Goal: Task Accomplishment & Management: Use online tool/utility

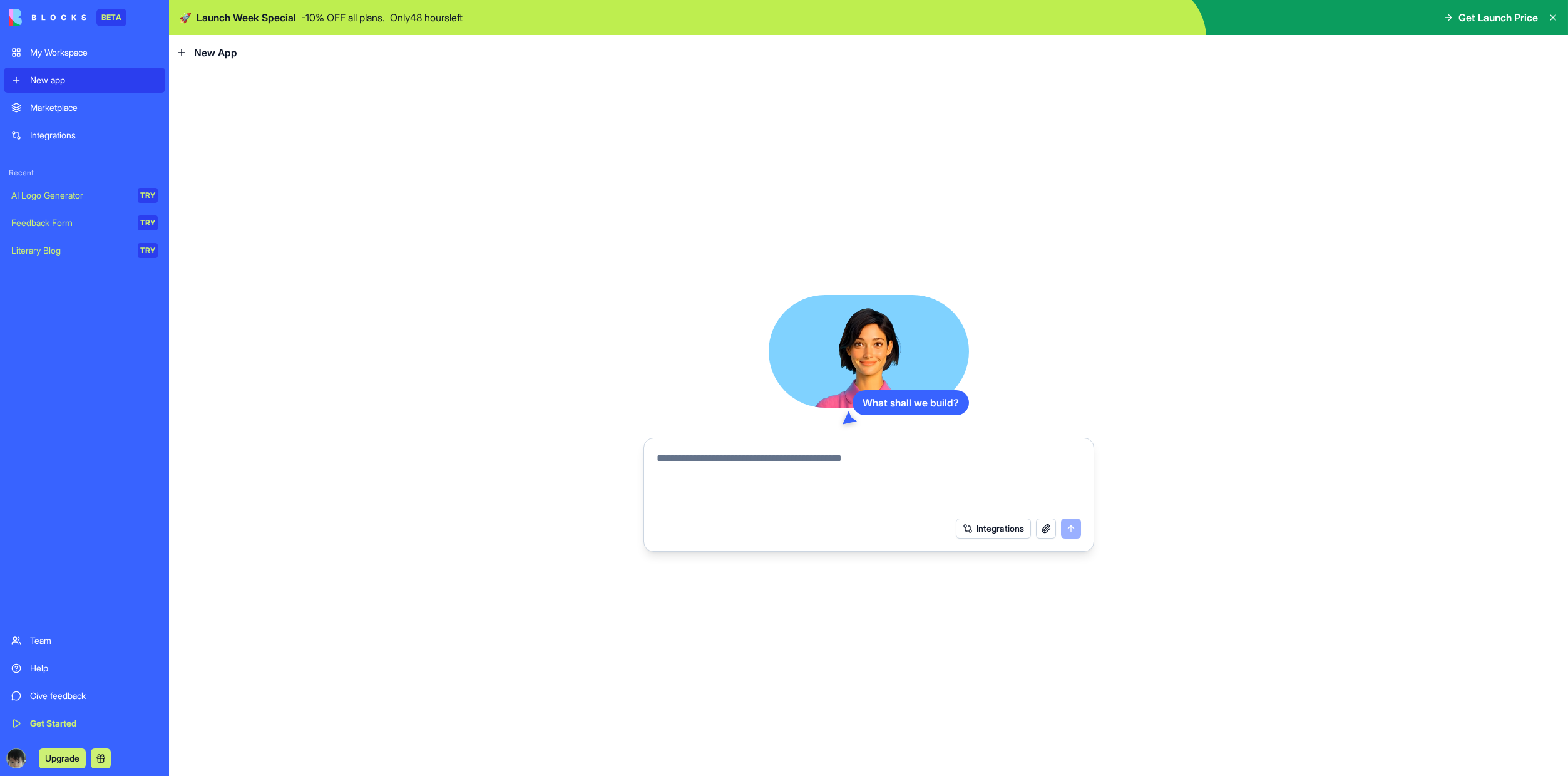
click at [915, 462] on textarea at bounding box center [869, 481] width 424 height 60
click at [985, 528] on button "Integrations" at bounding box center [993, 528] width 75 height 20
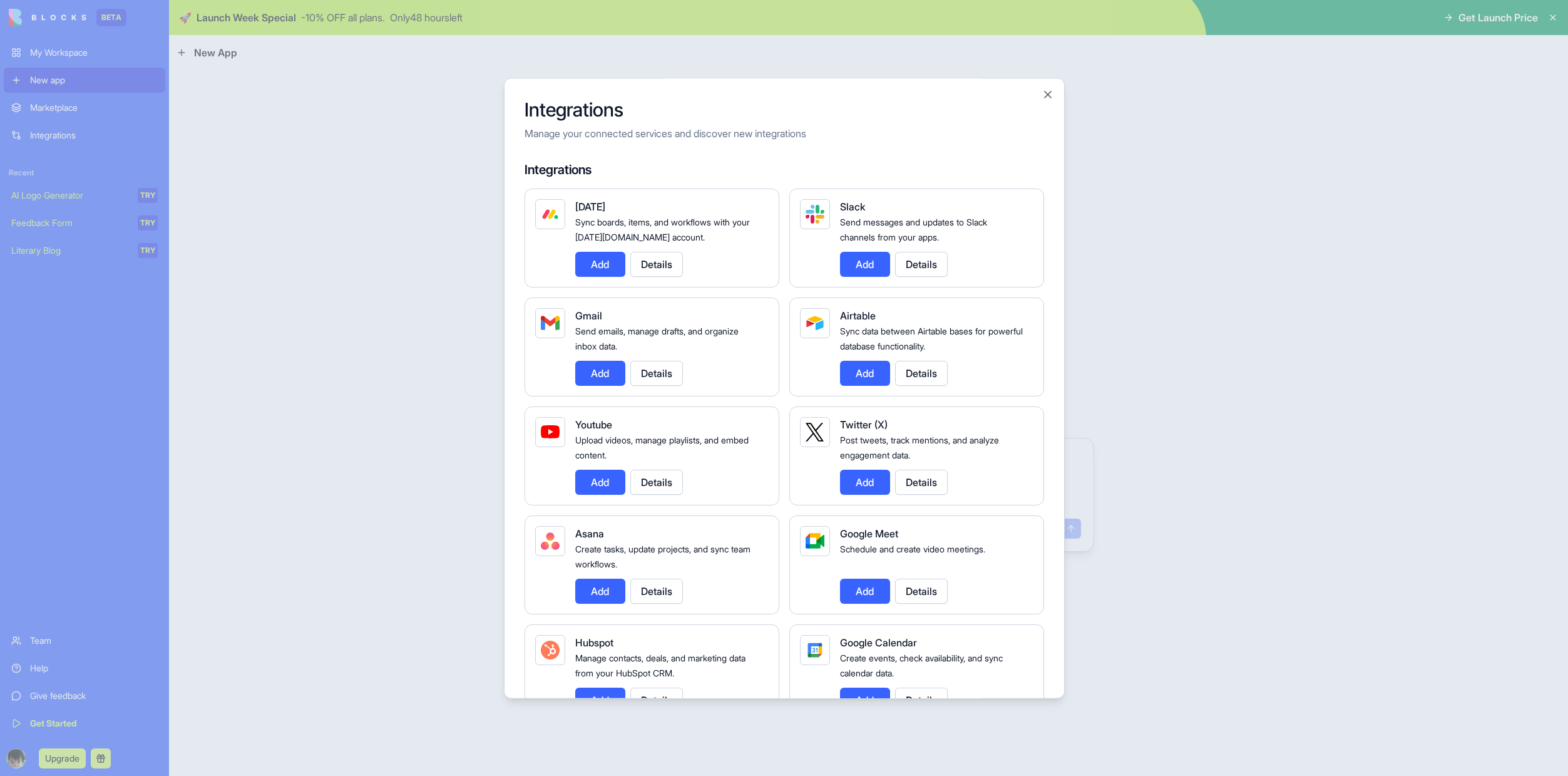
click at [383, 268] on div at bounding box center [784, 388] width 1568 height 776
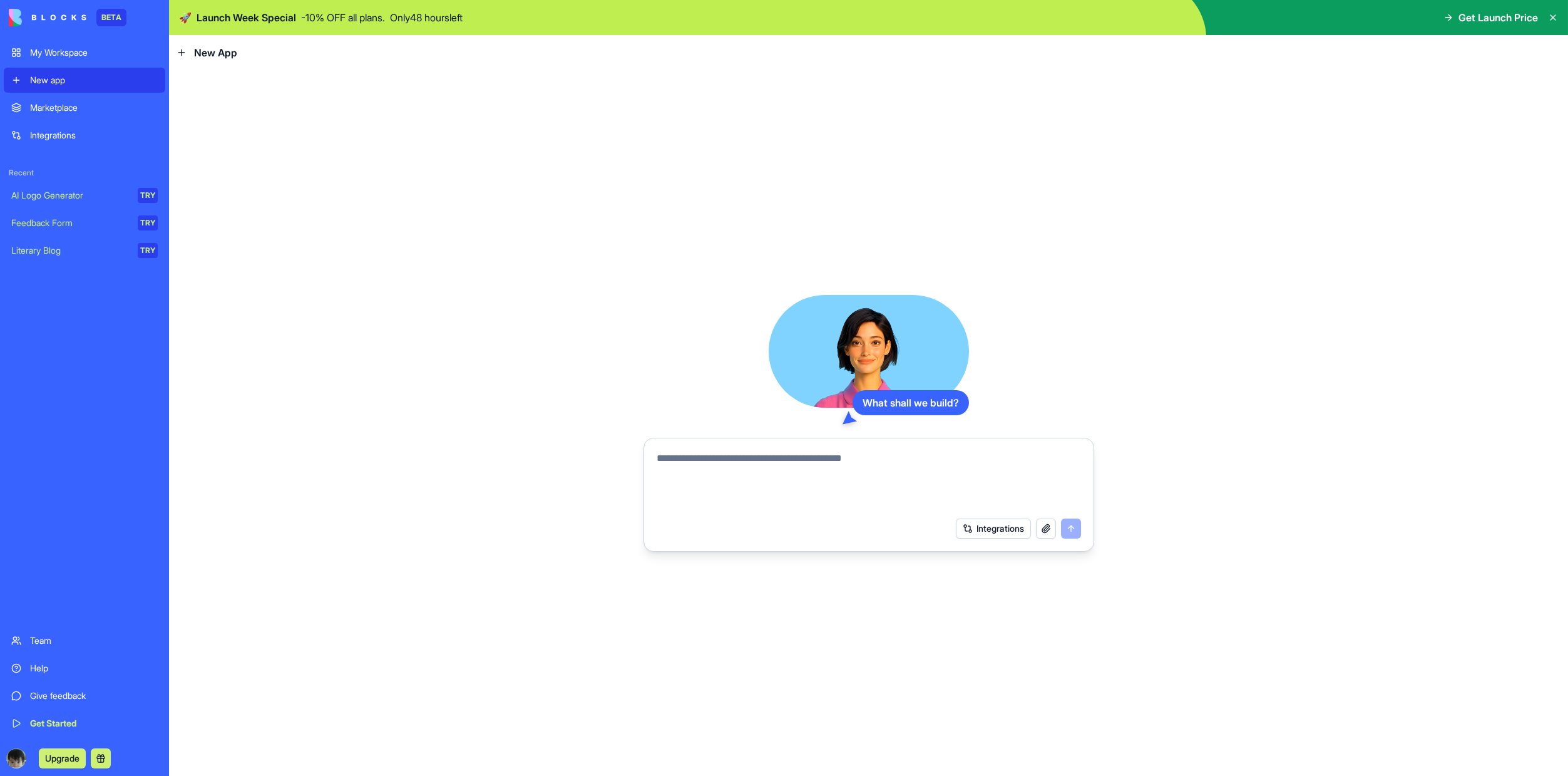
click at [83, 58] on div "My Workspace" at bounding box center [94, 52] width 128 height 12
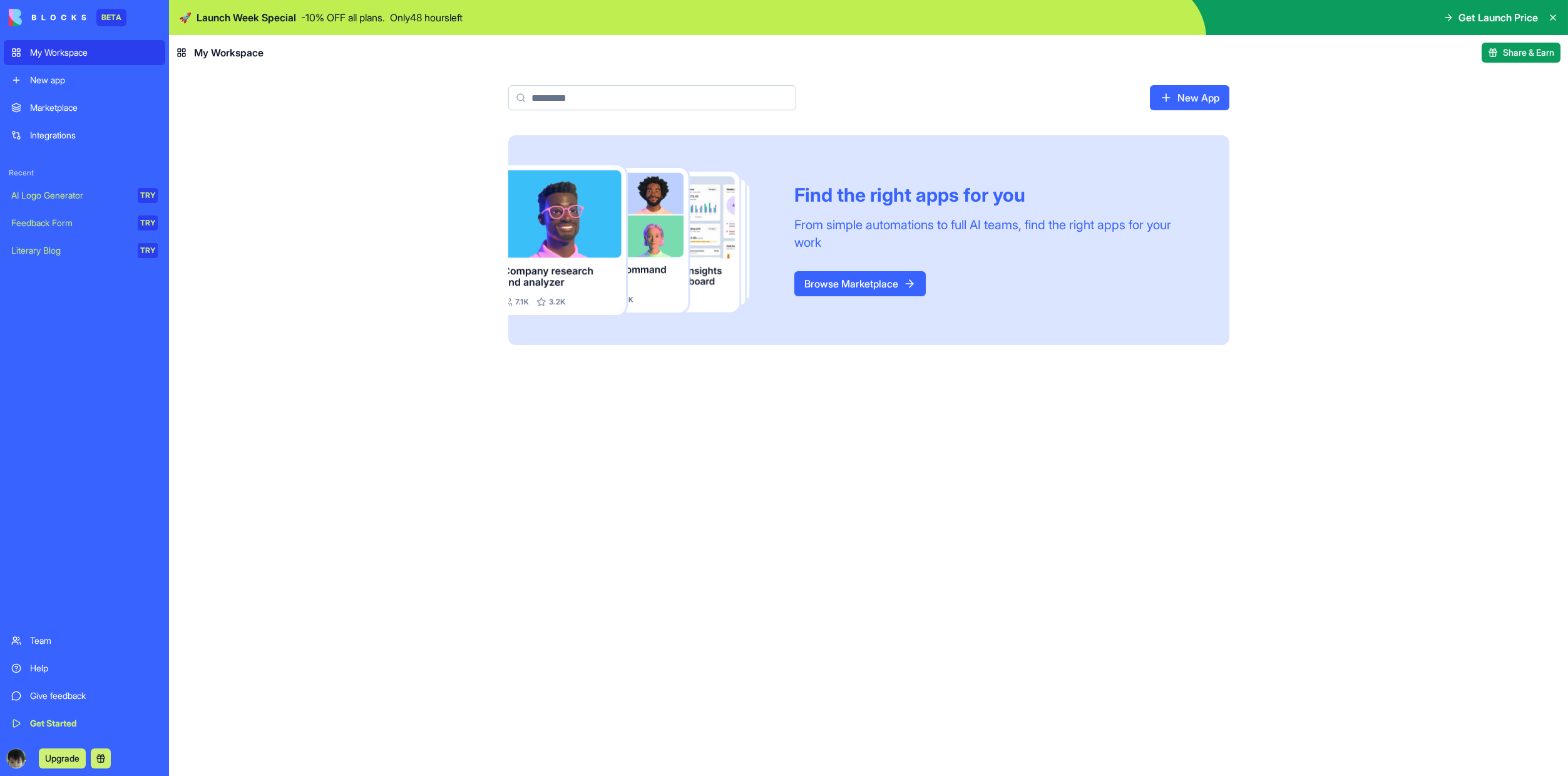
click at [884, 285] on link "Browse Marketplace" at bounding box center [860, 284] width 132 height 25
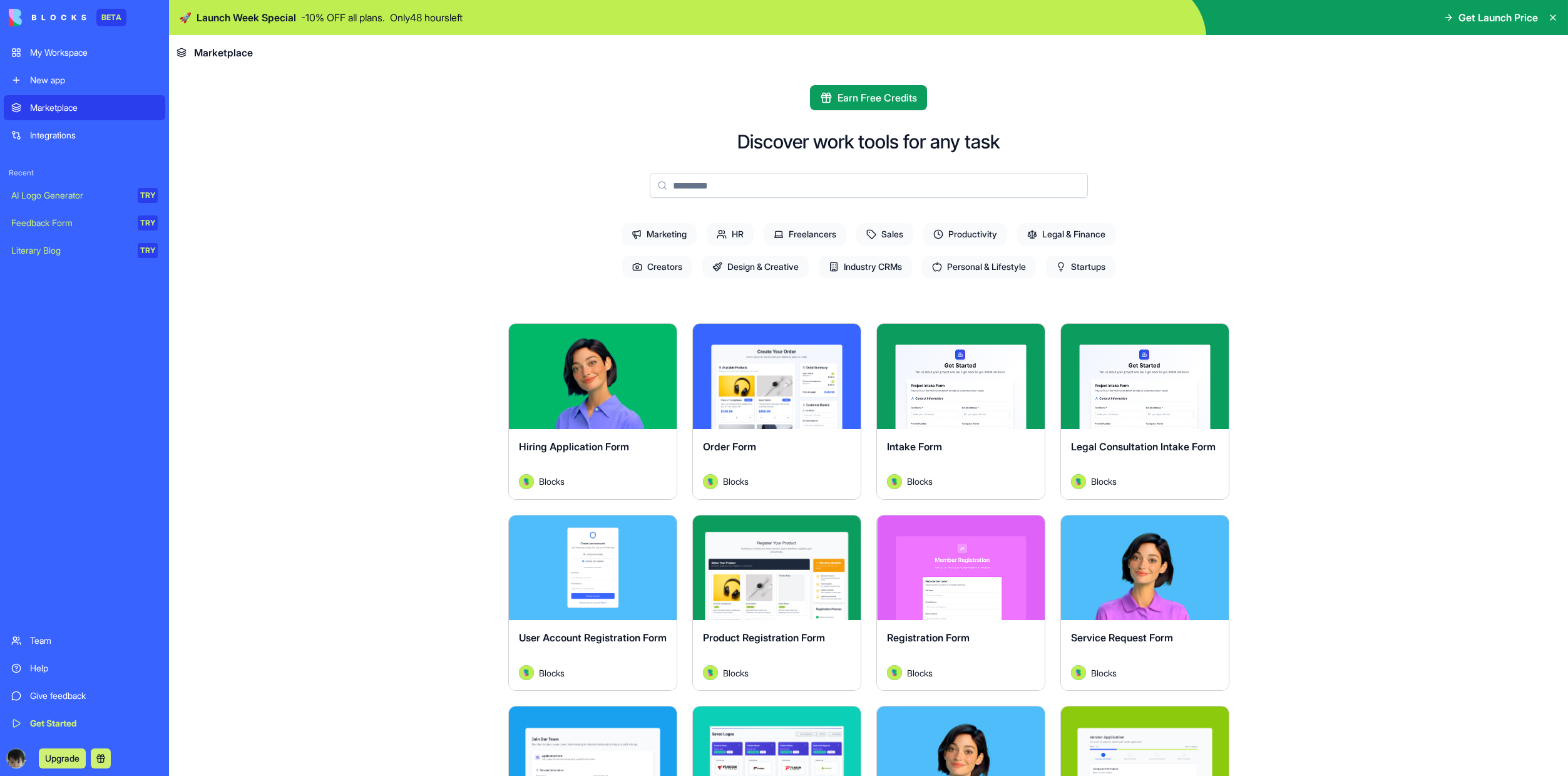
click at [648, 236] on span "Marketing" at bounding box center [659, 234] width 75 height 23
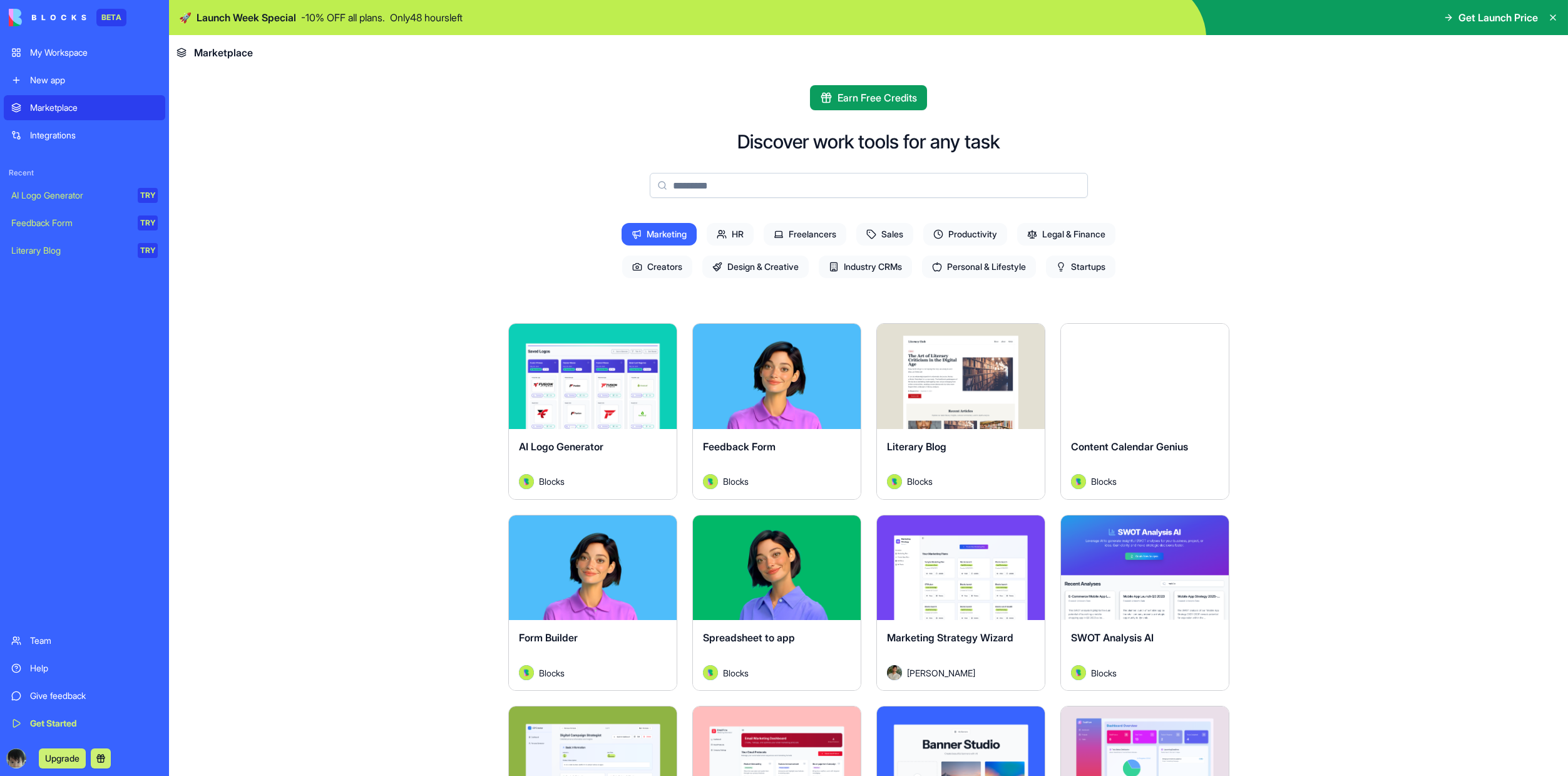
click at [882, 238] on span "Sales" at bounding box center [884, 234] width 57 height 23
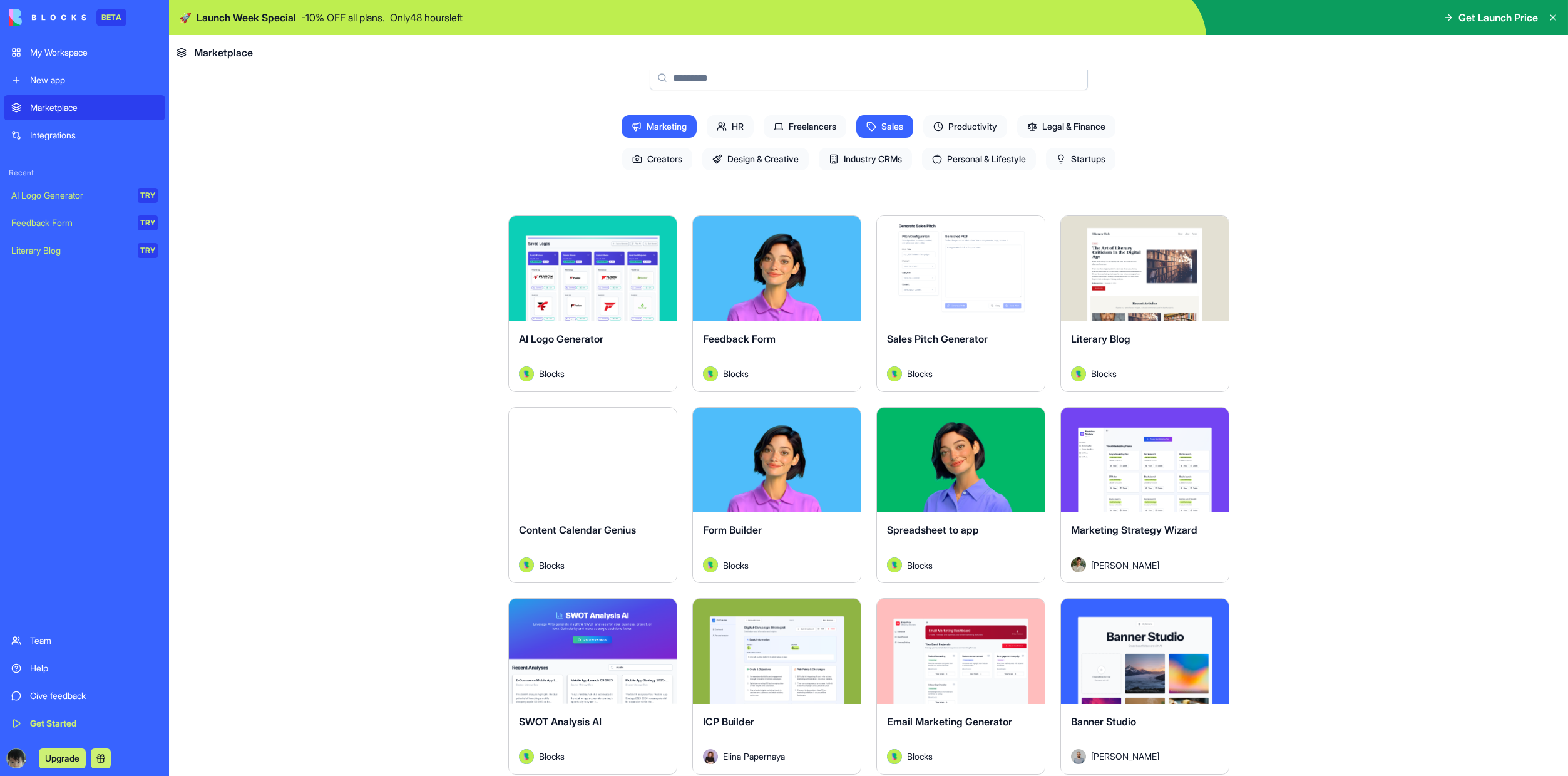
scroll to position [138, 0]
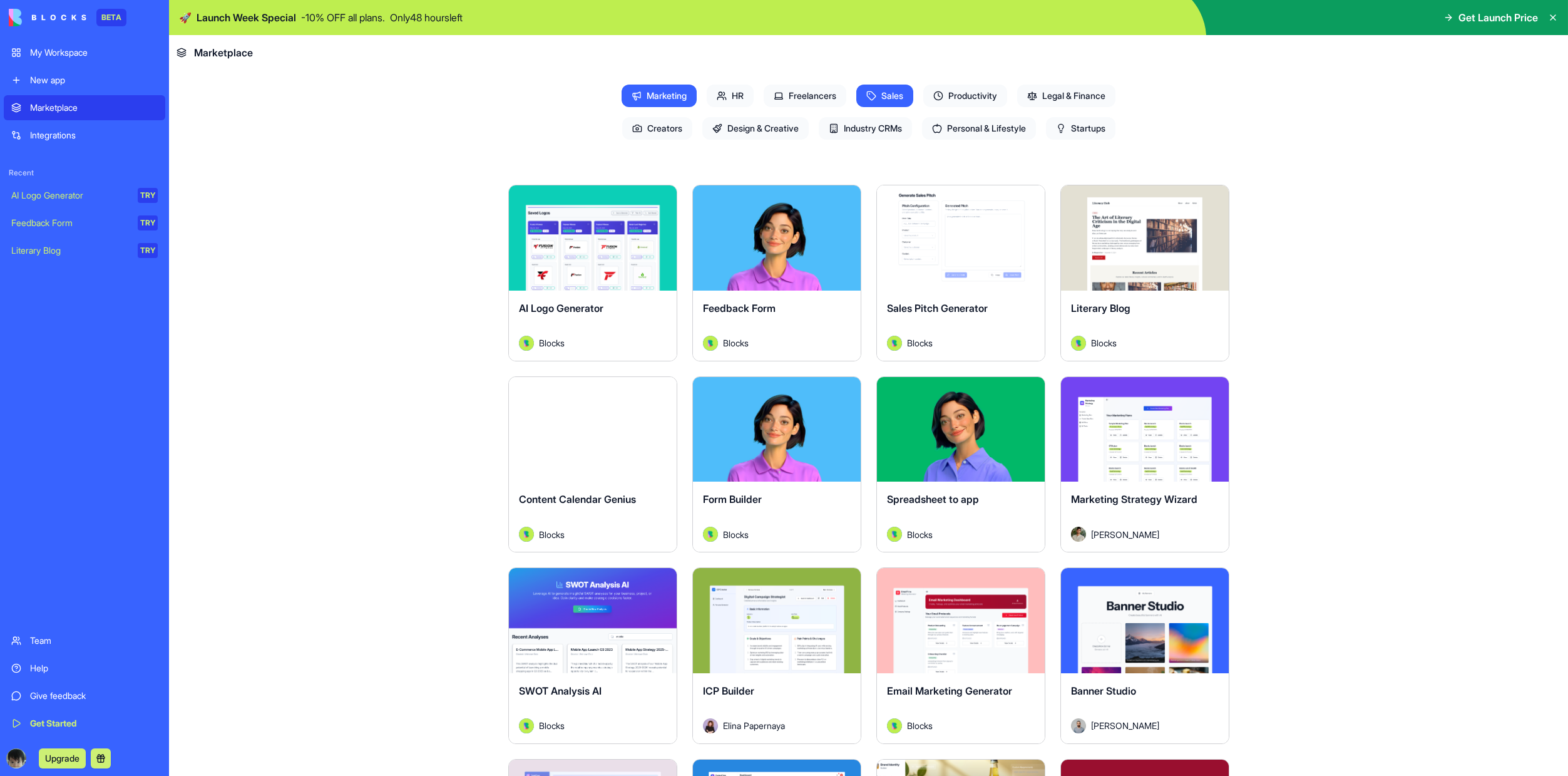
click at [72, 192] on div "AI Logo Generator" at bounding box center [70, 195] width 118 height 12
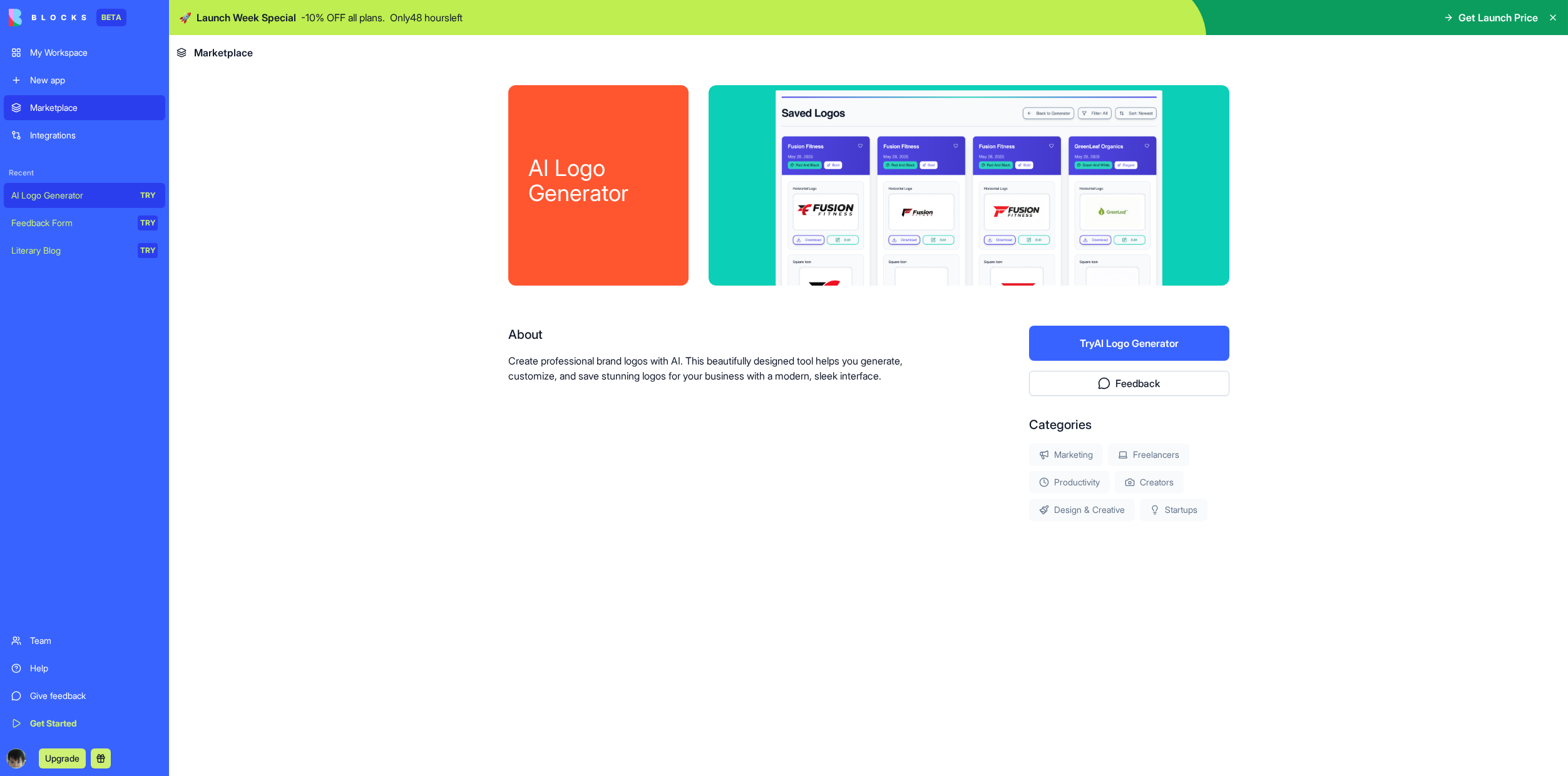
click at [87, 226] on div "Feedback Form" at bounding box center [70, 222] width 118 height 12
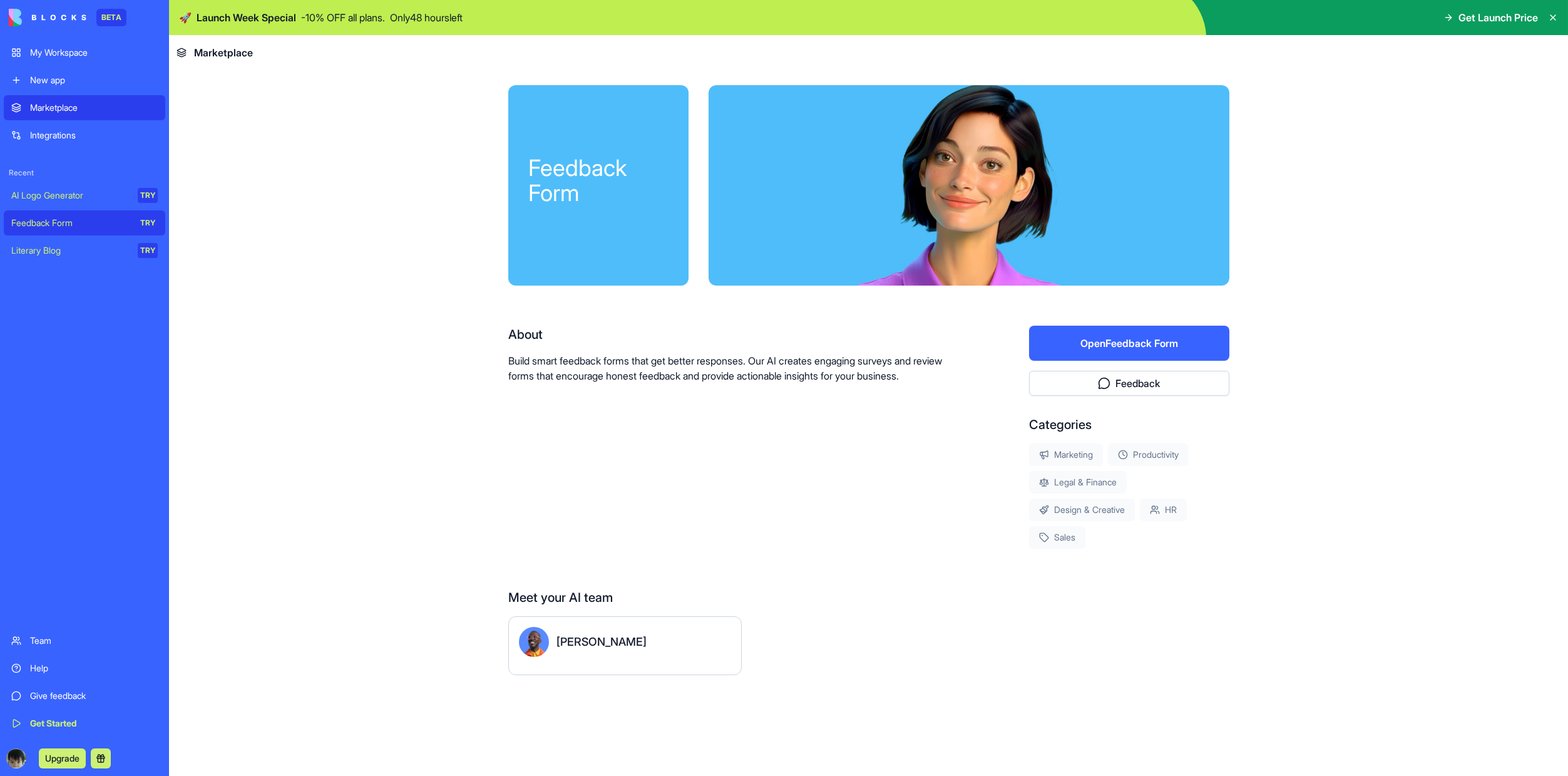
click at [92, 253] on div "Literary Blog" at bounding box center [70, 250] width 118 height 12
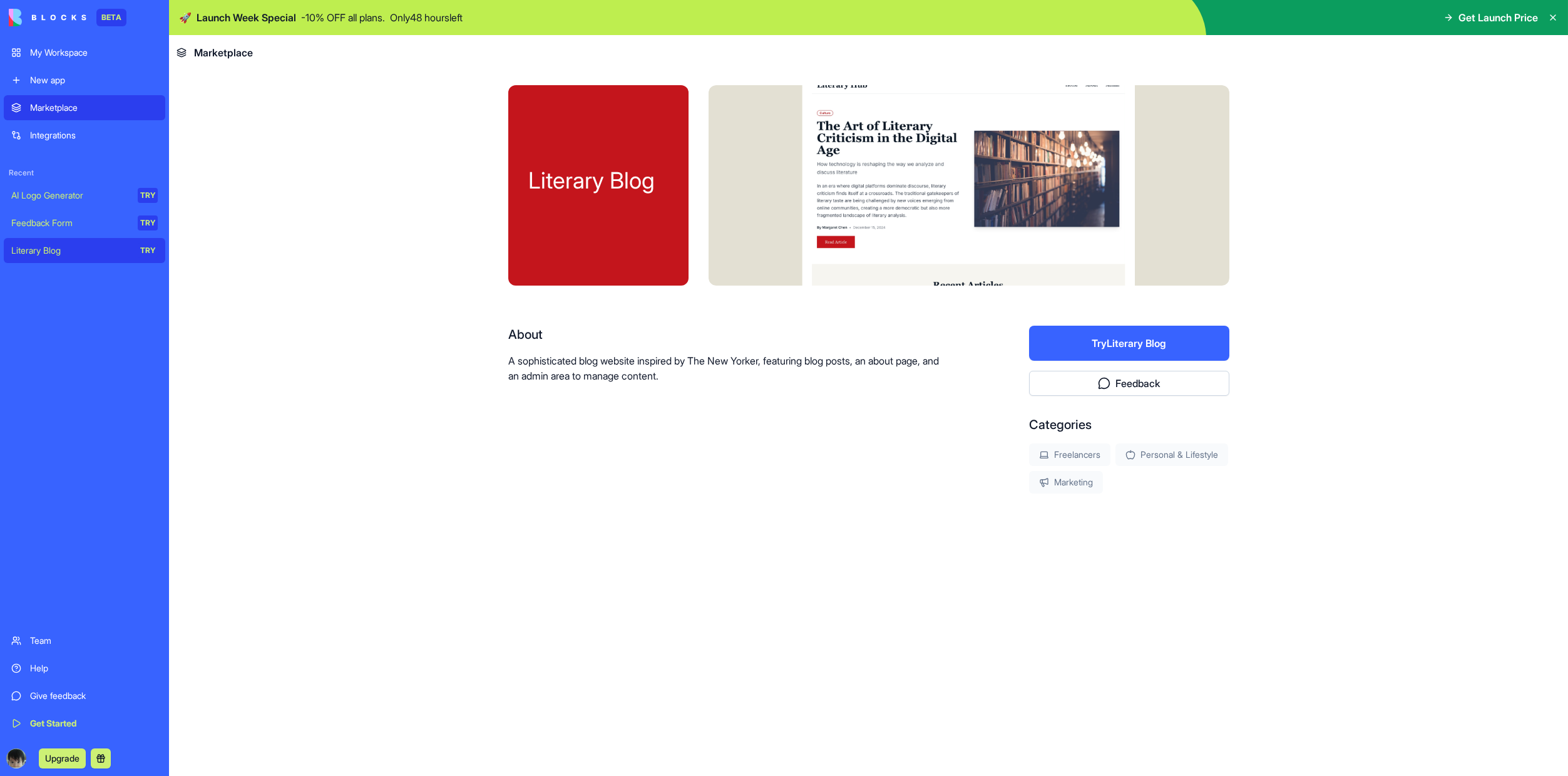
click at [75, 63] on link "My Workspace" at bounding box center [85, 52] width 162 height 25
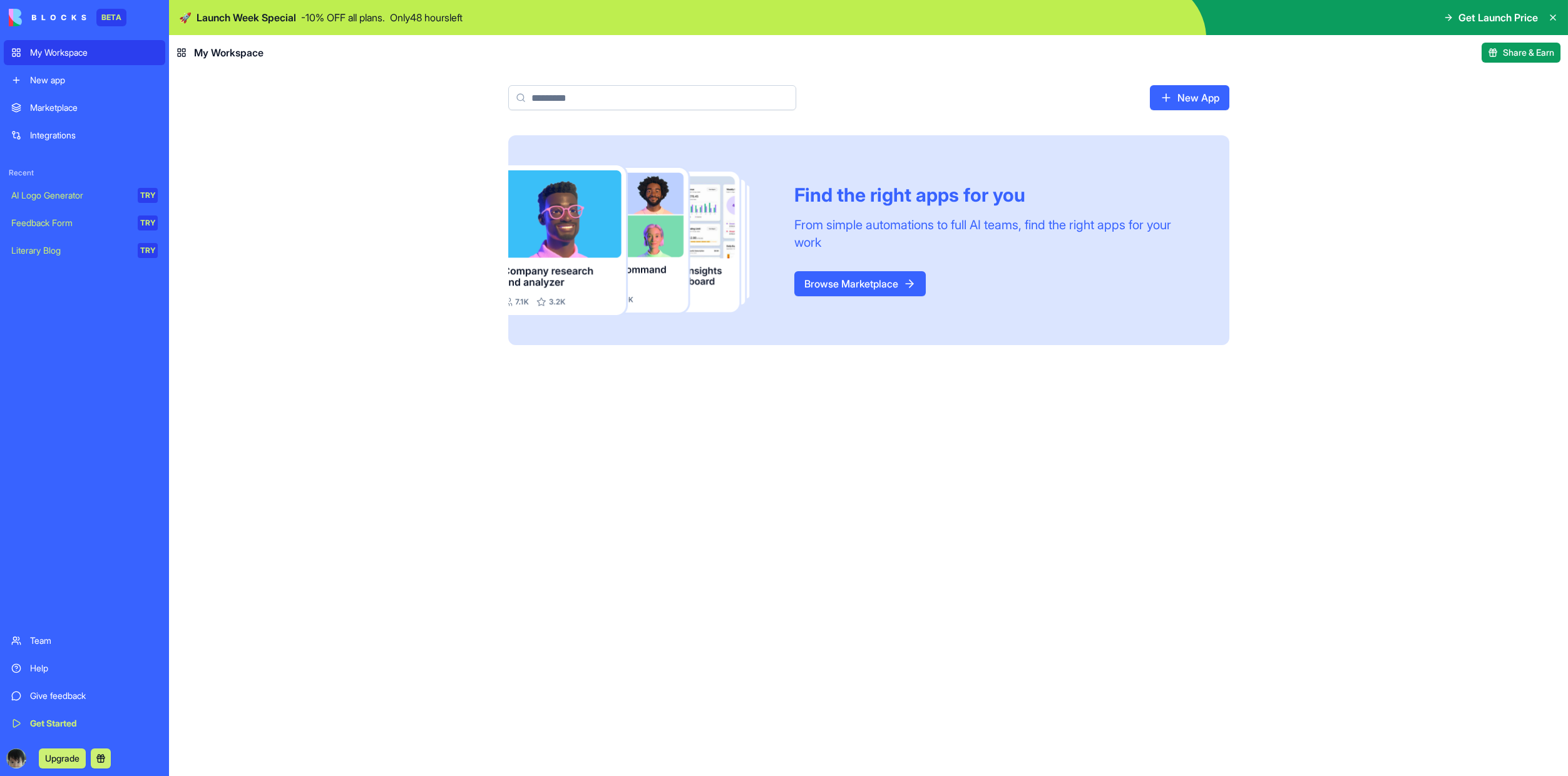
click at [55, 82] on div "New app" at bounding box center [94, 80] width 128 height 12
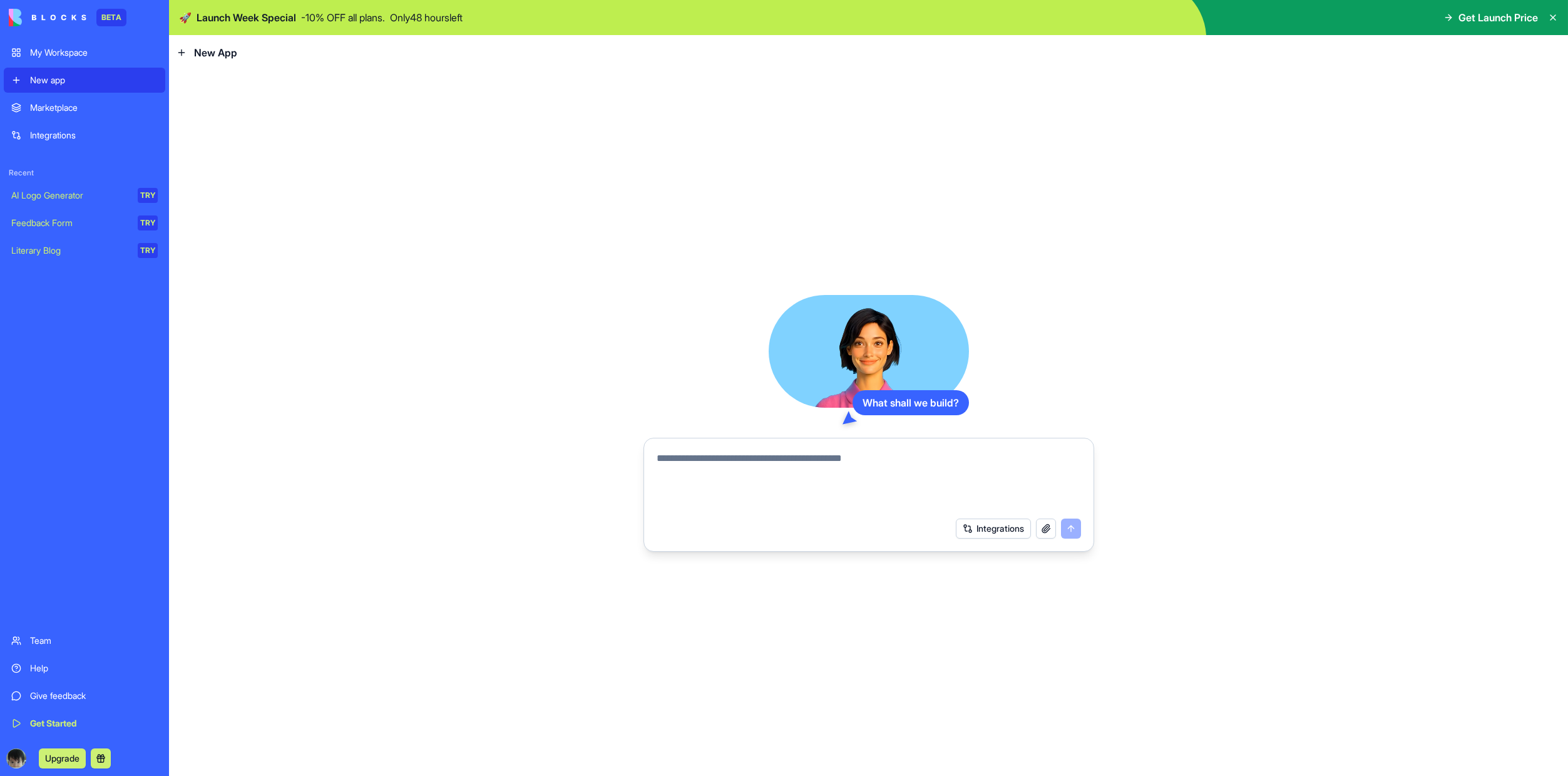
click at [865, 460] on textarea at bounding box center [869, 481] width 424 height 60
click at [998, 529] on button "Integrations" at bounding box center [993, 528] width 75 height 20
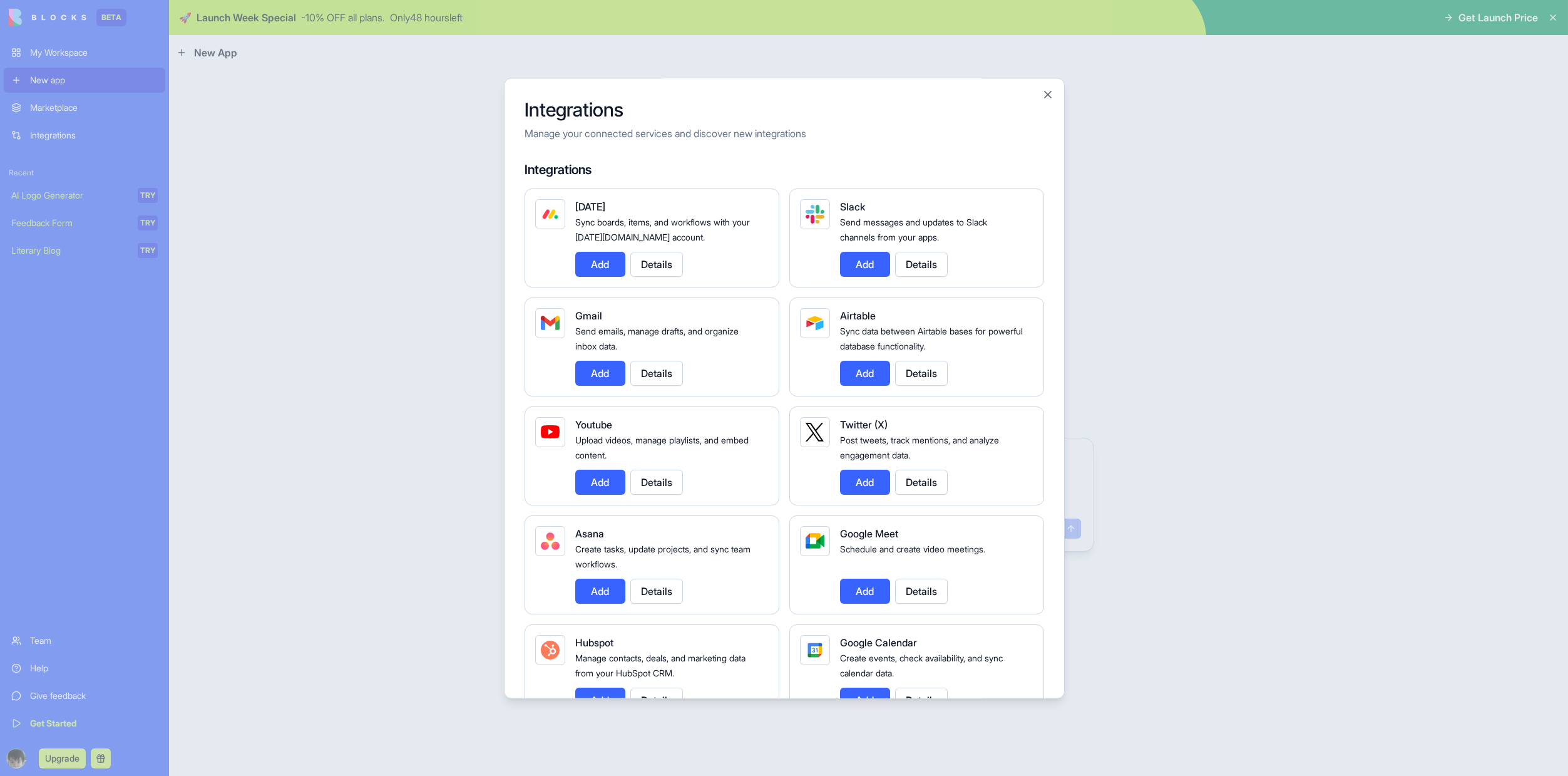
click at [671, 378] on button "Details" at bounding box center [656, 373] width 53 height 25
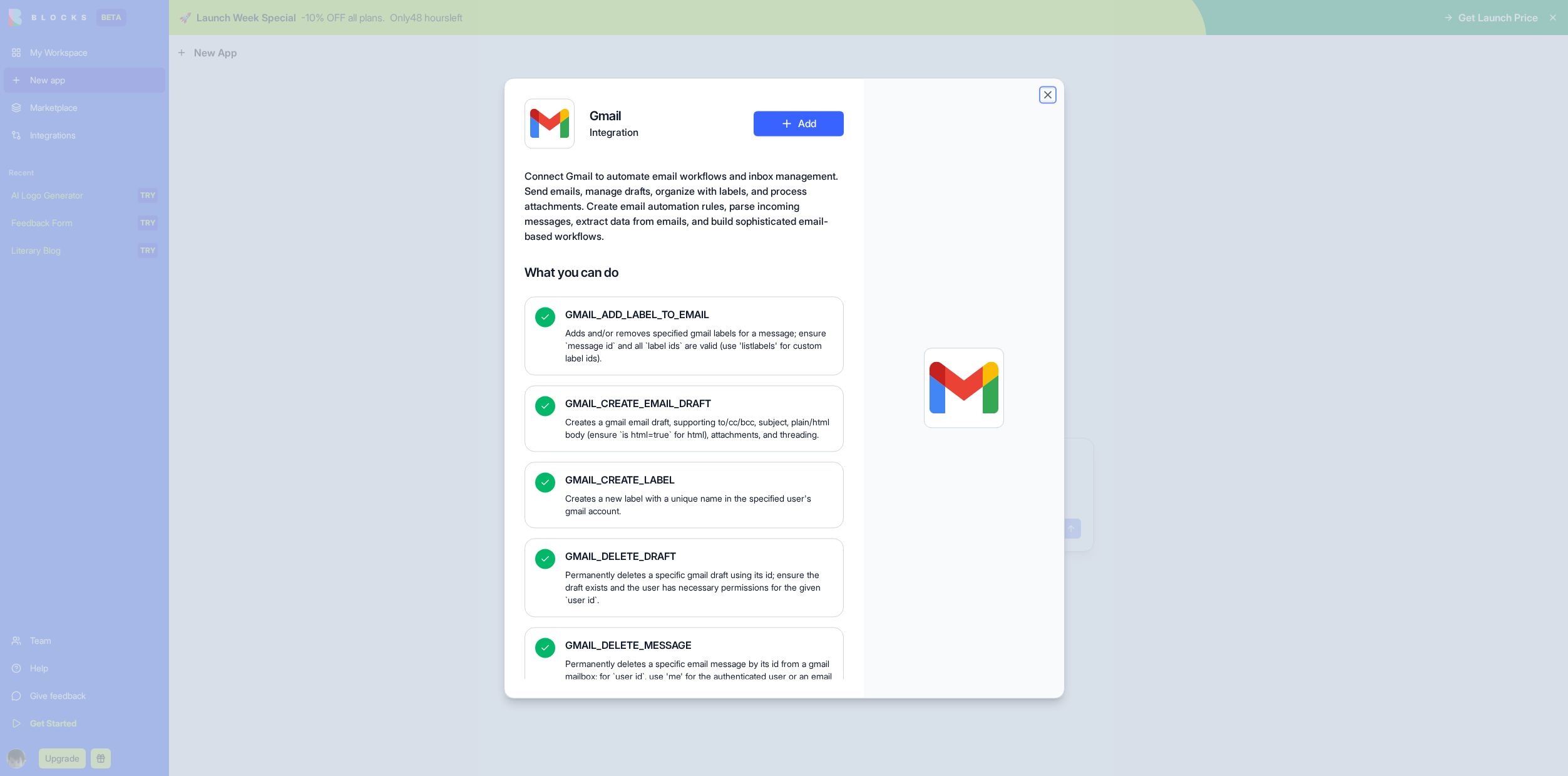
click at [1049, 96] on button "Close" at bounding box center [1047, 94] width 12 height 12
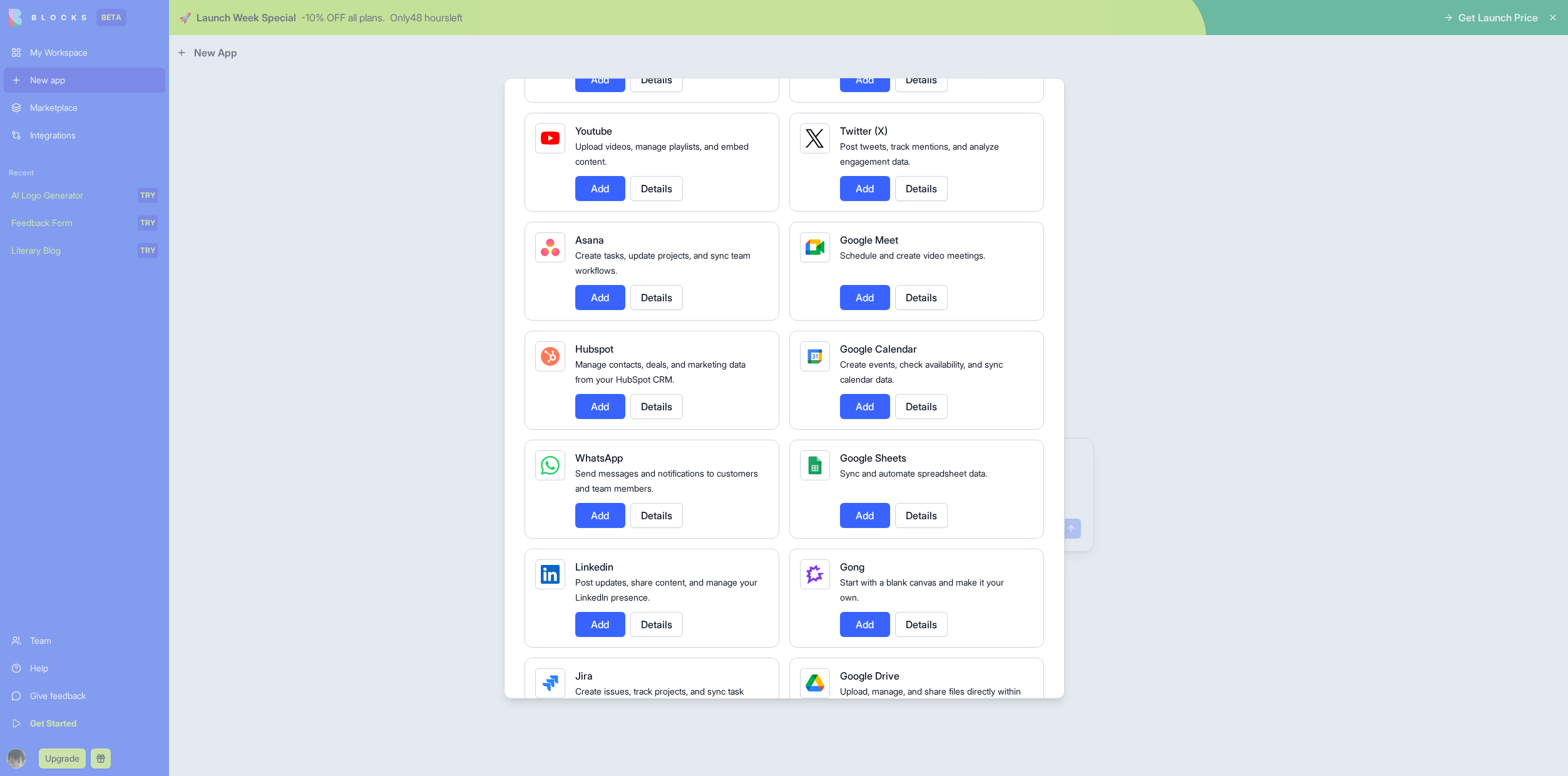
scroll to position [52, 0]
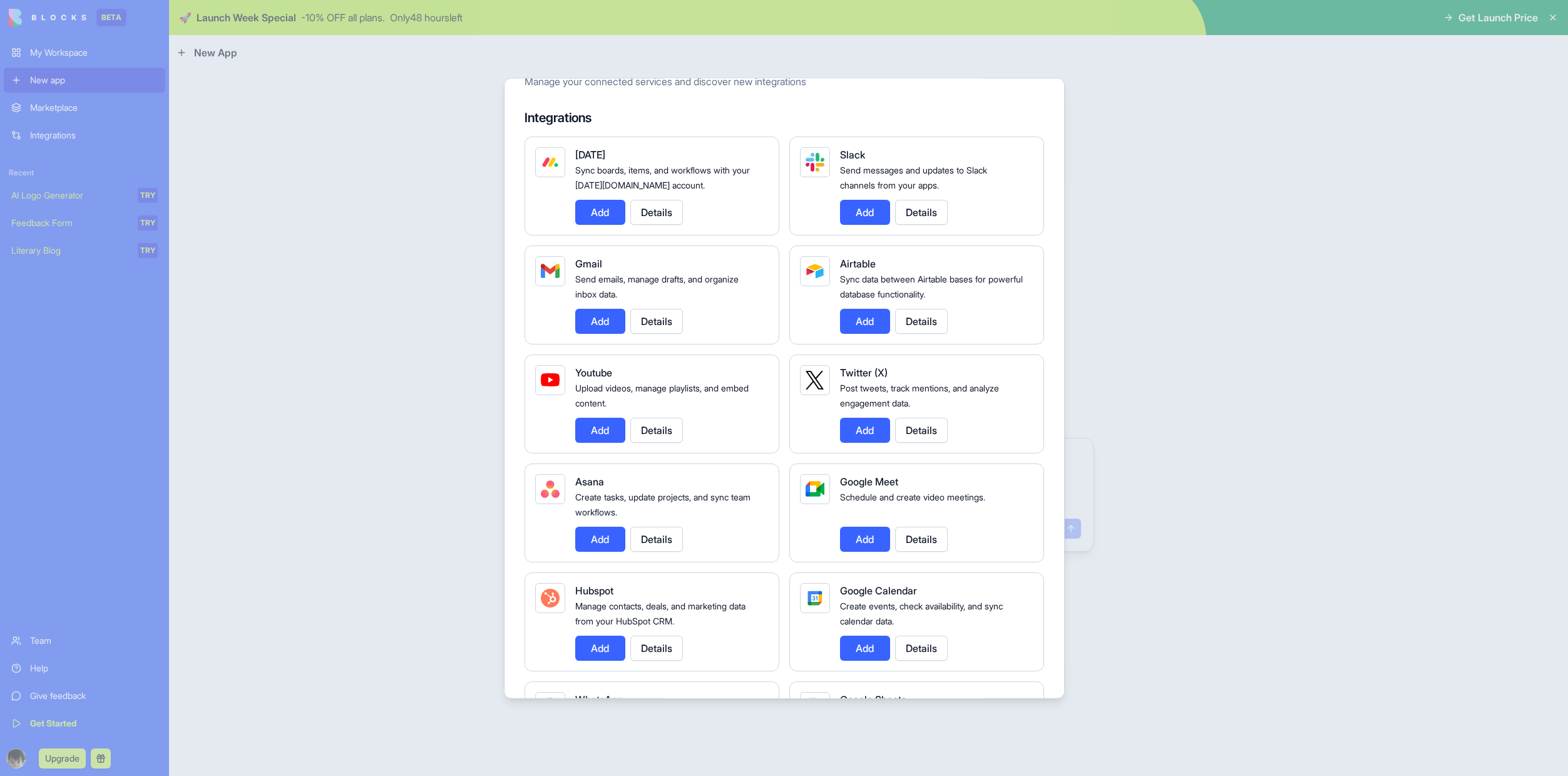
click at [603, 325] on button "Add" at bounding box center [600, 321] width 50 height 25
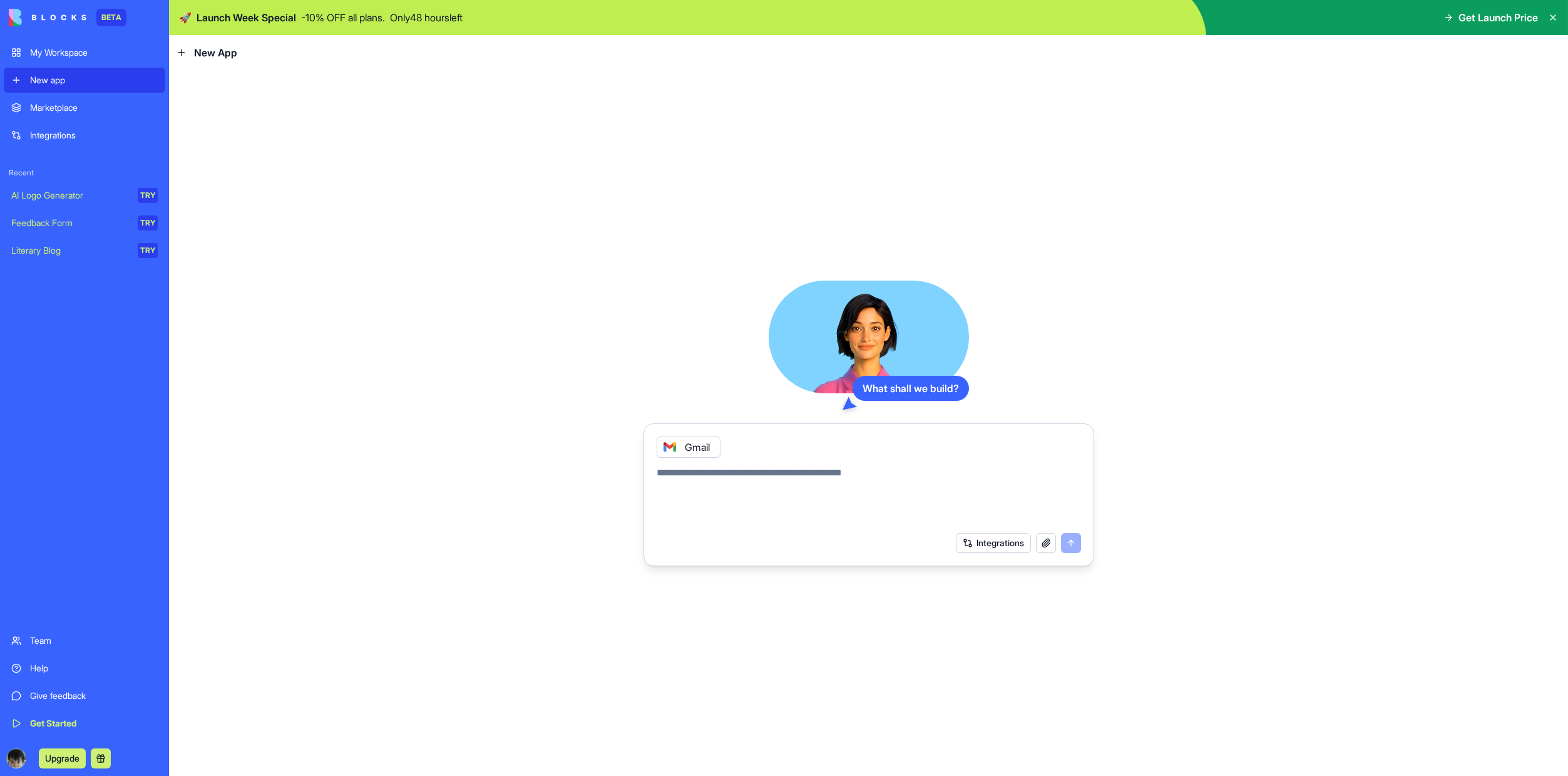
click at [1013, 541] on button "Integrations" at bounding box center [993, 543] width 75 height 20
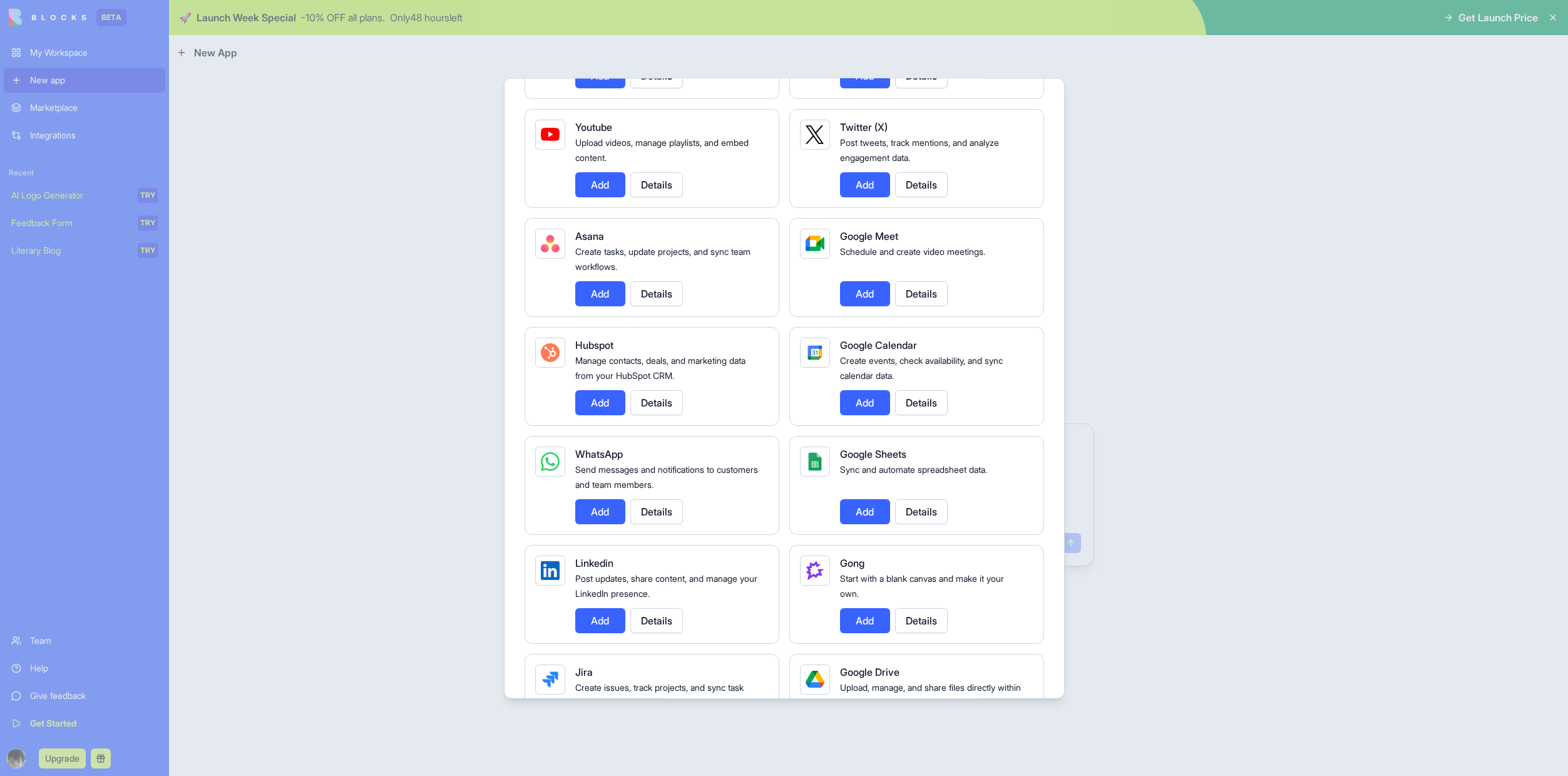
scroll to position [303, 0]
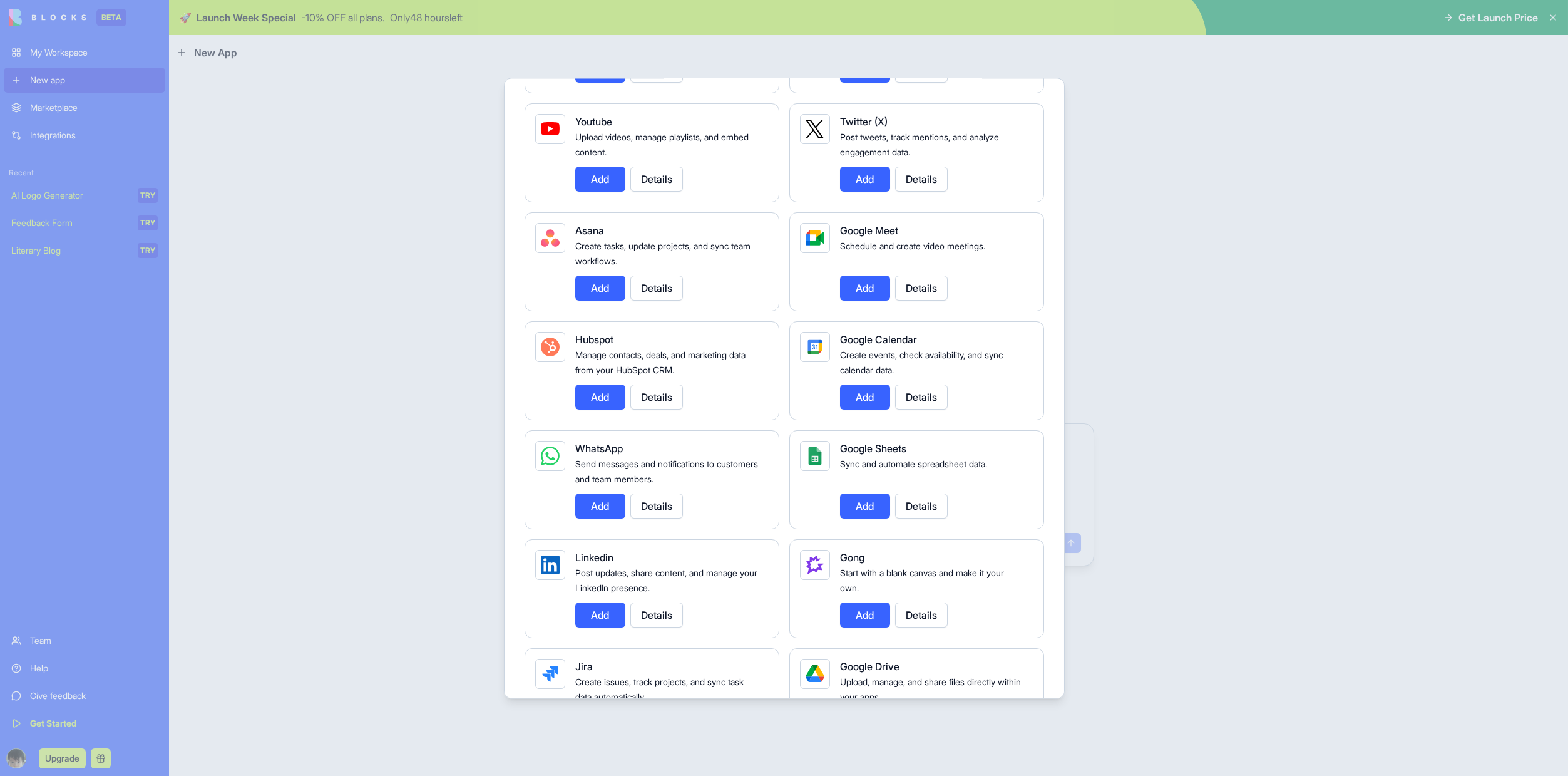
click at [865, 400] on button "Add" at bounding box center [865, 397] width 50 height 25
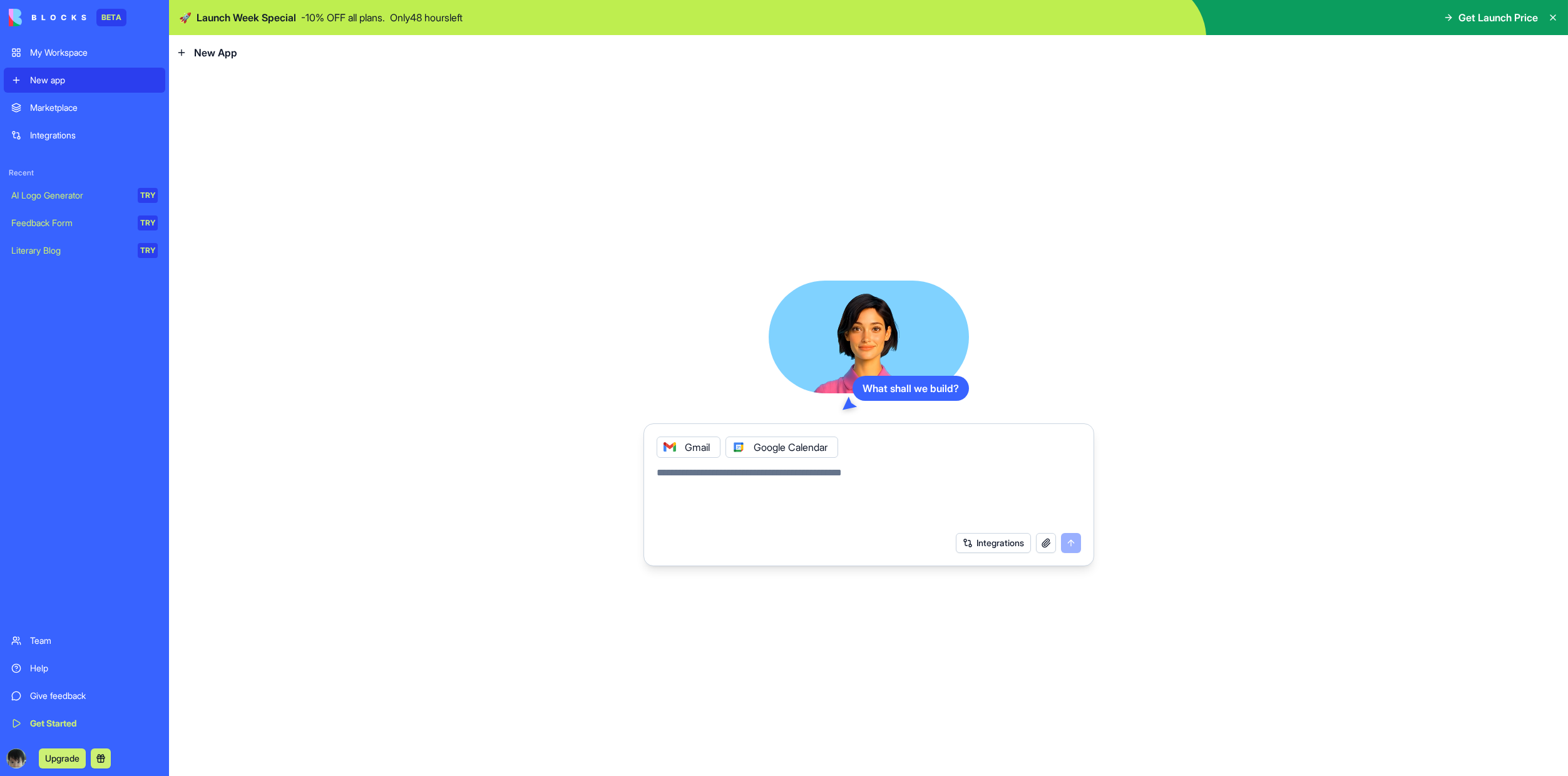
click at [1007, 545] on button "Integrations" at bounding box center [993, 543] width 75 height 20
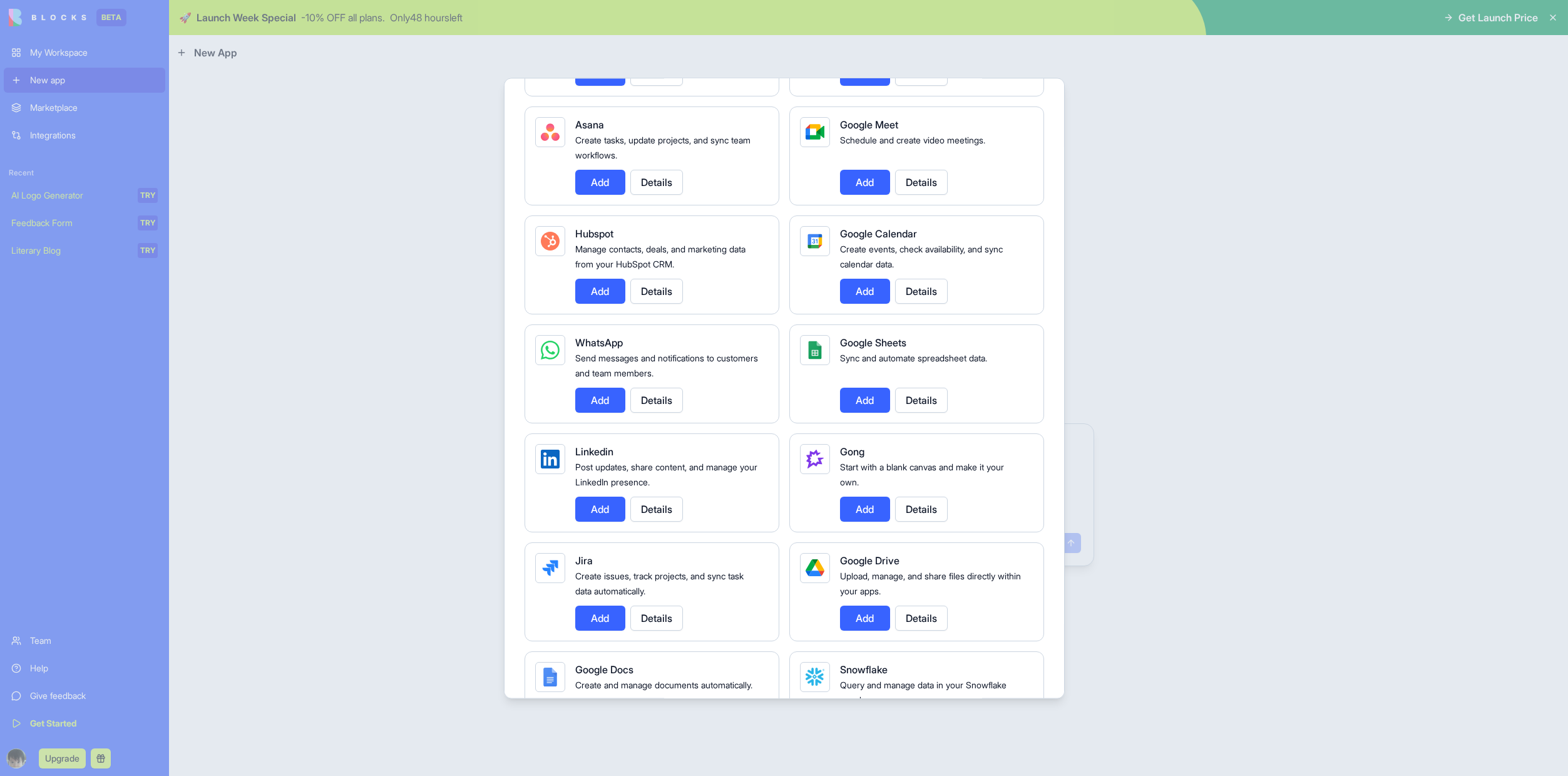
scroll to position [408, 0]
click at [1141, 383] on div at bounding box center [784, 388] width 1568 height 776
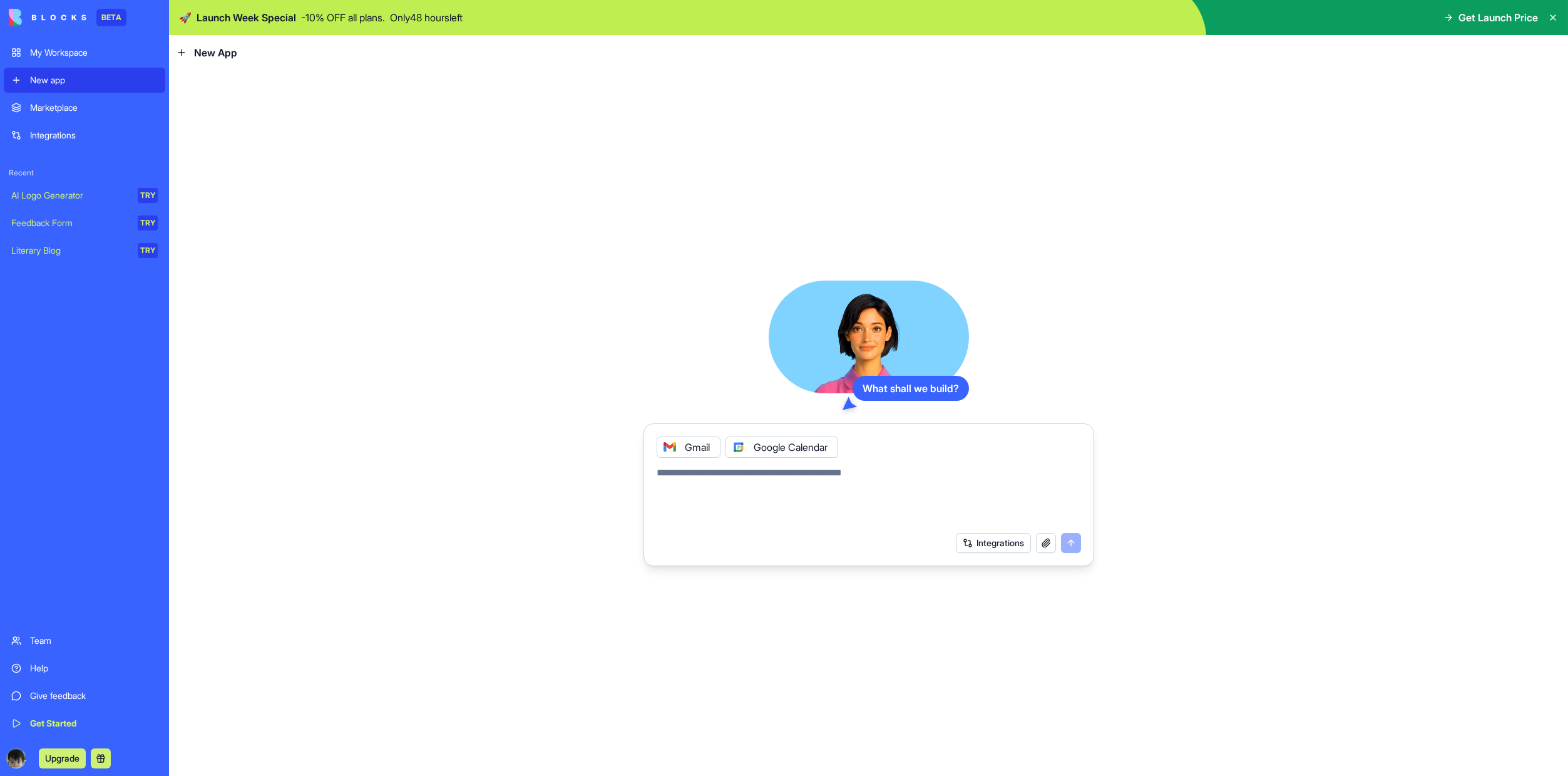
click at [972, 546] on button "Integrations" at bounding box center [993, 543] width 75 height 20
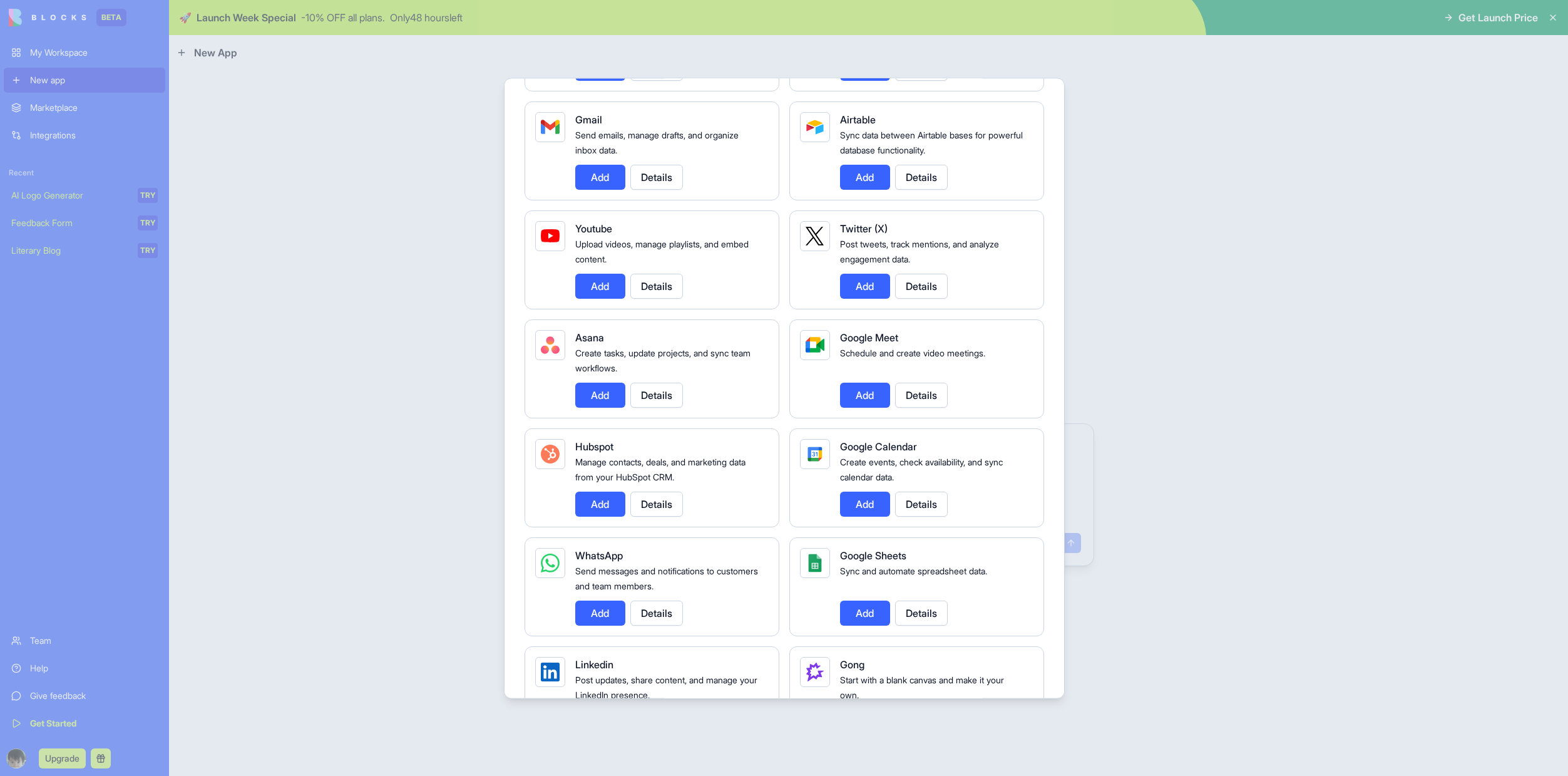
scroll to position [0, 0]
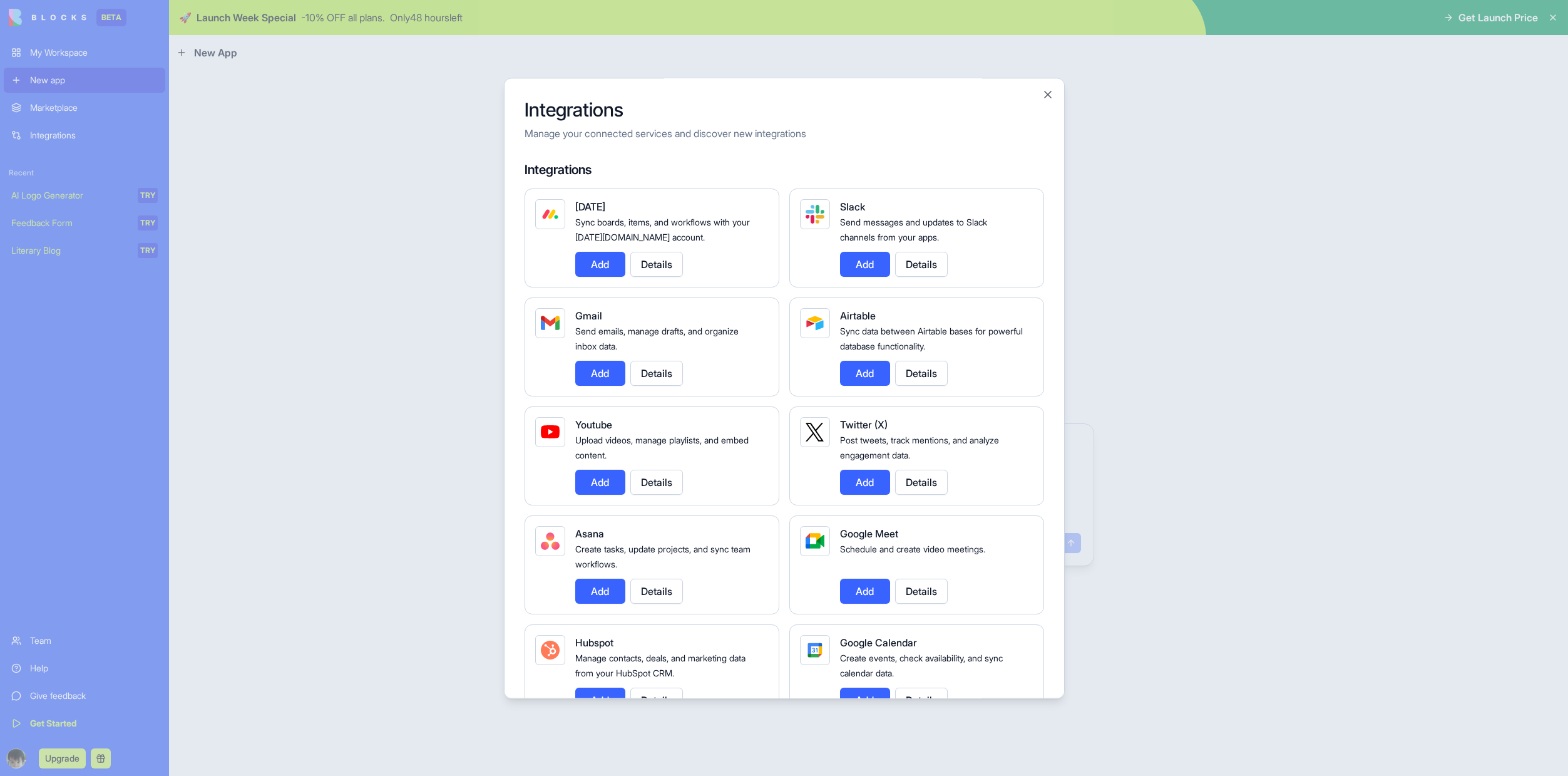
click at [1194, 357] on div at bounding box center [784, 388] width 1568 height 776
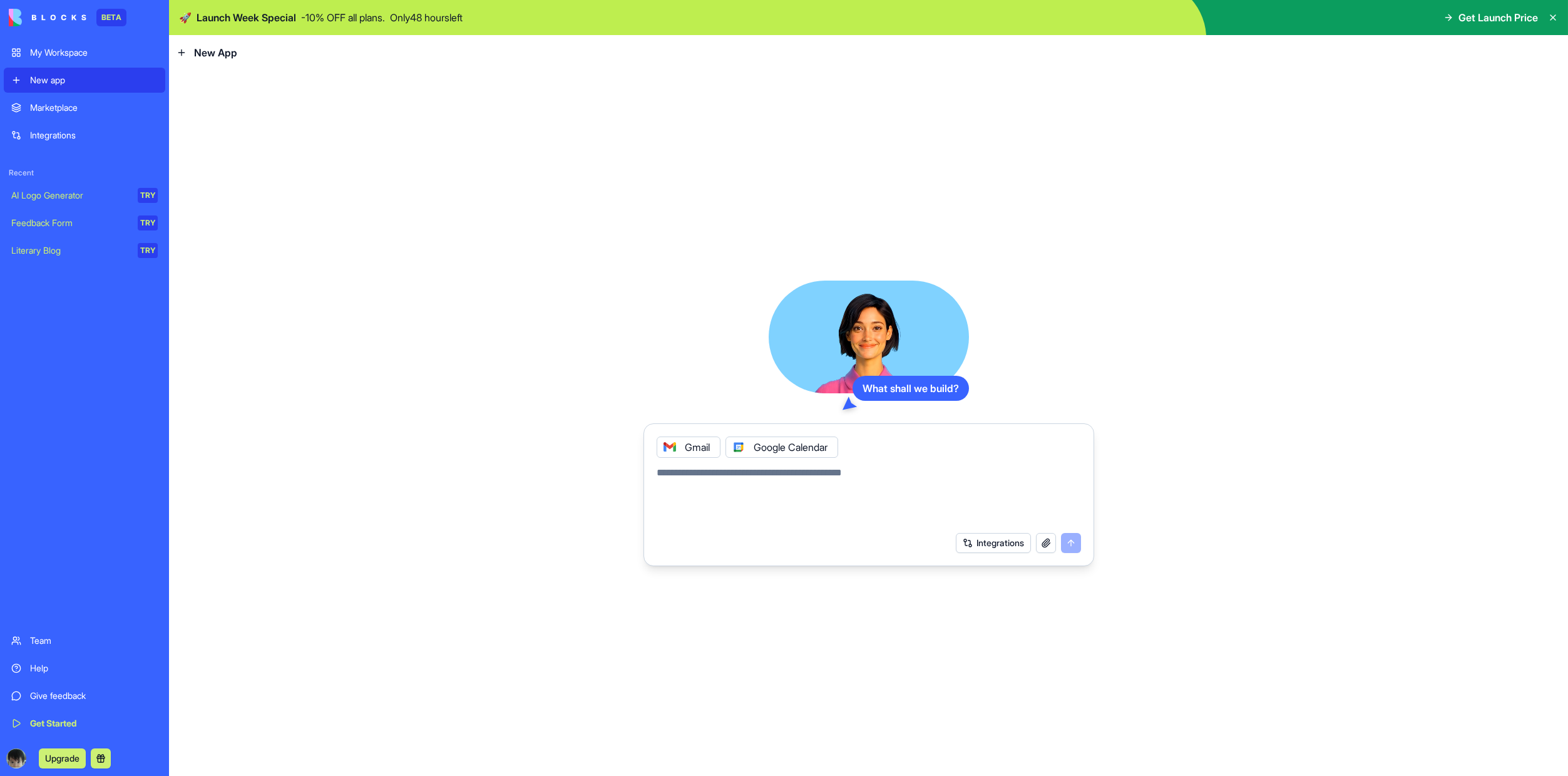
click at [744, 450] on icon at bounding box center [738, 447] width 10 height 10
click at [814, 443] on div "Gmail" at bounding box center [869, 443] width 439 height 29
click at [1006, 539] on button "Integrations" at bounding box center [993, 543] width 75 height 20
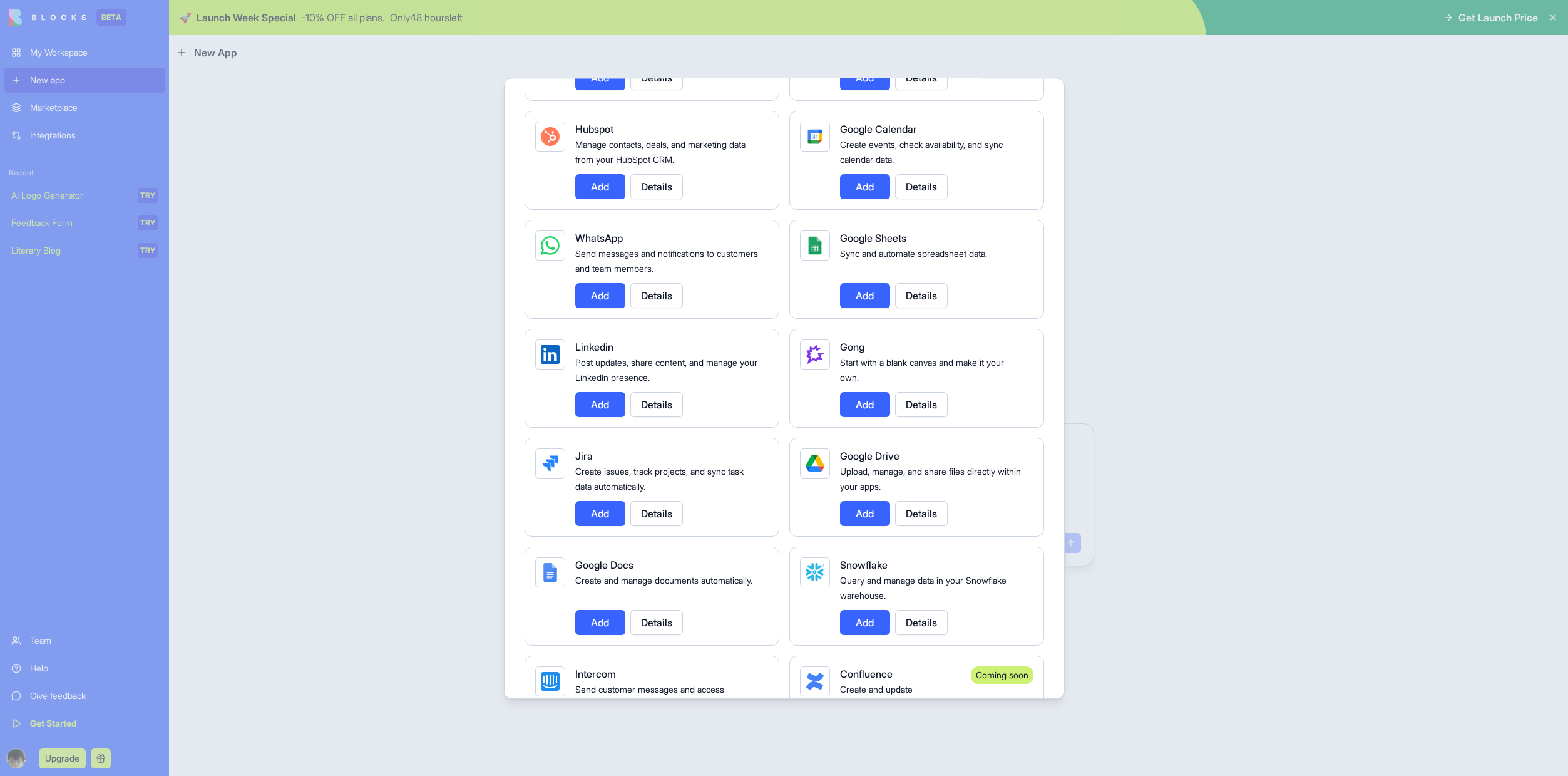
scroll to position [580, 0]
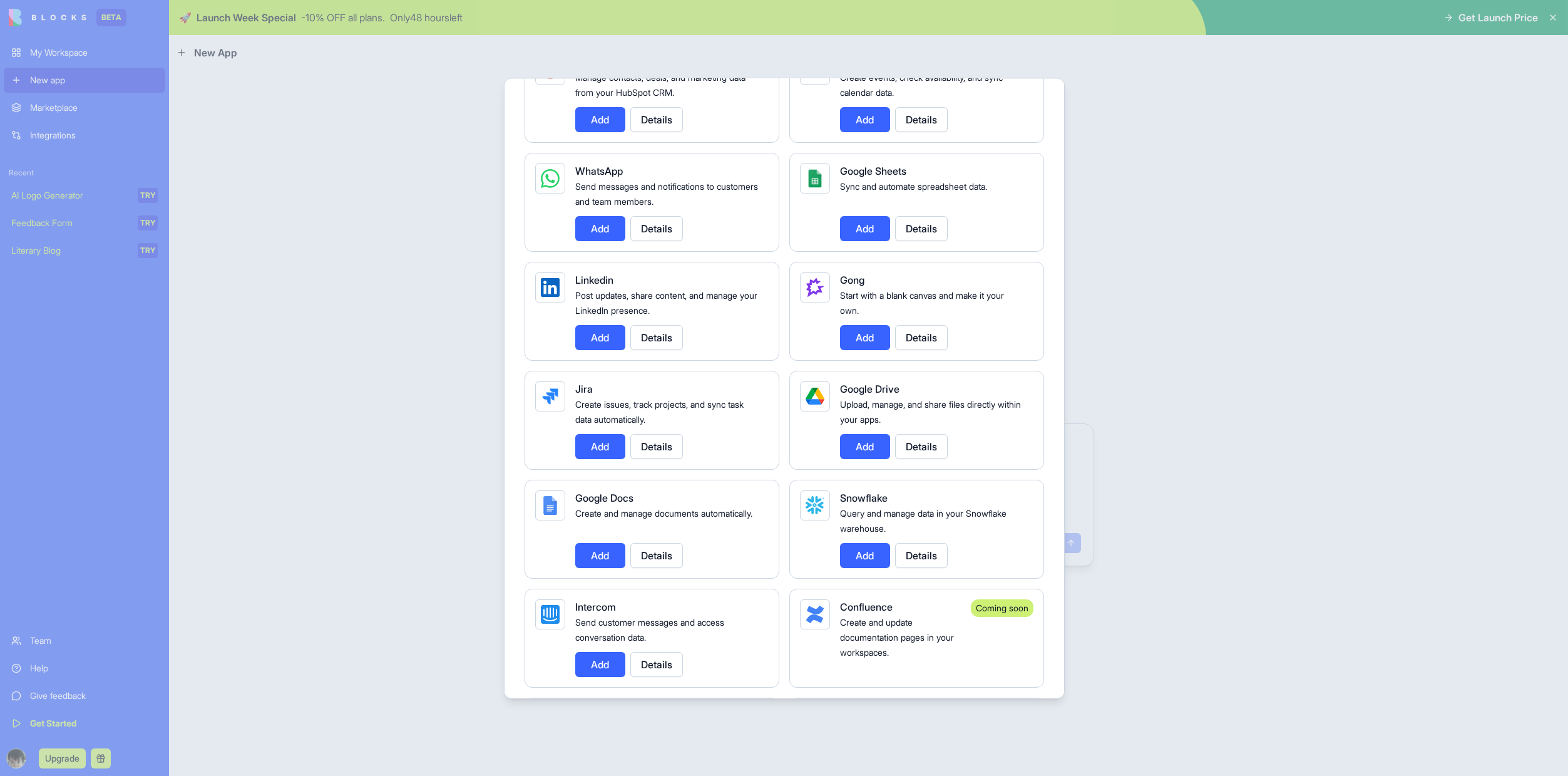
click at [912, 445] on button "Details" at bounding box center [921, 447] width 53 height 25
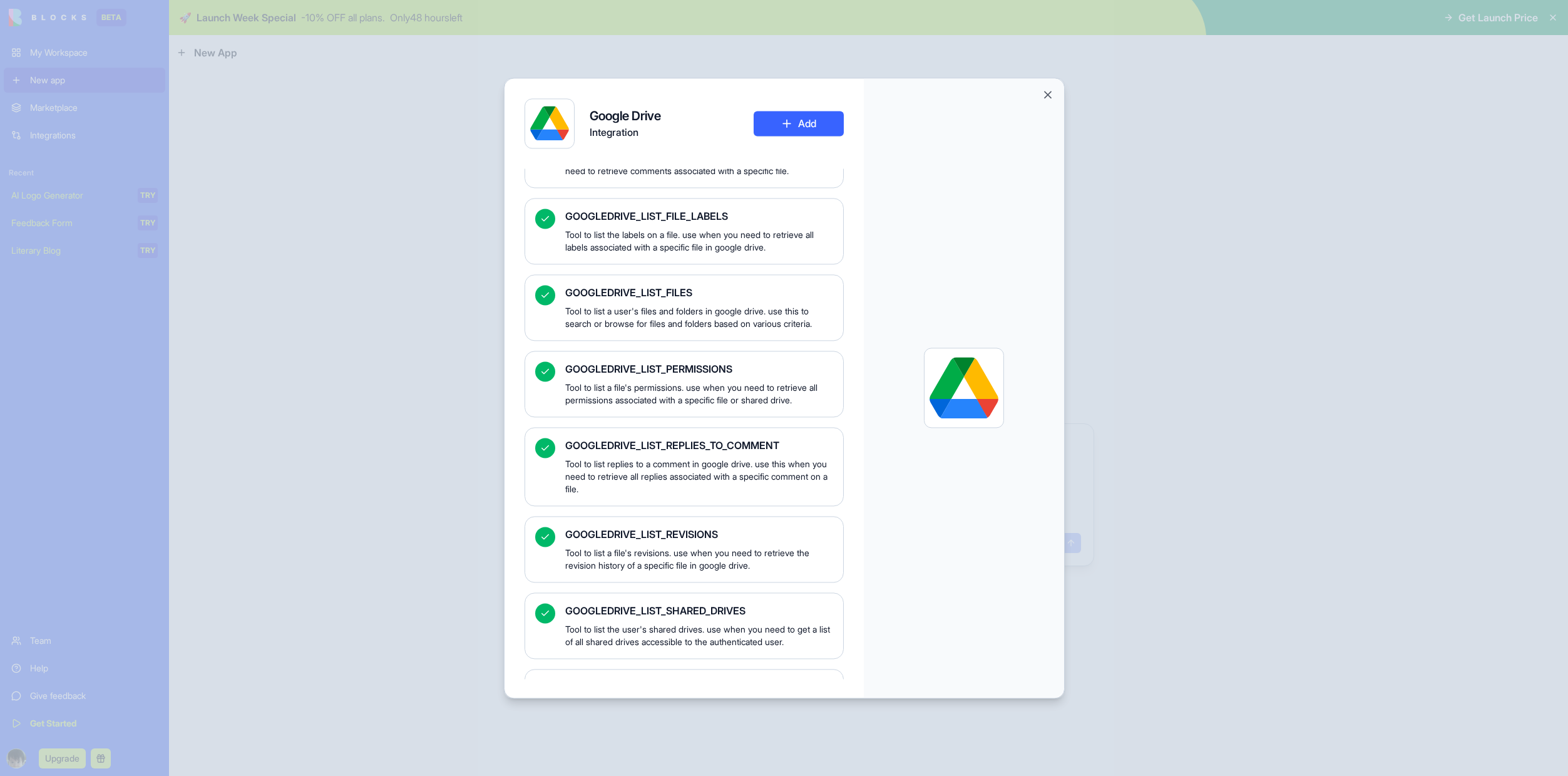
scroll to position [2777, 0]
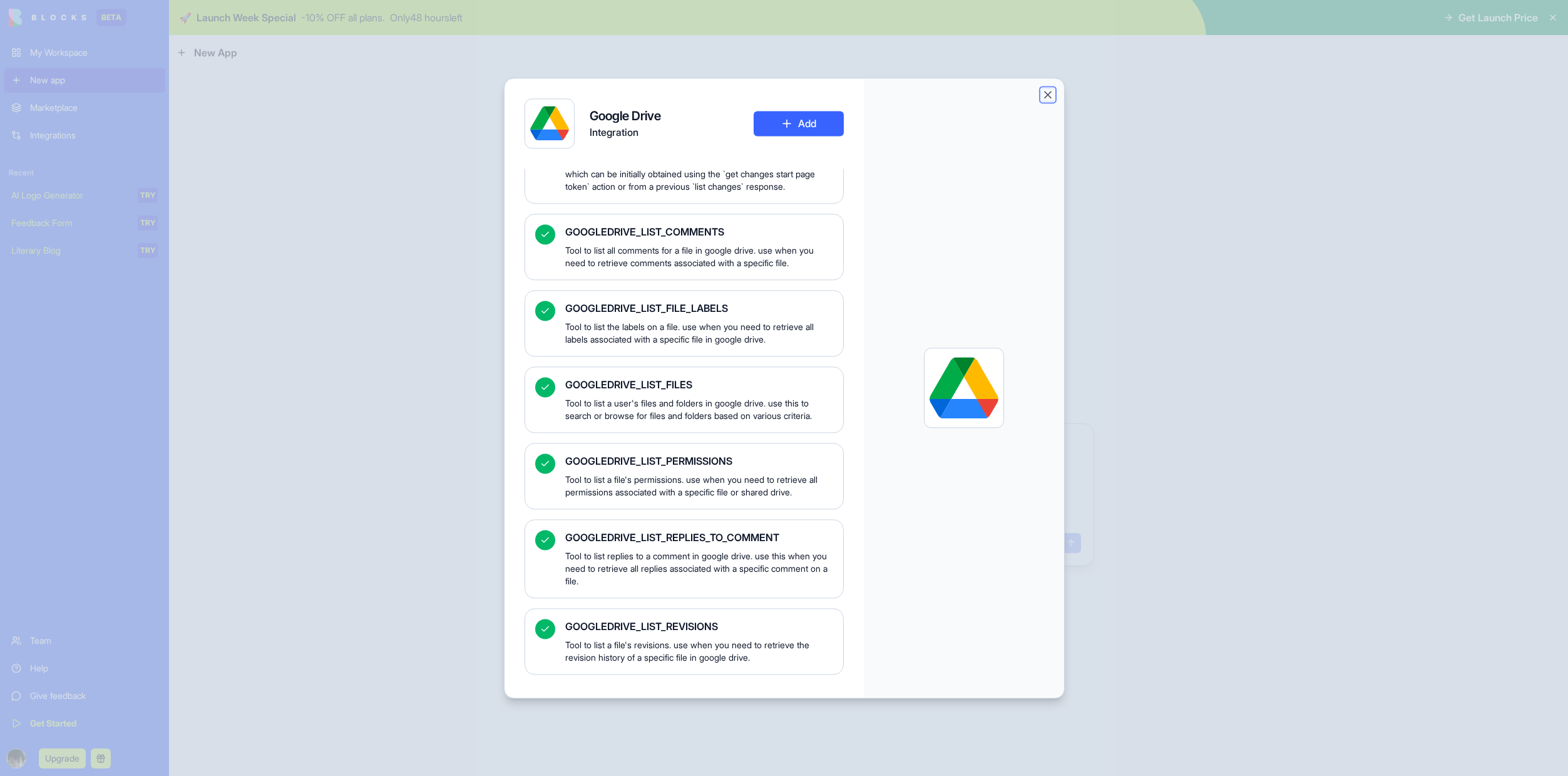
click at [1046, 90] on button "Close" at bounding box center [1047, 94] width 12 height 12
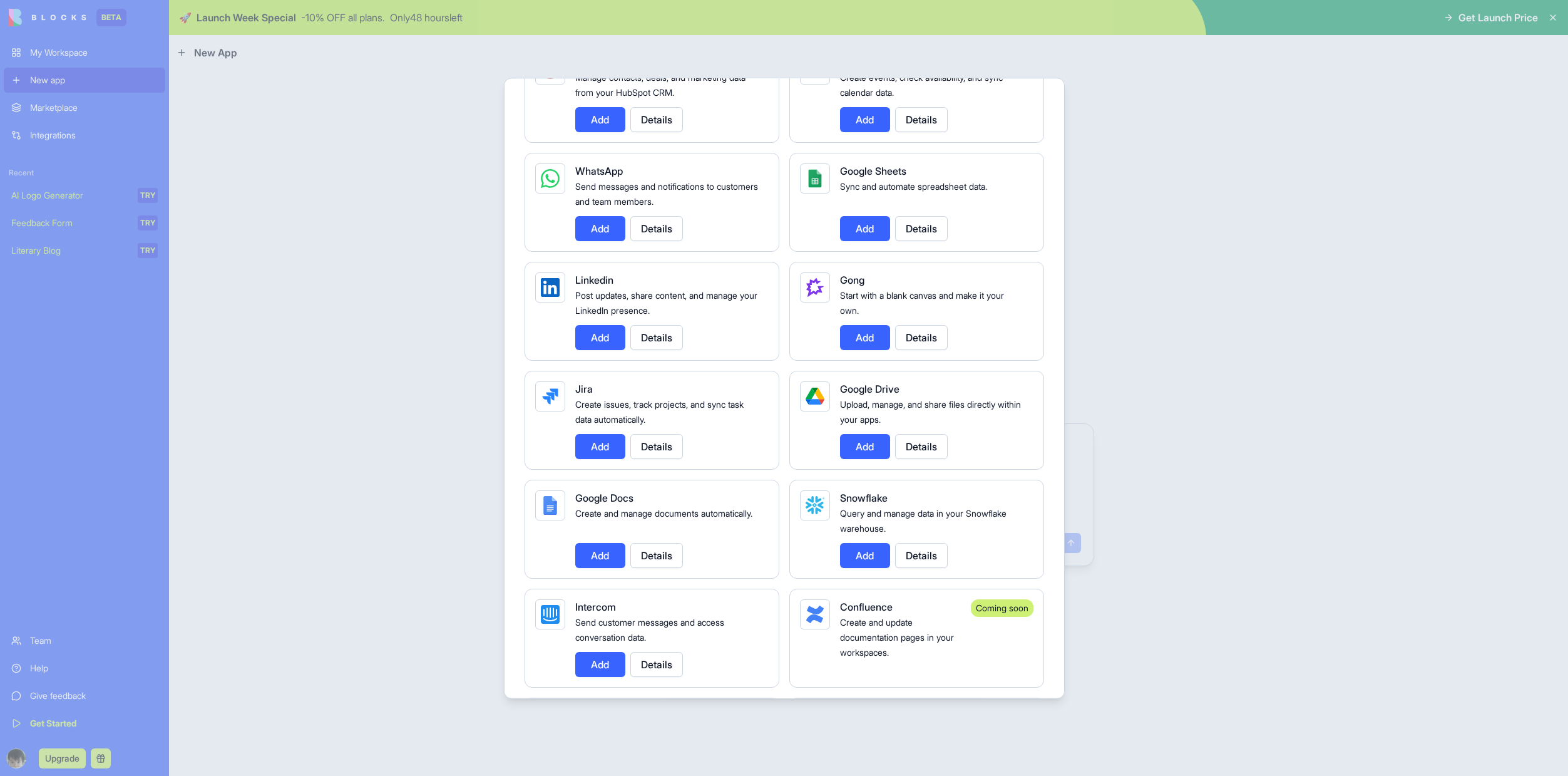
click at [849, 451] on button "Add" at bounding box center [865, 447] width 50 height 25
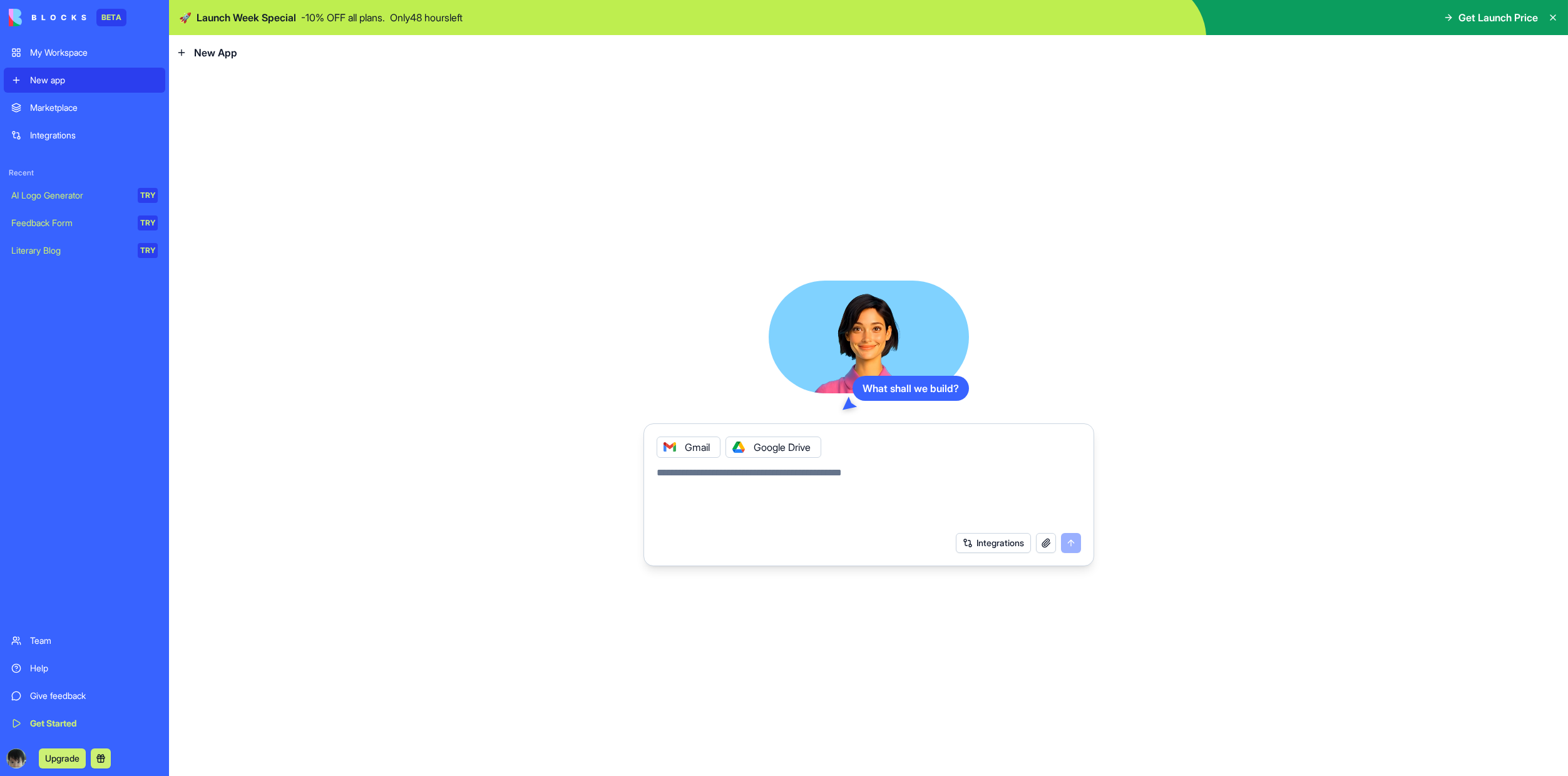
click at [832, 466] on textarea at bounding box center [869, 496] width 424 height 60
type textarea "*"
click at [657, 478] on textarea "**********" at bounding box center [869, 496] width 424 height 60
click at [976, 475] on textarea "**********" at bounding box center [869, 496] width 424 height 60
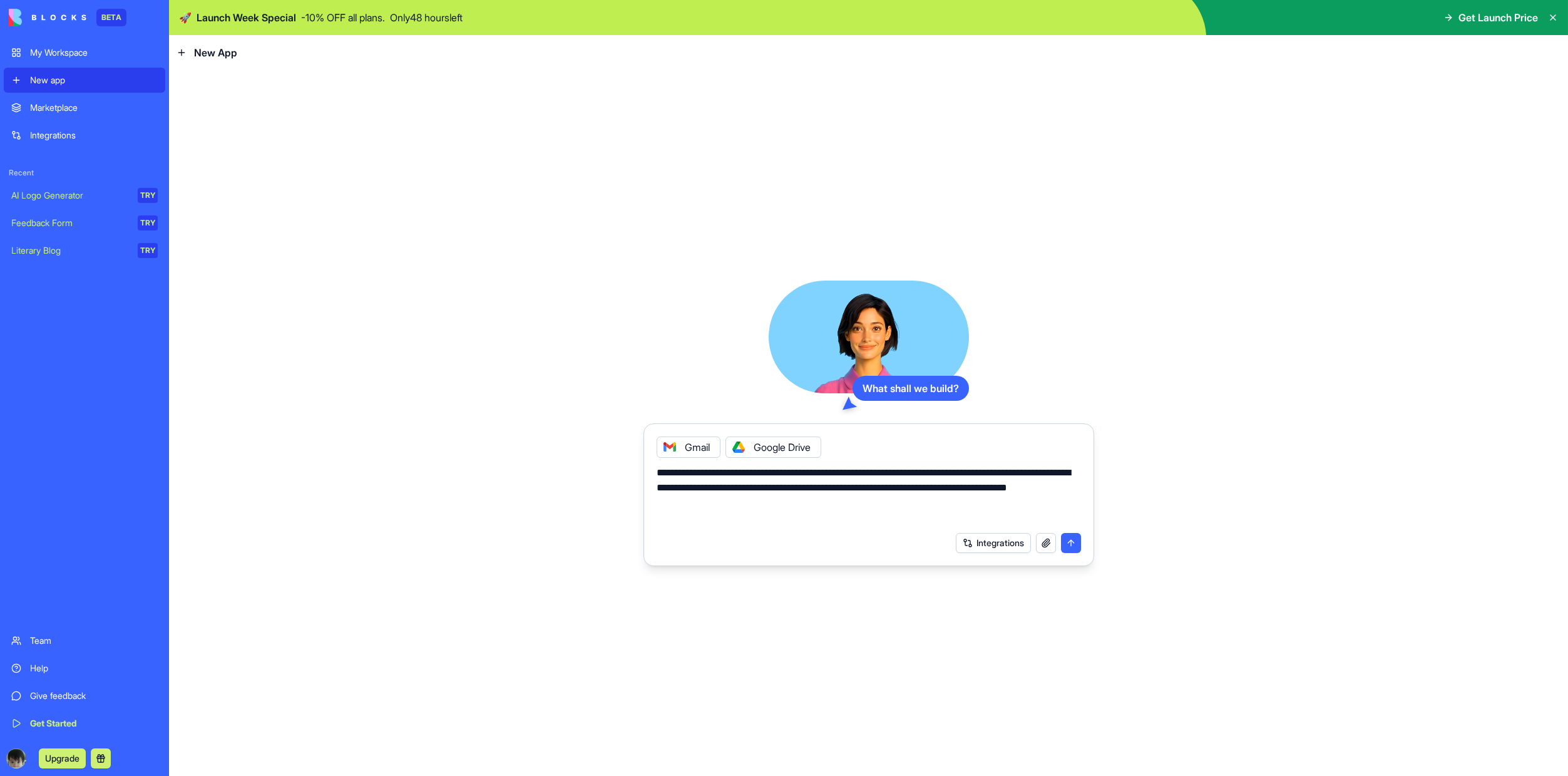
drag, startPoint x: 771, startPoint y: 507, endPoint x: 678, endPoint y: 507, distance: 93.0
click at [678, 507] on textarea "**********" at bounding box center [869, 496] width 424 height 60
type textarea "**********"
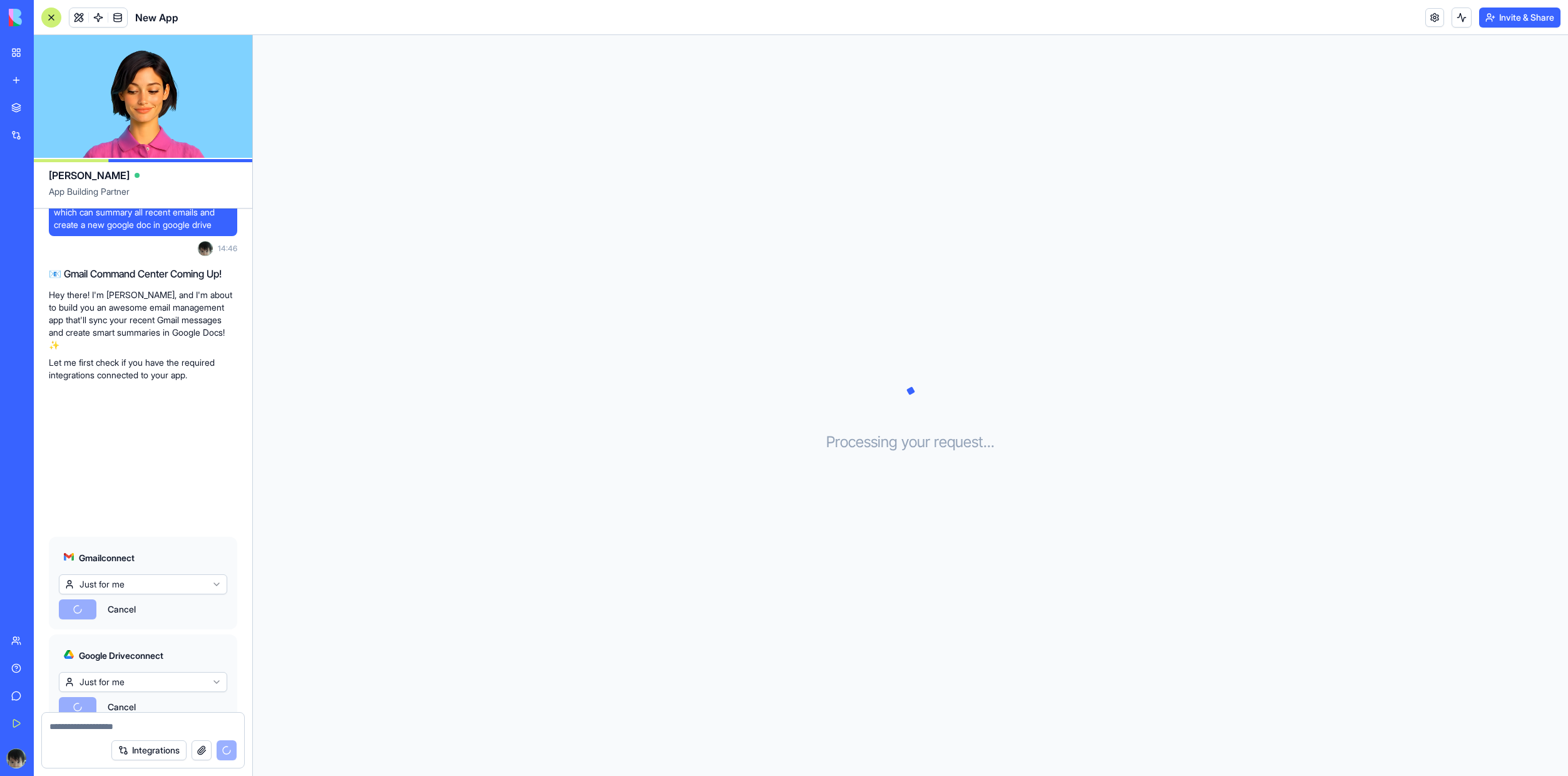
scroll to position [235, 0]
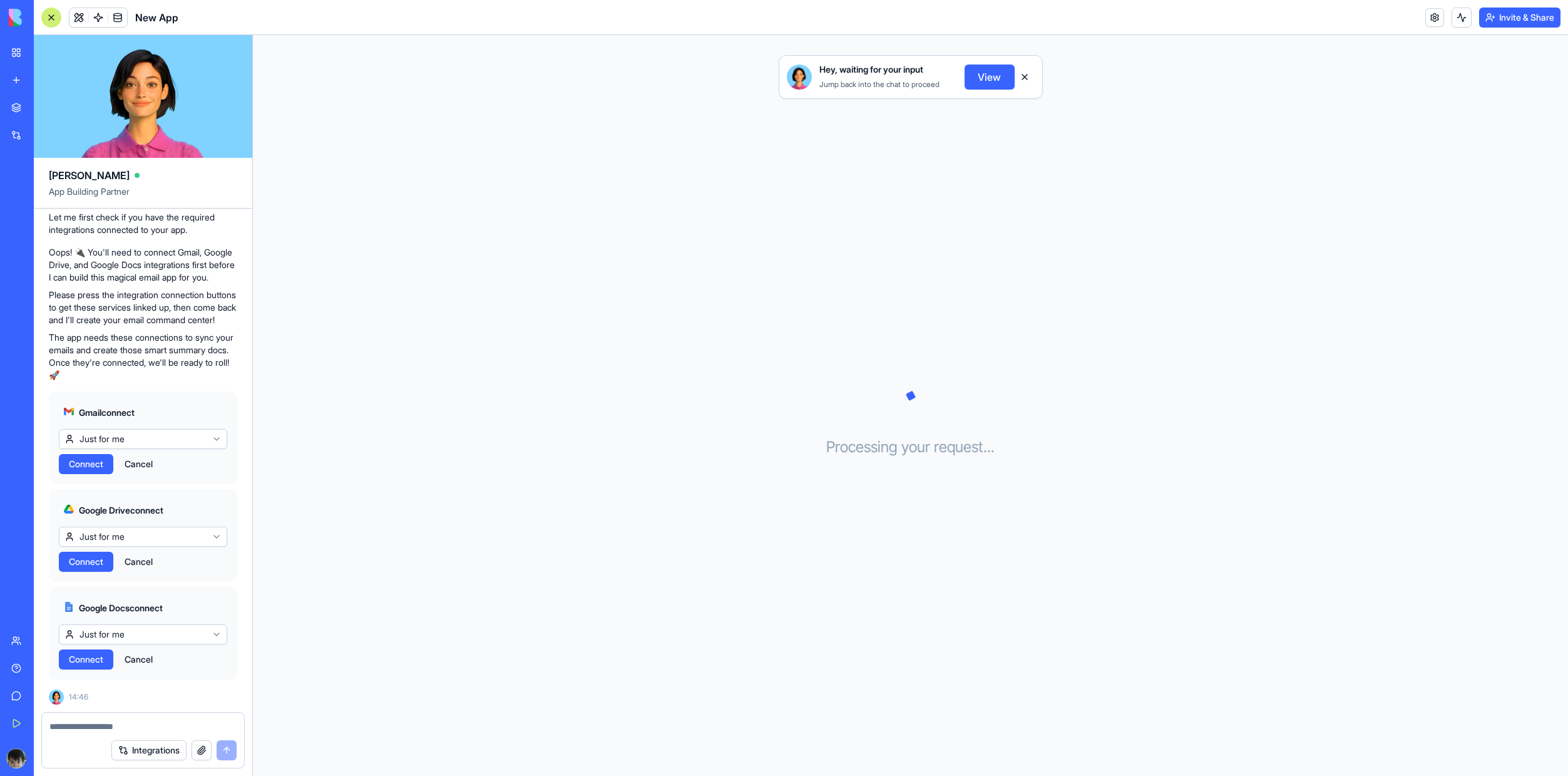
click at [995, 83] on button "View" at bounding box center [989, 77] width 50 height 25
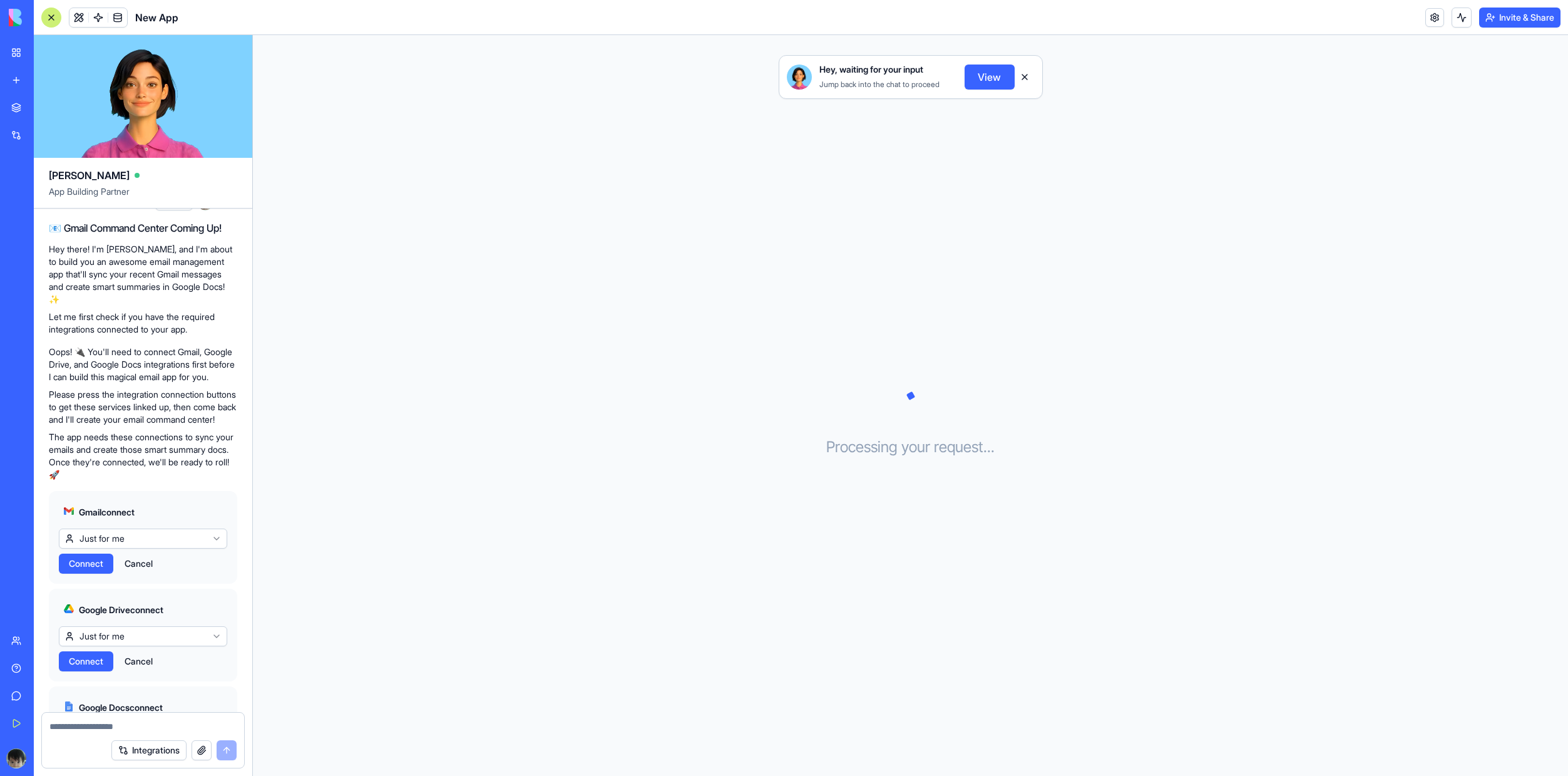
scroll to position [99, 0]
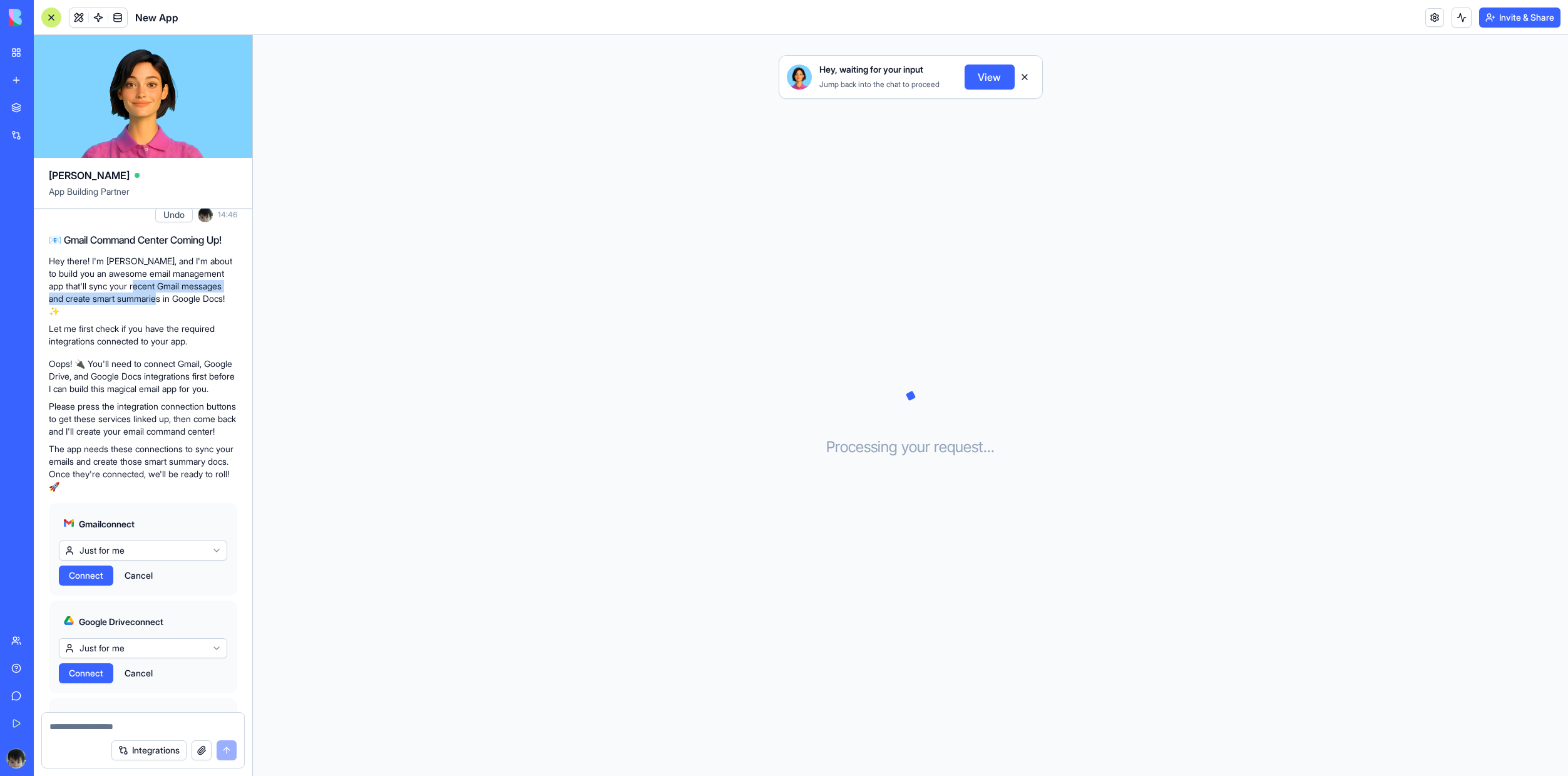
drag, startPoint x: 138, startPoint y: 303, endPoint x: 152, endPoint y: 314, distance: 17.8
click at [152, 314] on p "Hey there! I'm Ella, and I'm about to build you an awesome email management app…" at bounding box center [143, 286] width 188 height 63
click at [70, 335] on p "Let me first check if you have the required integrations connected to your app." at bounding box center [143, 335] width 188 height 25
drag, startPoint x: 65, startPoint y: 333, endPoint x: 192, endPoint y: 329, distance: 127.1
click at [192, 329] on p "Let me first check if you have the required integrations connected to your app." at bounding box center [143, 335] width 188 height 25
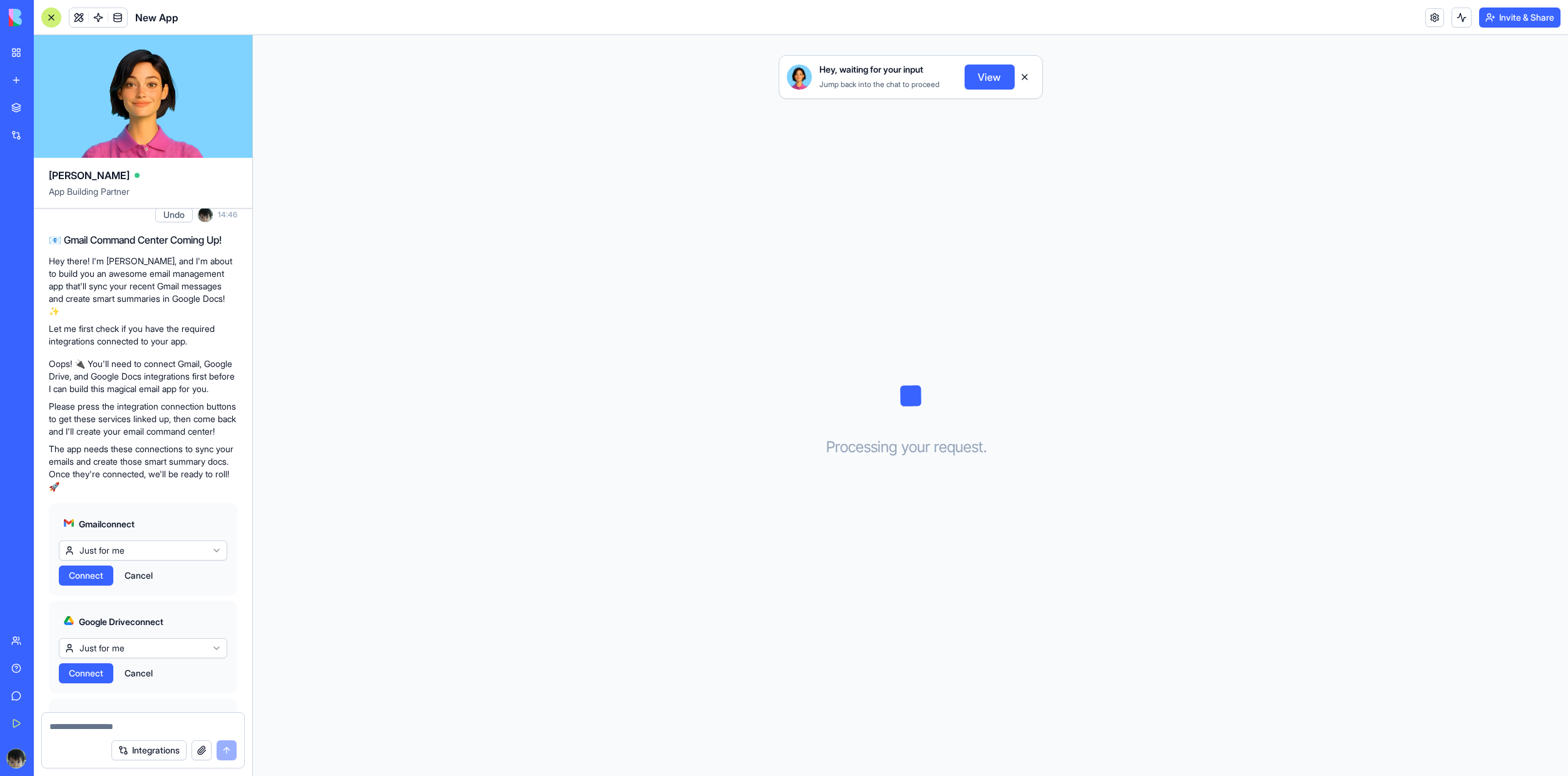
click at [103, 340] on p "Let me first check if you have the required integrations connected to your app." at bounding box center [143, 335] width 188 height 25
drag, startPoint x: 52, startPoint y: 365, endPoint x: 164, endPoint y: 368, distance: 112.0
click at [164, 368] on p "Oops! 🔌 You'll need to connect Gmail, Google Drive, and Google Docs integration…" at bounding box center [143, 376] width 188 height 38
click at [107, 380] on p "Oops! 🔌 You'll need to connect Gmail, Google Drive, and Google Docs integration…" at bounding box center [143, 376] width 188 height 38
click at [104, 378] on p "Oops! 🔌 You'll need to connect Gmail, Google Drive, and Google Docs integration…" at bounding box center [143, 376] width 188 height 38
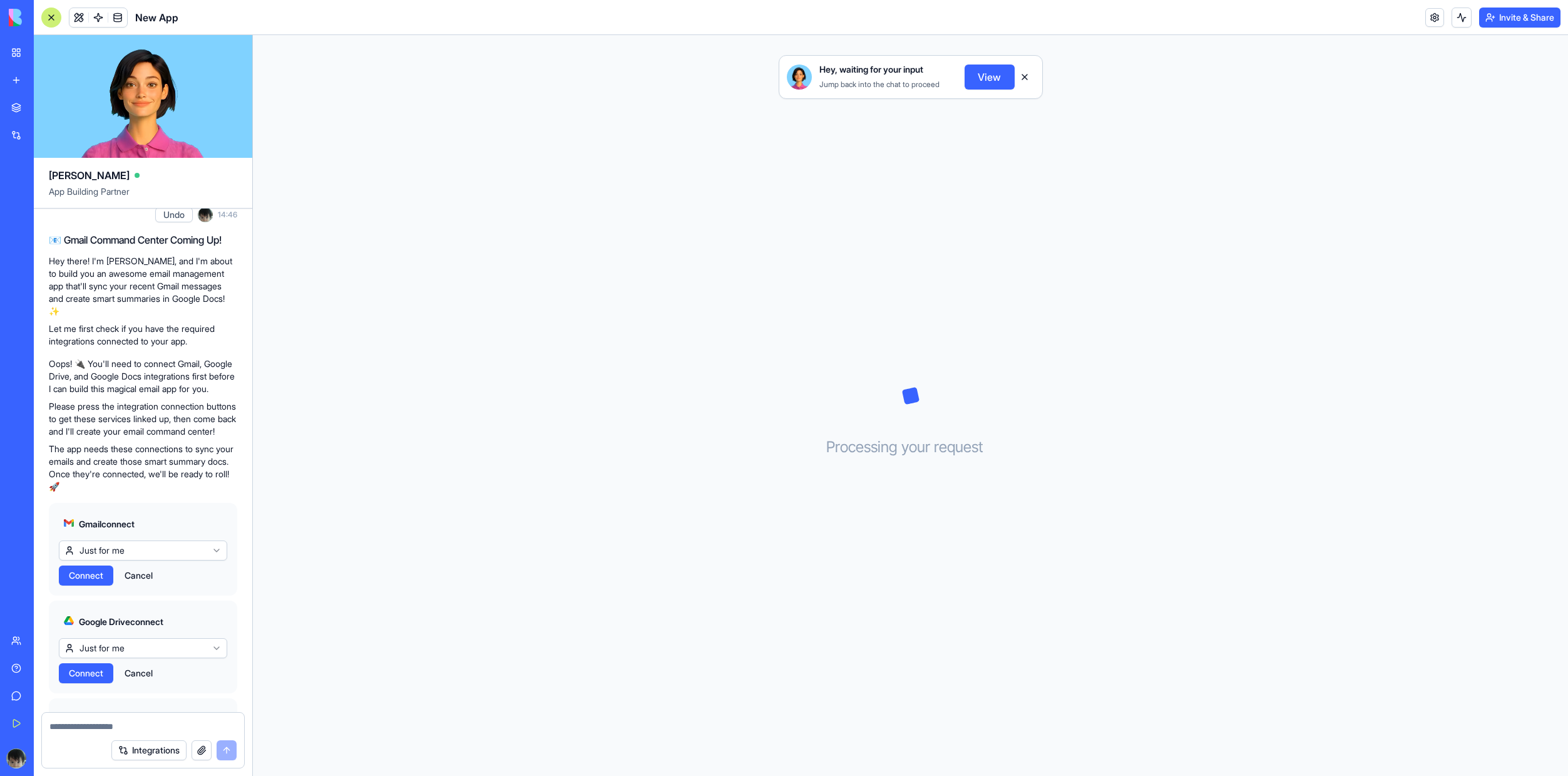
scroll to position [235, 0]
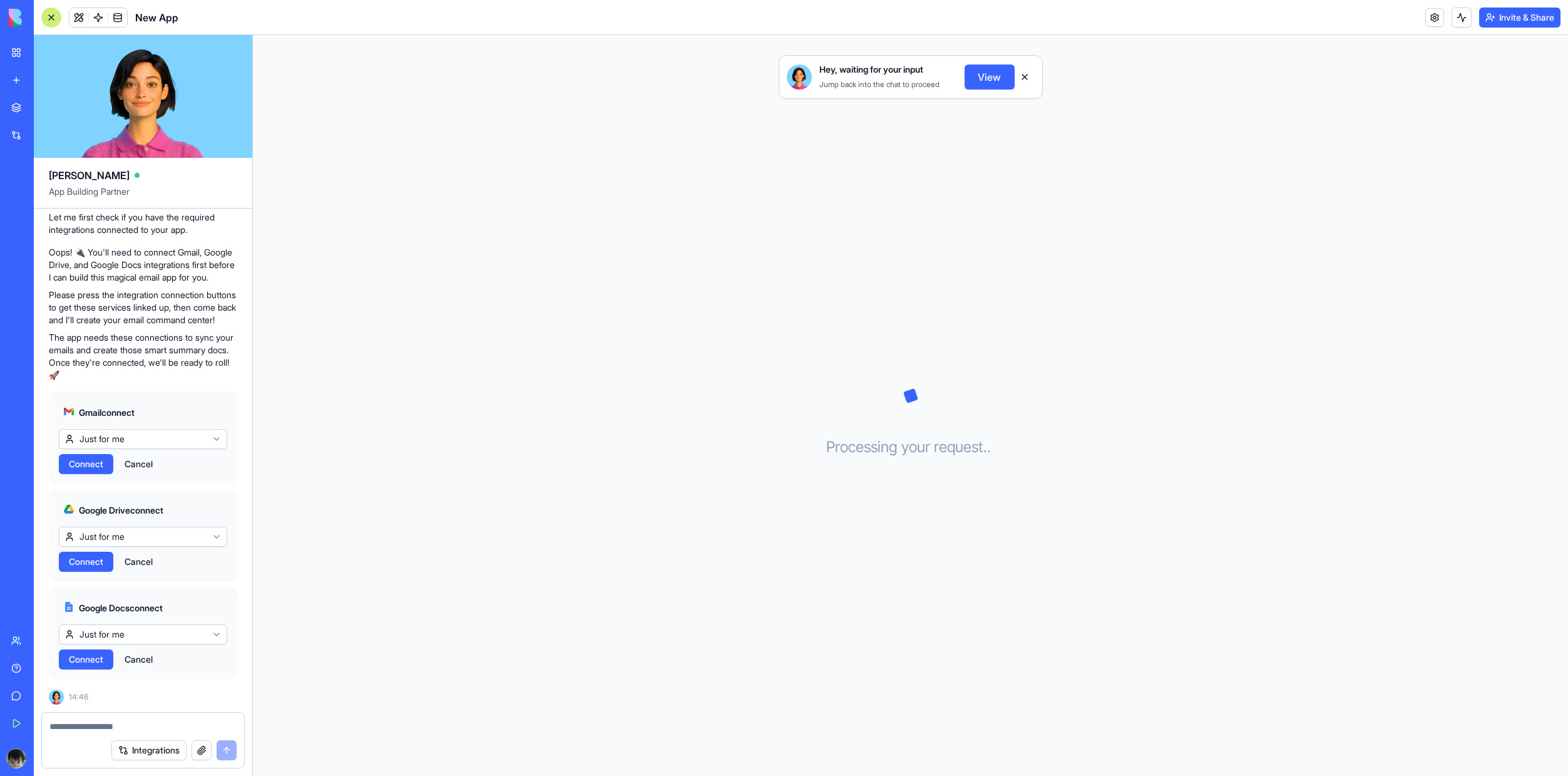
click at [143, 436] on html "BETA My Workspace New app Marketplace Integrations Recent New App AI Logo Gener…" at bounding box center [784, 388] width 1568 height 776
click at [138, 371] on p "The app needs these connections to sync your emails and create those smart summ…" at bounding box center [143, 356] width 188 height 50
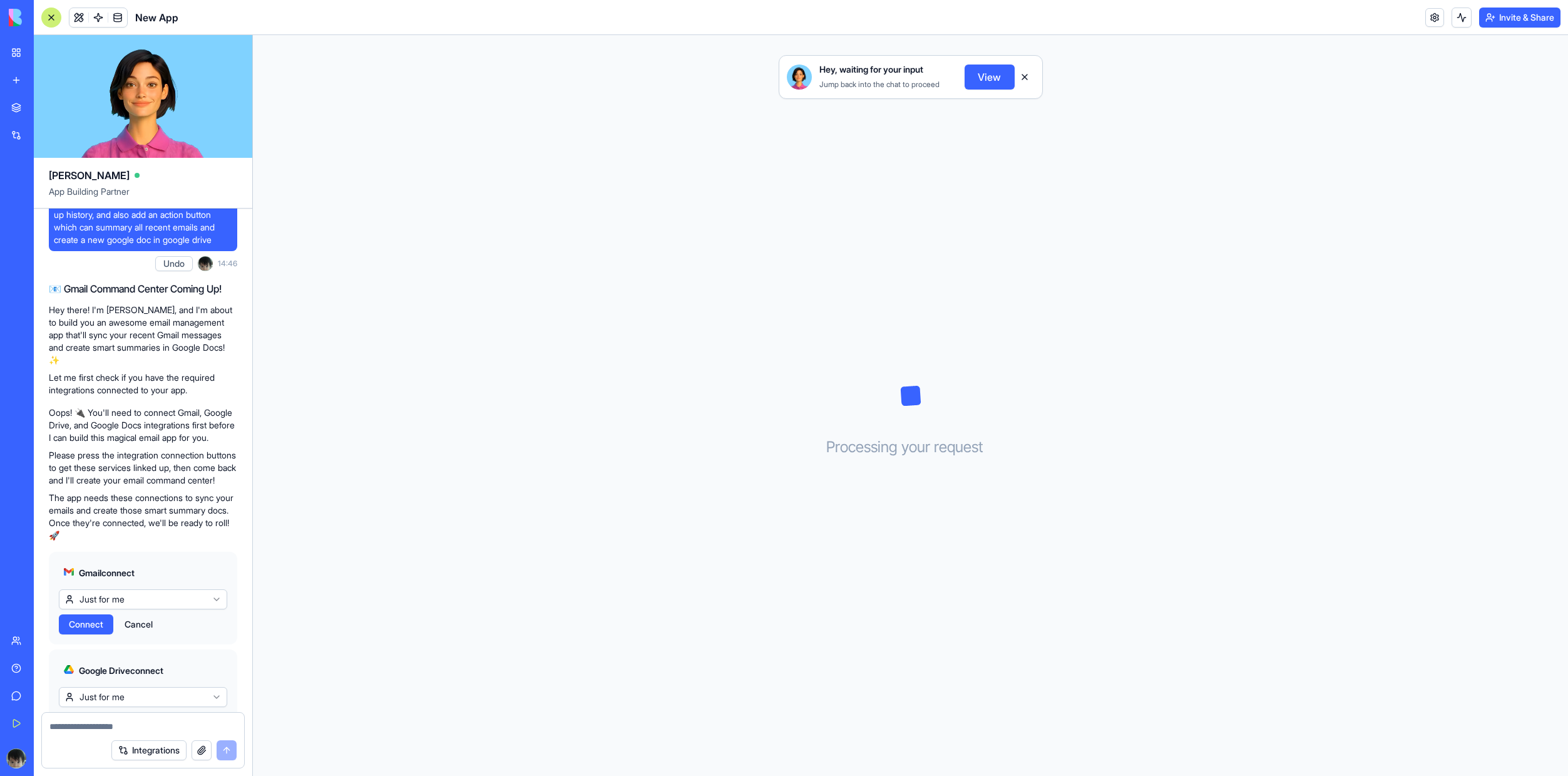
scroll to position [229, 0]
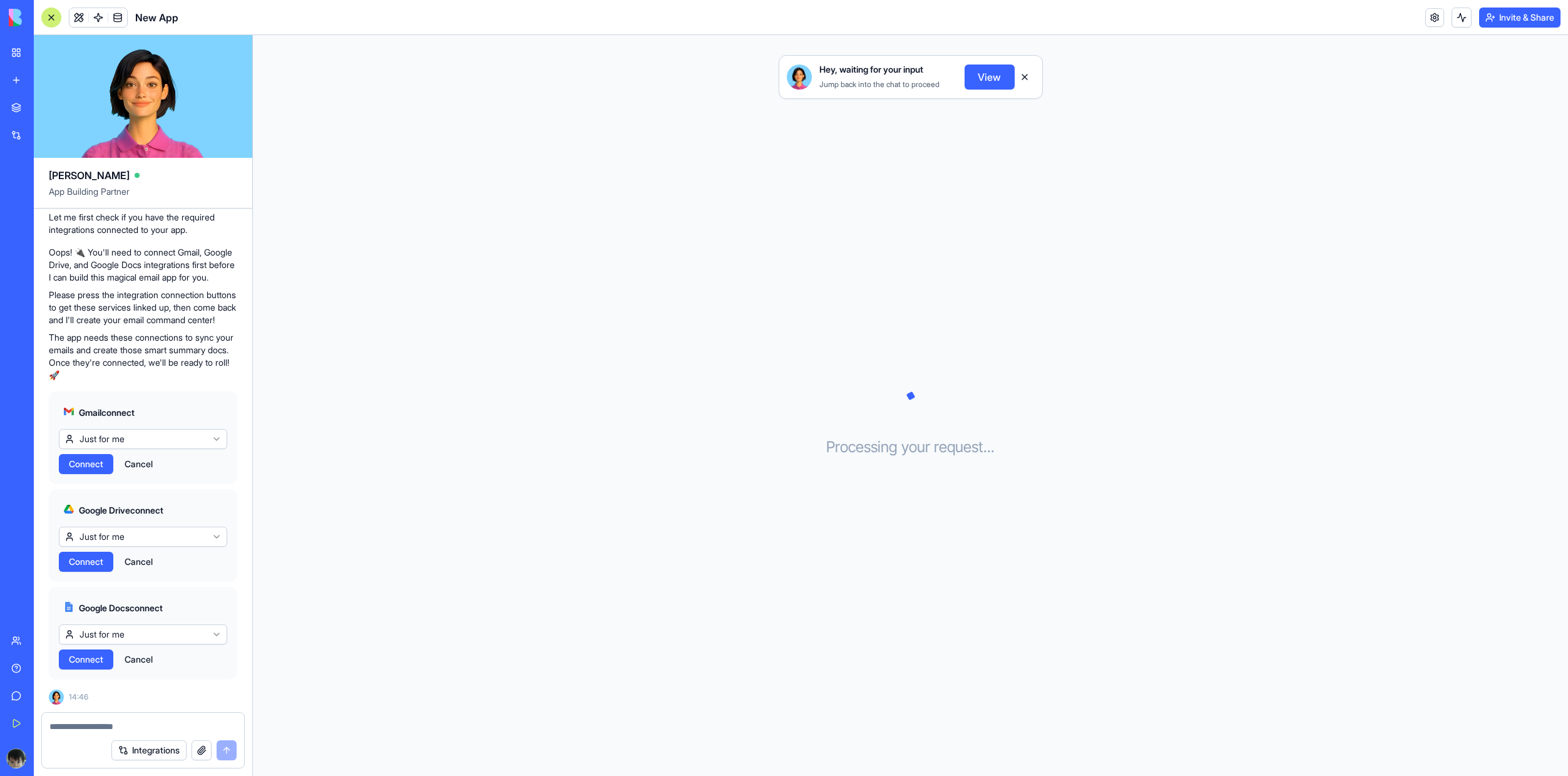
click at [98, 470] on span "Connect" at bounding box center [86, 464] width 35 height 12
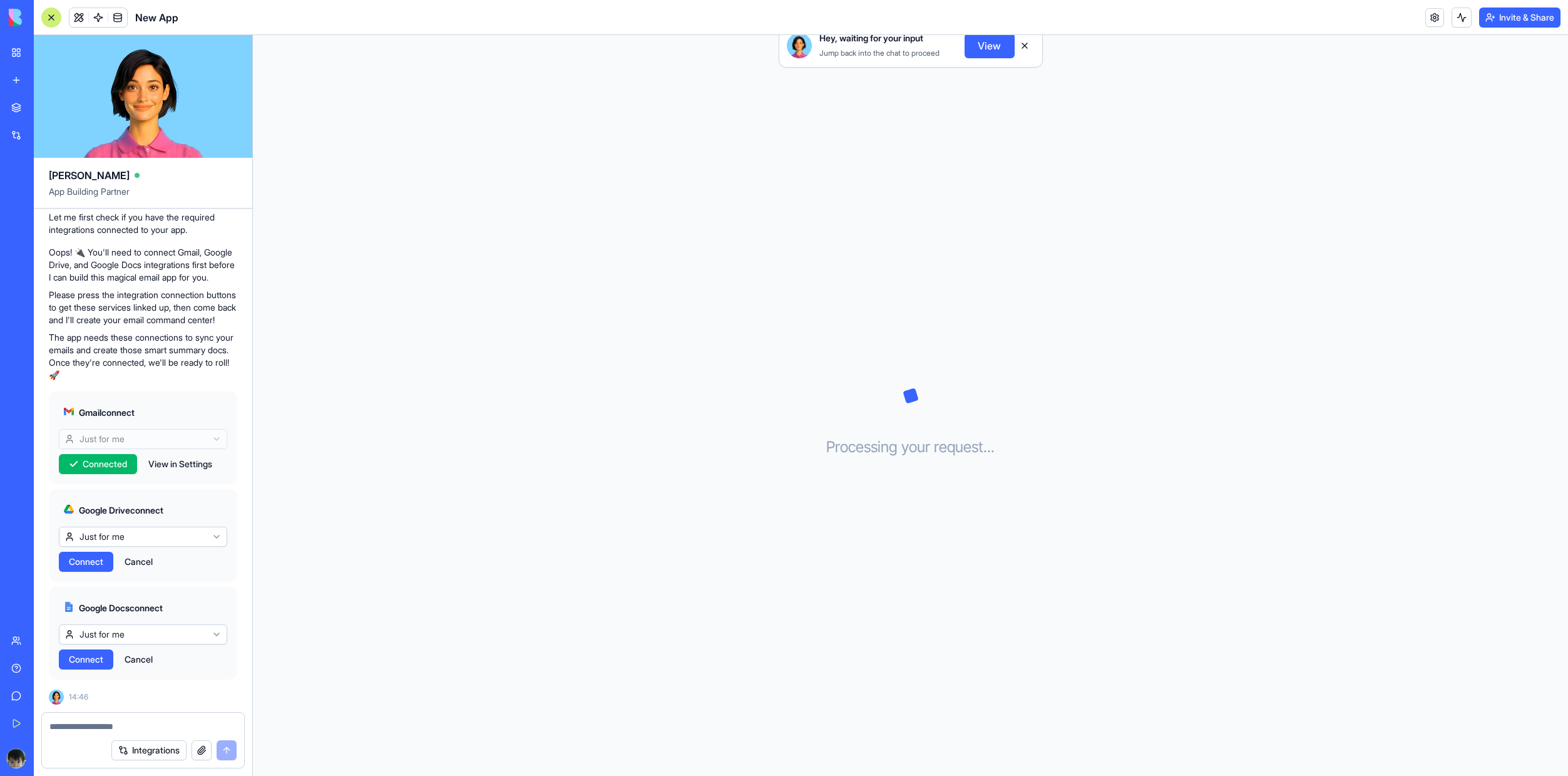
scroll to position [235, 0]
click at [101, 563] on span "Connect" at bounding box center [86, 561] width 35 height 12
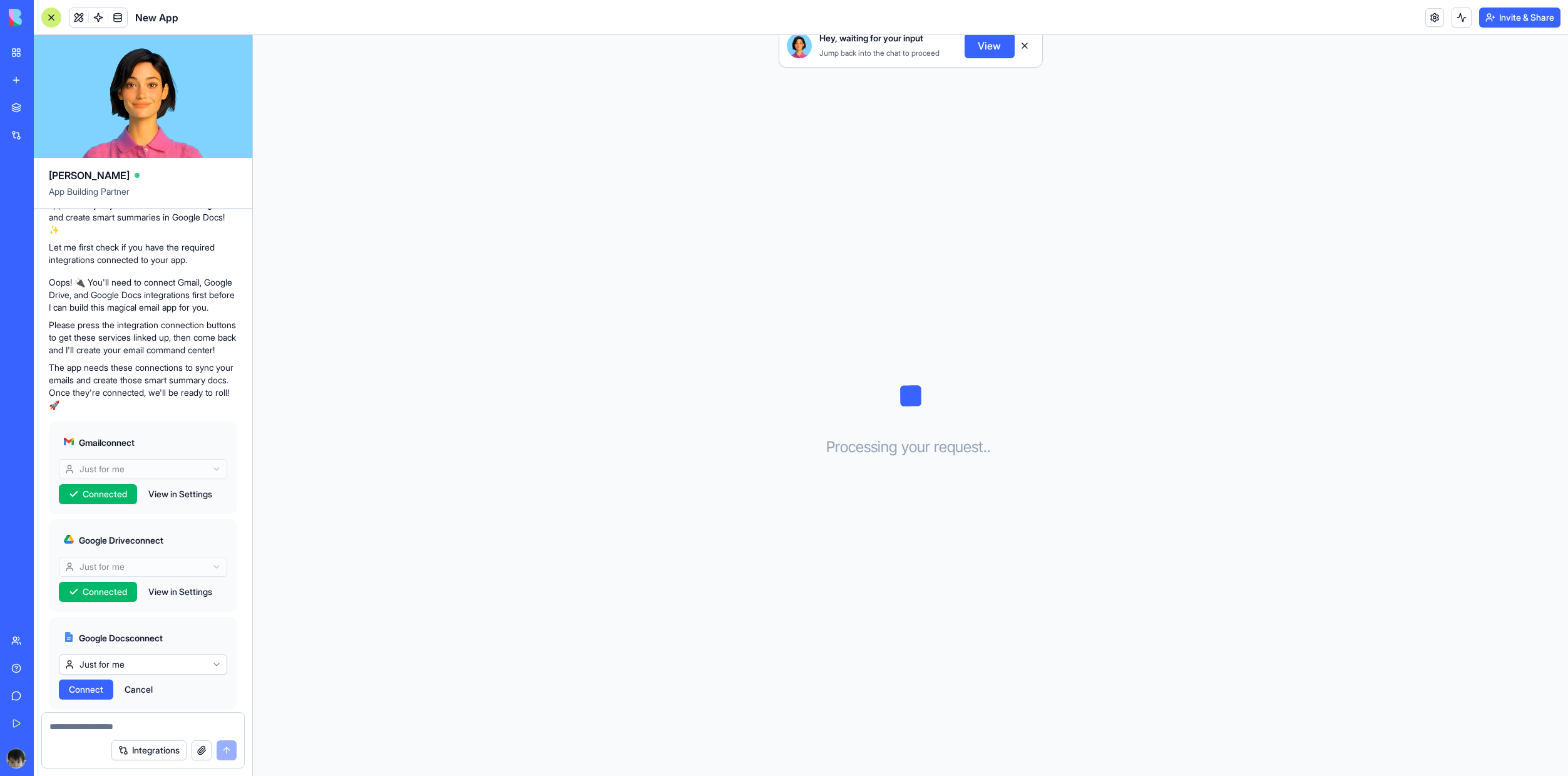
scroll to position [235, 0]
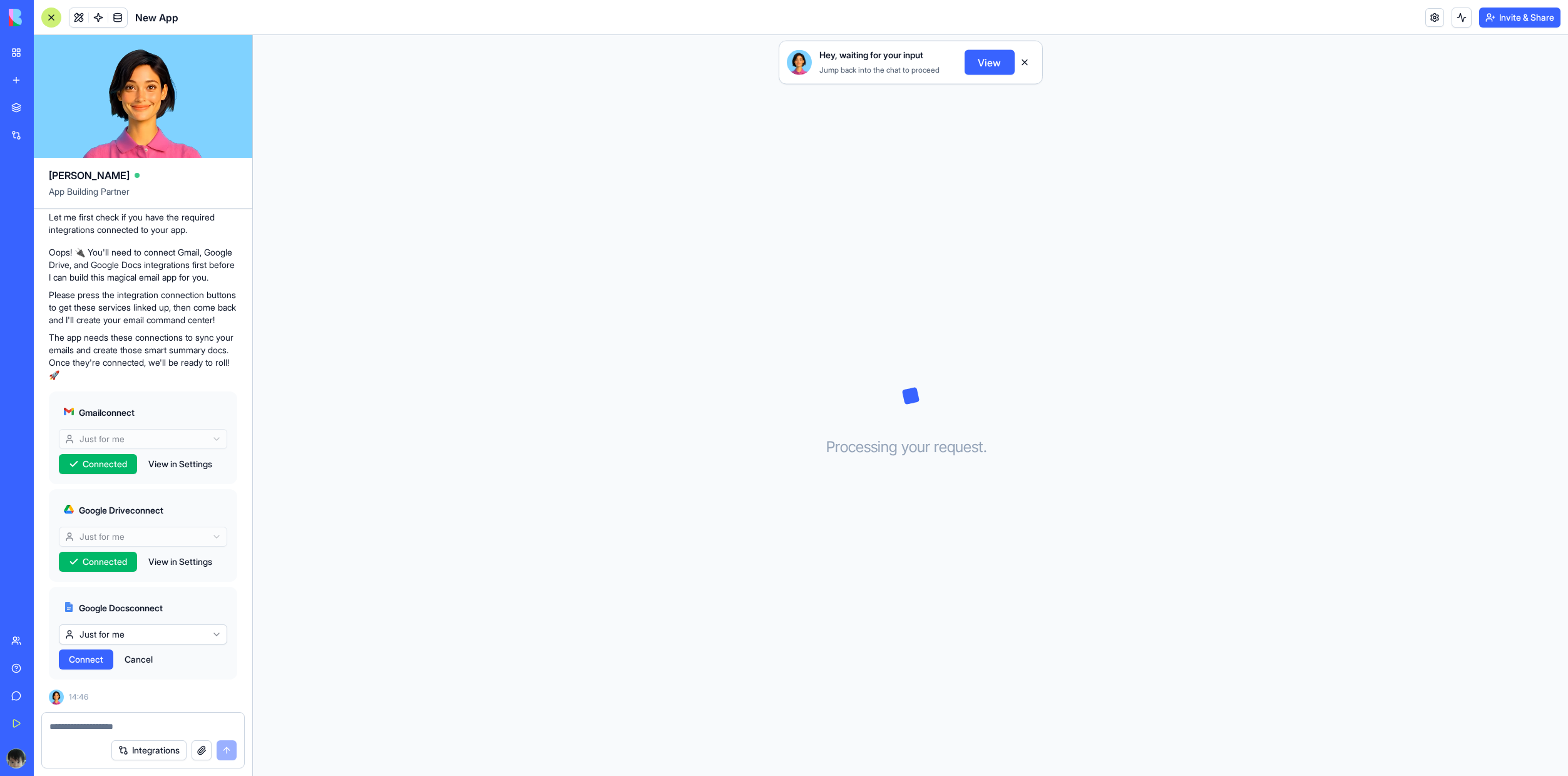
click at [94, 658] on span "Connect" at bounding box center [86, 659] width 35 height 12
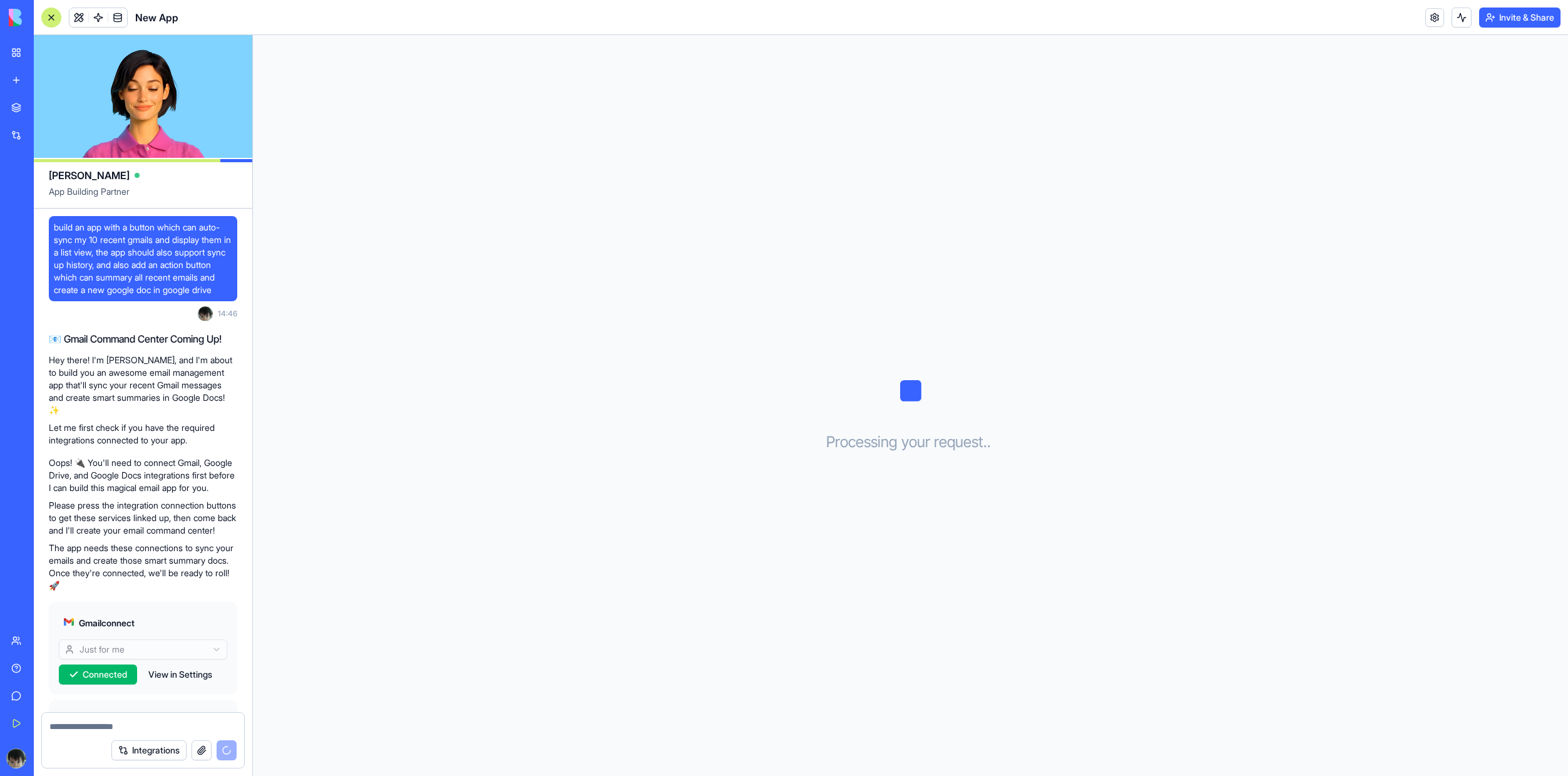
scroll to position [235, 0]
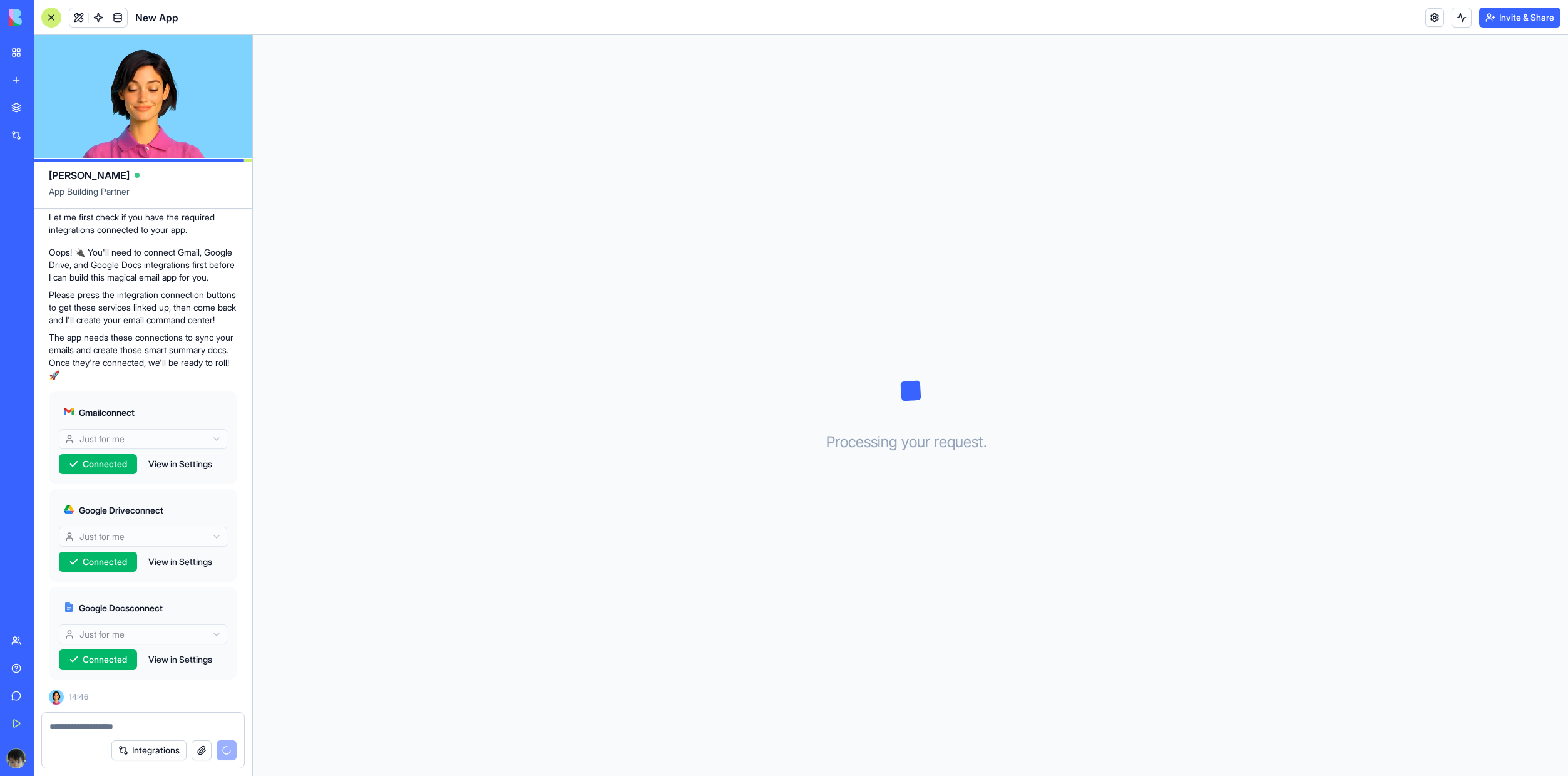
click at [871, 374] on div "Processing your request . . ." at bounding box center [910, 406] width 1315 height 741
click at [135, 751] on button "Integrations" at bounding box center [149, 750] width 75 height 20
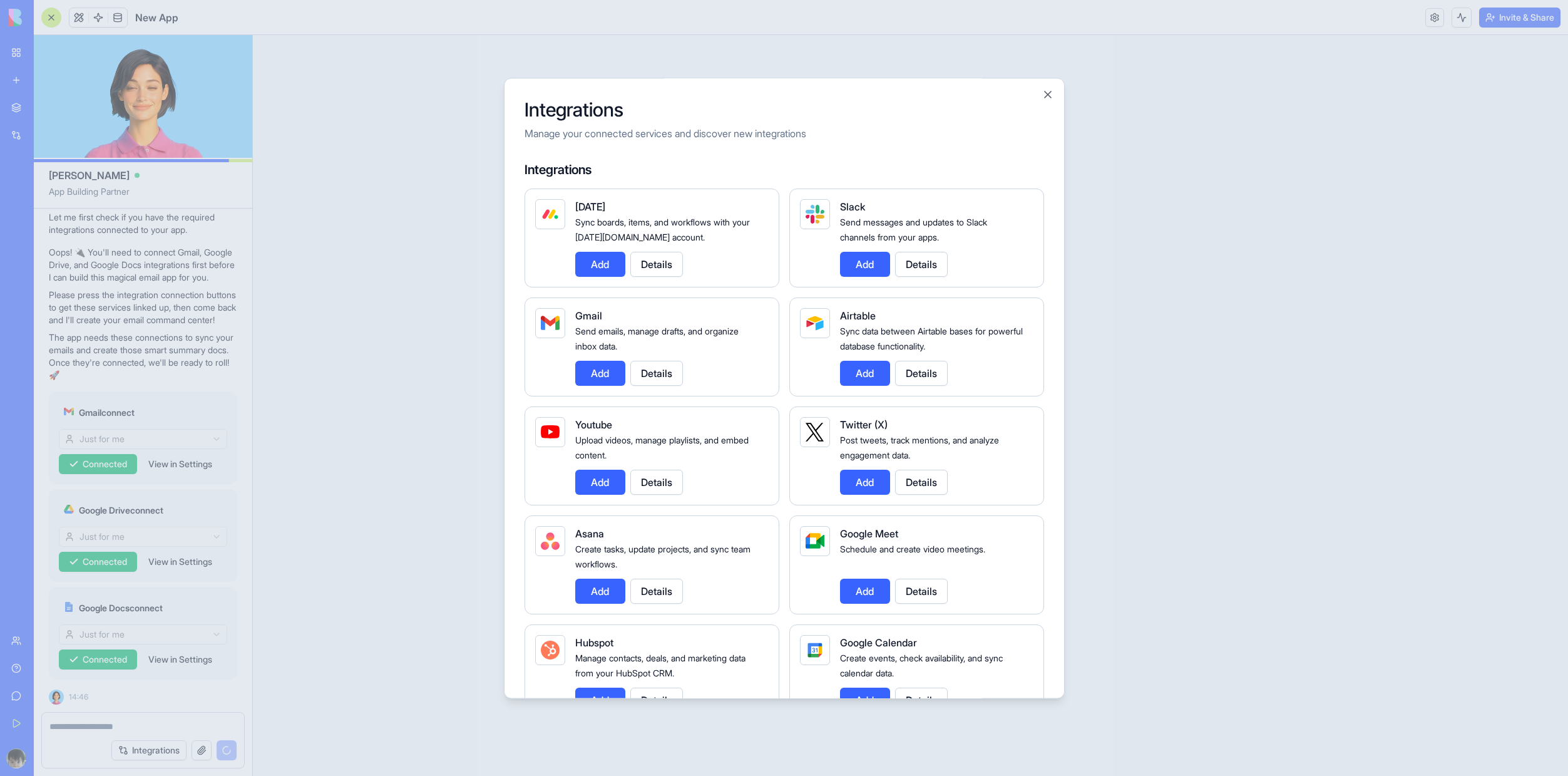
scroll to position [306, 0]
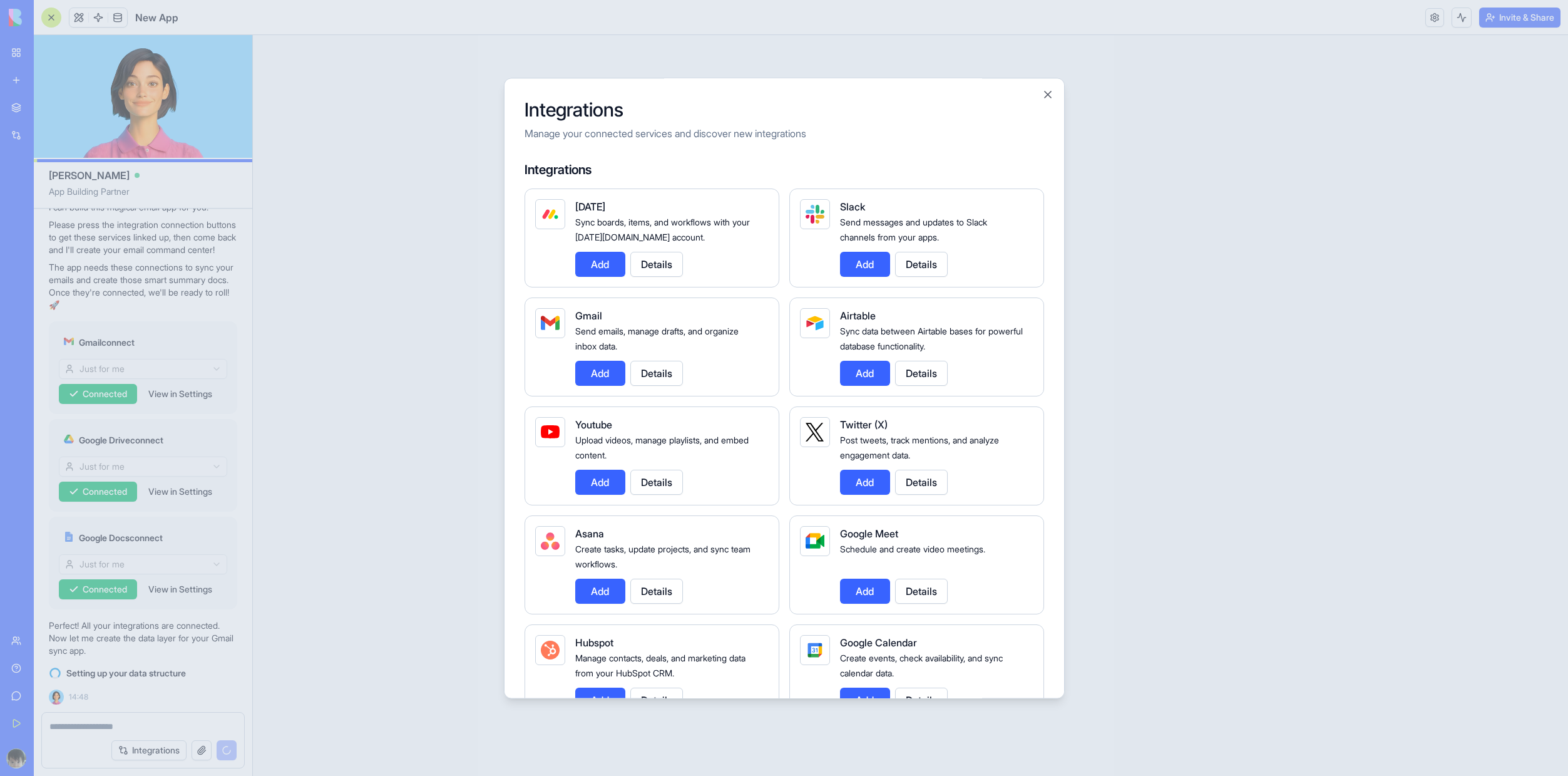
click at [596, 483] on button "Add" at bounding box center [600, 482] width 50 height 25
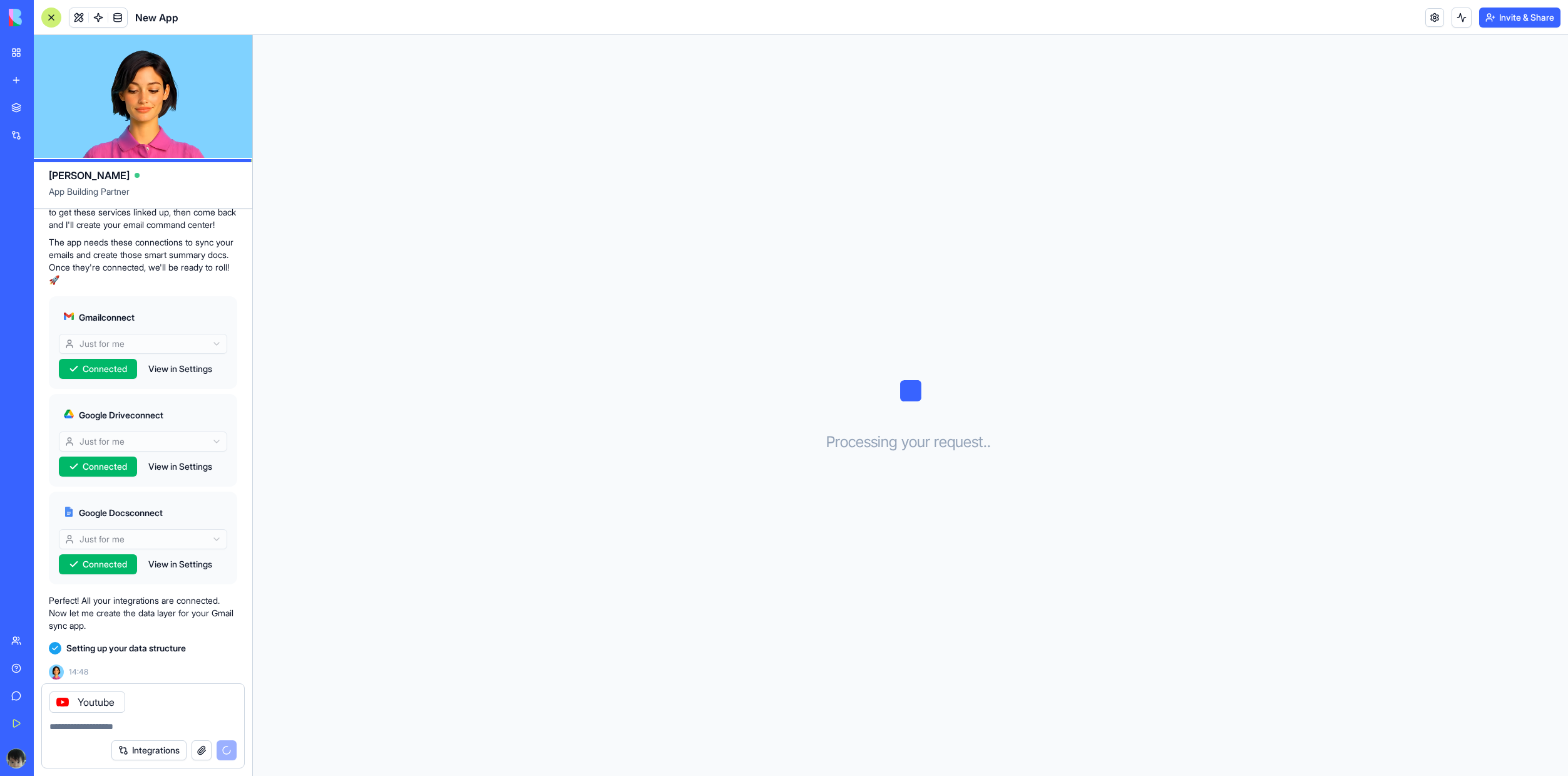
click at [155, 703] on div "Youtube" at bounding box center [143, 698] width 202 height 29
click at [66, 705] on icon at bounding box center [62, 702] width 10 height 10
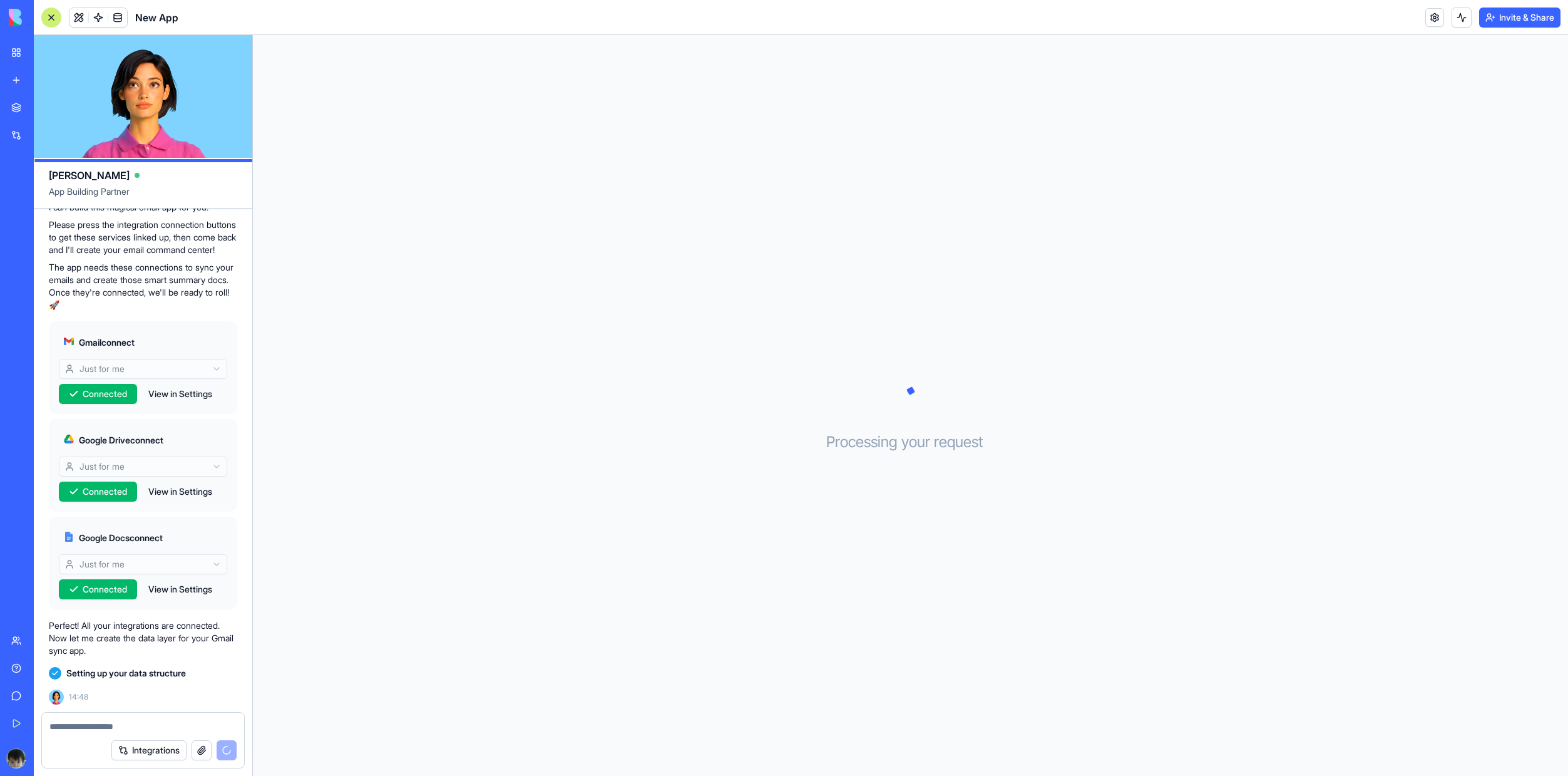
click at [201, 755] on button "button" at bounding box center [201, 750] width 20 height 20
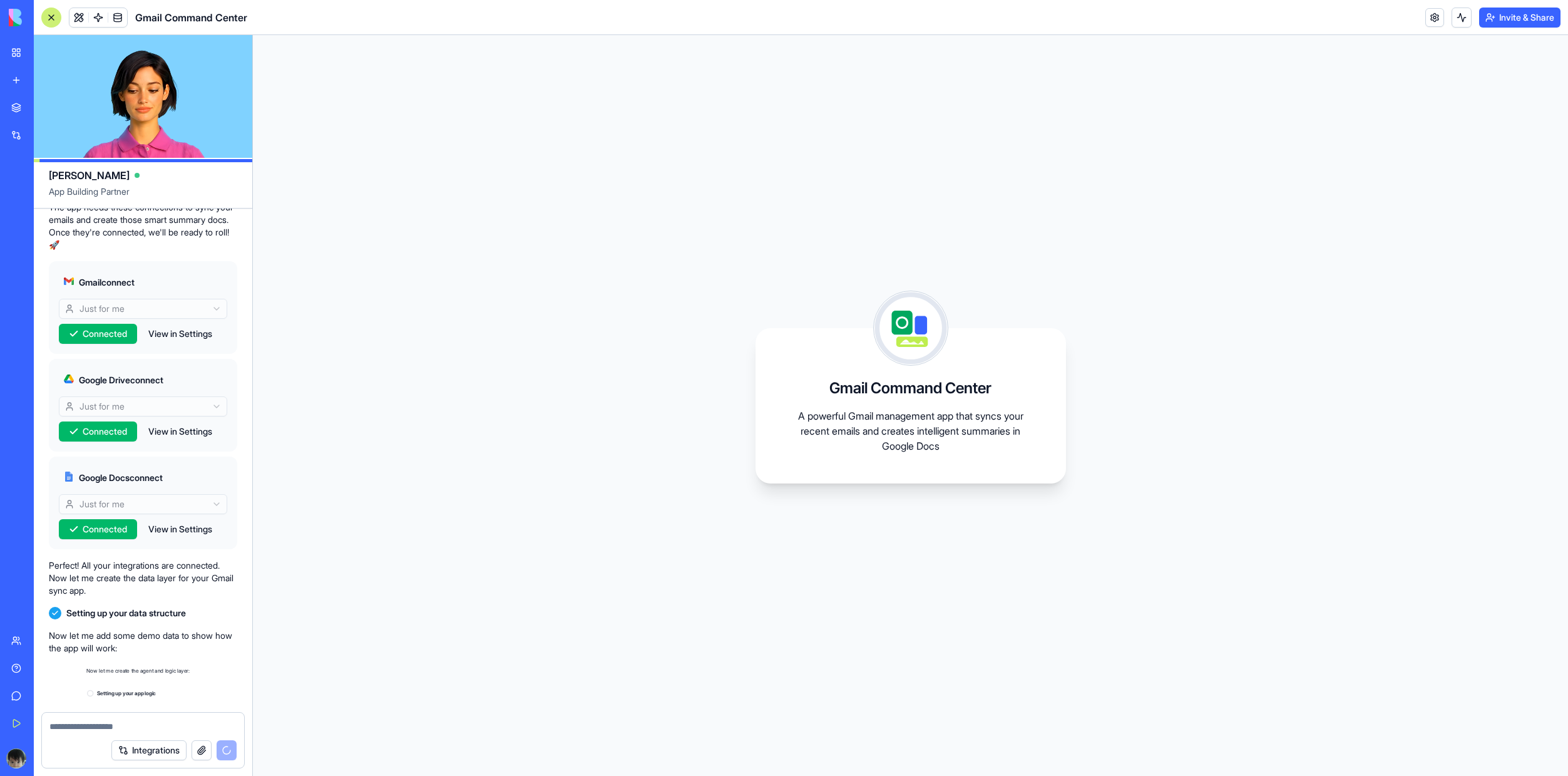
scroll to position [476, 0]
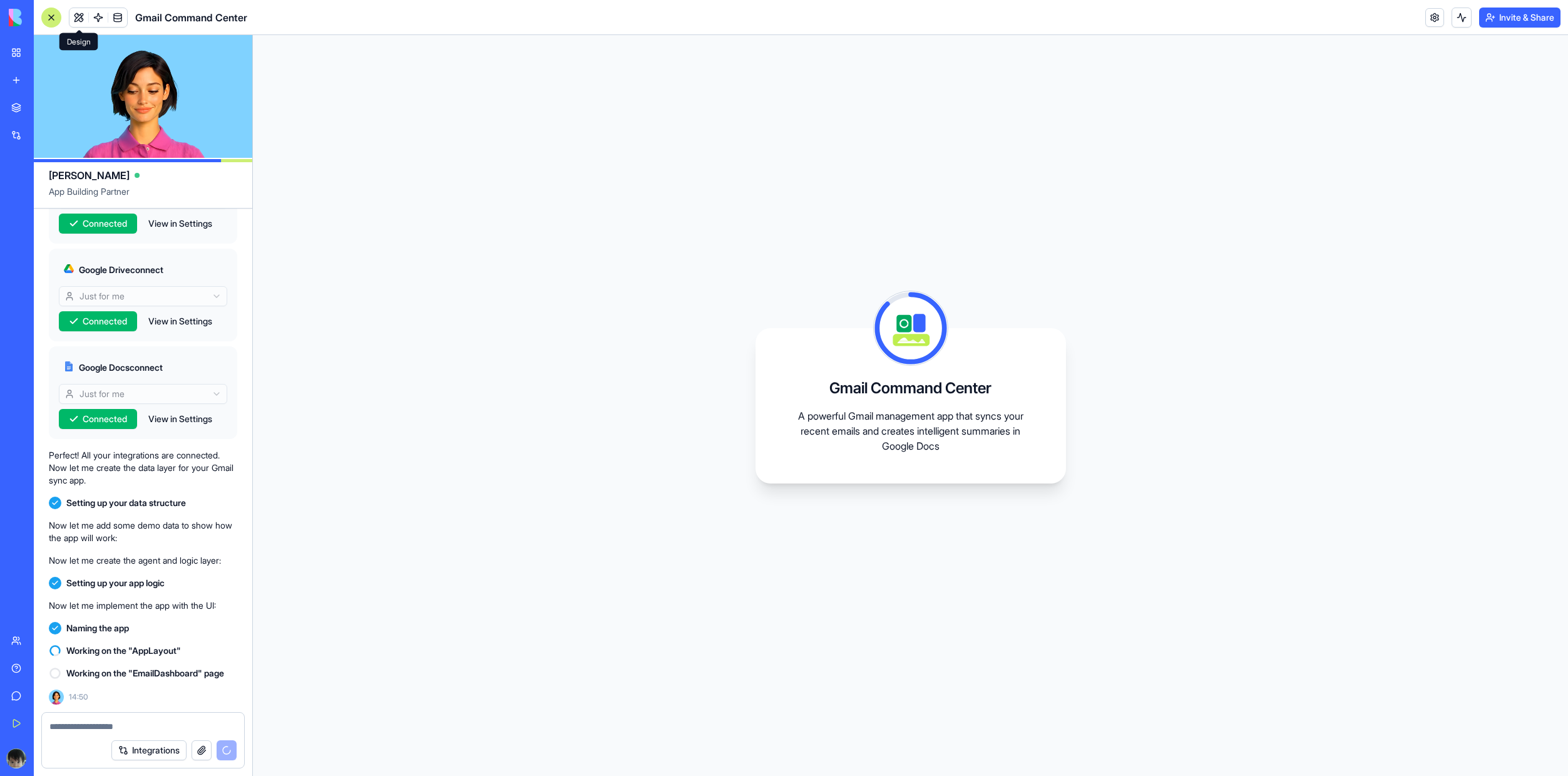
click at [75, 12] on span at bounding box center [79, 18] width 35 height 35
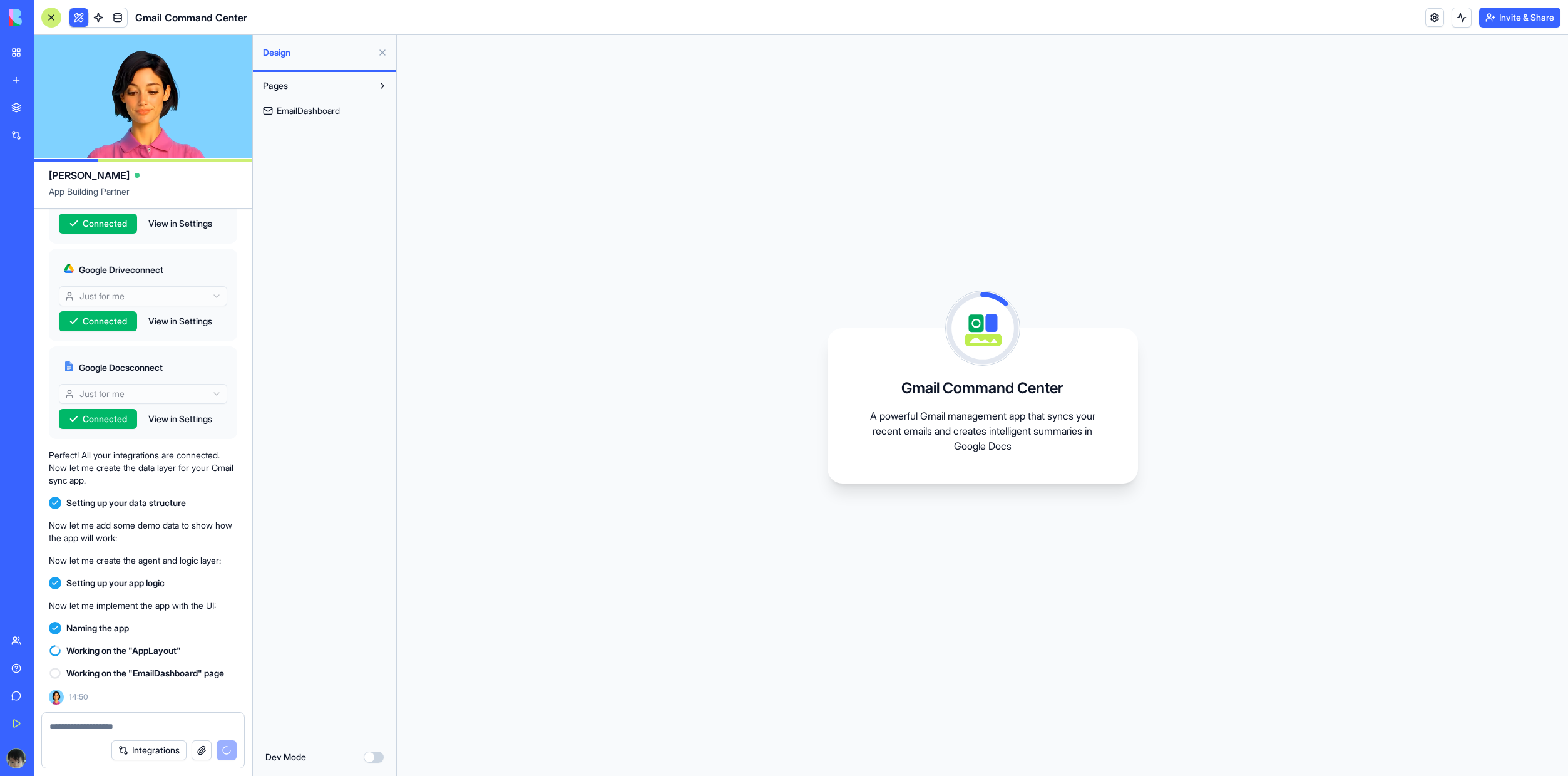
click at [328, 115] on span "EmailDashboard" at bounding box center [308, 110] width 63 height 12
click at [96, 22] on span at bounding box center [98, 18] width 35 height 35
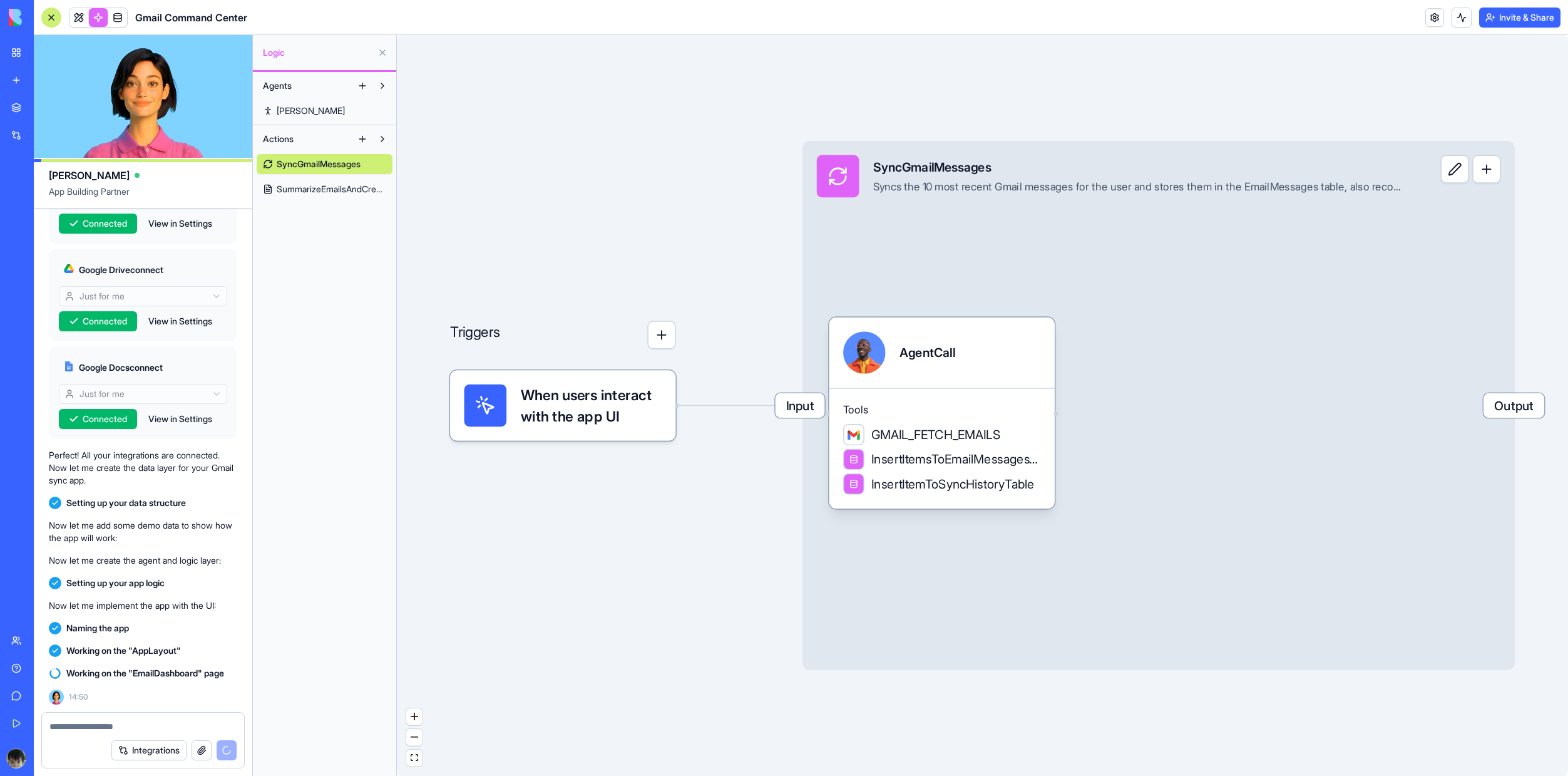
drag, startPoint x: 831, startPoint y: 291, endPoint x: 734, endPoint y: 284, distance: 97.3
click at [734, 284] on div "Triggers When users interact with the app UI Input SyncGmailMessages Syncs the …" at bounding box center [982, 406] width 1171 height 741
drag, startPoint x: 716, startPoint y: 277, endPoint x: 661, endPoint y: 278, distance: 55.0
click at [661, 278] on div "Triggers When users interact with the app UI Input SyncGmailMessages Syncs the …" at bounding box center [982, 406] width 1171 height 741
click at [310, 187] on span "SummarizeEmailsAndCreateDoc" at bounding box center [332, 188] width 109 height 12
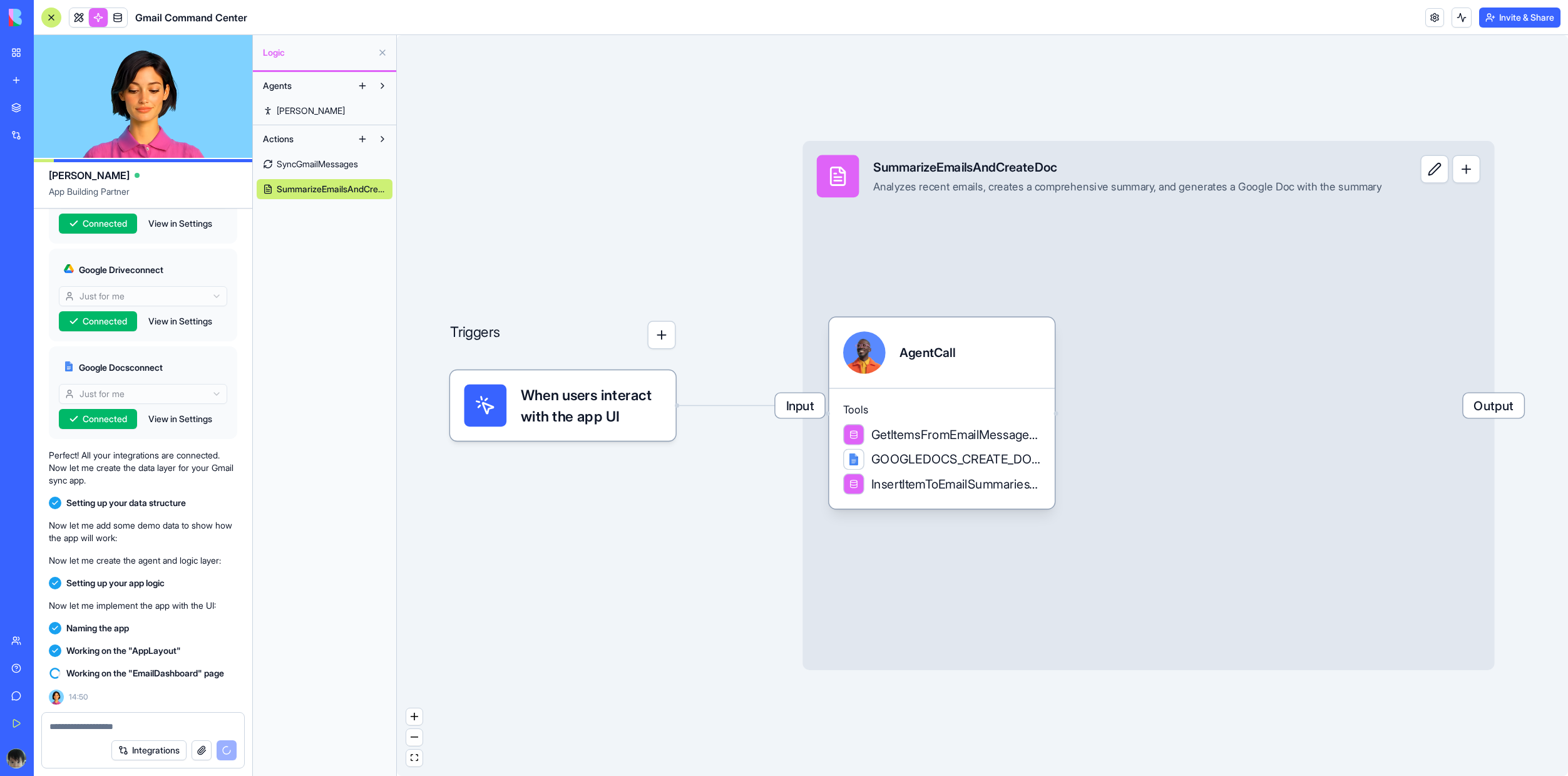
click at [310, 171] on link "SyncGmailMessages" at bounding box center [325, 164] width 136 height 20
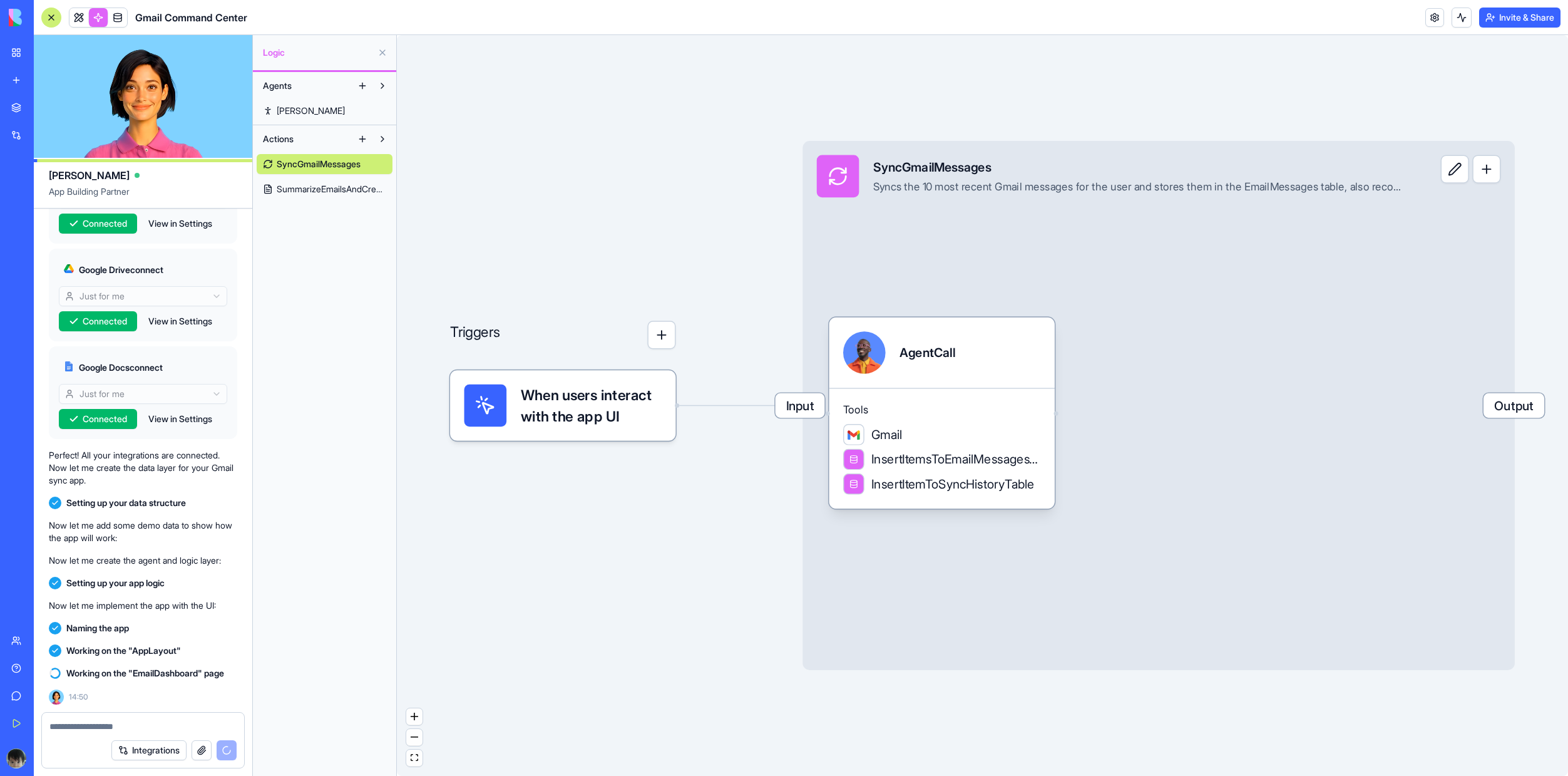
click at [310, 195] on span "SummarizeEmailsAndCreateDoc" at bounding box center [332, 188] width 109 height 12
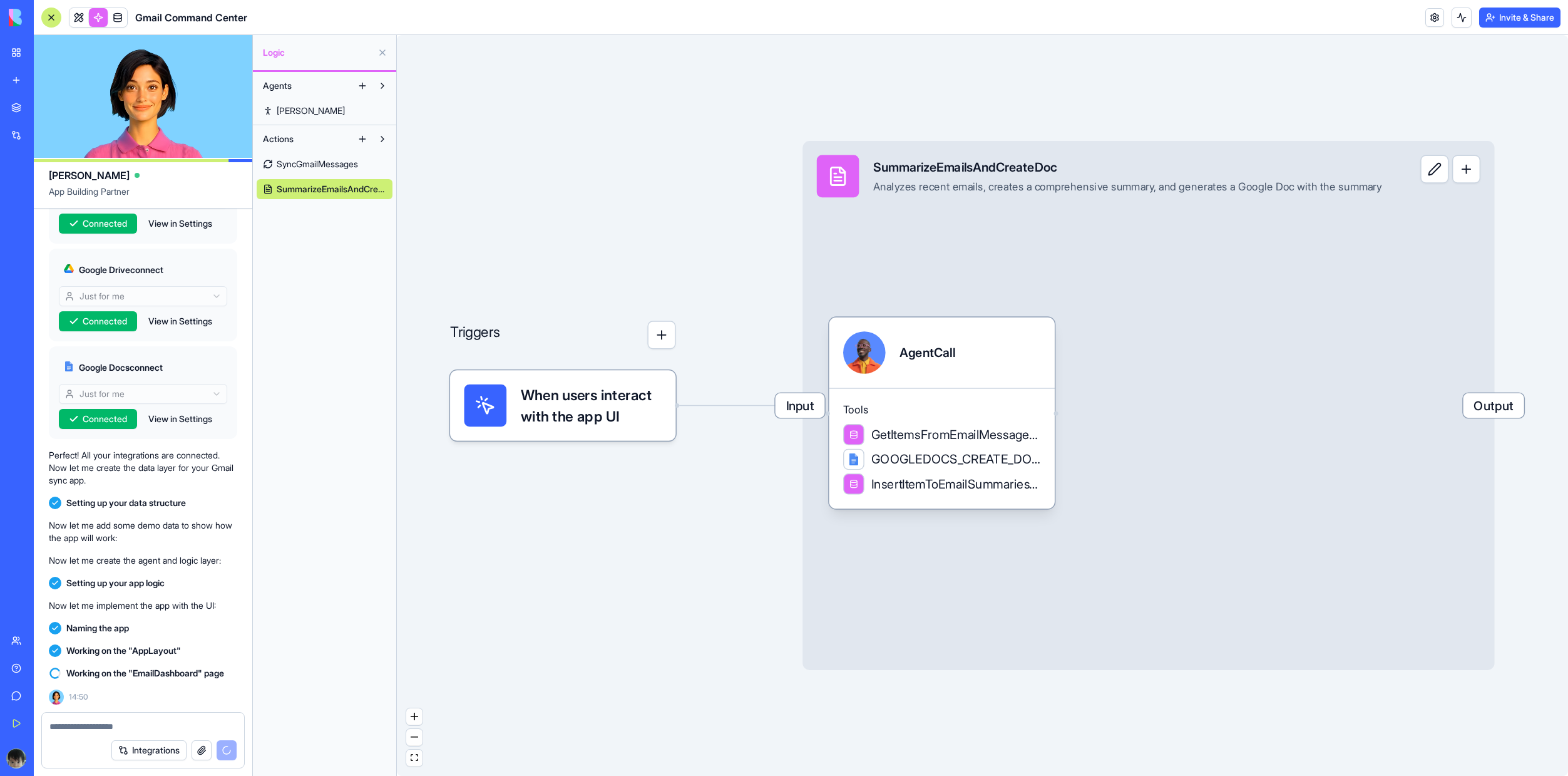
drag, startPoint x: 1120, startPoint y: 116, endPoint x: 1021, endPoint y: 114, distance: 99.0
click at [1021, 114] on div "Triggers When users interact with the app UI Input SummarizeEmailsAndCreateDoc …" at bounding box center [982, 406] width 1171 height 741
click at [312, 173] on link "SyncGmailMessages" at bounding box center [325, 164] width 136 height 20
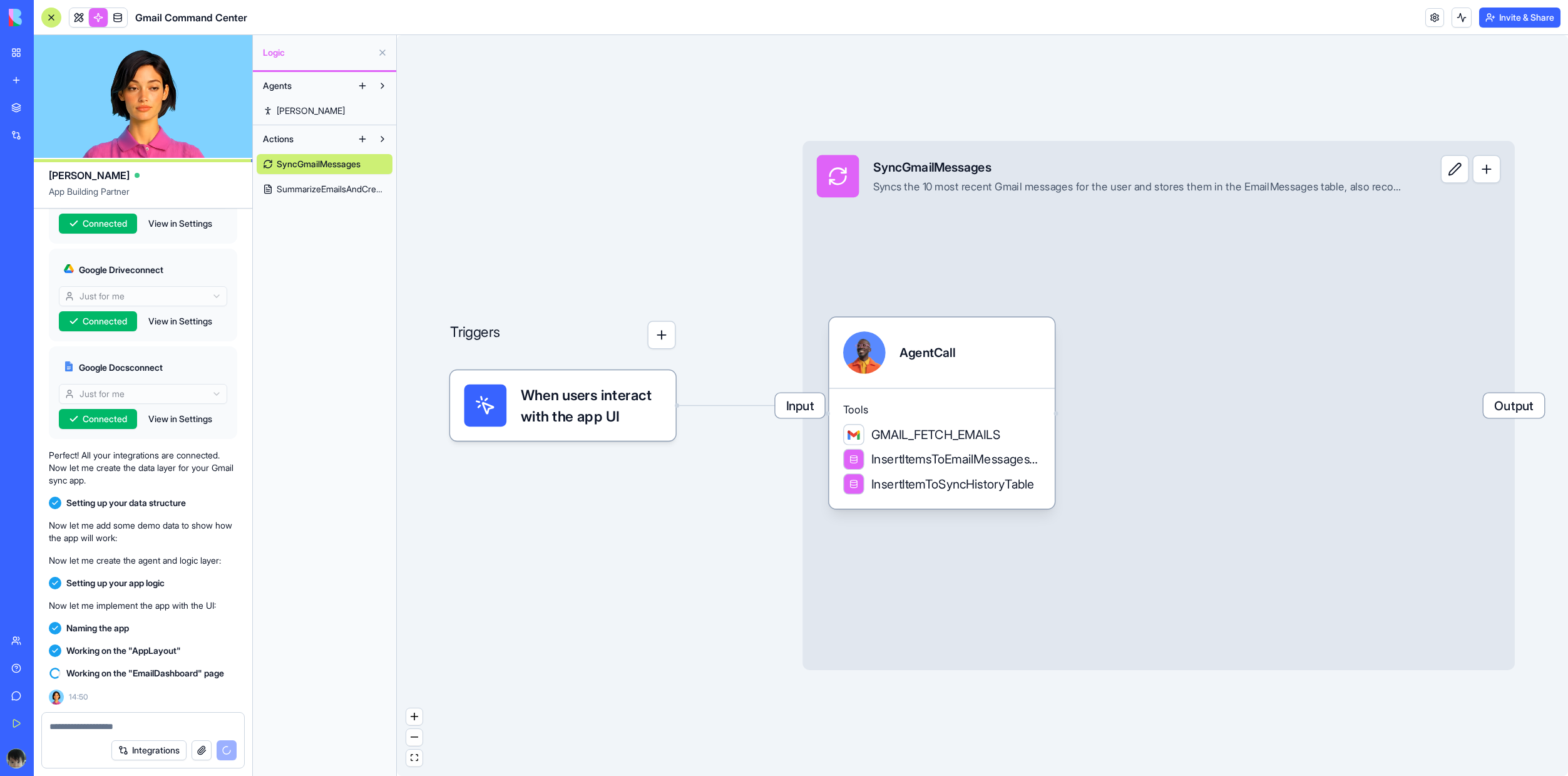
click at [295, 117] on span "[PERSON_NAME]" at bounding box center [311, 110] width 68 height 12
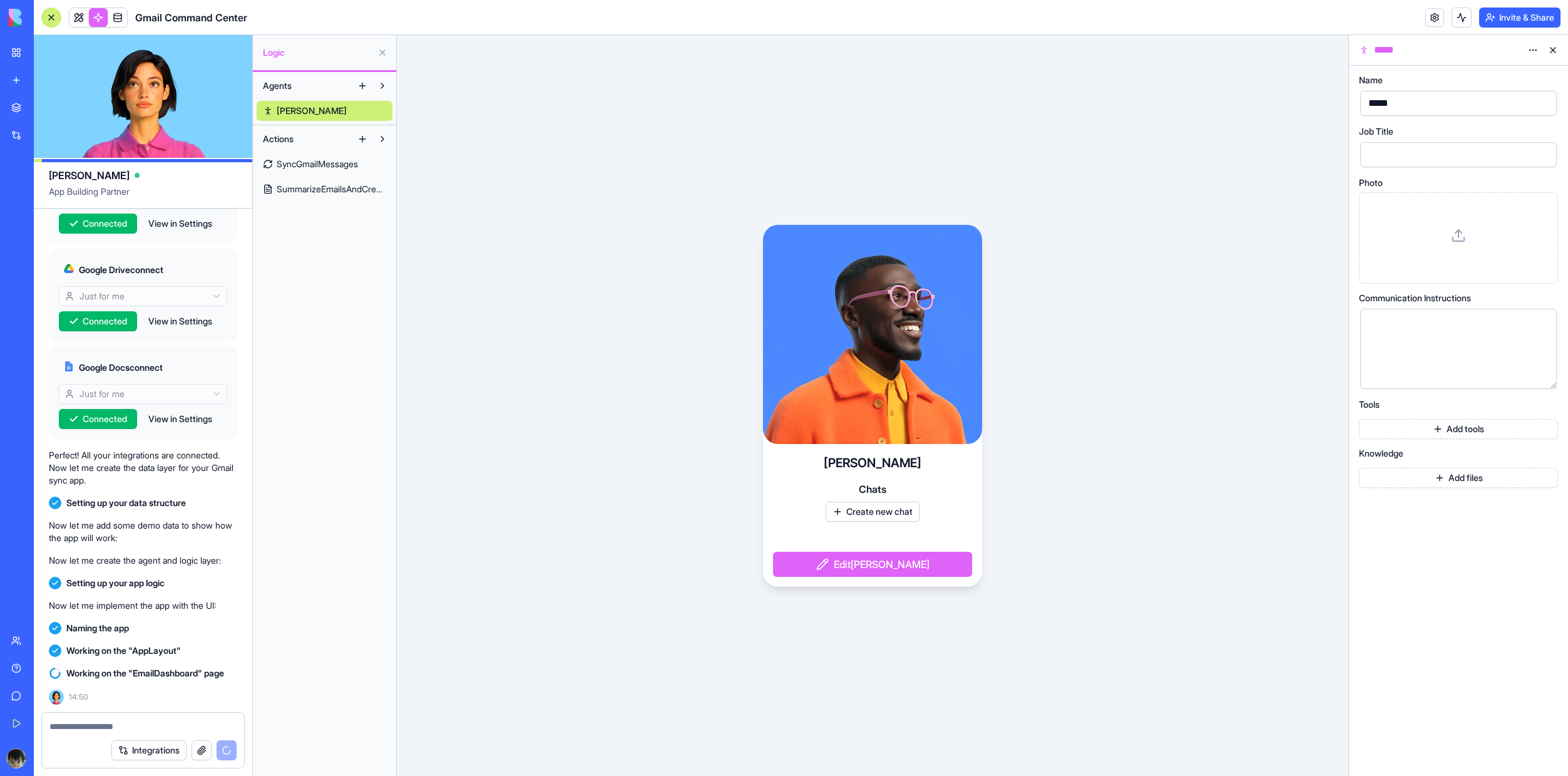
click at [193, 20] on span "Gmail Command Center" at bounding box center [191, 17] width 112 height 15
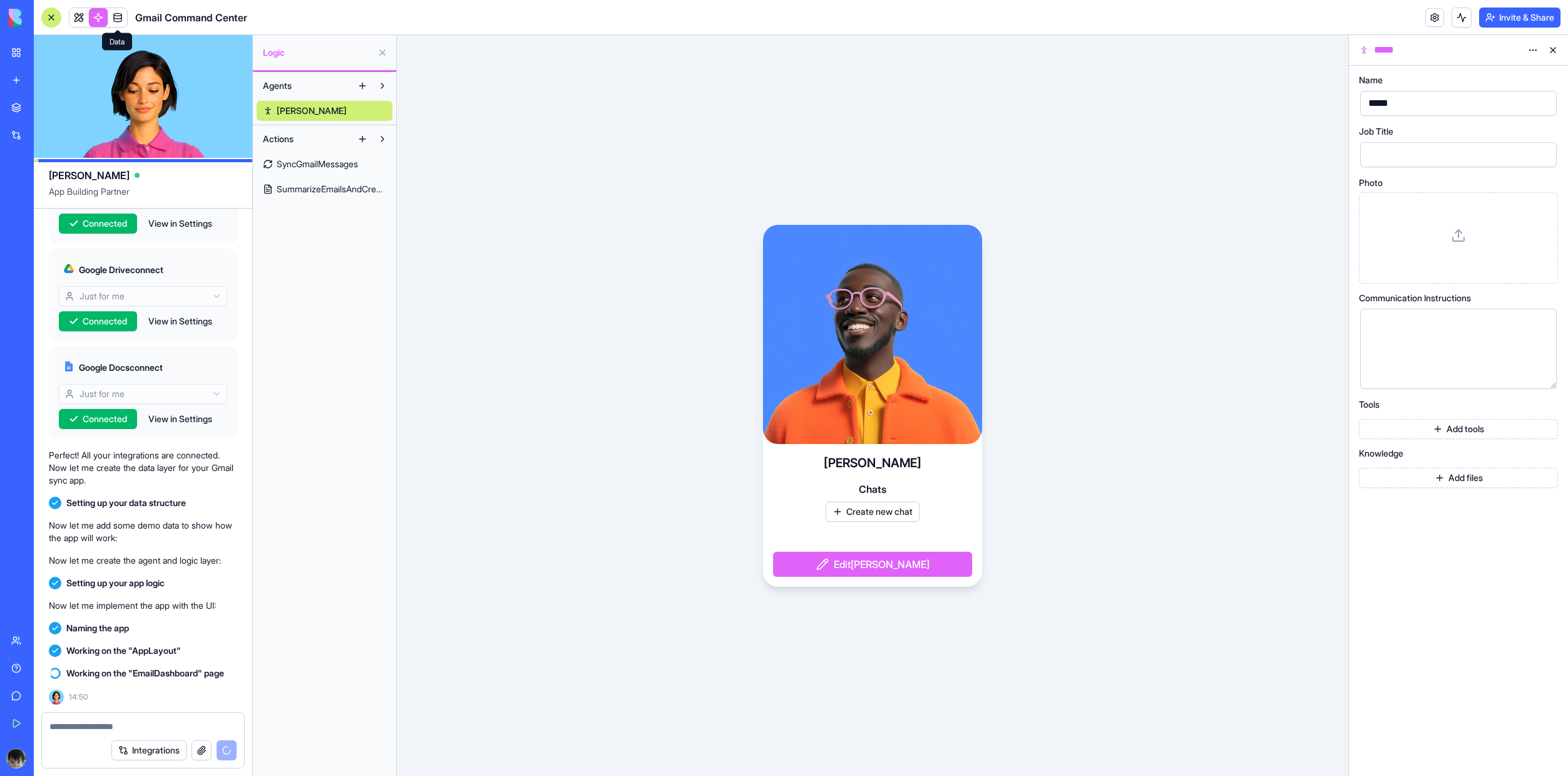
click at [114, 23] on span at bounding box center [118, 18] width 35 height 35
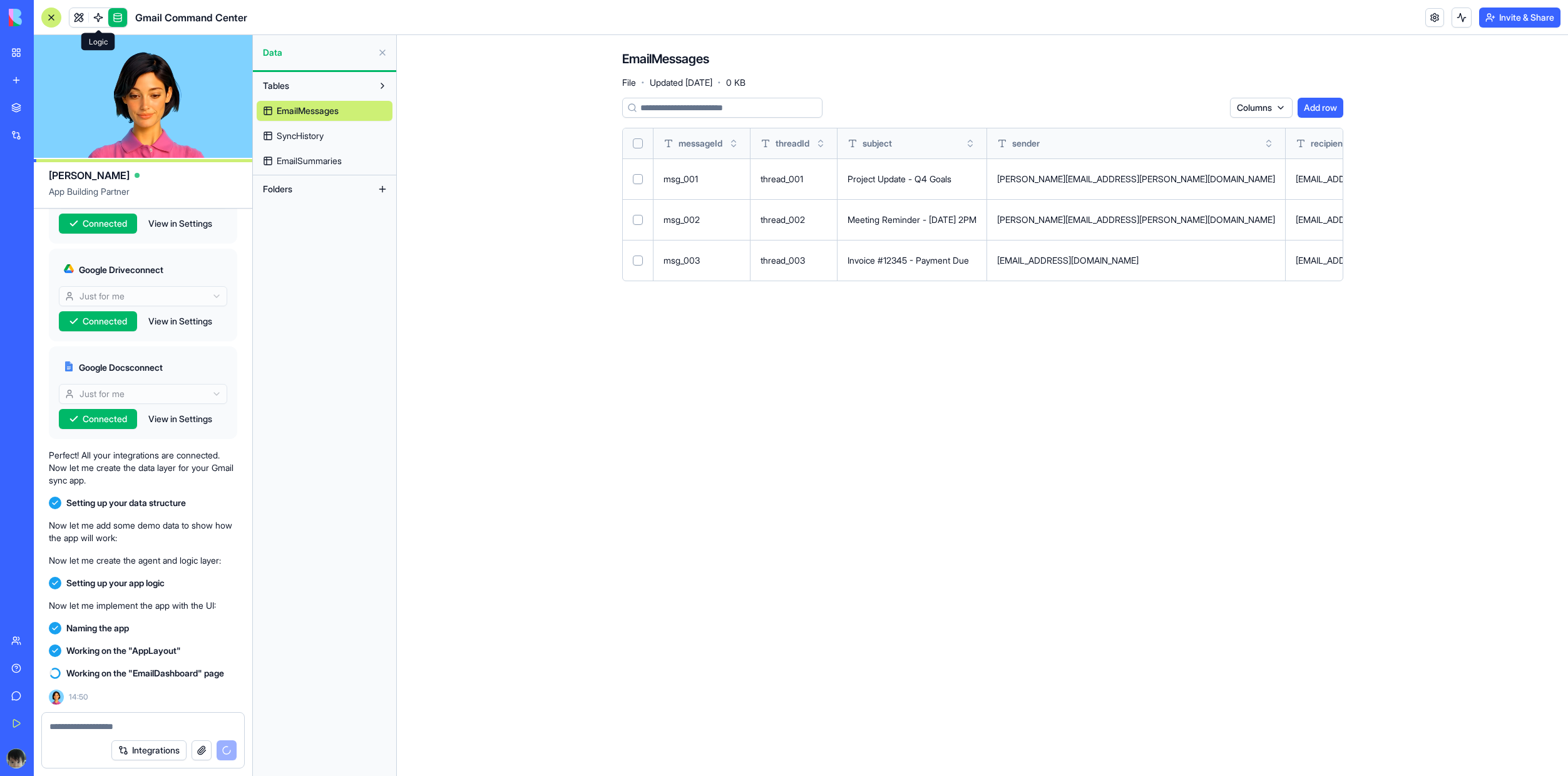
click at [99, 25] on link at bounding box center [98, 17] width 19 height 19
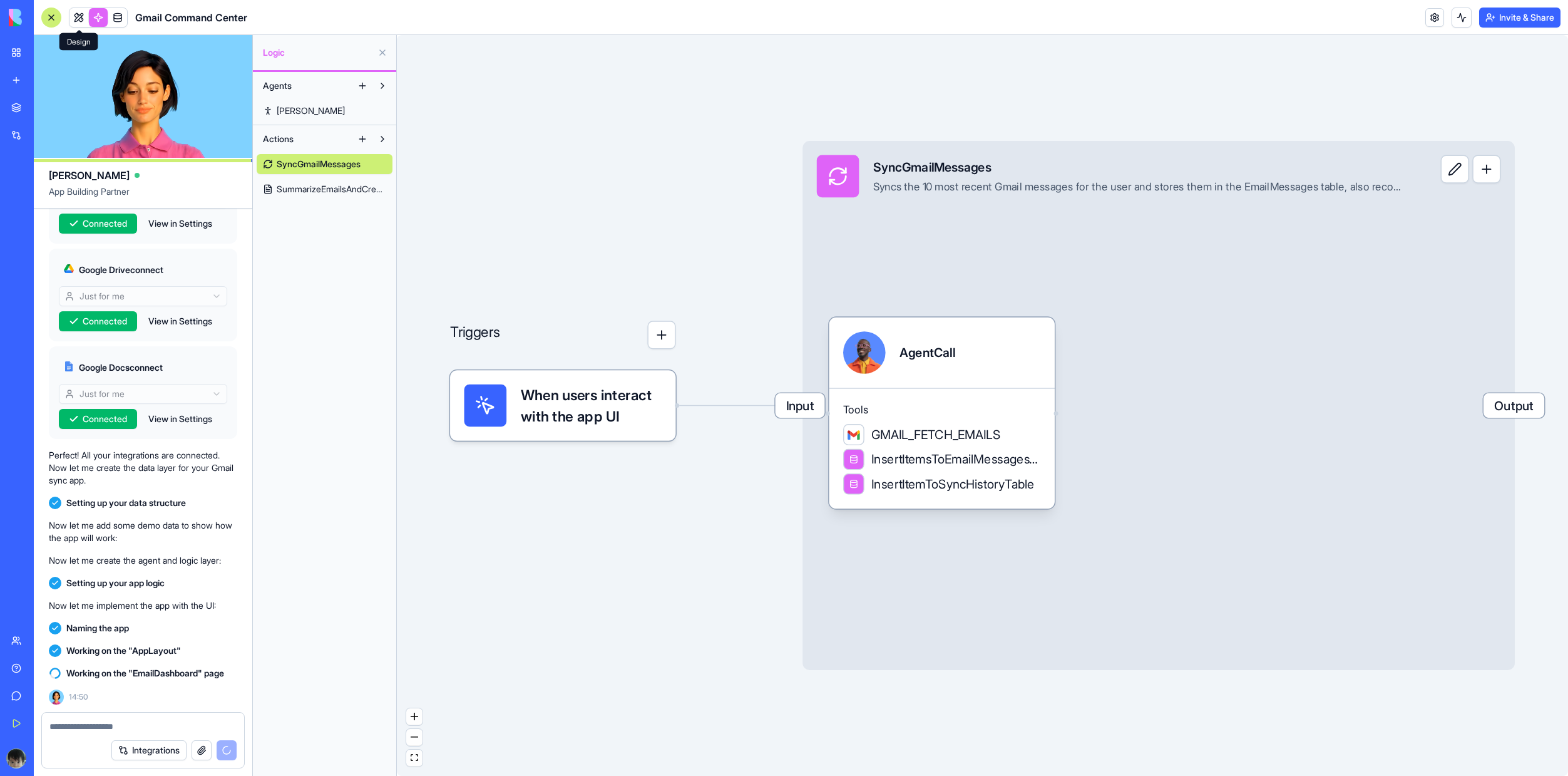
click at [78, 22] on link at bounding box center [79, 17] width 19 height 19
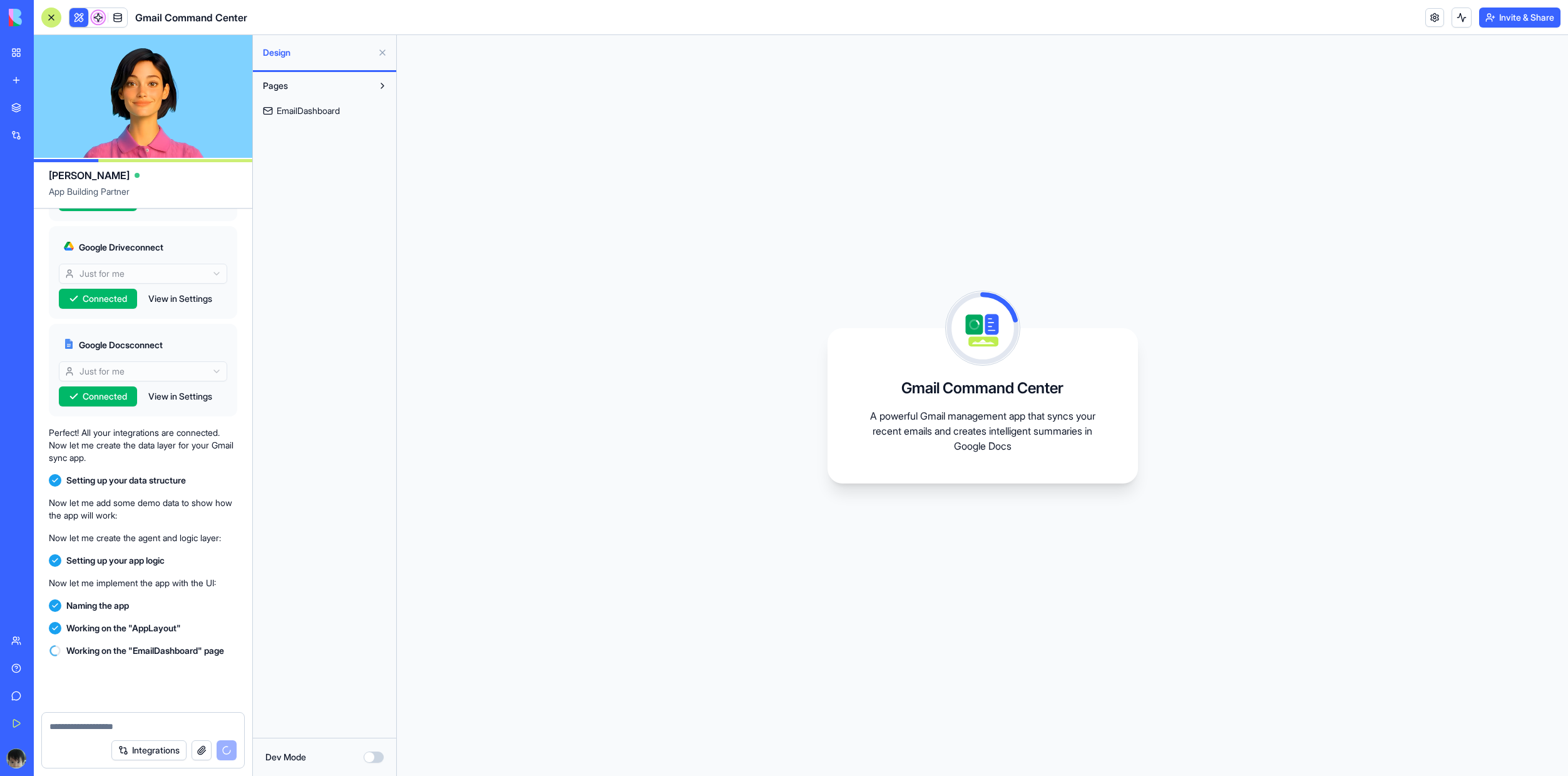
scroll to position [499, 0]
click at [144, 113] on video at bounding box center [143, 97] width 218 height 123
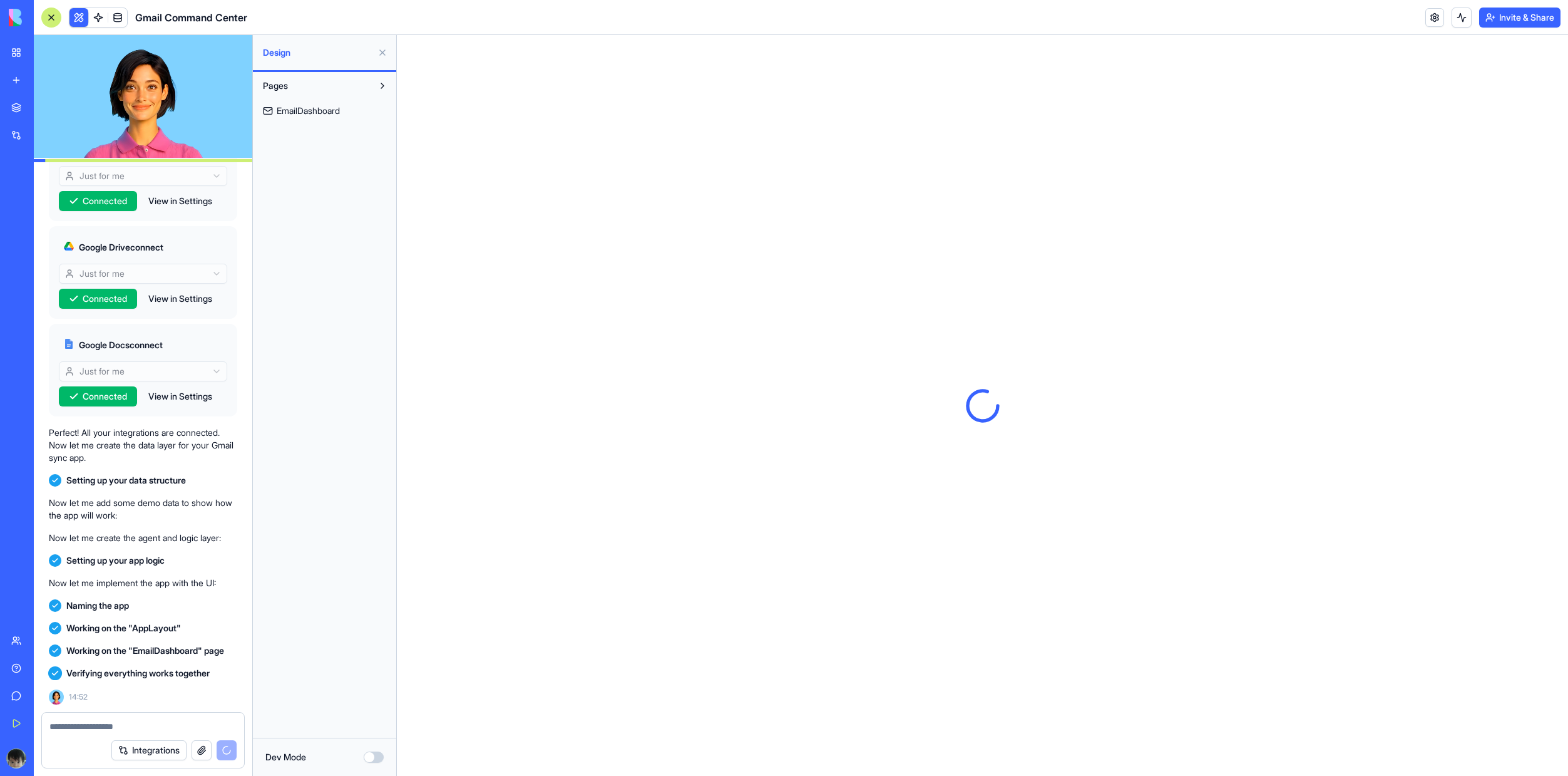
scroll to position [0, 0]
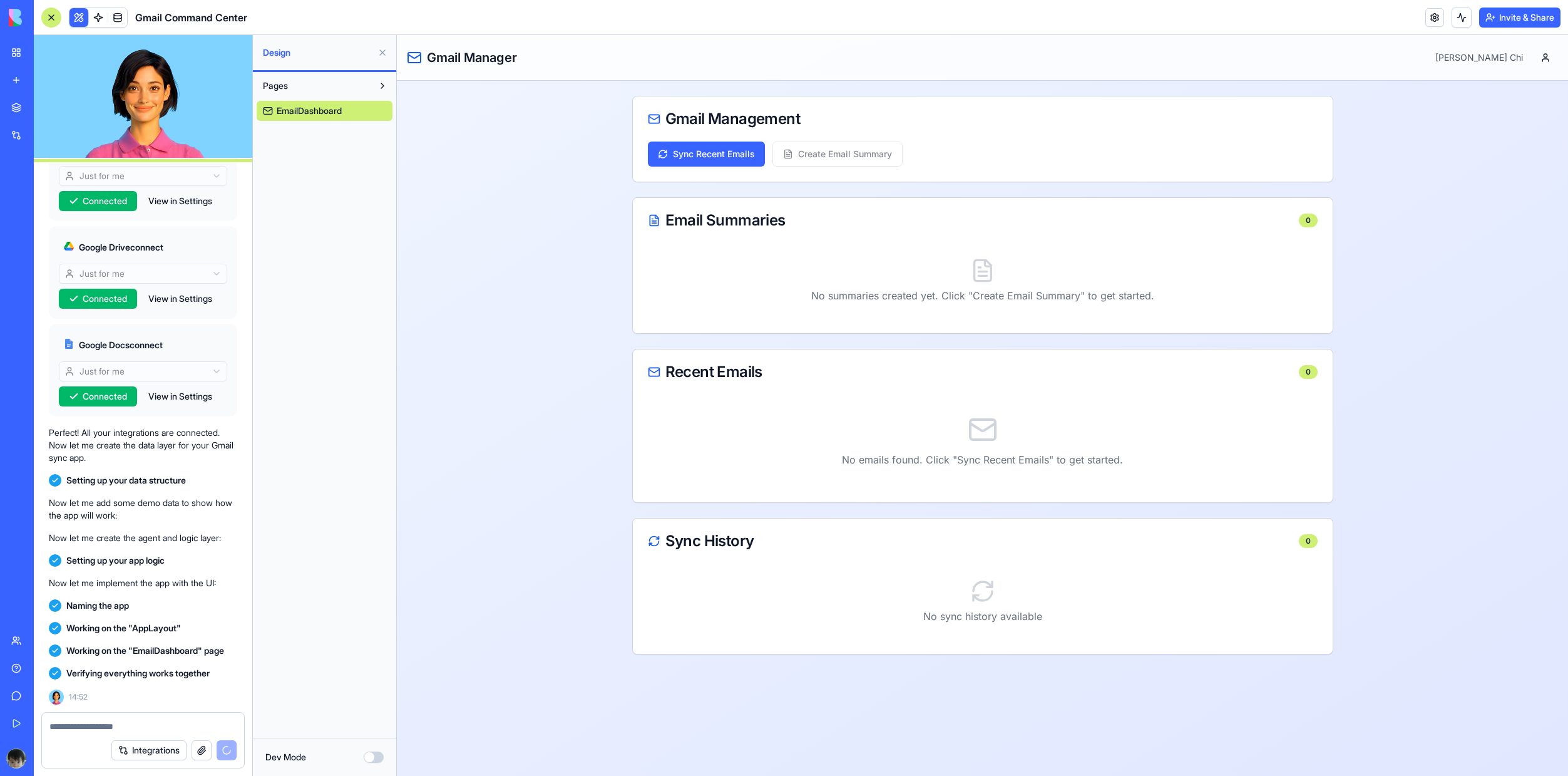
scroll to position [580, 0]
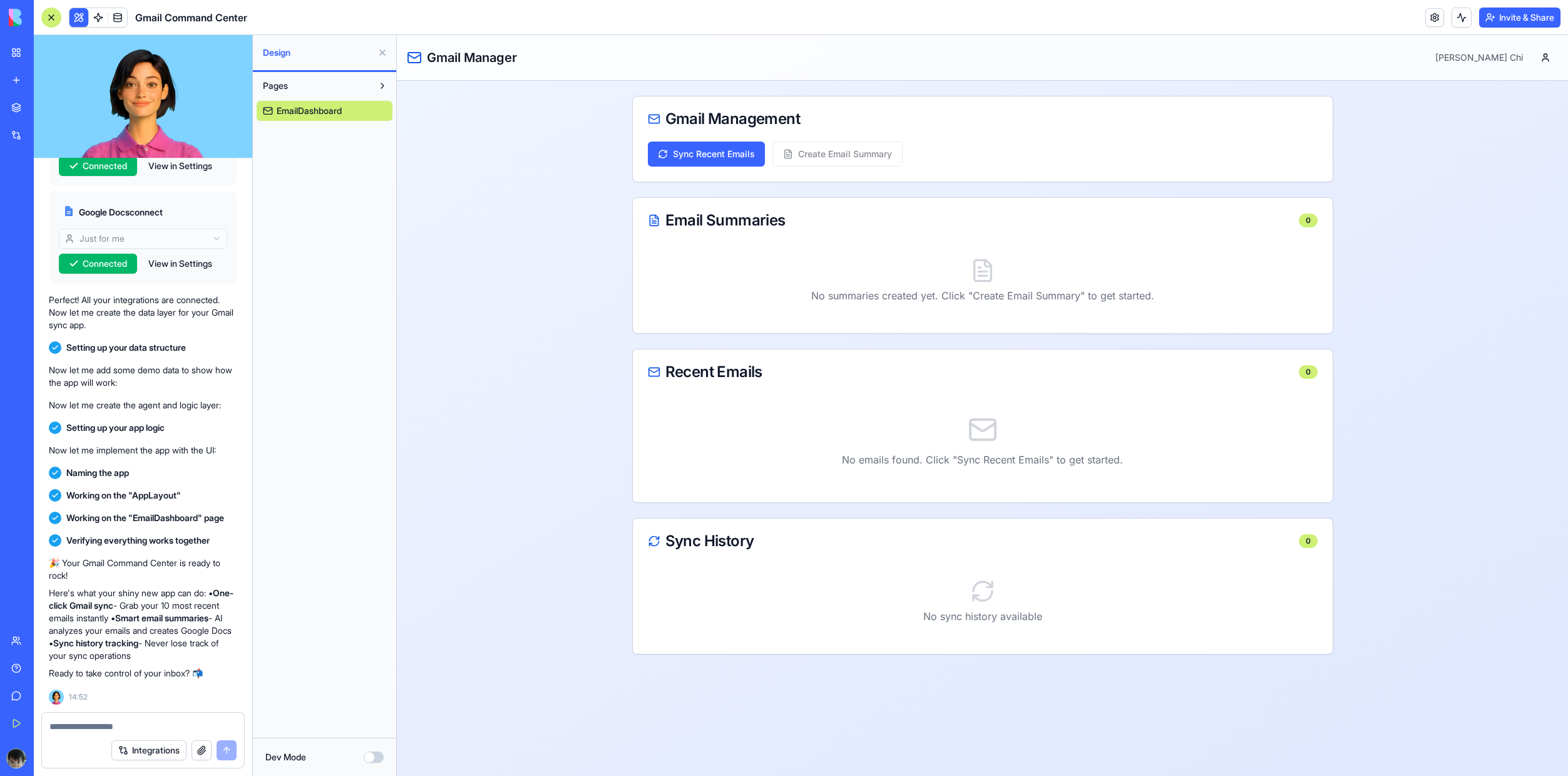
click at [528, 212] on div "Gmail Manager Feng Chi Gmail Management Sync Recent Emails Create Email Summary…" at bounding box center [982, 406] width 1171 height 741
click at [359, 90] on button "Pages" at bounding box center [315, 85] width 116 height 20
click at [370, 91] on button "Pages" at bounding box center [315, 85] width 116 height 20
click at [336, 117] on span "EmailDashboard" at bounding box center [310, 110] width 65 height 12
click at [271, 52] on span "Design" at bounding box center [317, 52] width 109 height 12
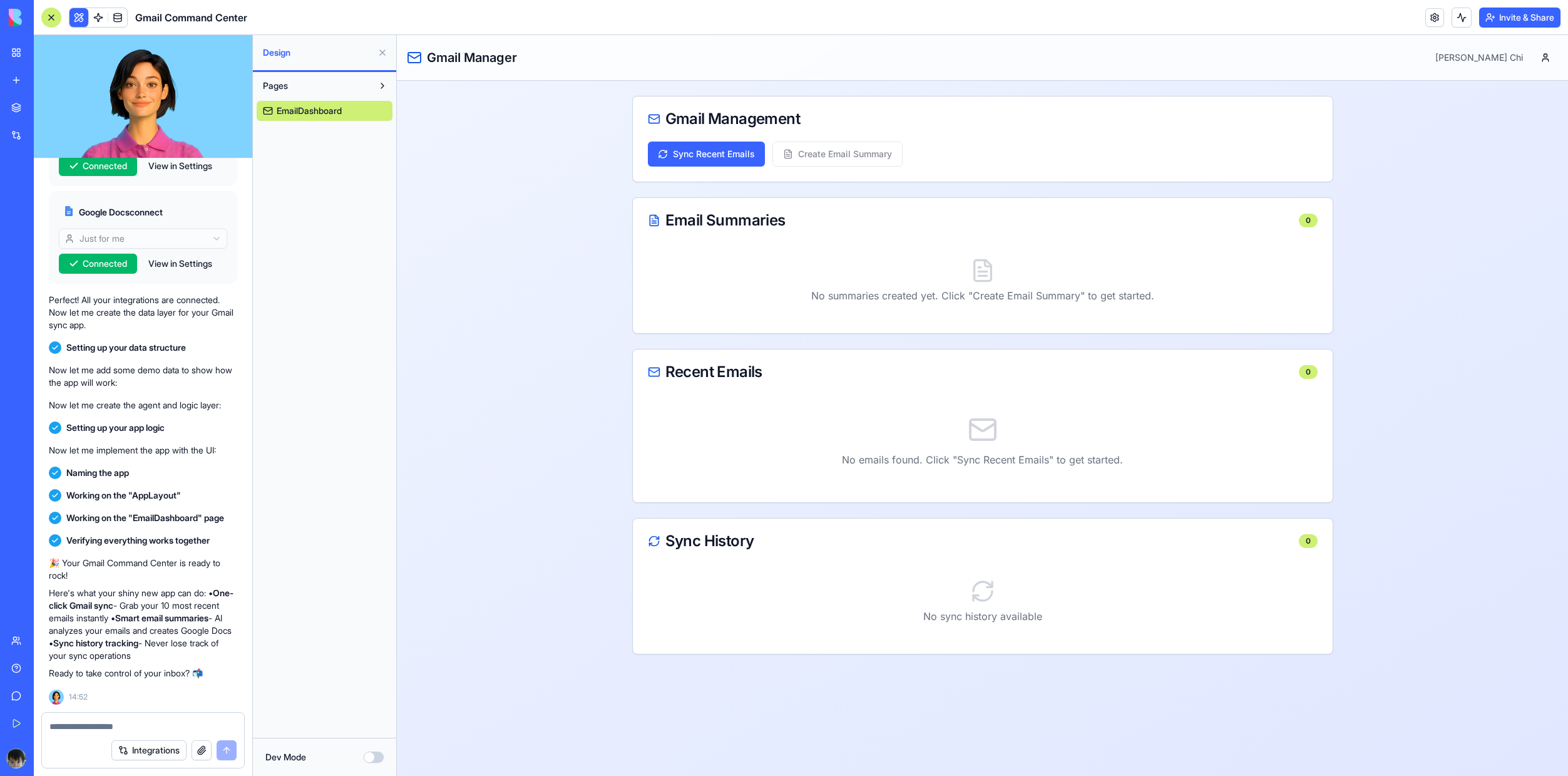
click at [854, 149] on div "Sync Recent Emails Create Email Summary" at bounding box center [983, 154] width 670 height 25
click at [725, 159] on button "Sync Recent Emails" at bounding box center [706, 154] width 117 height 25
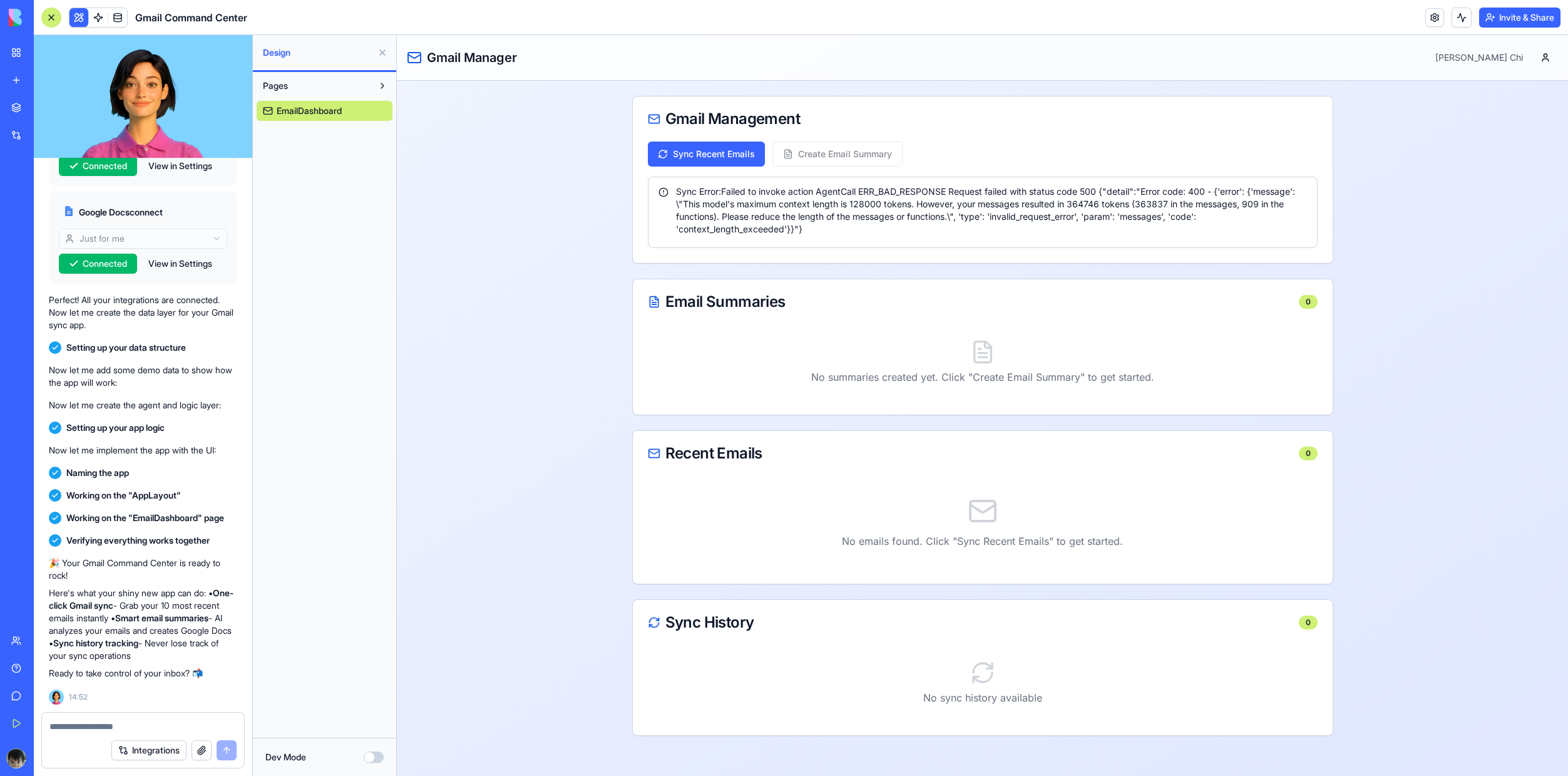
click at [819, 209] on div "Sync Error: Failed to invoke action AgentCall ERR_BAD_RESPONSE Request failed w…" at bounding box center [982, 210] width 648 height 50
click at [770, 206] on div "Sync Error: Failed to invoke action AgentCall ERR_BAD_RESPONSE Request failed w…" at bounding box center [982, 210] width 648 height 50
click at [369, 757] on button "Dev Mode" at bounding box center [373, 757] width 20 height 11
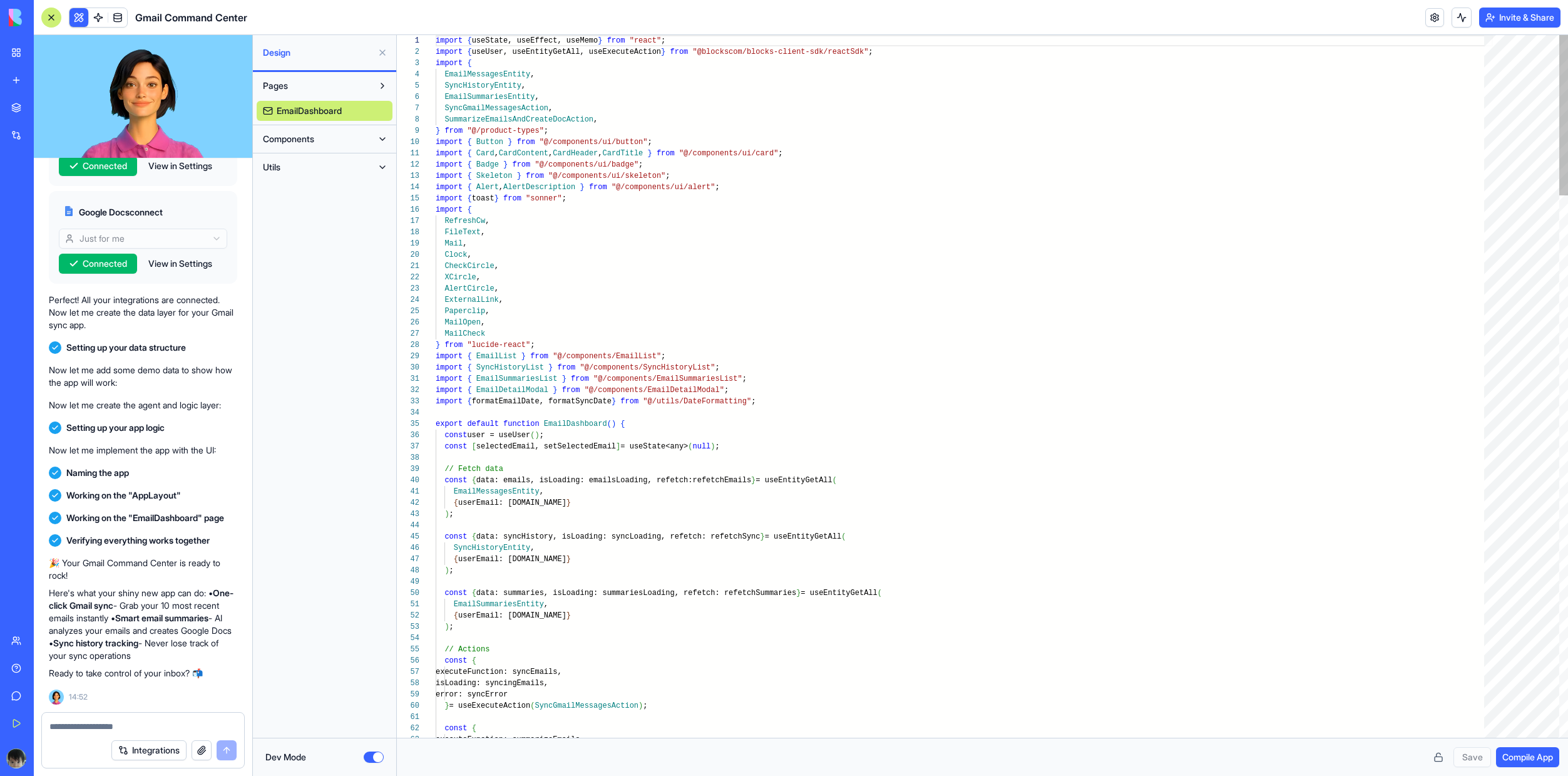
scroll to position [113, 0]
click at [749, 323] on div "MailOpen ," at bounding box center [964, 322] width 1057 height 11
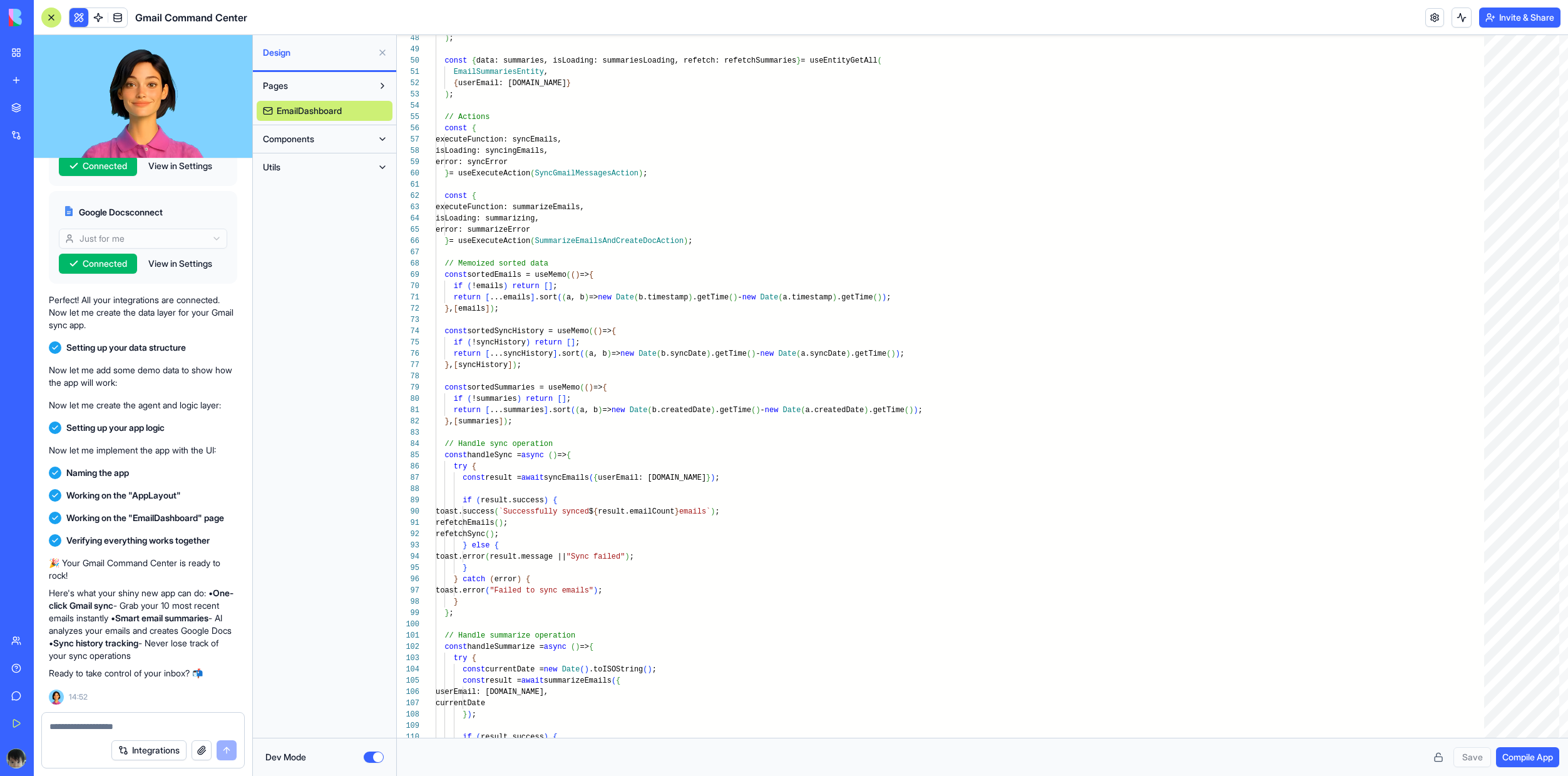
click at [358, 142] on button "Components" at bounding box center [315, 139] width 116 height 20
click at [352, 164] on link "AppLayout" at bounding box center [325, 164] width 136 height 20
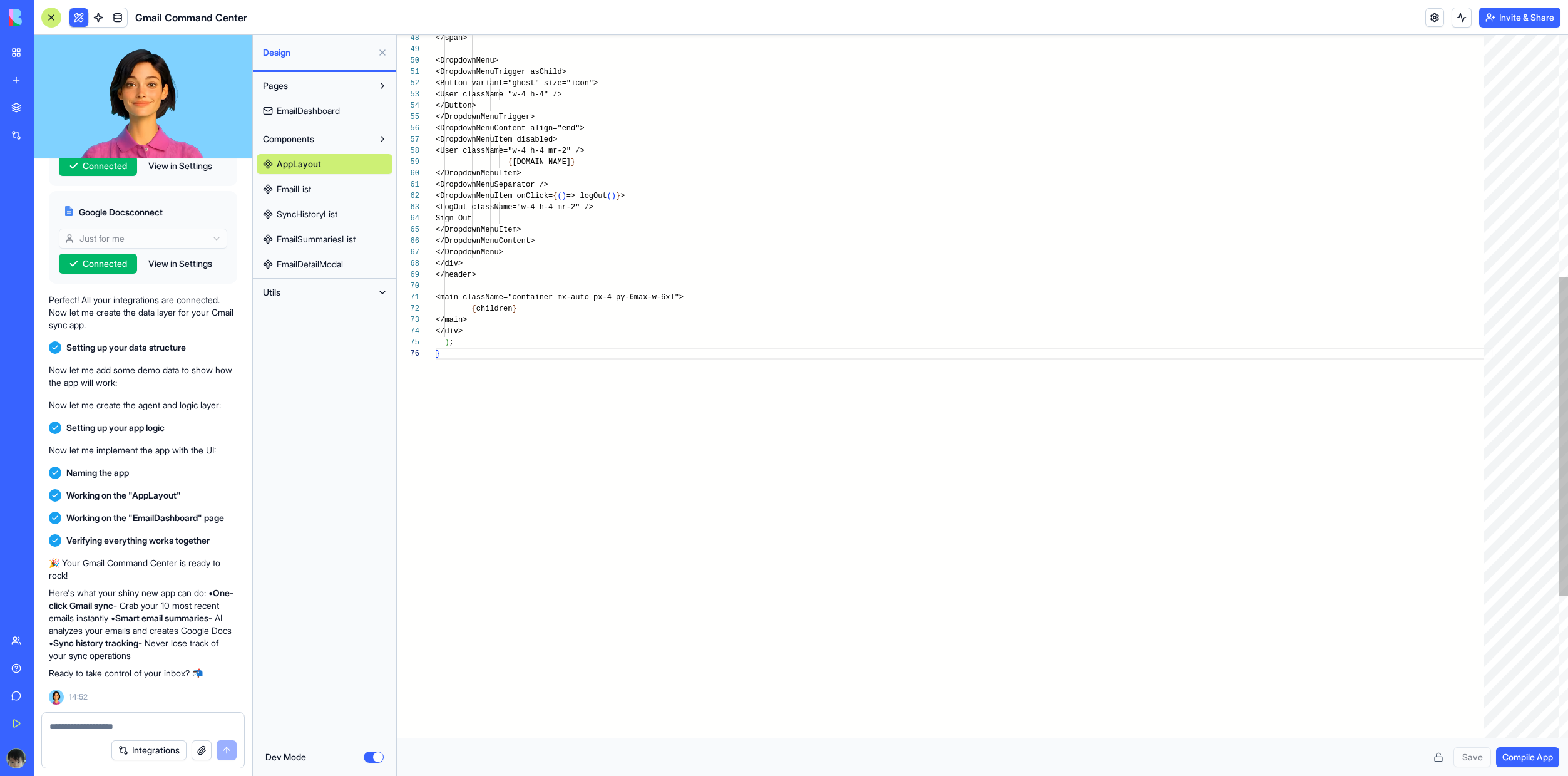
scroll to position [56, 5]
click at [349, 180] on link "EmailList" at bounding box center [325, 189] width 136 height 20
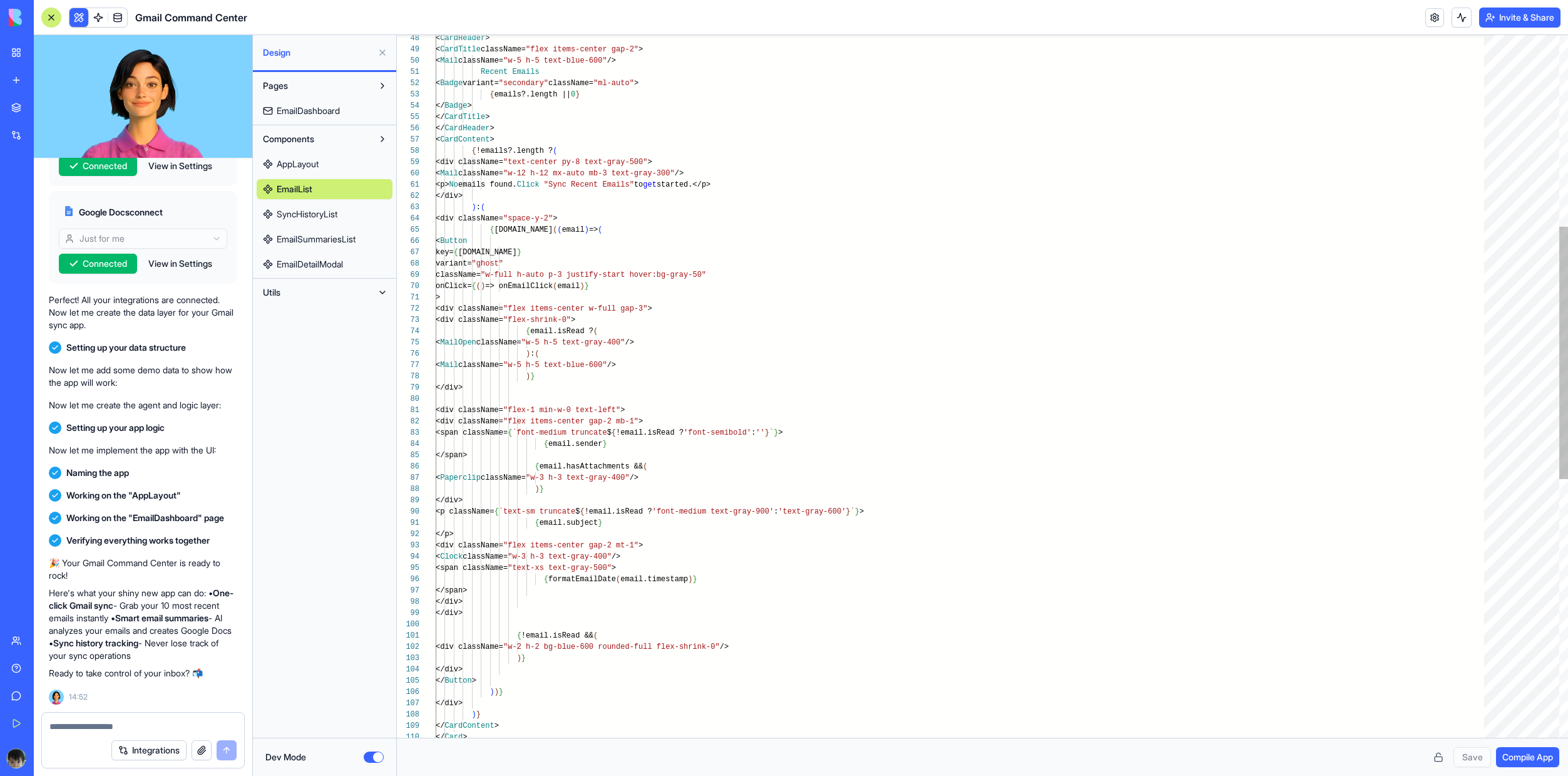
scroll to position [11, 5]
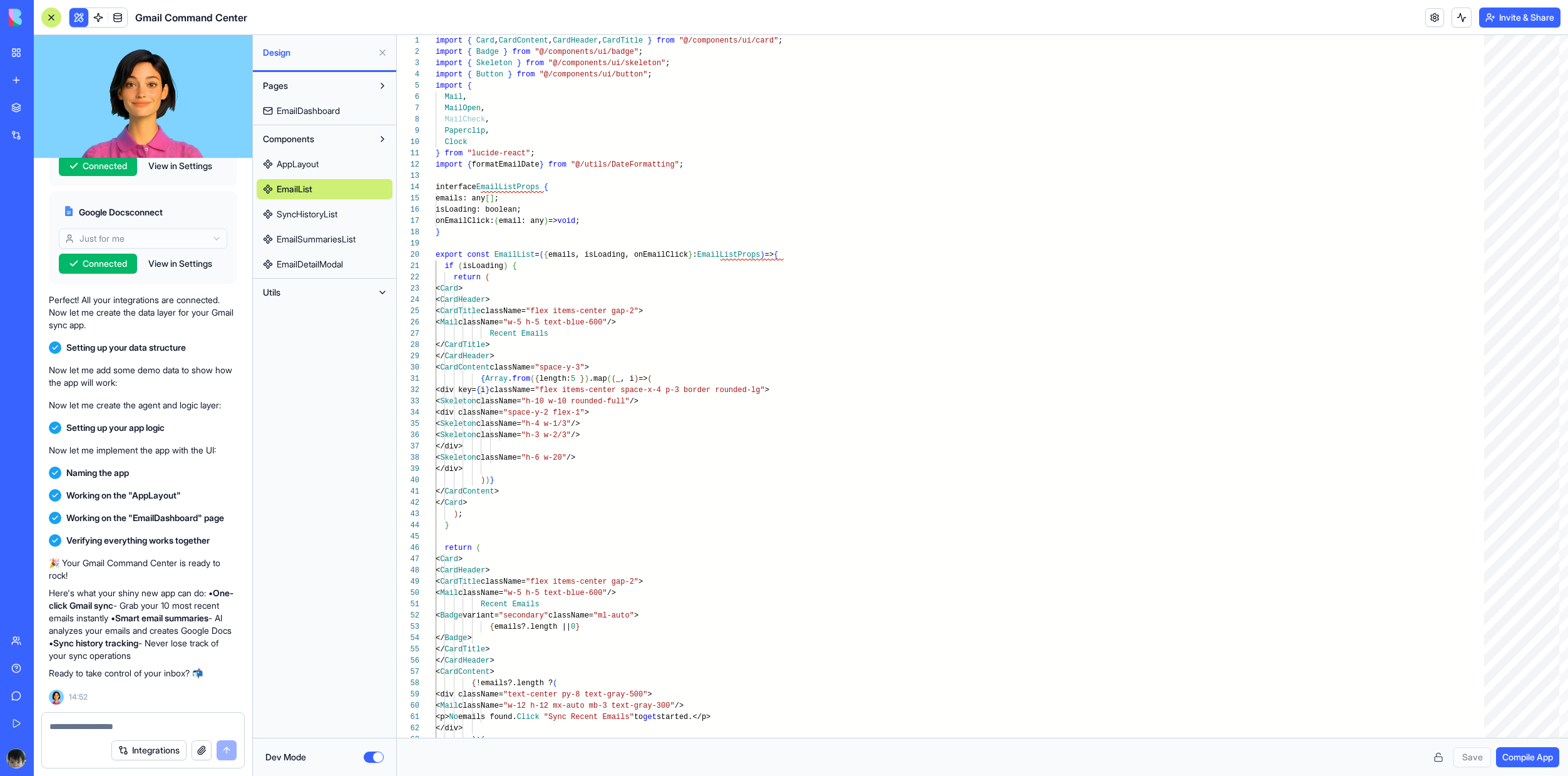
click at [310, 220] on span "SyncHistoryList" at bounding box center [307, 214] width 61 height 12
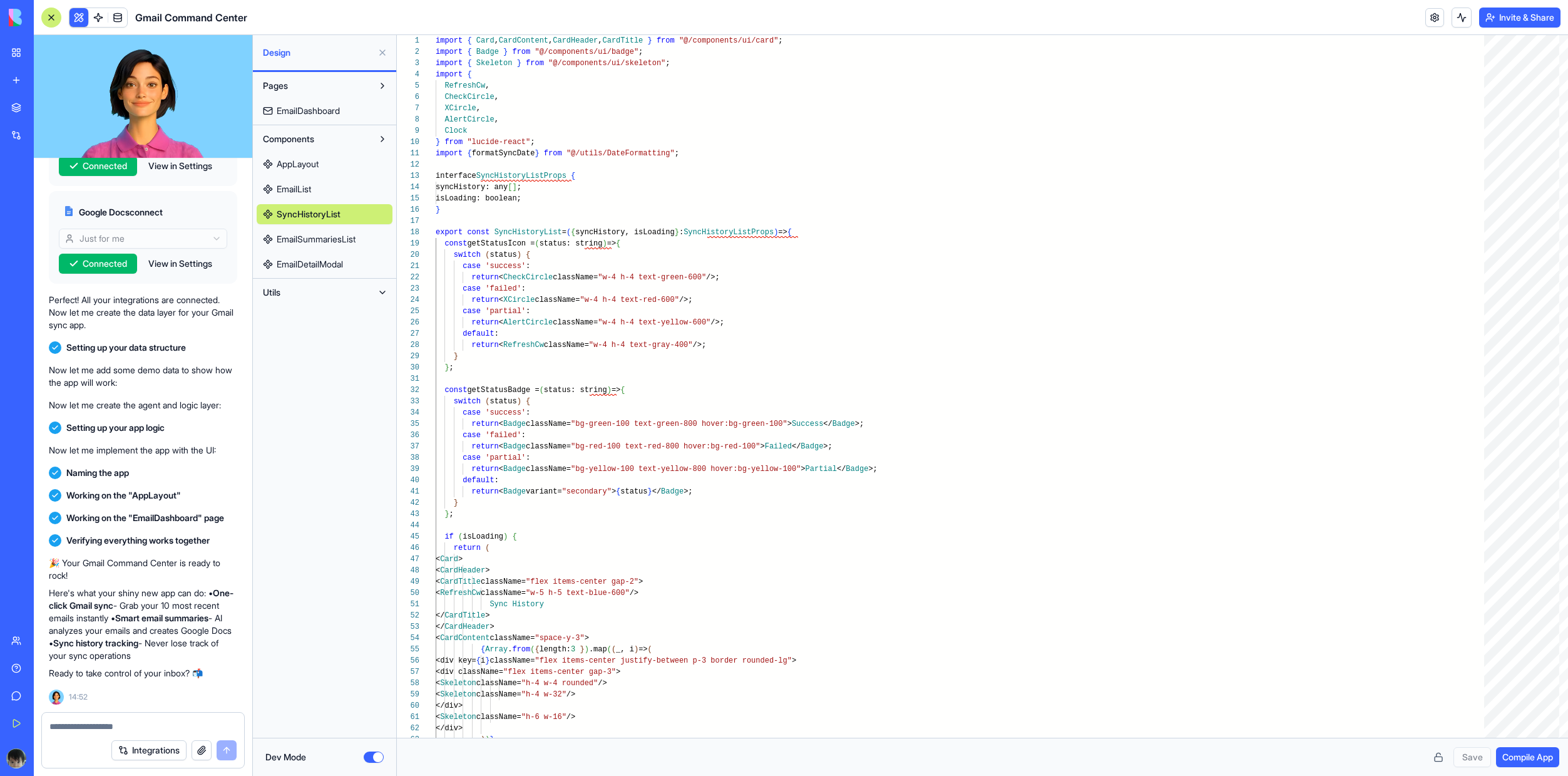
click at [316, 230] on link "EmailSummariesList" at bounding box center [325, 239] width 136 height 20
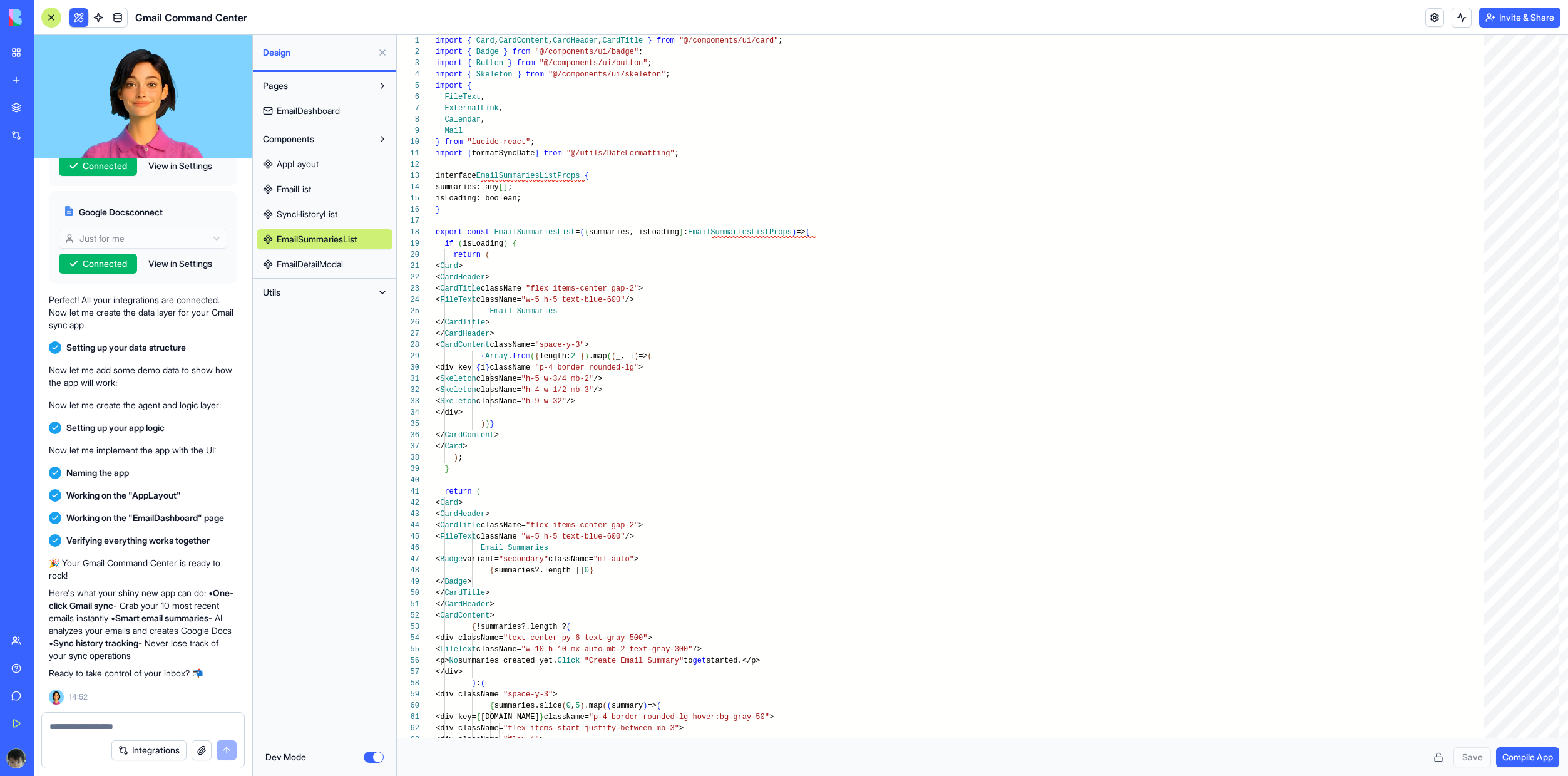
click at [315, 252] on div "AppLayout EmailList SyncHistoryList EmailSummariesList EmailDetailModal" at bounding box center [325, 212] width 136 height 125
click at [315, 255] on link "EmailDetailModal" at bounding box center [325, 264] width 136 height 20
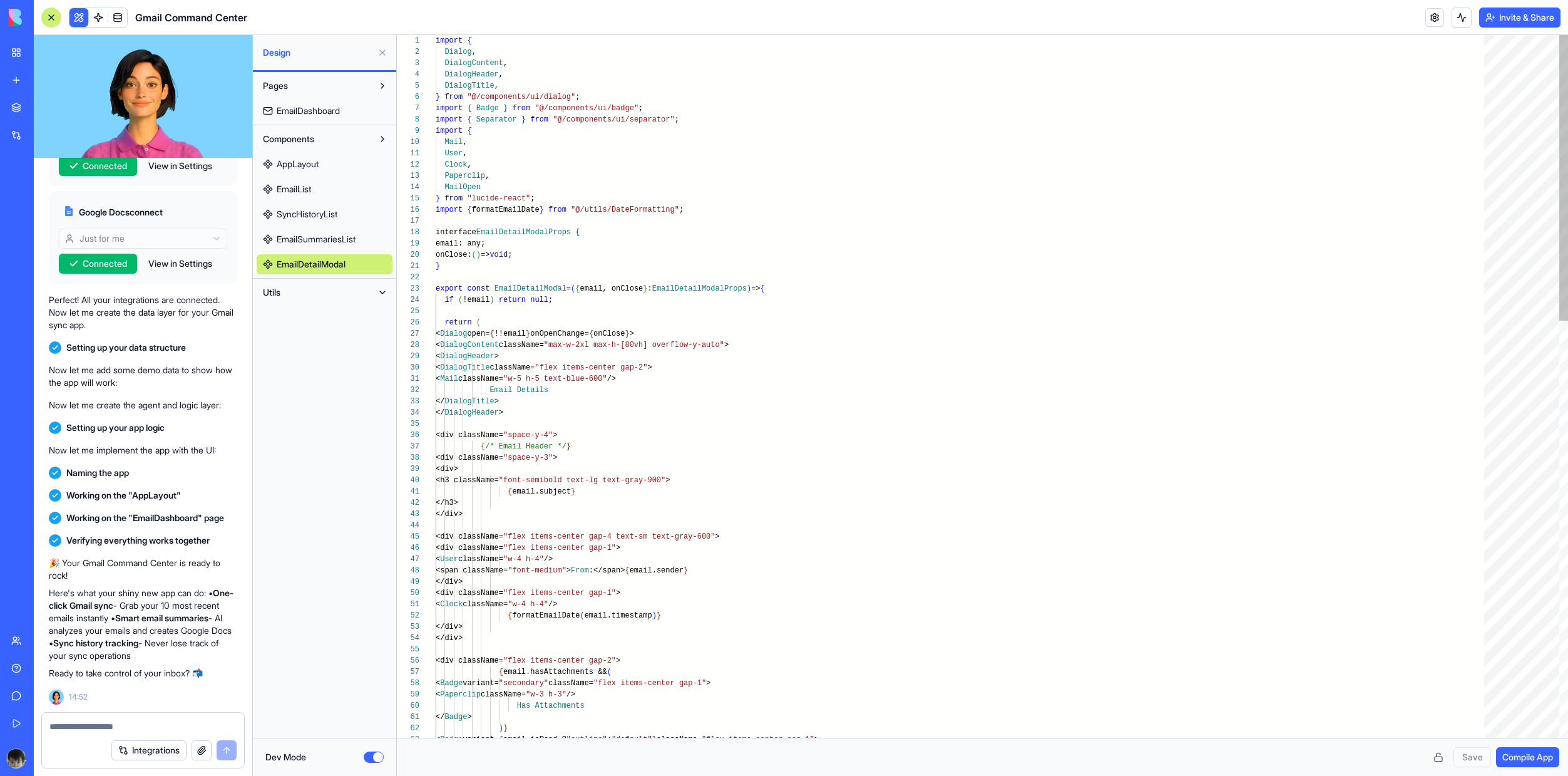
click at [330, 292] on button "Utils" at bounding box center [315, 292] width 116 height 20
click at [323, 317] on span "DateFormatting" at bounding box center [307, 317] width 60 height 12
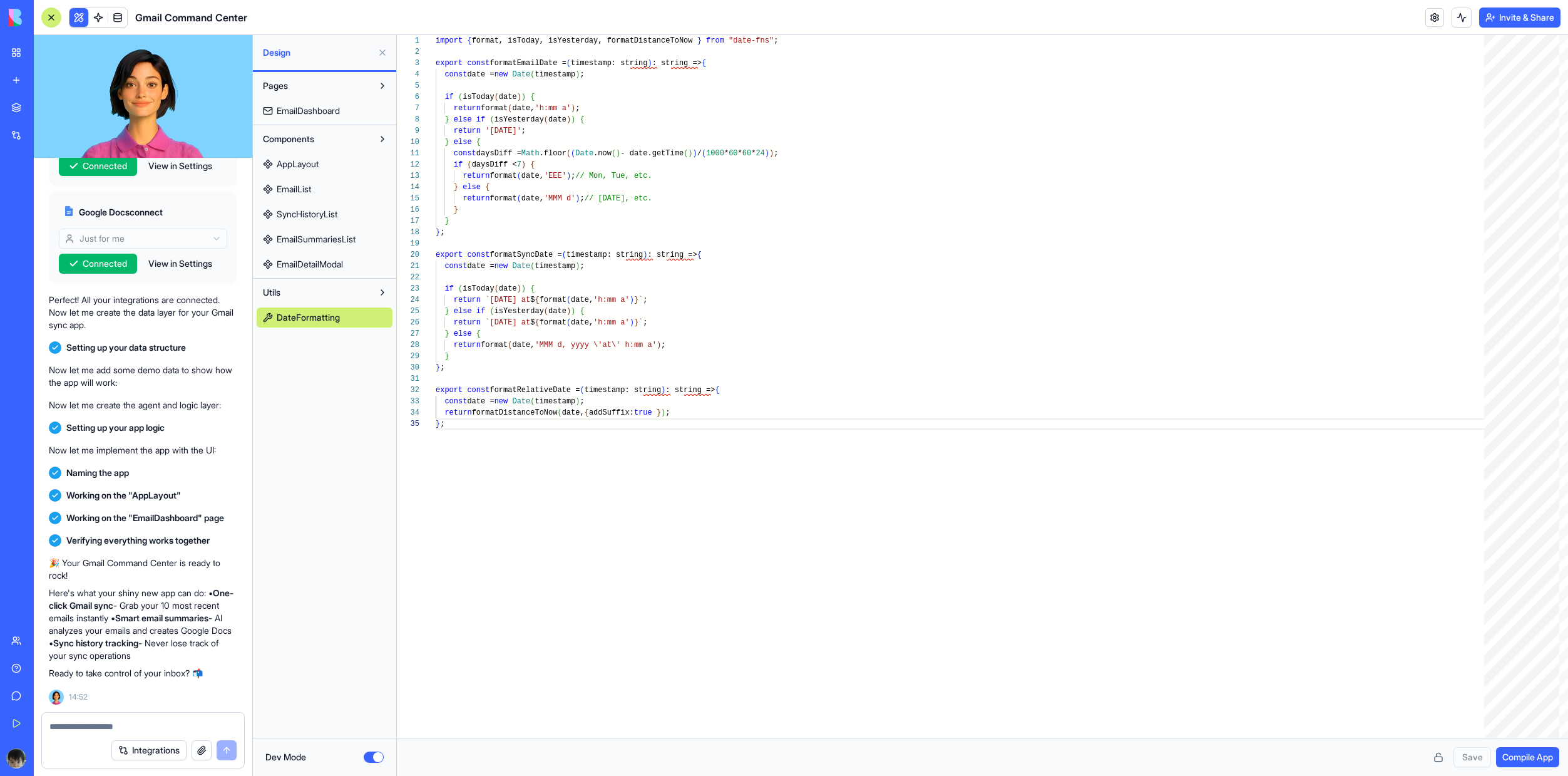
click at [298, 113] on span "EmailDashboard" at bounding box center [308, 110] width 63 height 12
type textarea "*"
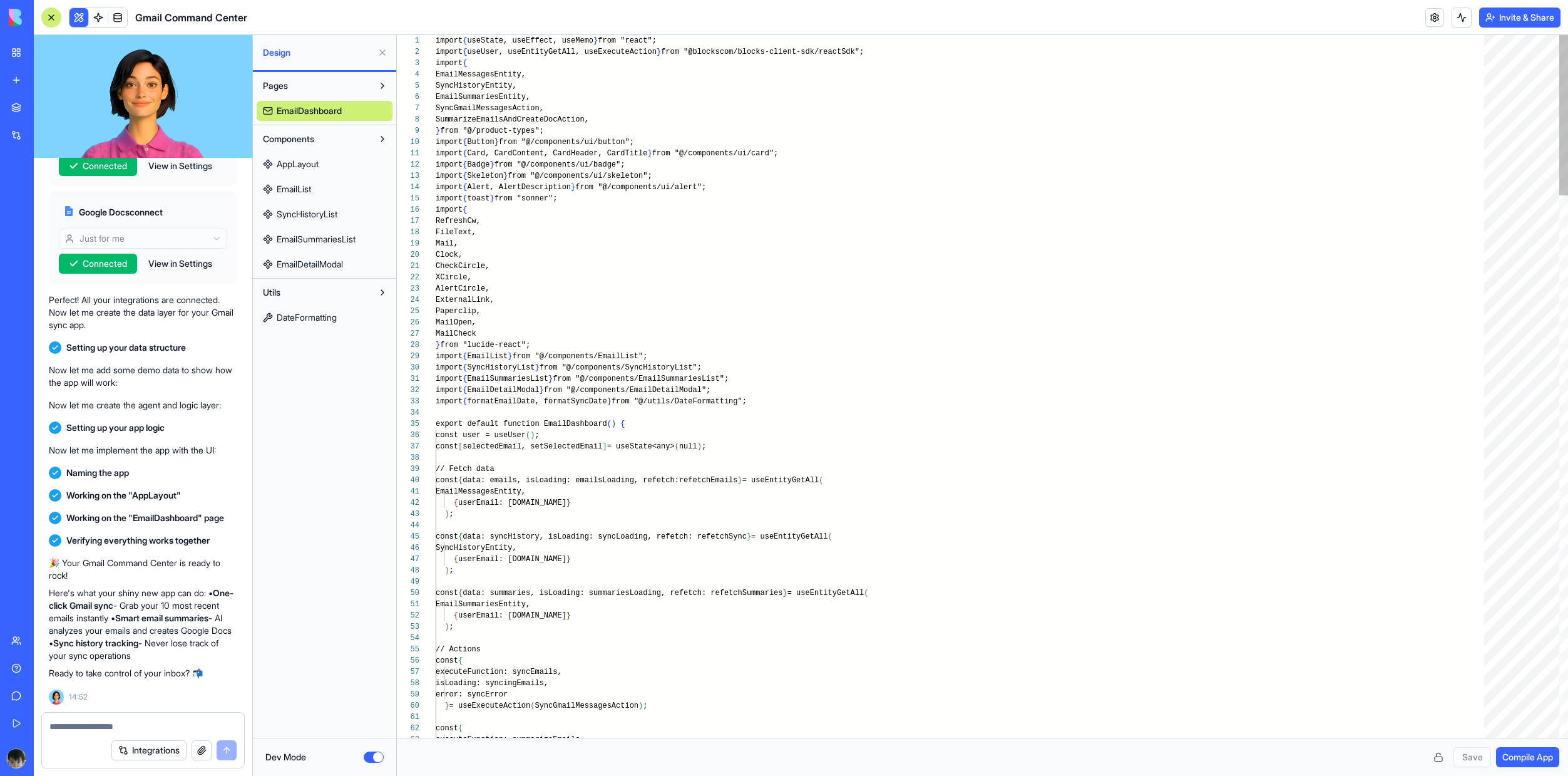
scroll to position [0, 4]
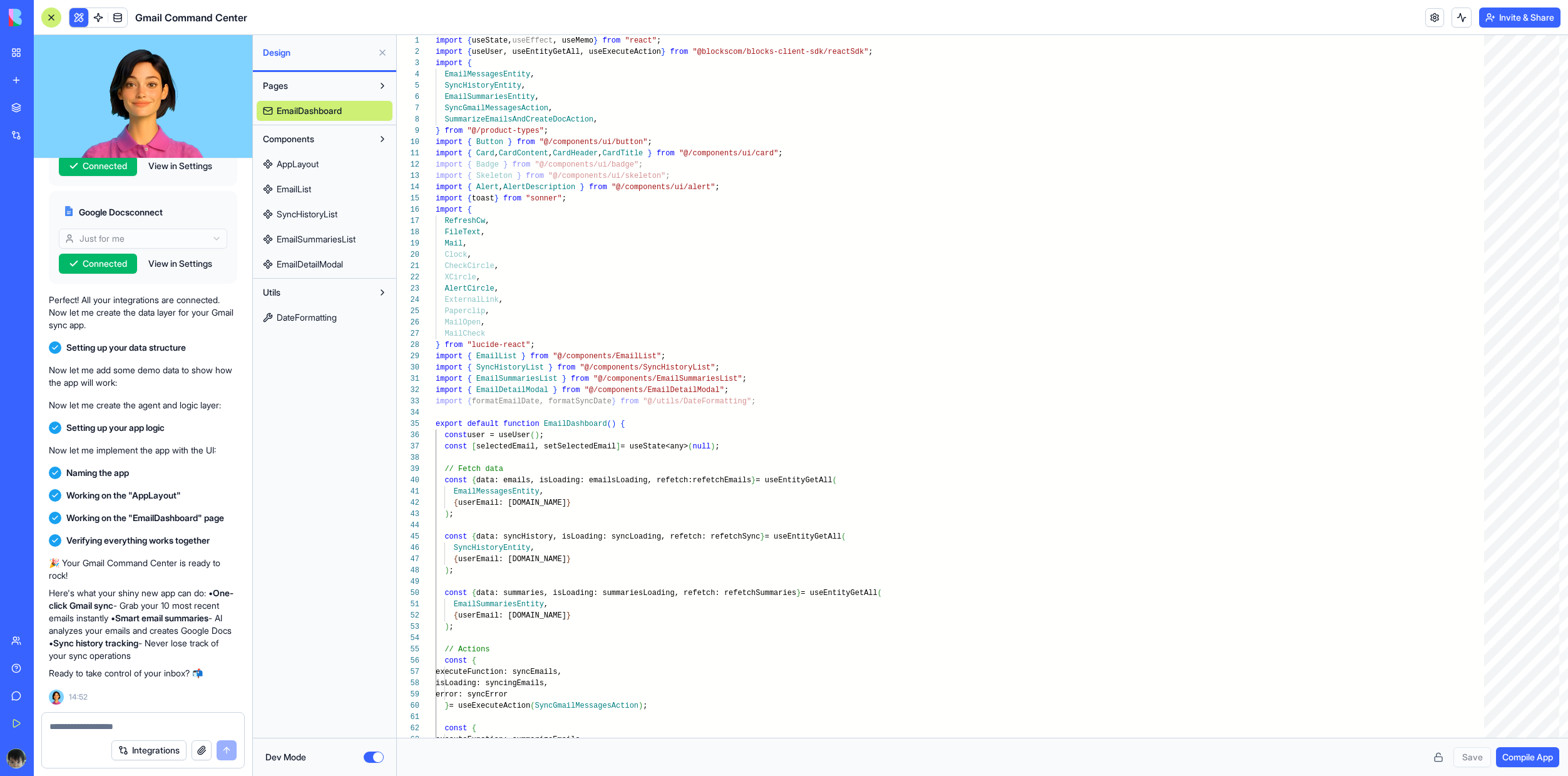
click at [319, 53] on span "Design" at bounding box center [317, 52] width 109 height 12
click at [278, 54] on span "Design" at bounding box center [317, 52] width 109 height 12
click at [379, 49] on button at bounding box center [382, 52] width 20 height 20
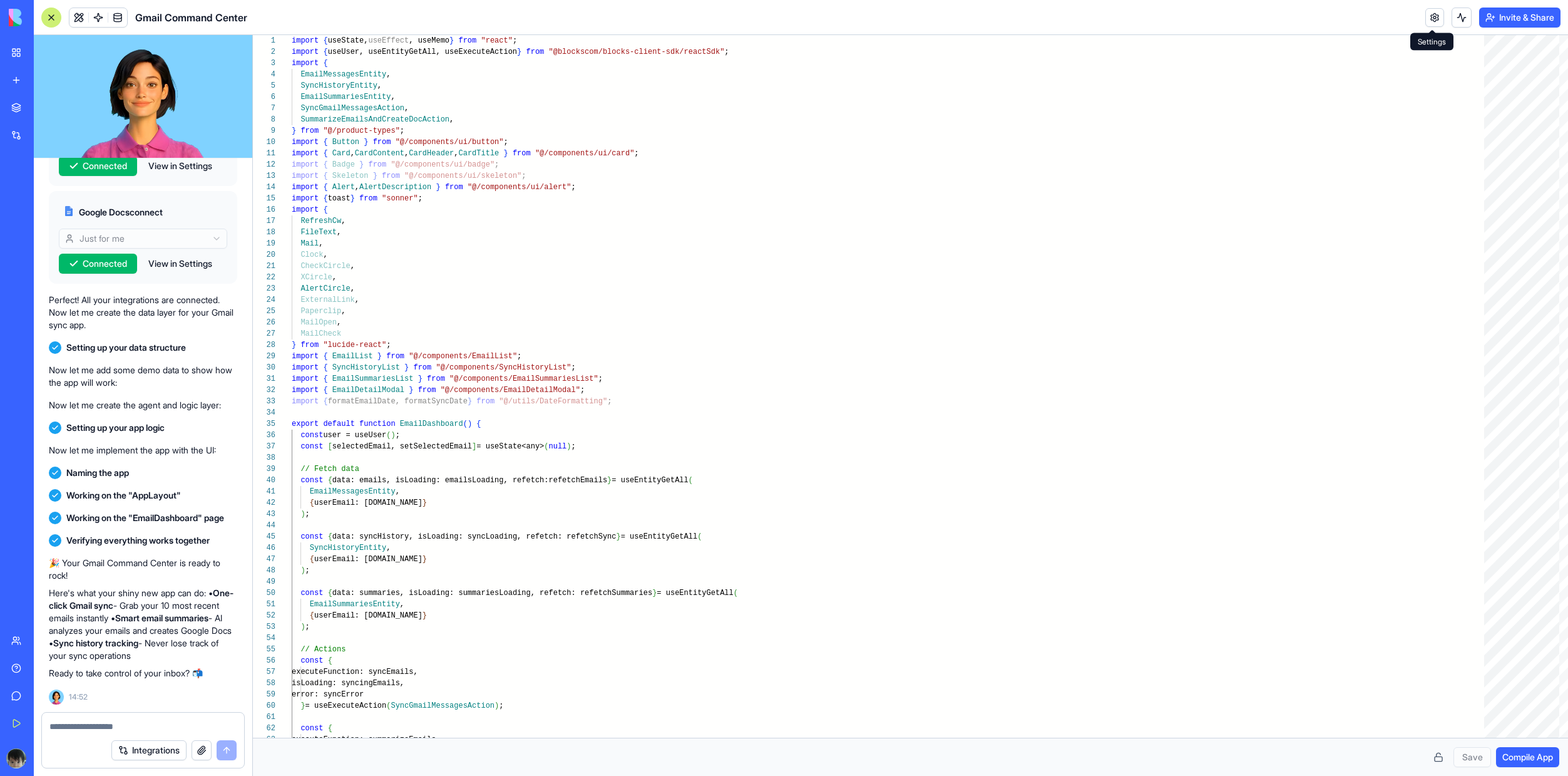
click at [1432, 20] on link at bounding box center [1434, 17] width 19 height 19
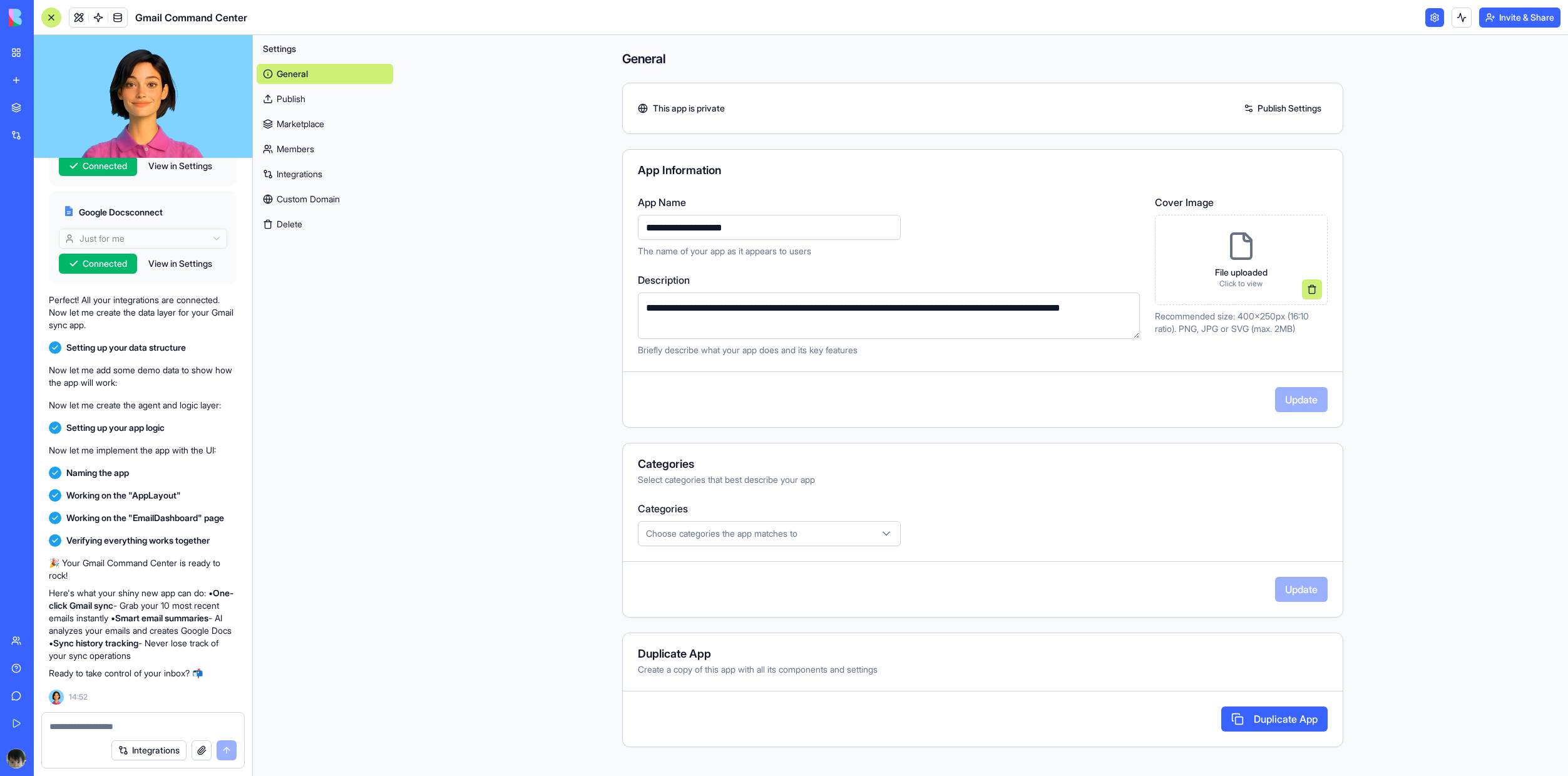
click at [330, 95] on link "Publish" at bounding box center [325, 98] width 136 height 20
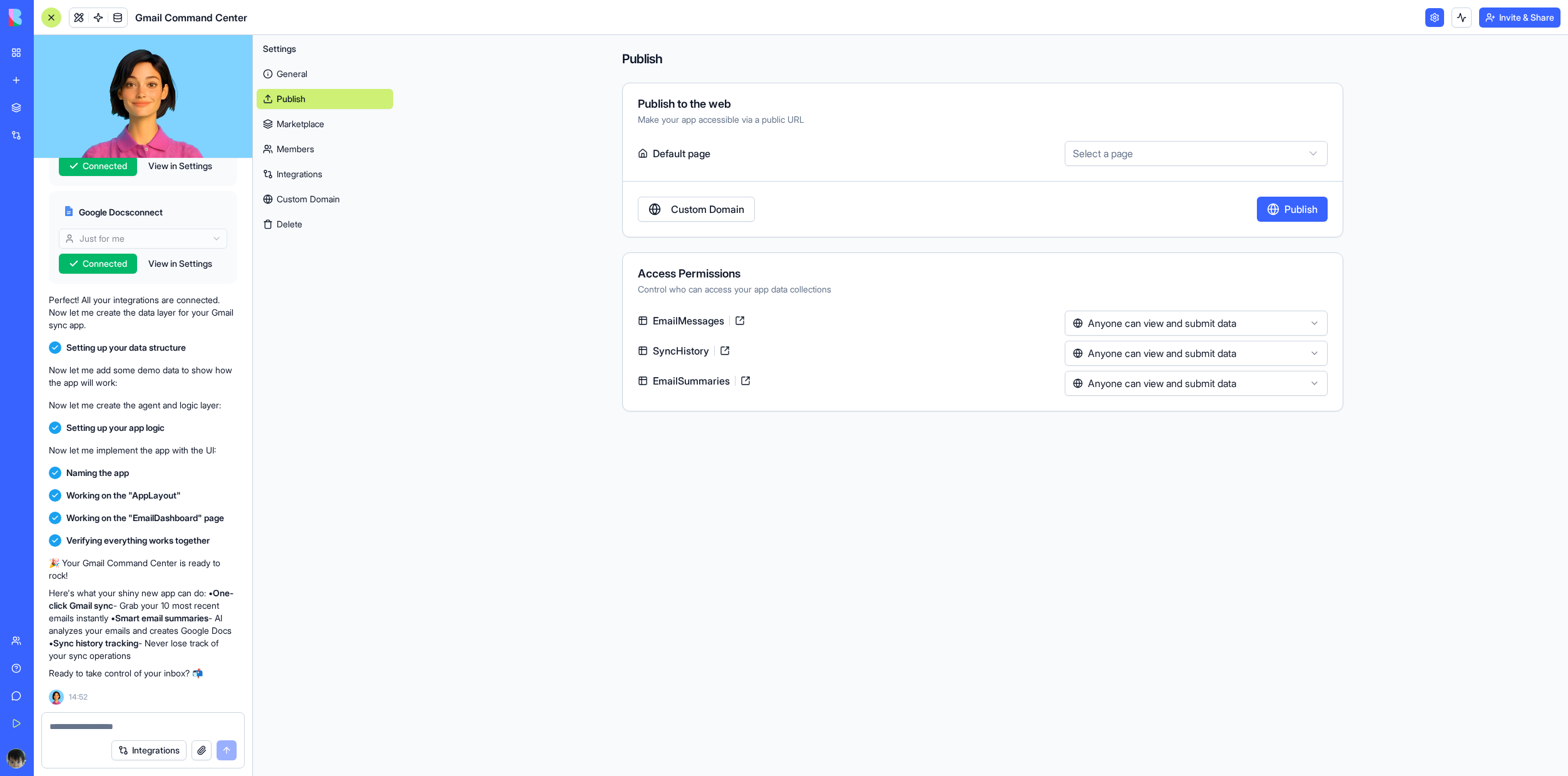
click at [333, 127] on link "Marketplace" at bounding box center [325, 124] width 136 height 20
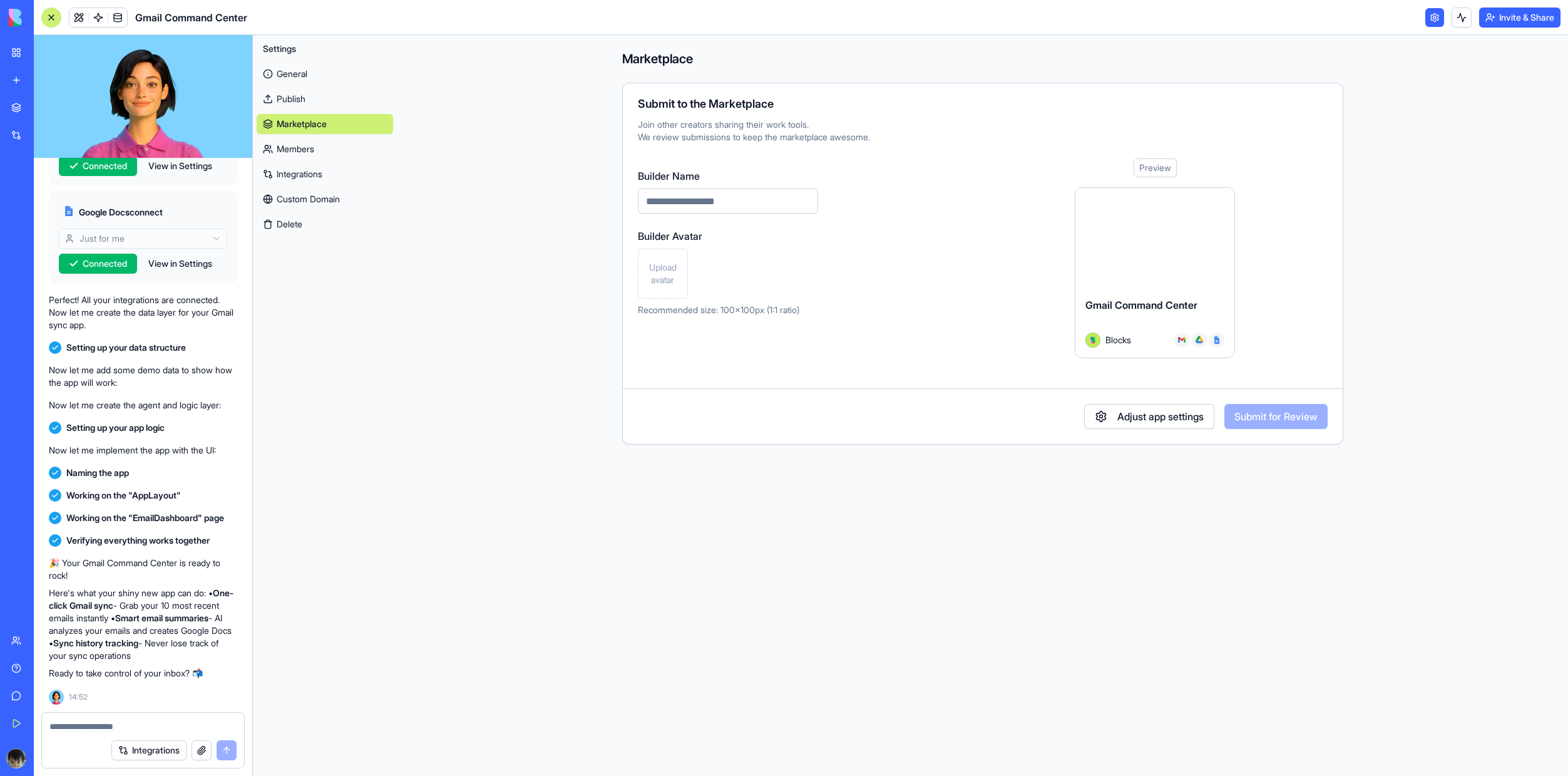
click at [333, 151] on link "Members" at bounding box center [325, 149] width 136 height 20
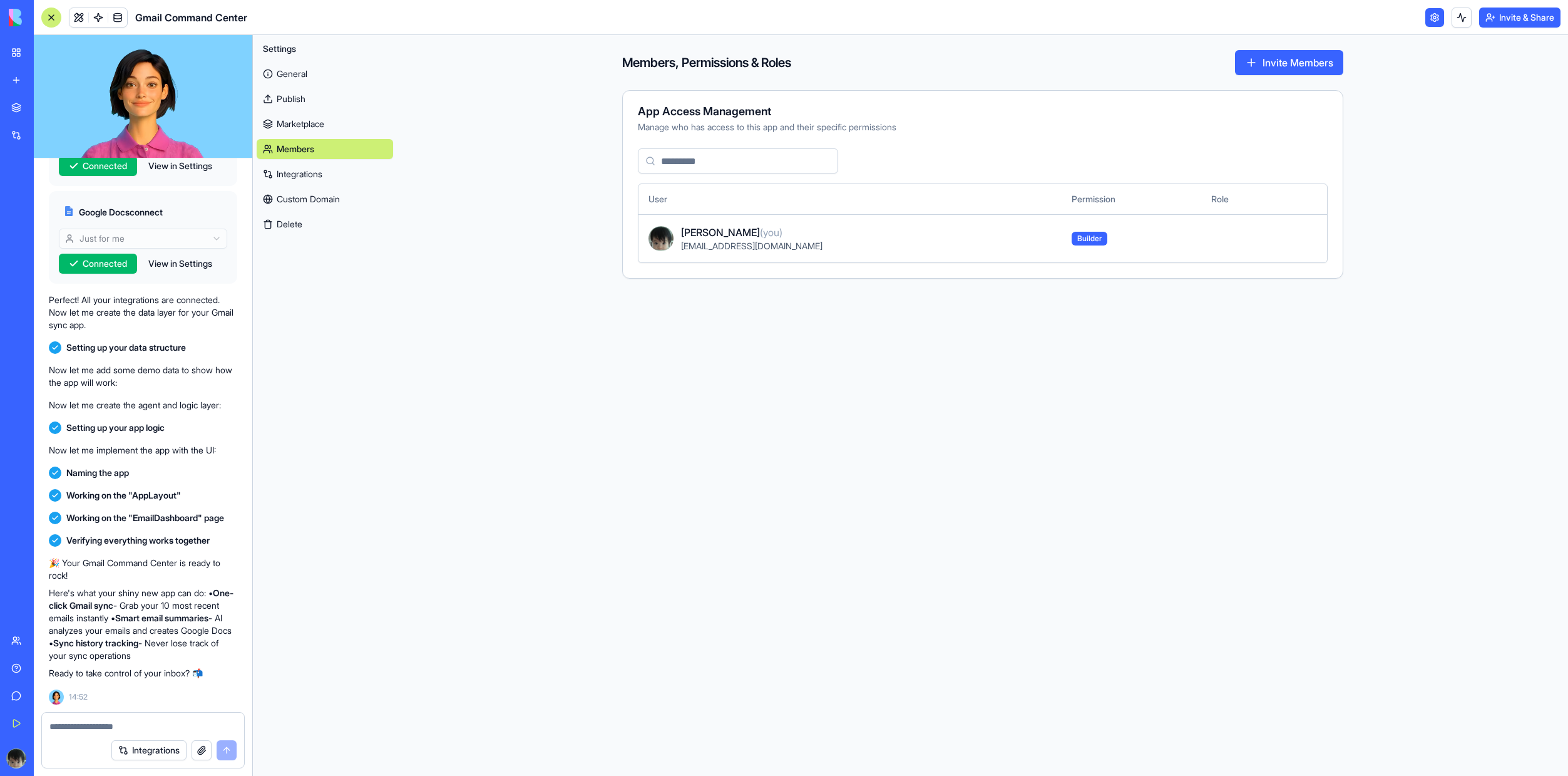
click at [330, 169] on link "Integrations" at bounding box center [325, 174] width 136 height 20
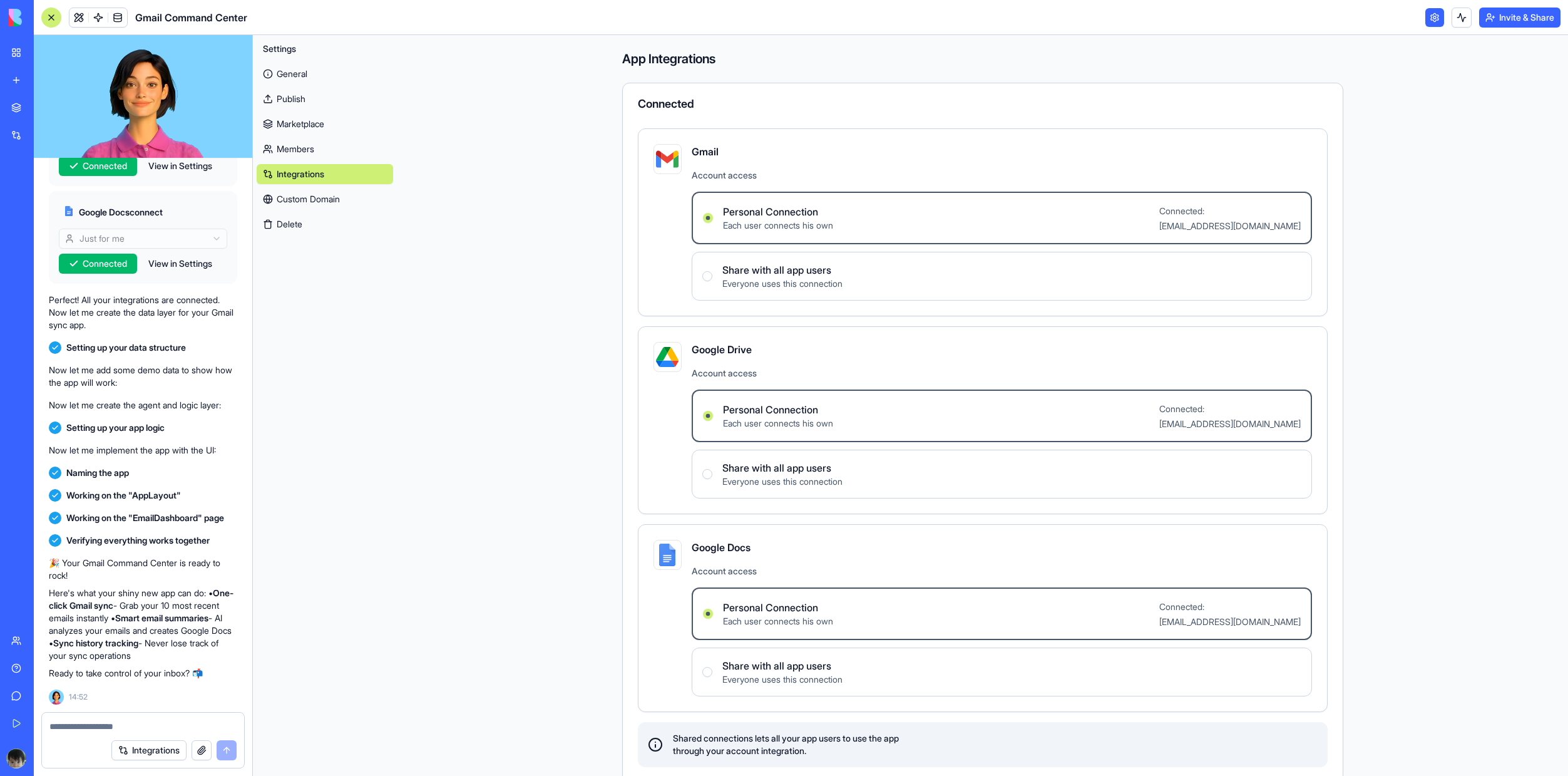
click at [304, 195] on link "Custom Domain" at bounding box center [325, 199] width 136 height 20
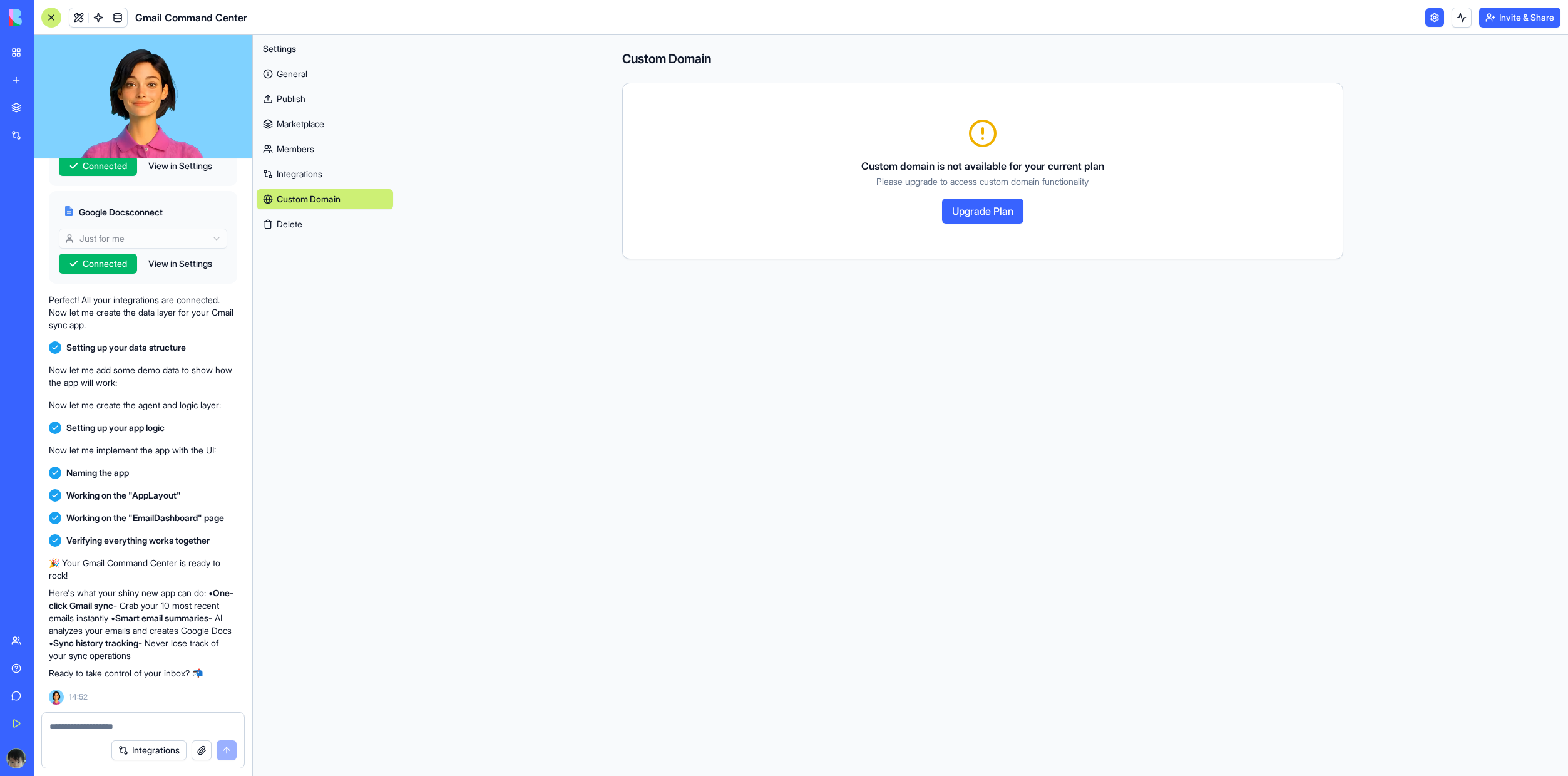
click at [302, 217] on button "Delete" at bounding box center [325, 224] width 136 height 20
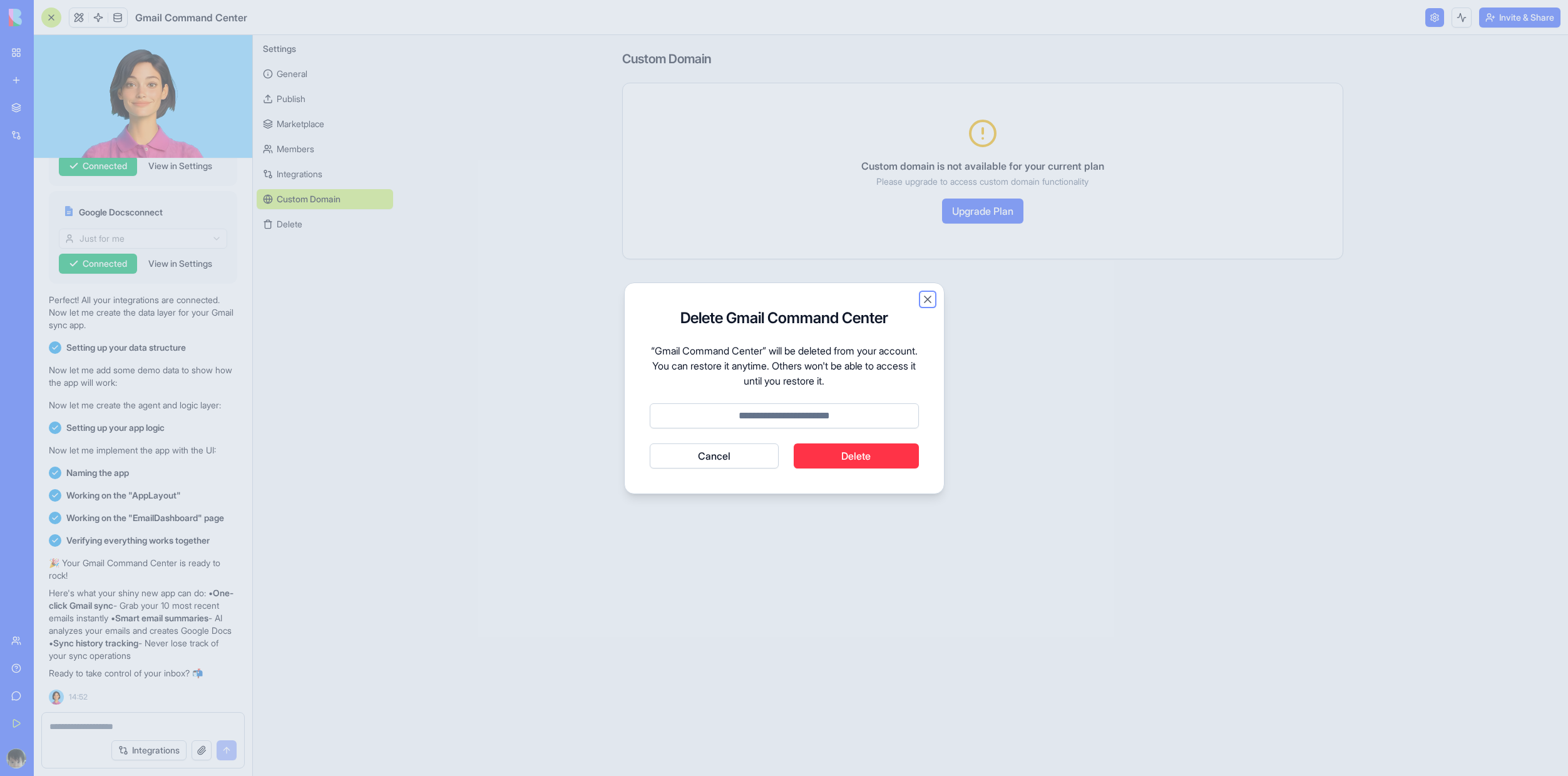
click at [923, 299] on button "Close" at bounding box center [927, 299] width 12 height 12
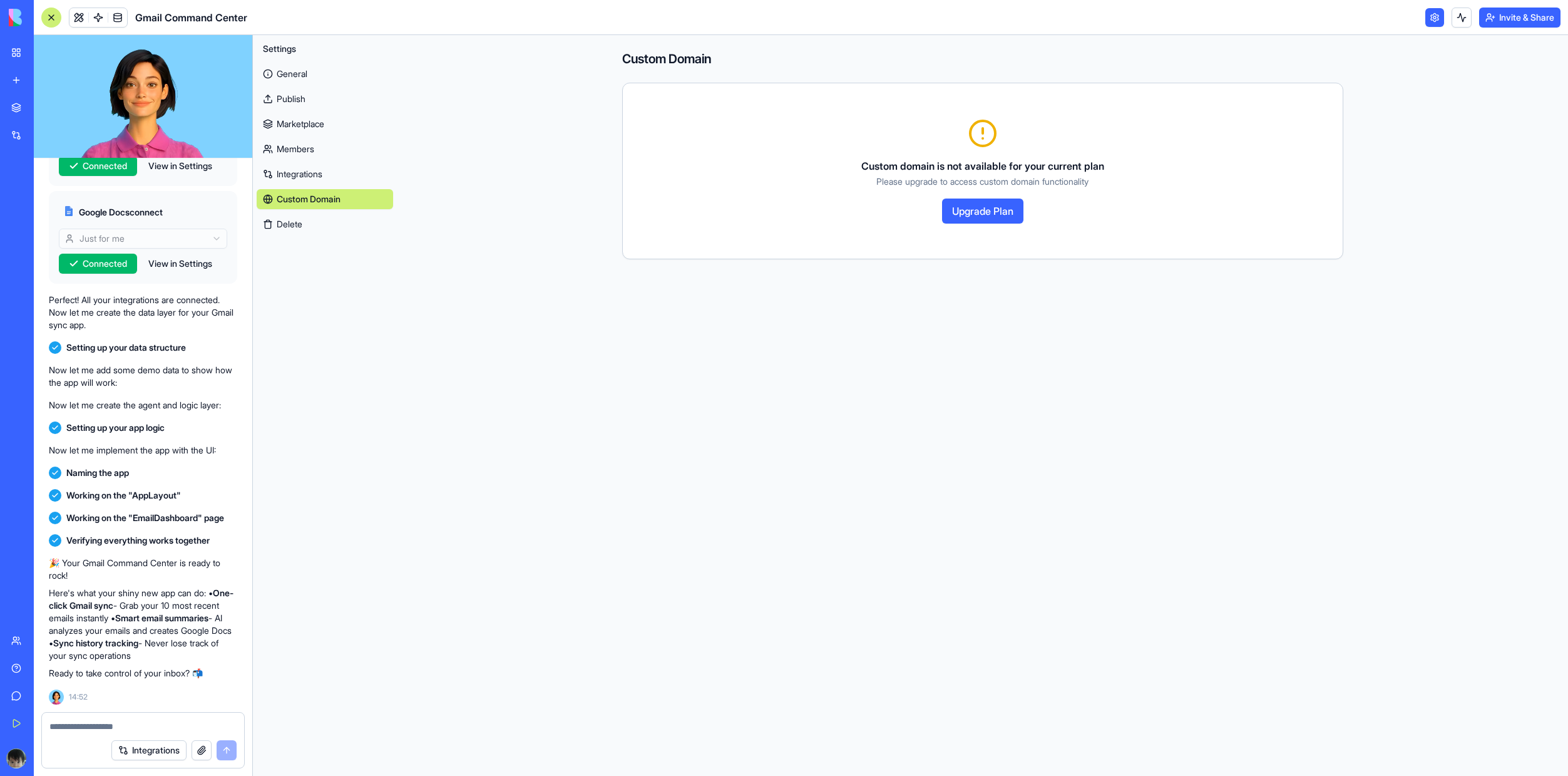
click at [306, 112] on div "General Publish Marketplace Members Integrations Custom Domain Delete" at bounding box center [325, 146] width 136 height 175
click at [304, 126] on link "Marketplace" at bounding box center [325, 124] width 136 height 20
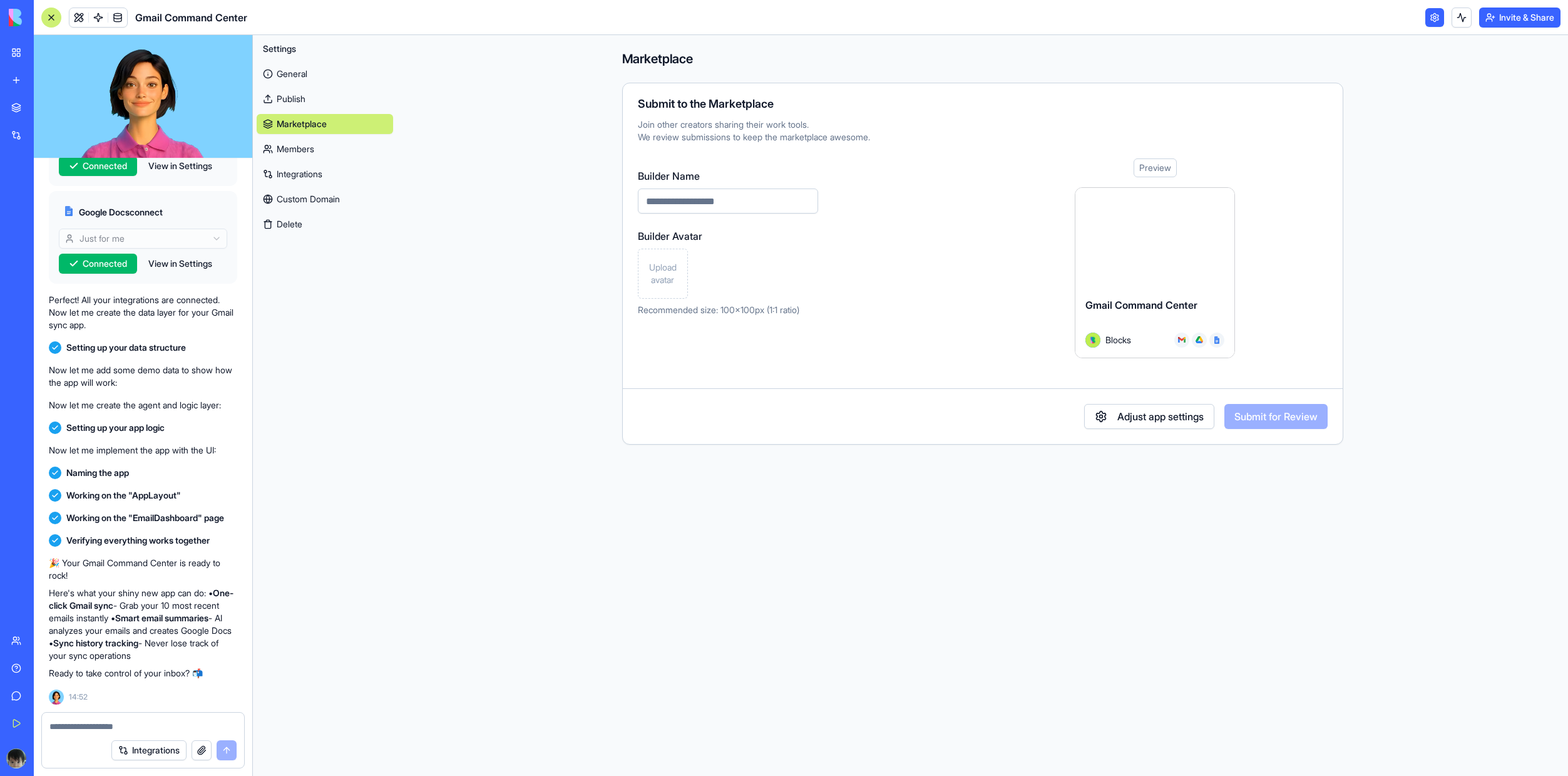
click at [309, 140] on link "Members" at bounding box center [325, 149] width 136 height 20
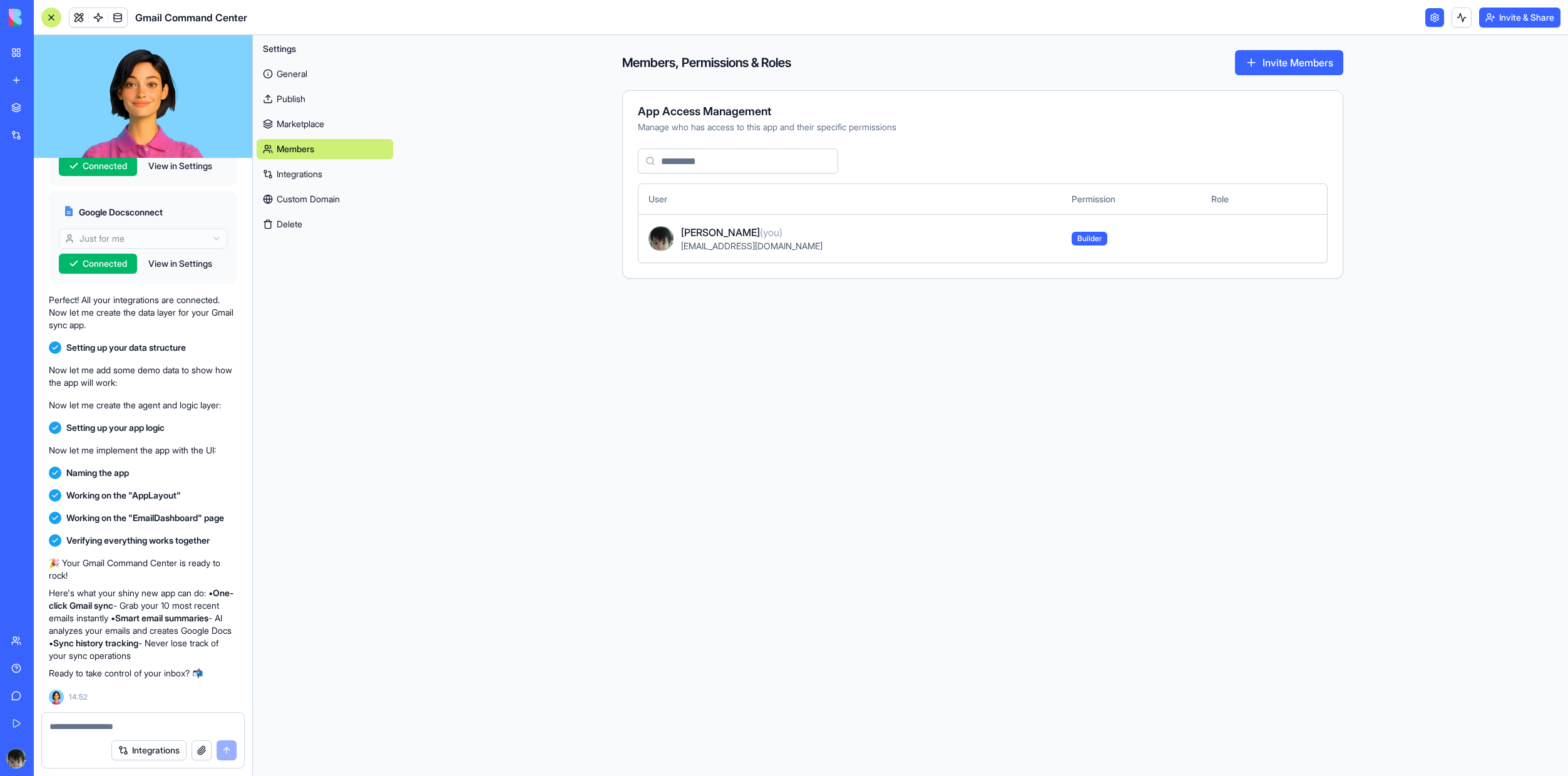
click at [305, 177] on link "Integrations" at bounding box center [325, 174] width 136 height 20
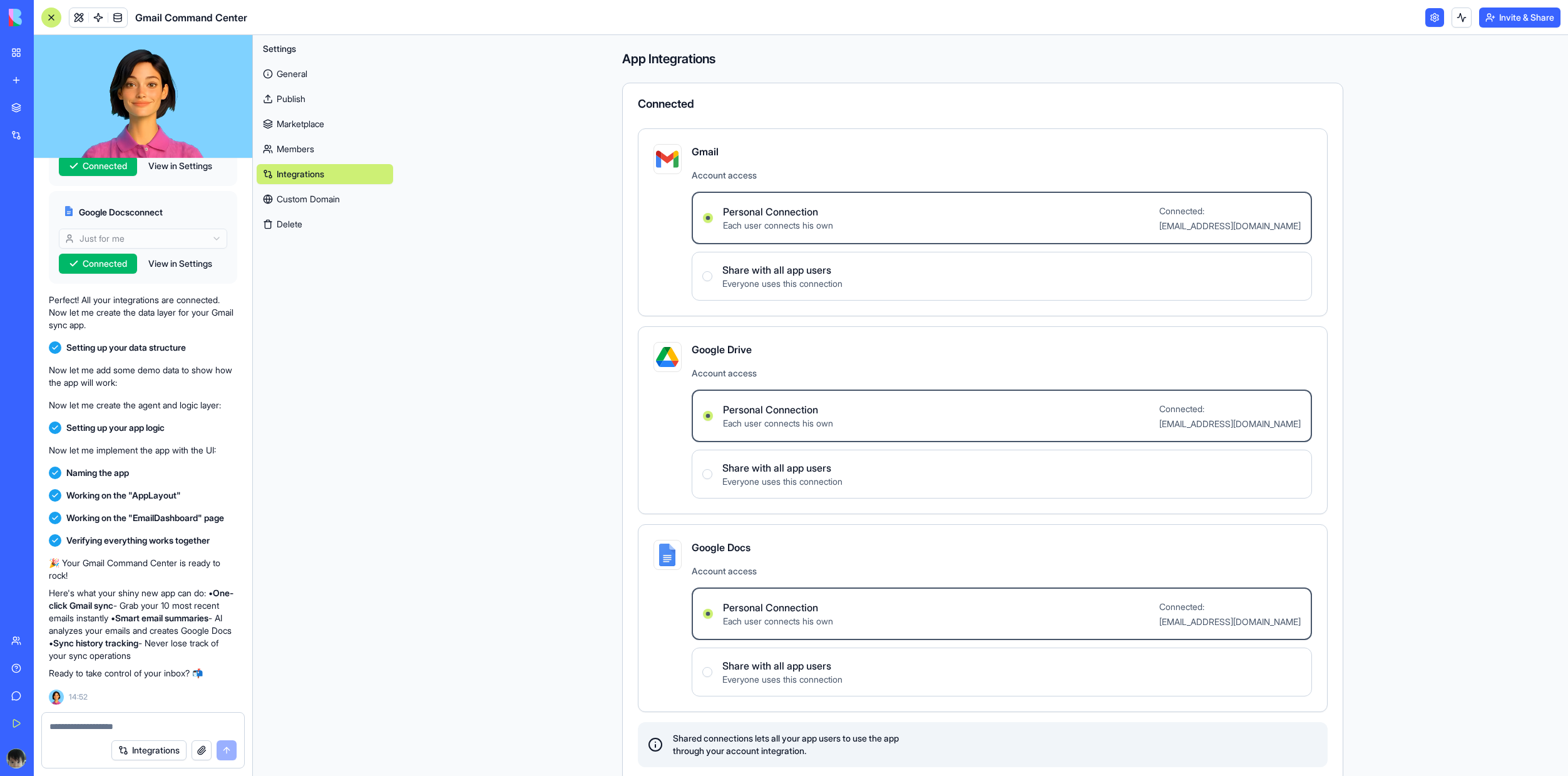
click at [309, 198] on link "Custom Domain" at bounding box center [325, 199] width 136 height 20
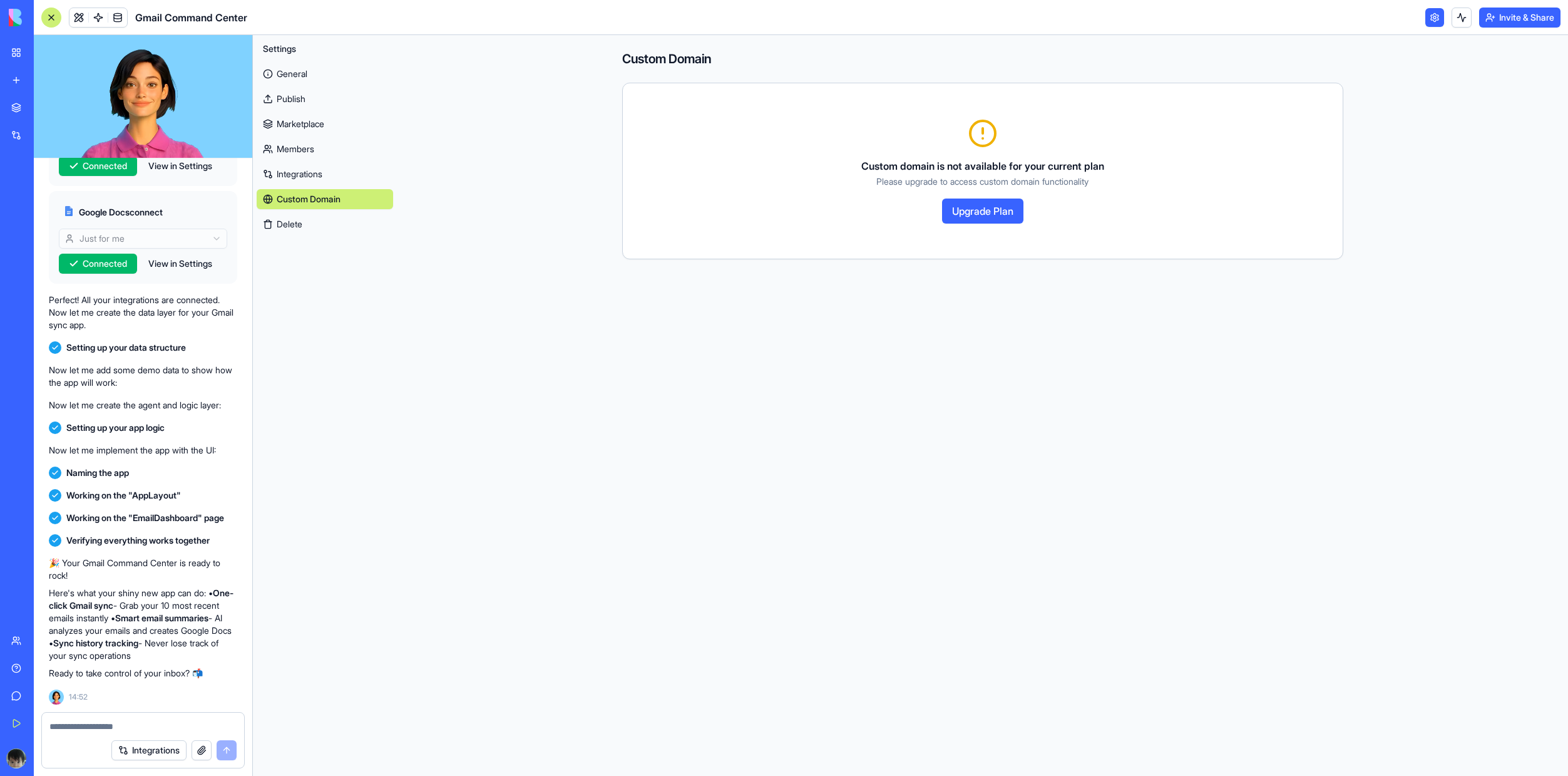
click at [311, 182] on link "Integrations" at bounding box center [325, 174] width 136 height 20
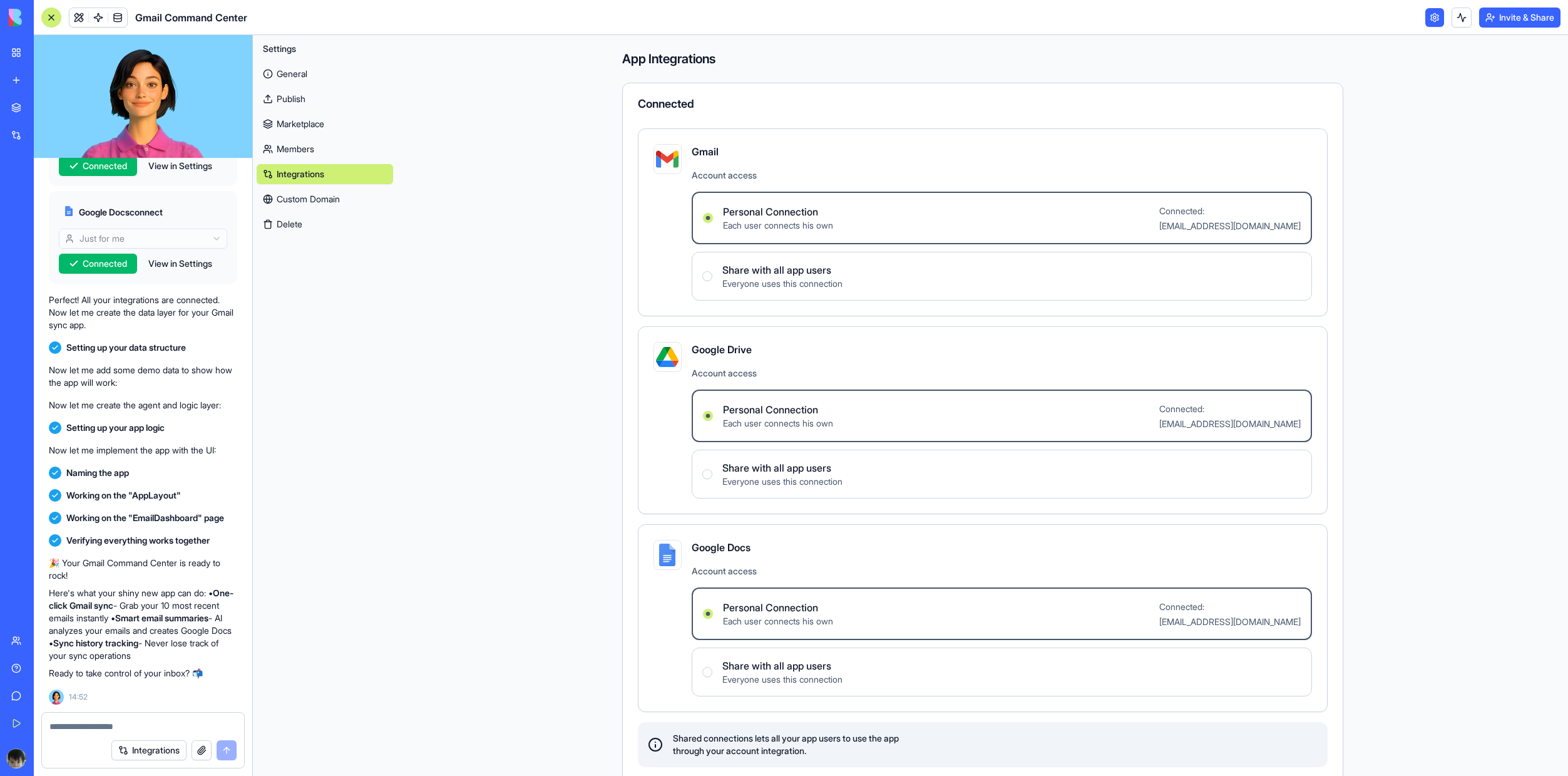
click at [307, 151] on link "Members" at bounding box center [325, 149] width 136 height 20
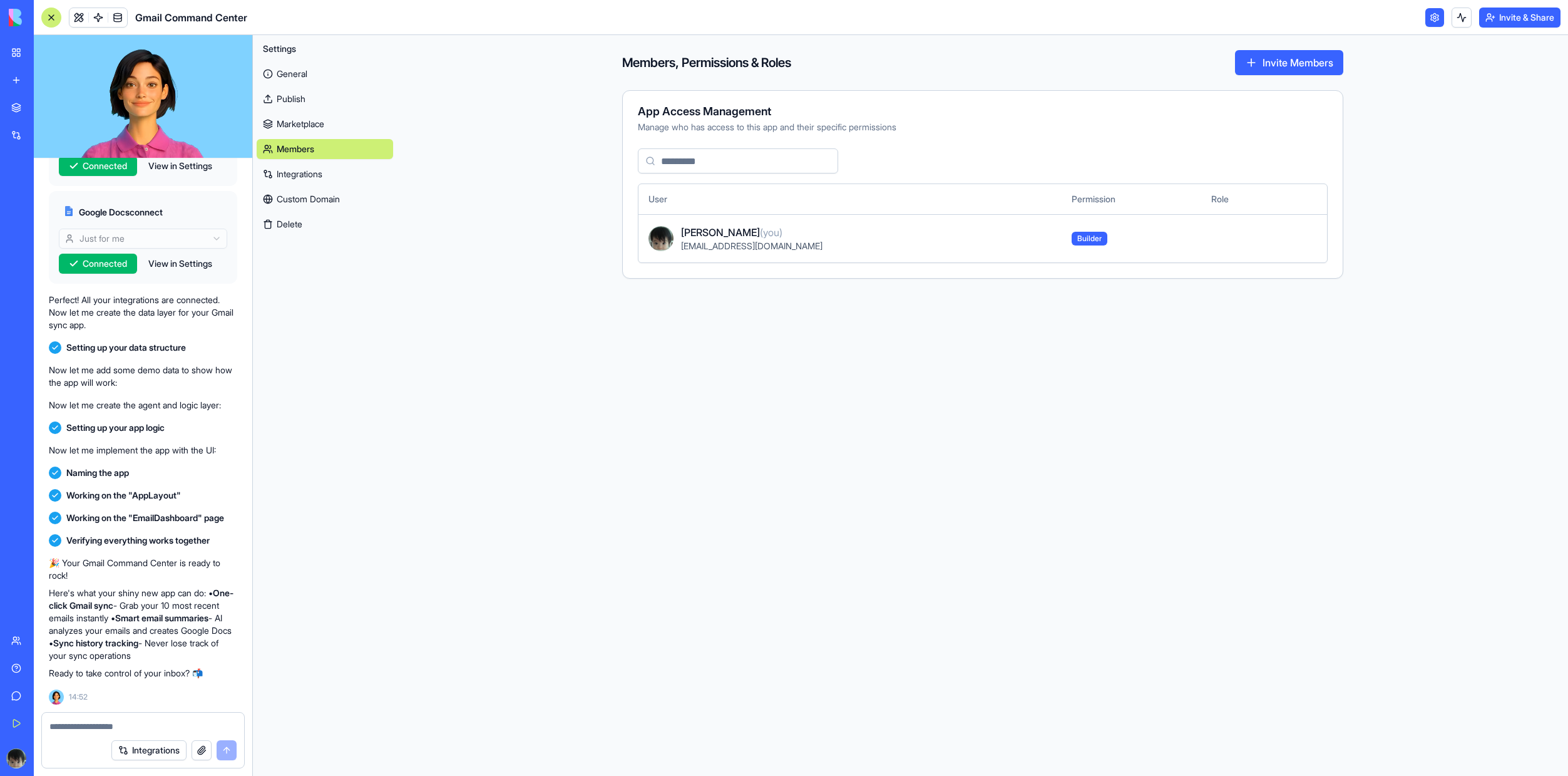
scroll to position [580, 0]
click at [137, 729] on textarea at bounding box center [143, 726] width 187 height 12
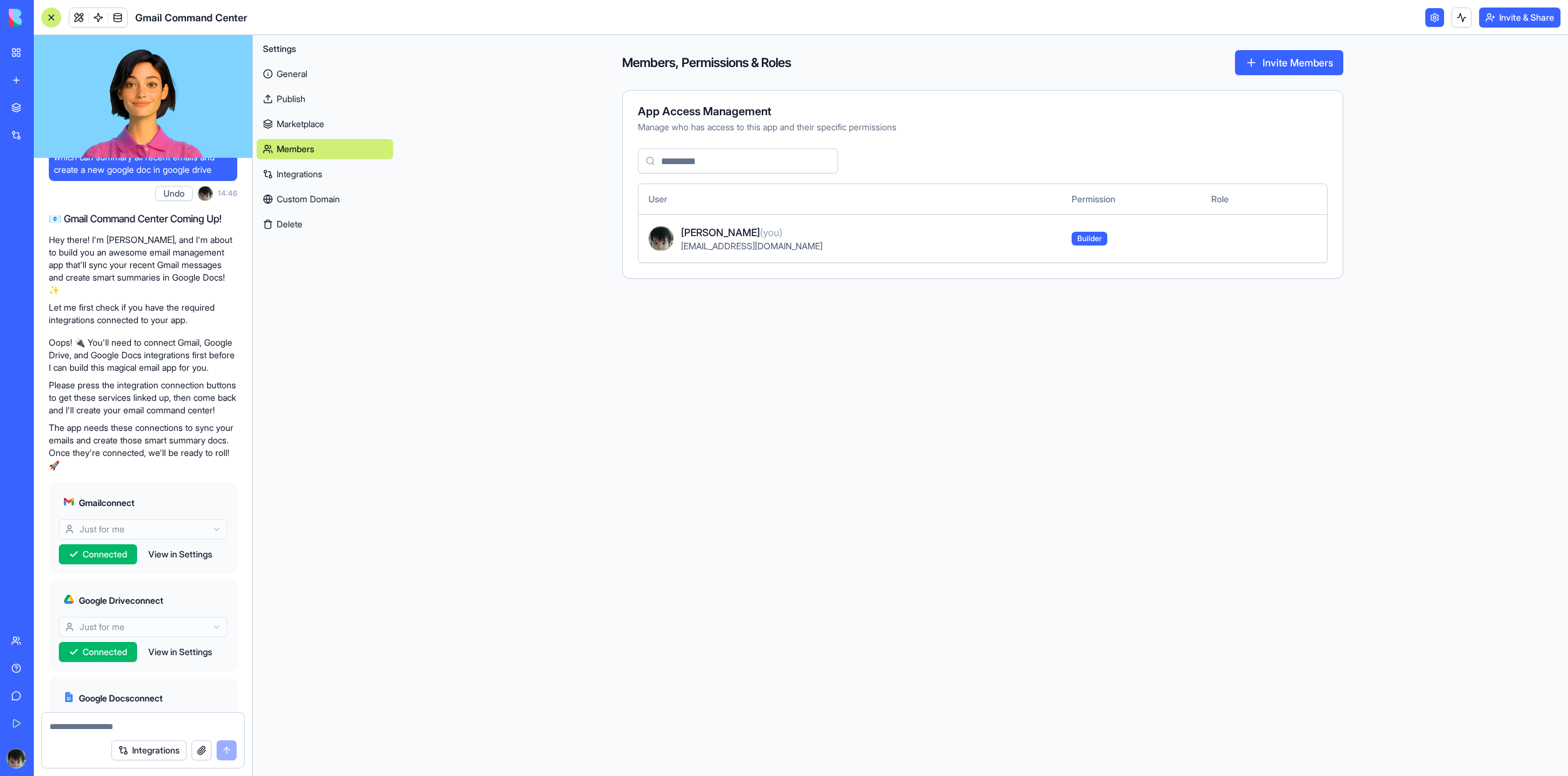
scroll to position [0, 0]
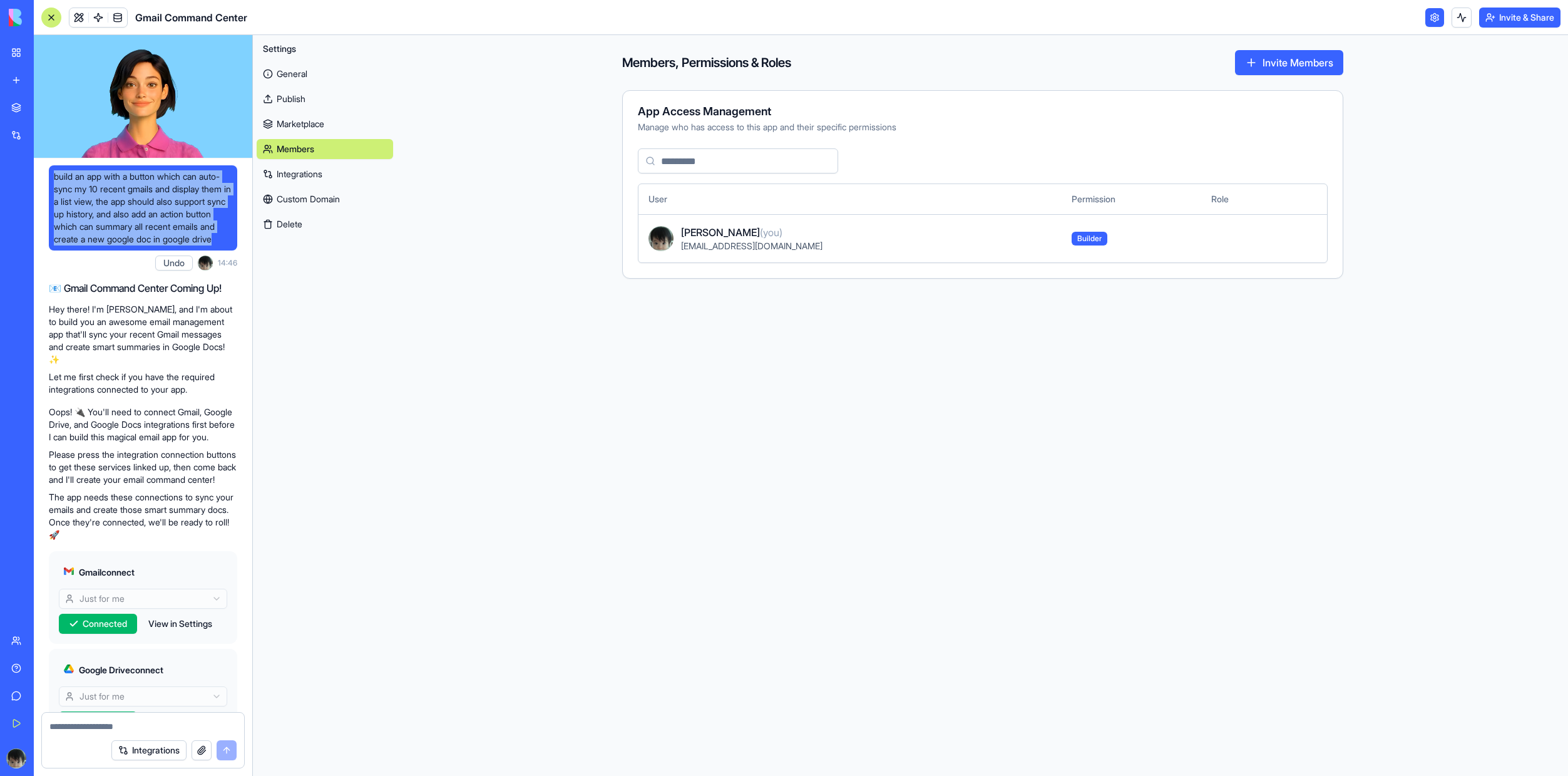
drag, startPoint x: 119, startPoint y: 253, endPoint x: 53, endPoint y: 176, distance: 101.4
click at [53, 176] on div "build an app with a button which can auto-sync my 10 recent gmails and display …" at bounding box center [143, 208] width 188 height 85
copy span "build an app with a button which can auto-sync my 10 recent gmails and display …"
click at [144, 209] on span "build an app with a button which can auto-sync my 10 recent gmails and display …" at bounding box center [143, 207] width 179 height 75
click at [1426, 16] on link at bounding box center [1434, 17] width 19 height 19
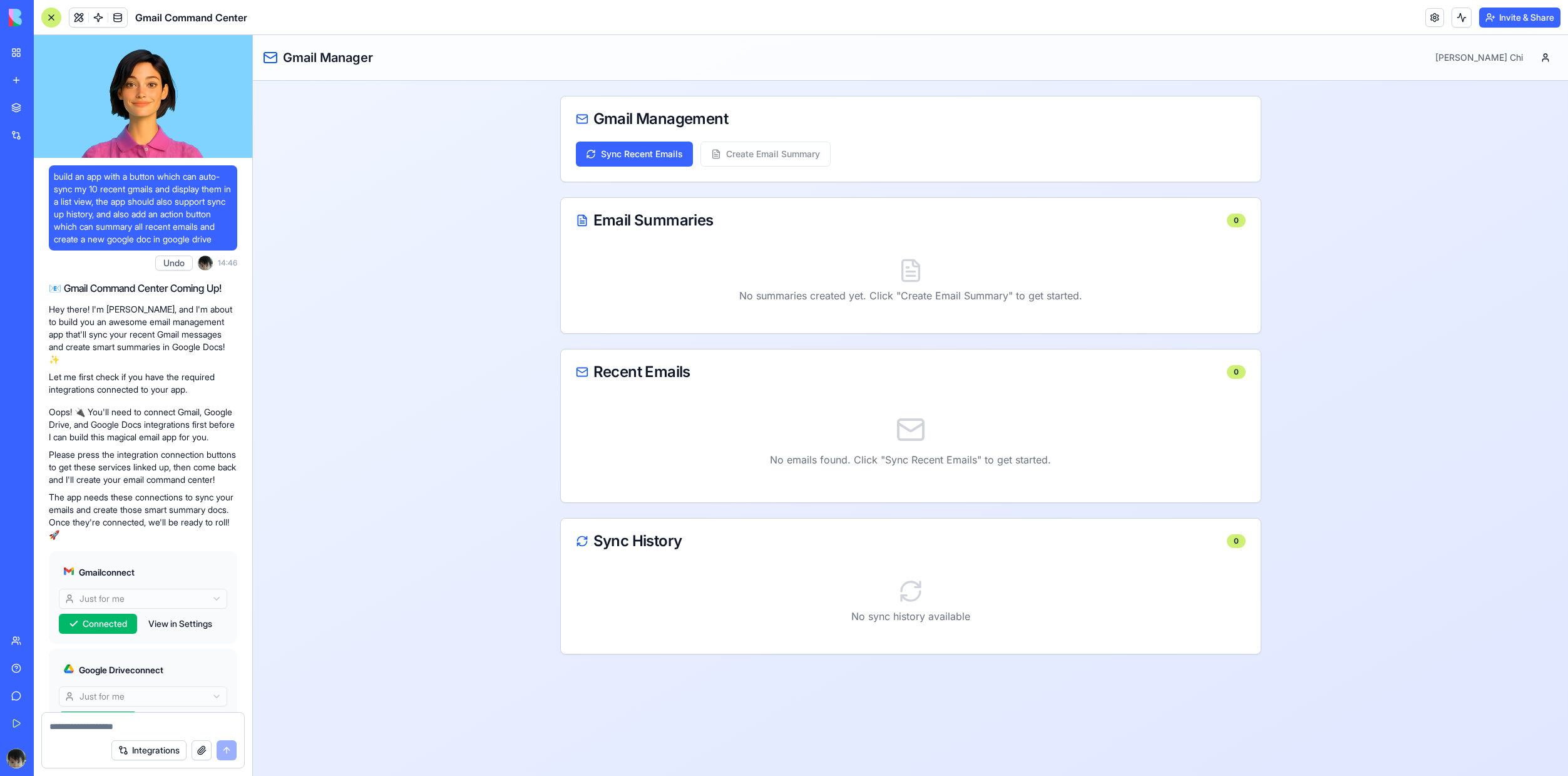
click at [47, 18] on div at bounding box center [51, 18] width 20 height 20
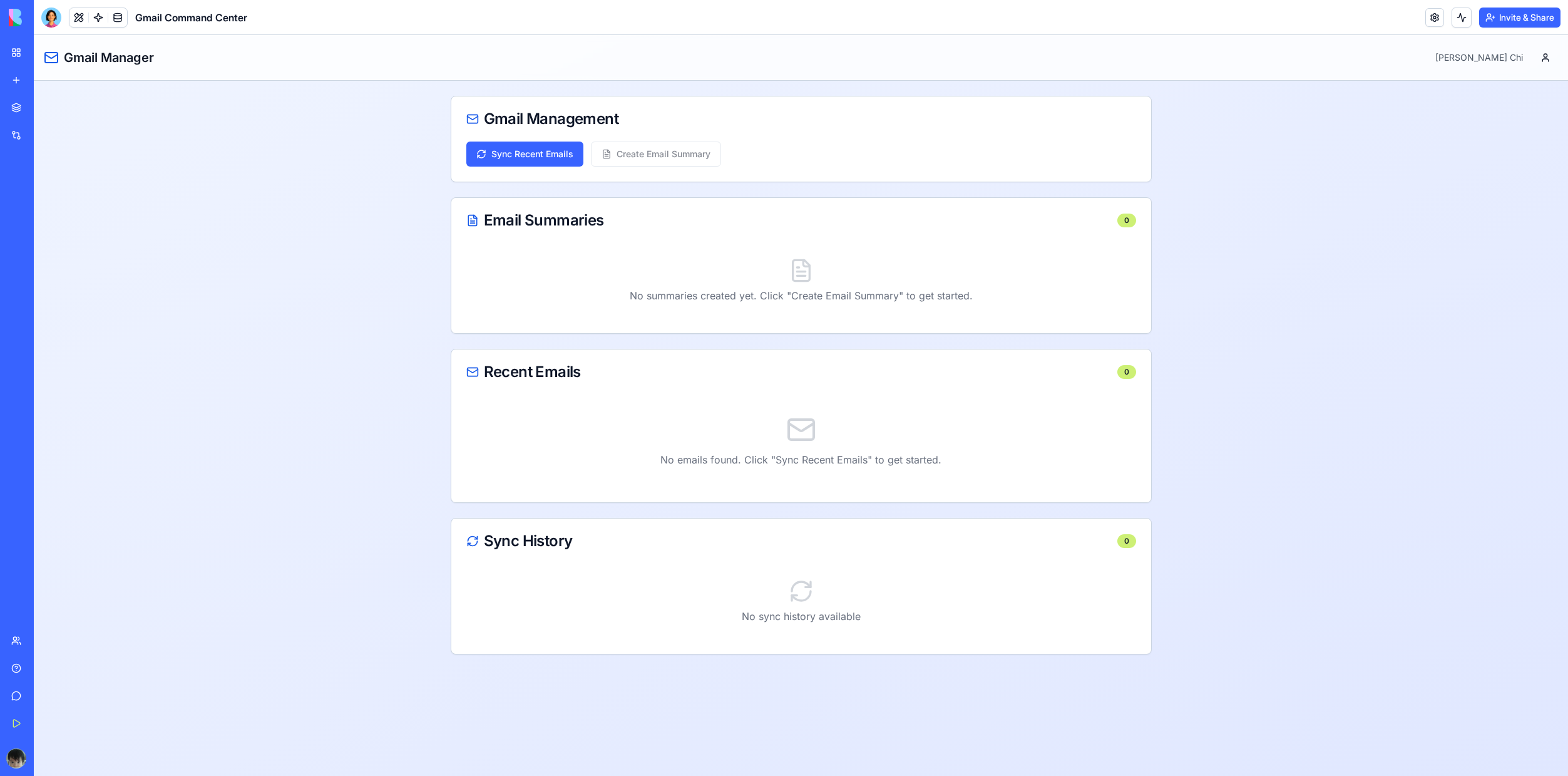
click at [47, 18] on div at bounding box center [51, 18] width 20 height 20
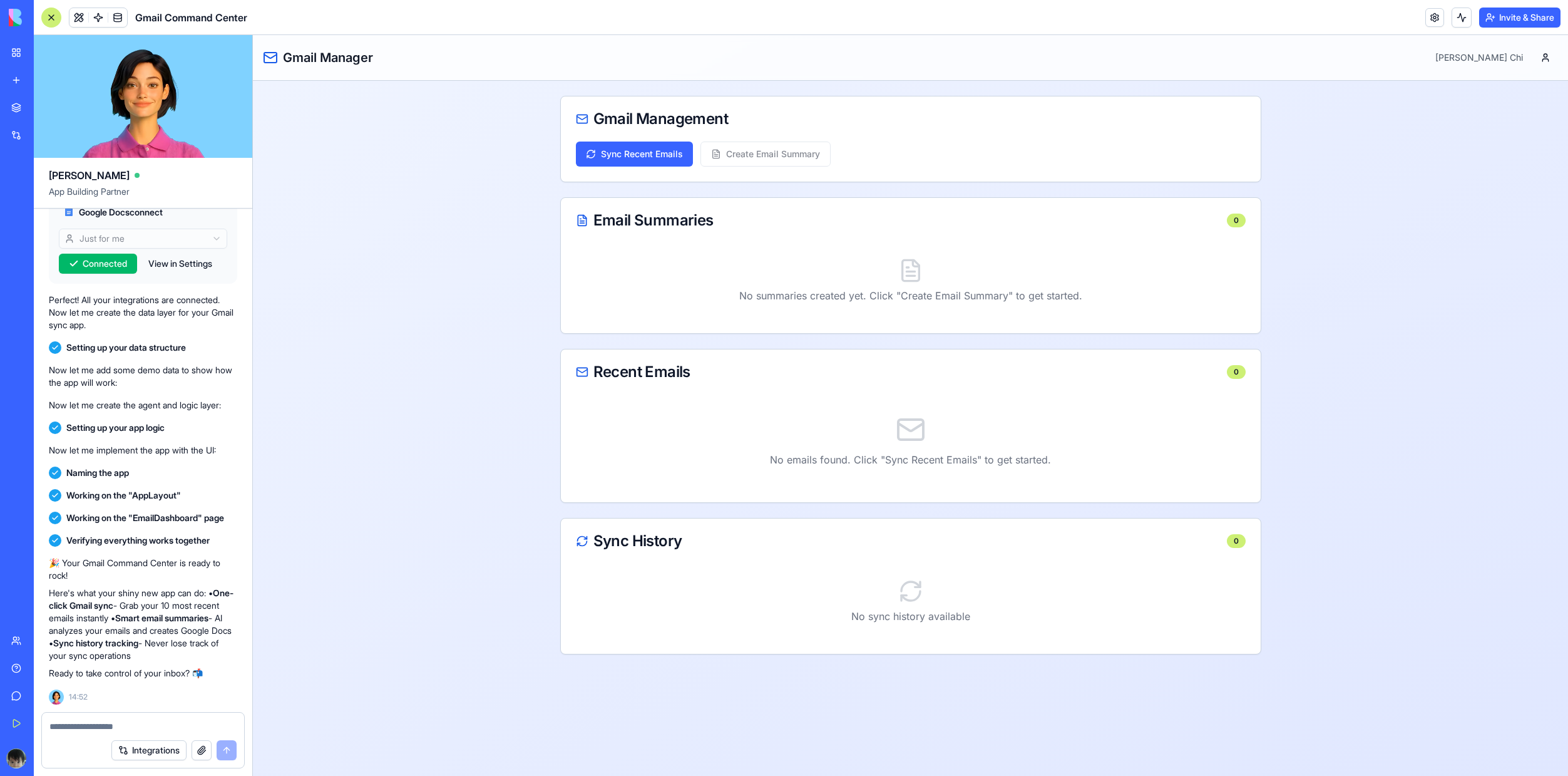
click at [46, 75] on div "New app" at bounding box center [38, 80] width 16 height 12
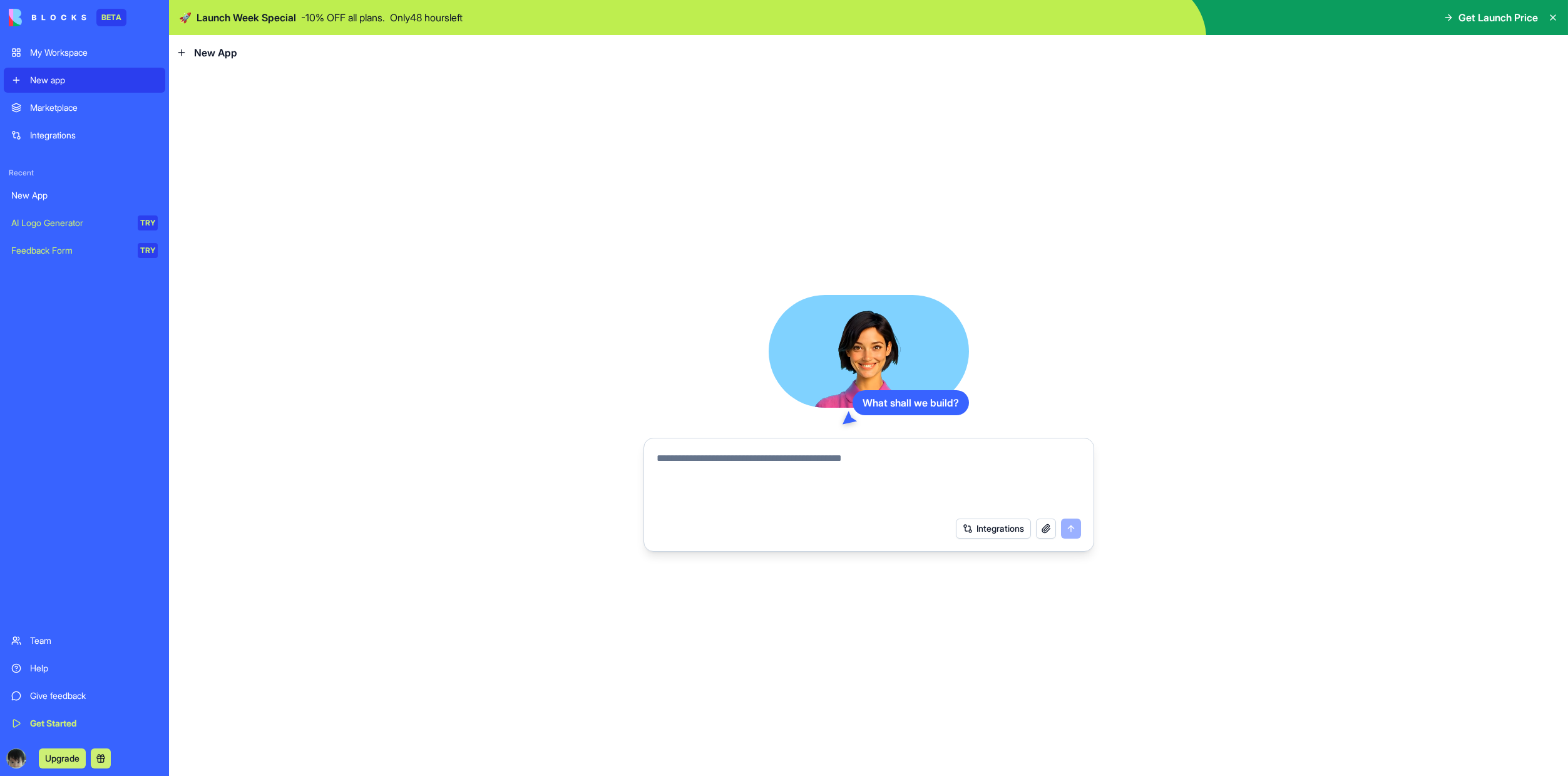
click at [785, 477] on textarea at bounding box center [869, 481] width 424 height 60
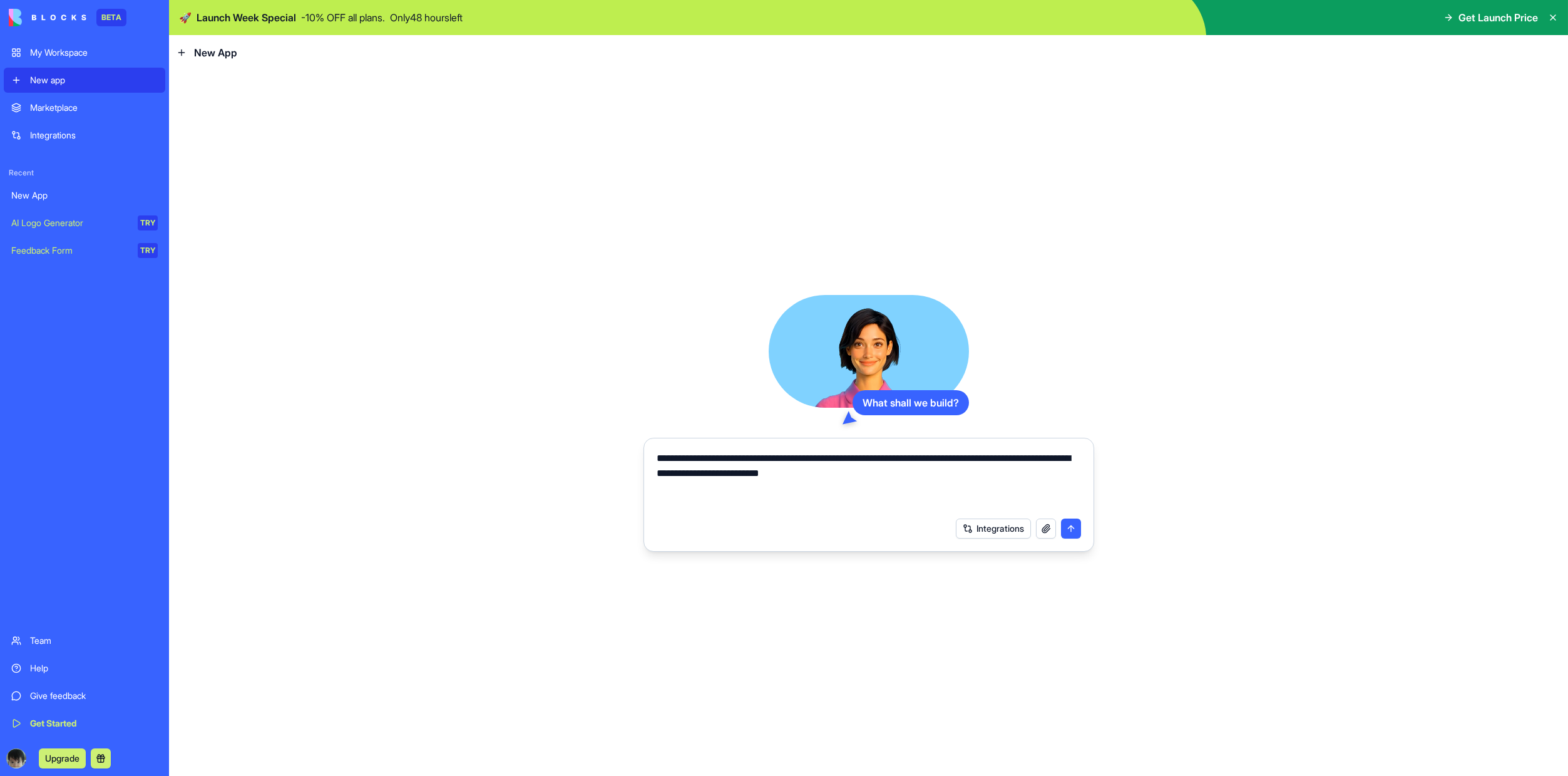
click at [985, 526] on button "Integrations" at bounding box center [993, 528] width 75 height 20
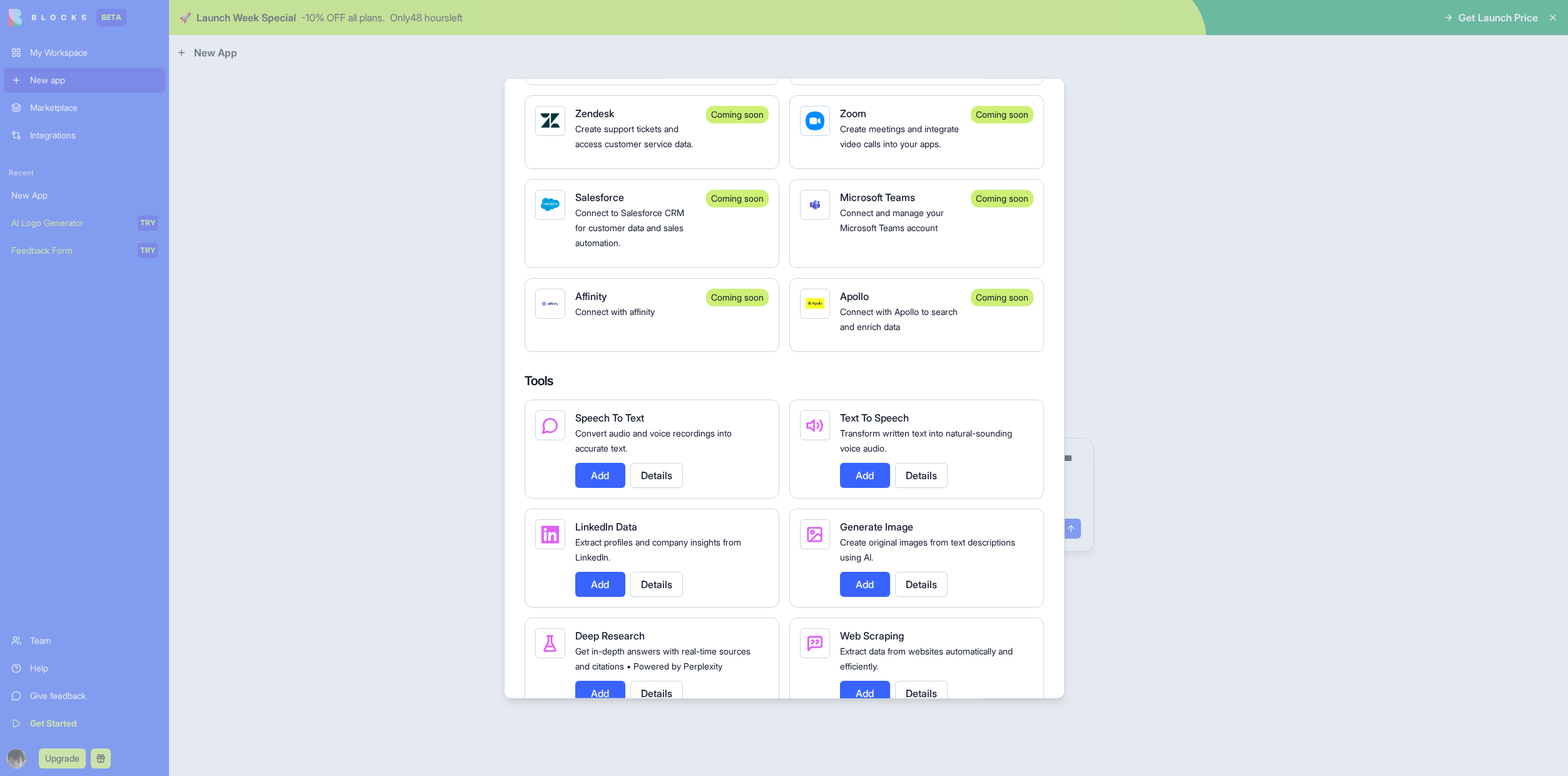
scroll to position [1385, 0]
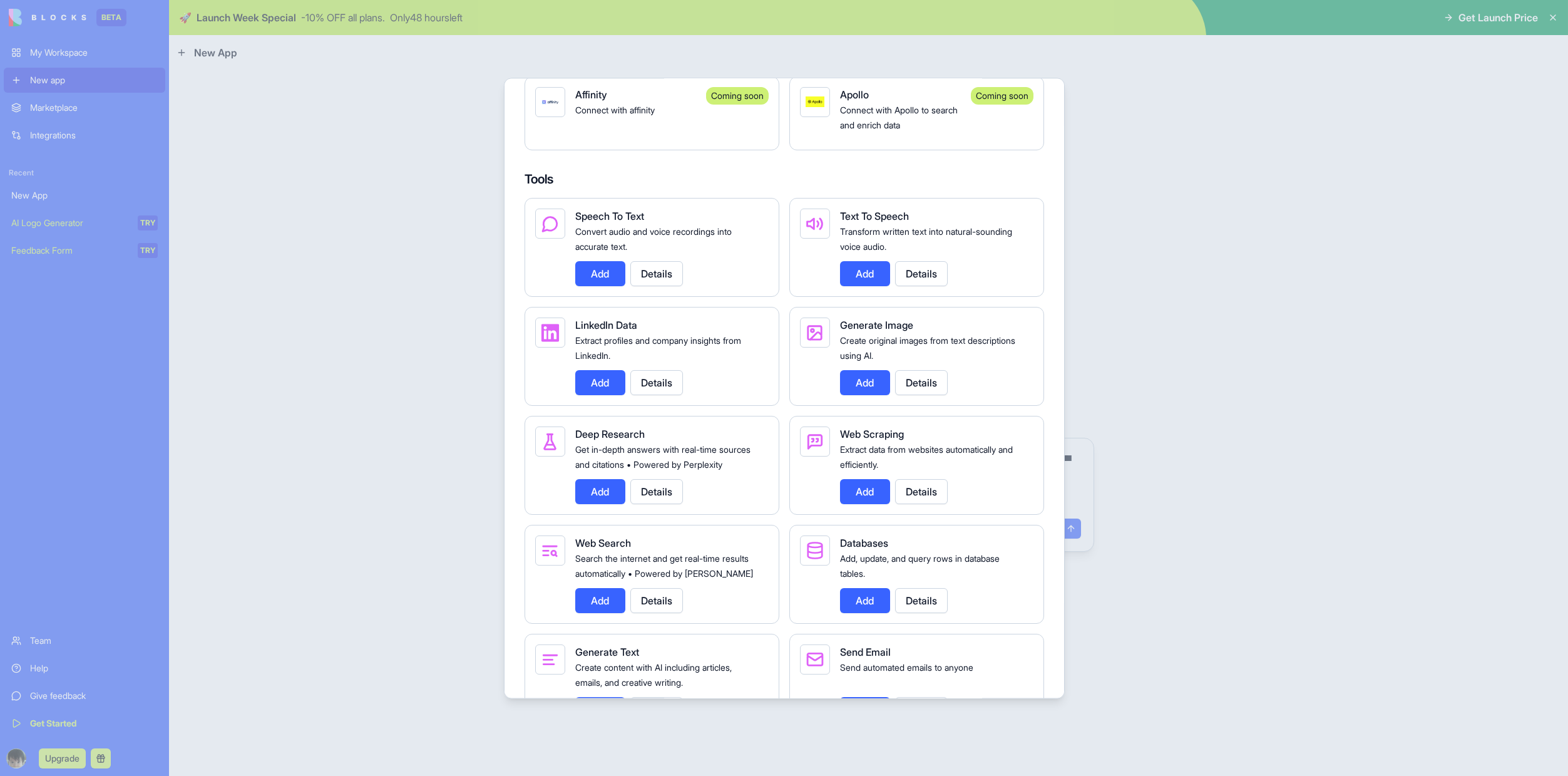
click at [669, 504] on button "Details" at bounding box center [656, 492] width 53 height 25
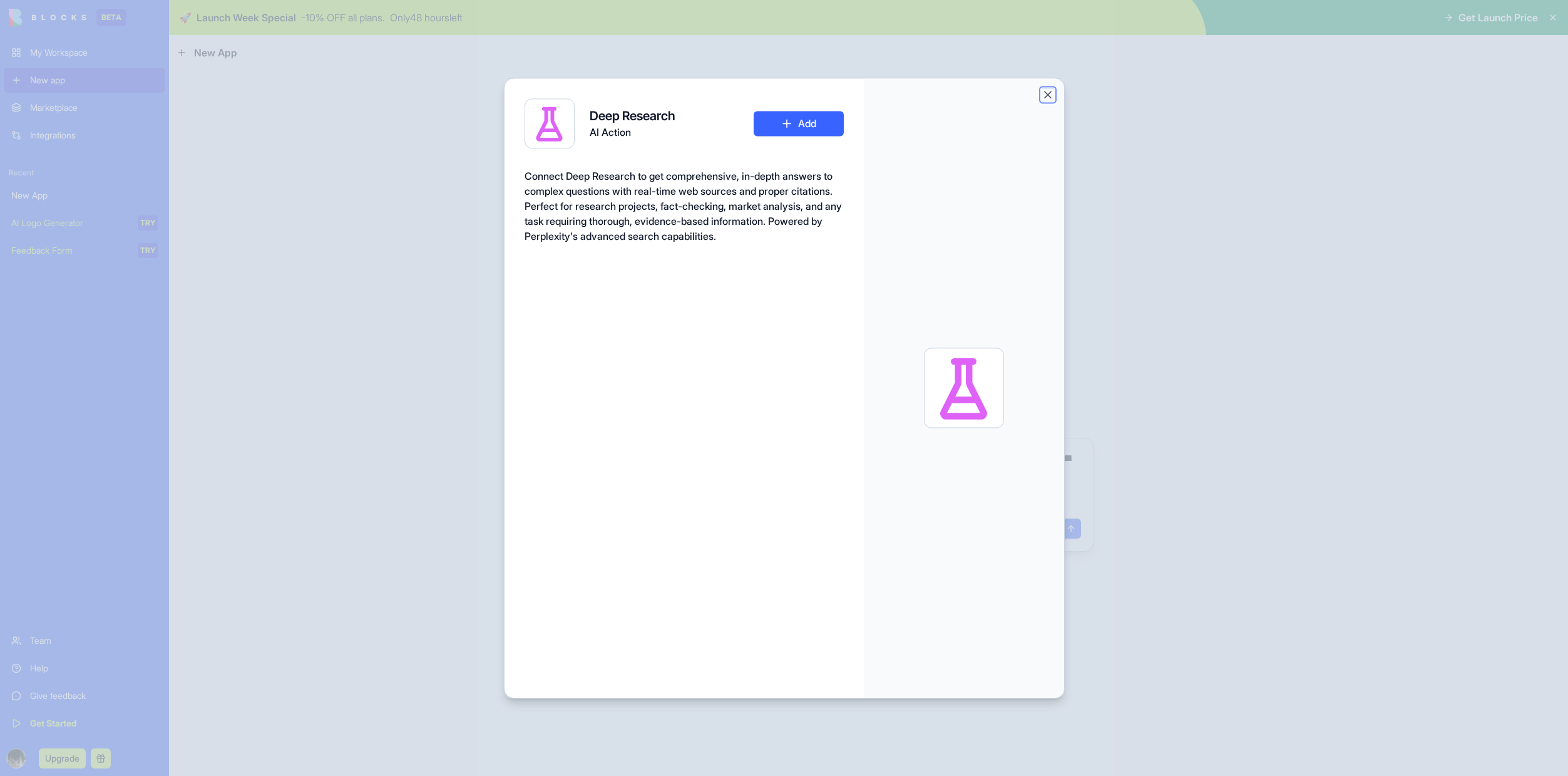
click at [1045, 96] on button "Close" at bounding box center [1047, 94] width 12 height 12
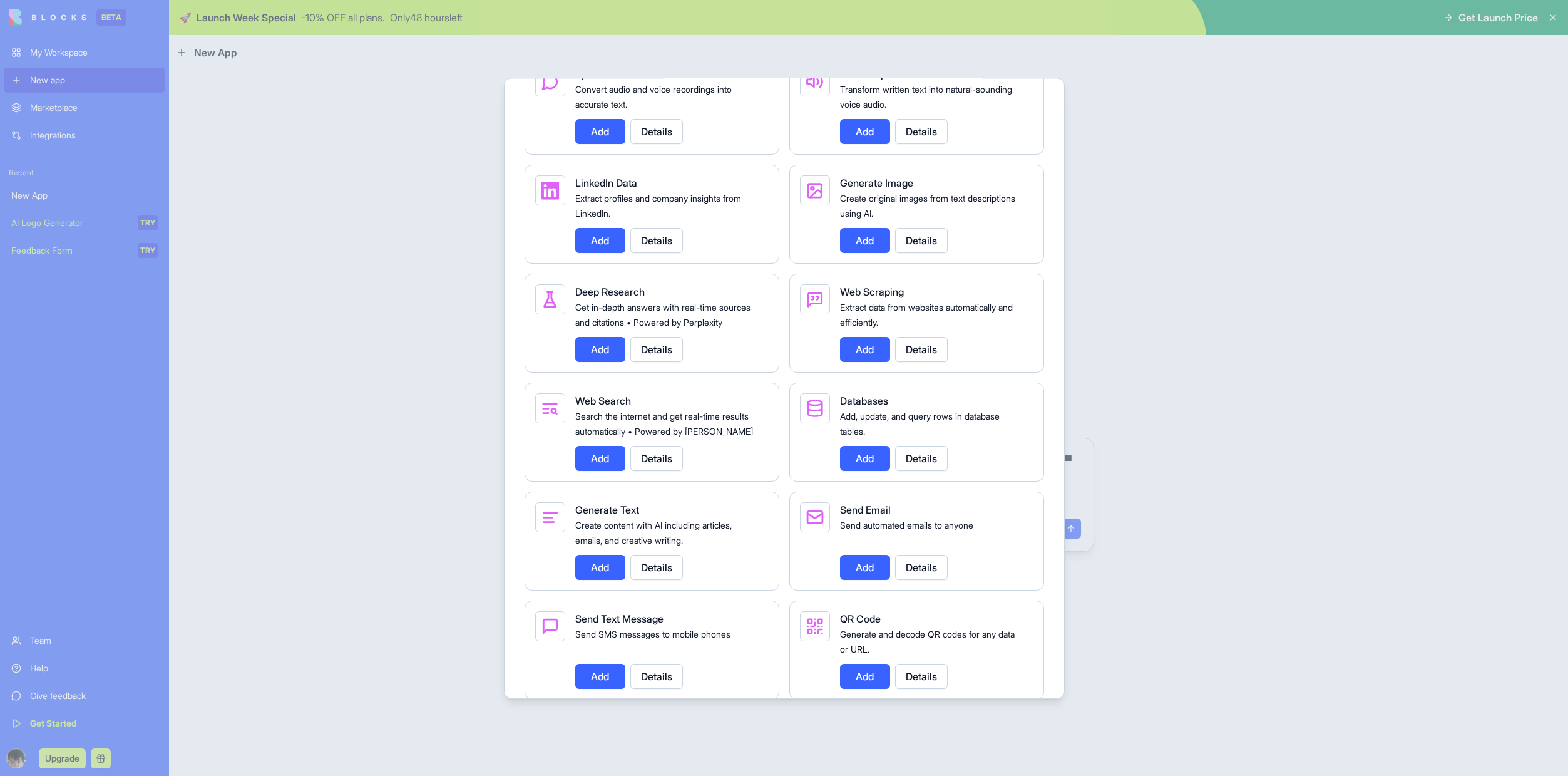
scroll to position [1528, 0]
click at [918, 470] on button "Details" at bounding box center [921, 458] width 53 height 25
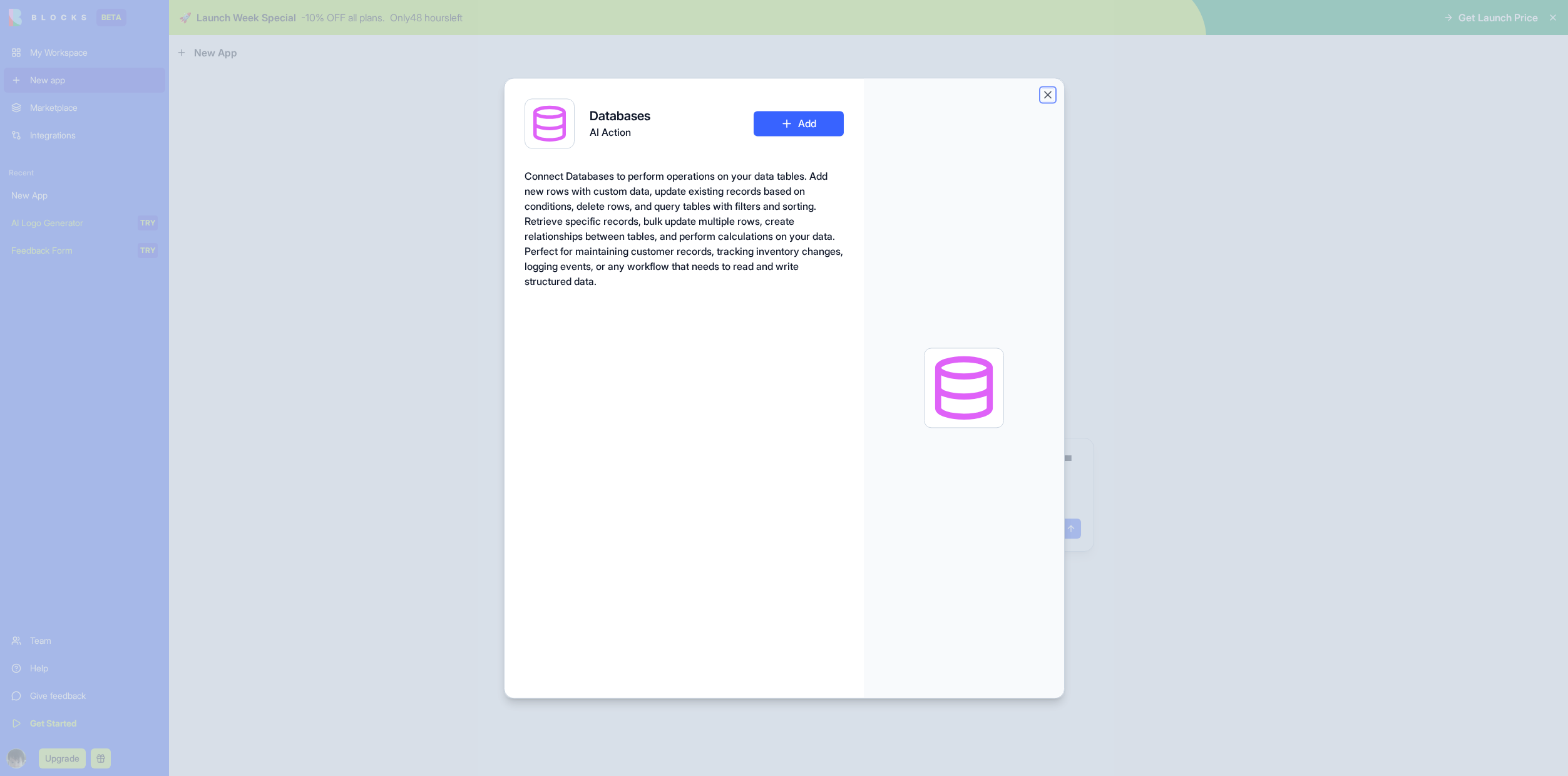
click at [1049, 98] on button "Close" at bounding box center [1047, 94] width 12 height 12
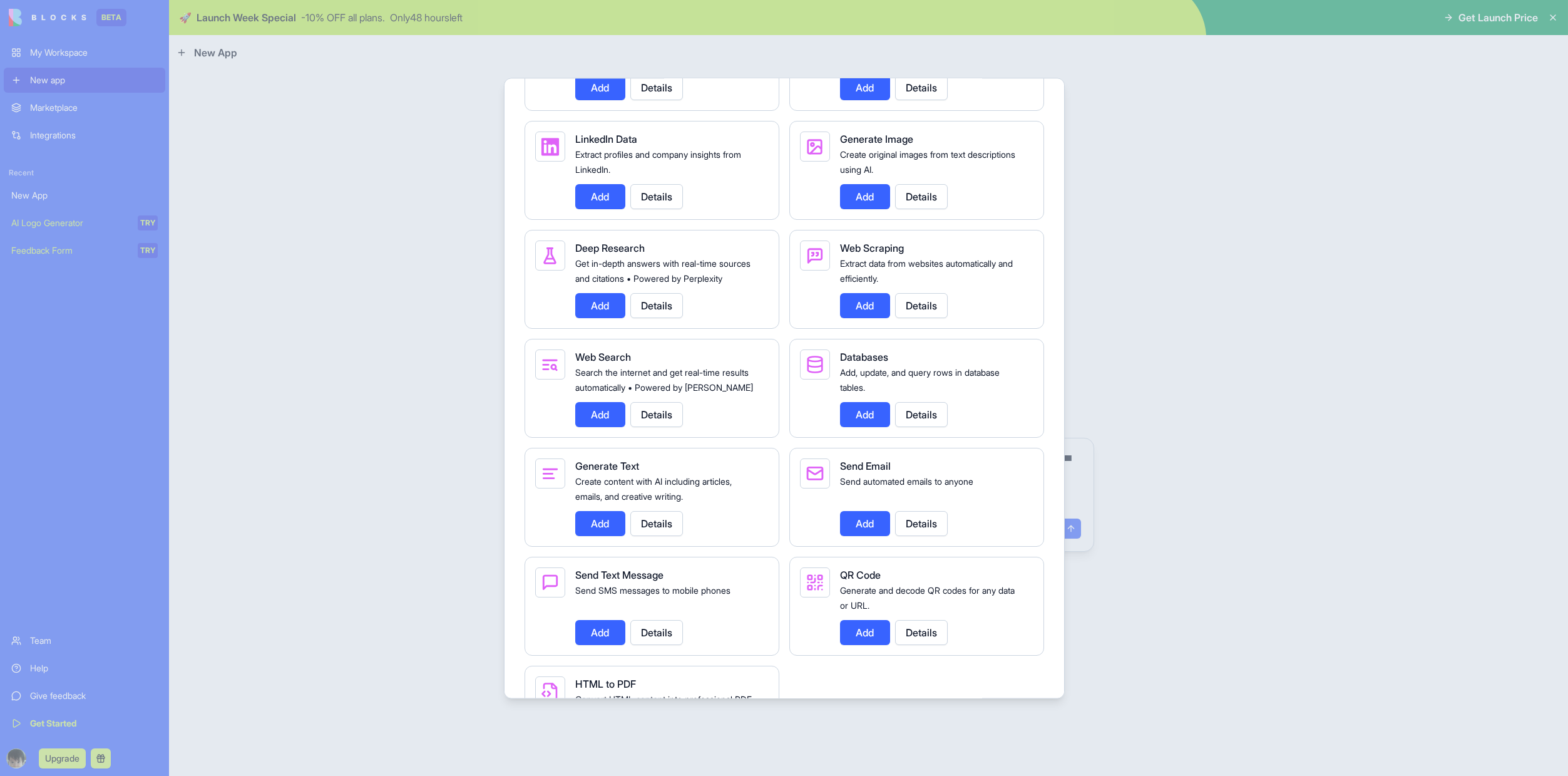
scroll to position [1602, 0]
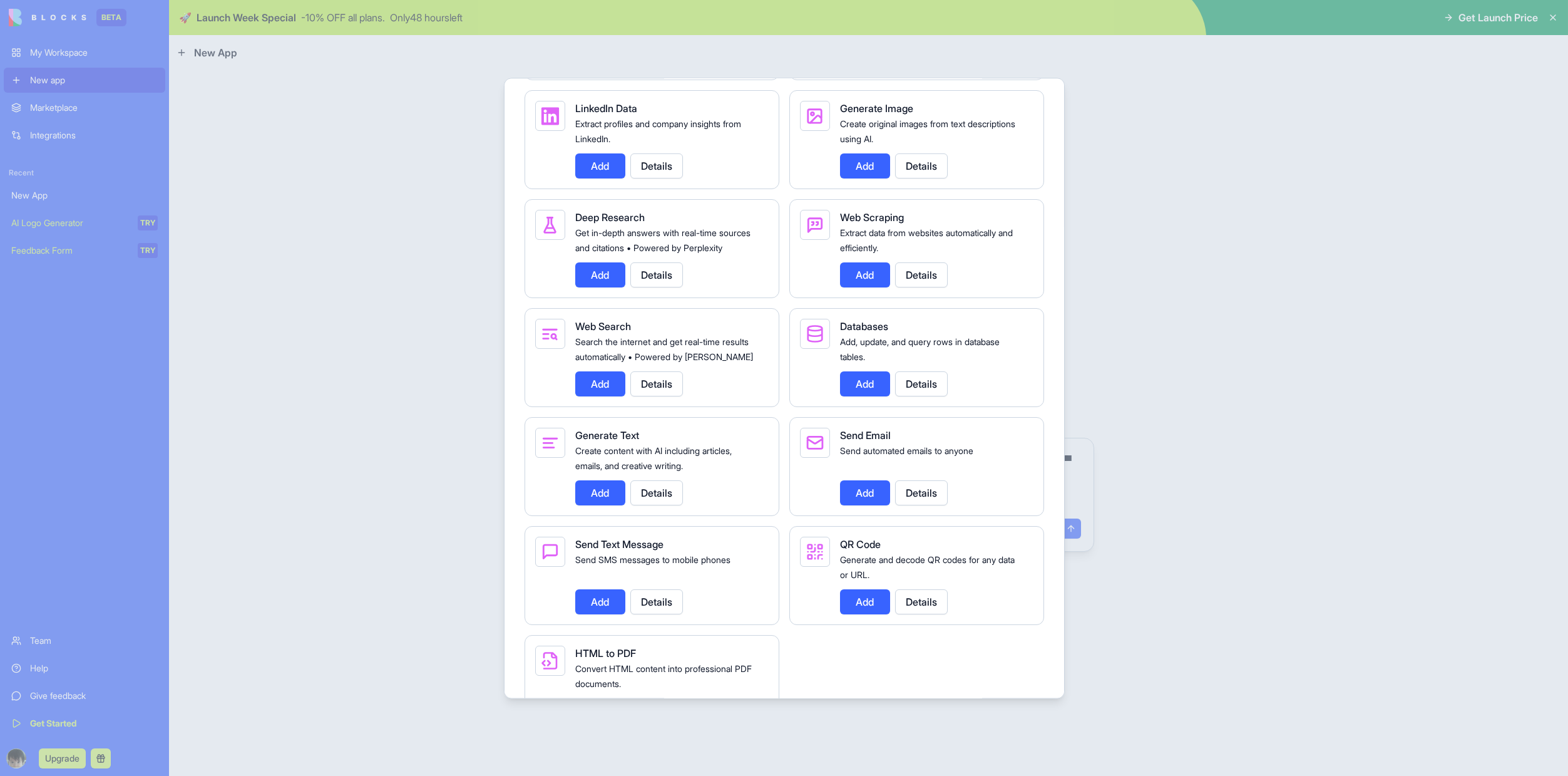
click at [595, 505] on button "Add" at bounding box center [600, 493] width 50 height 25
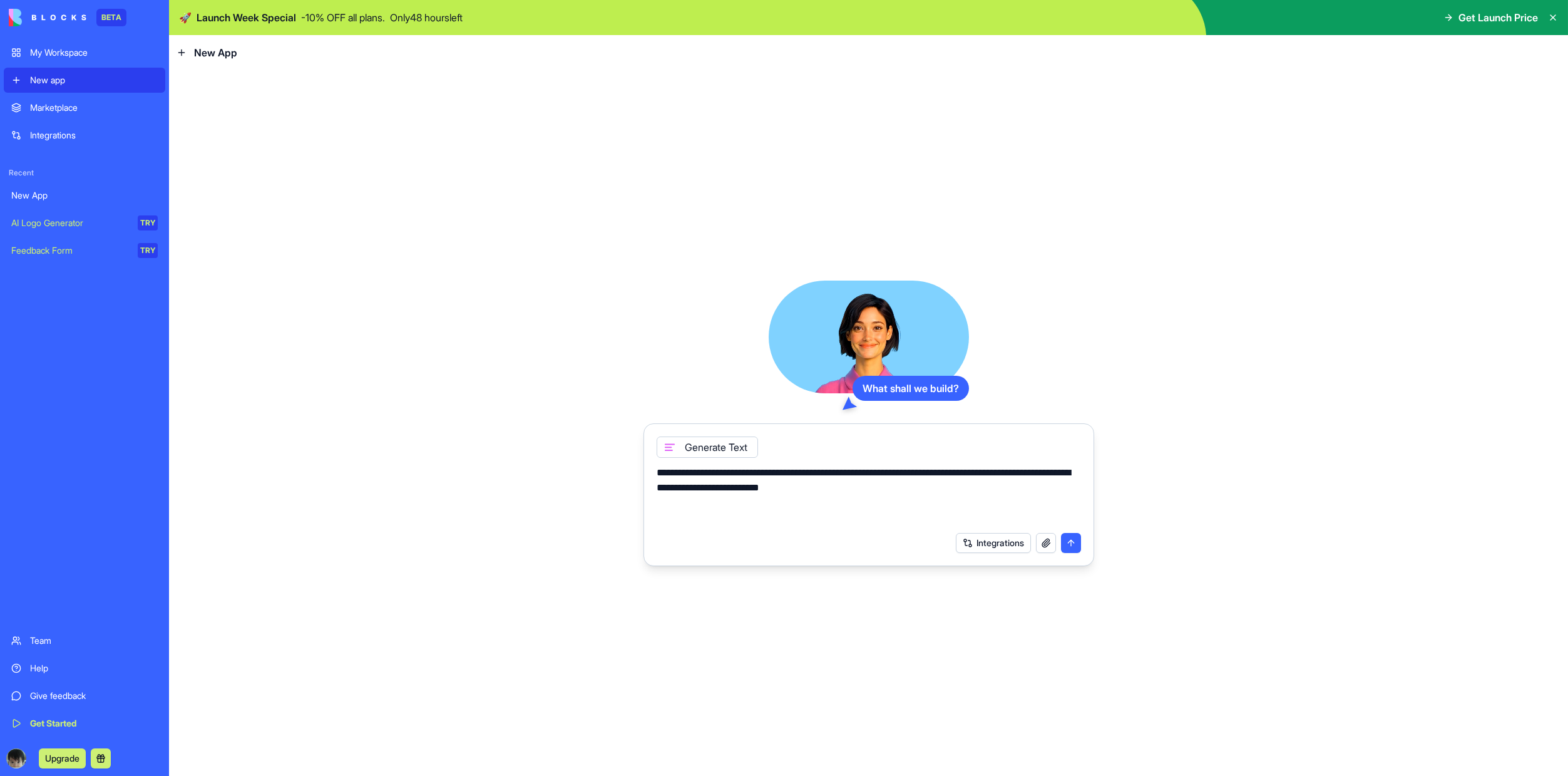
click at [667, 447] on icon at bounding box center [669, 447] width 10 height 10
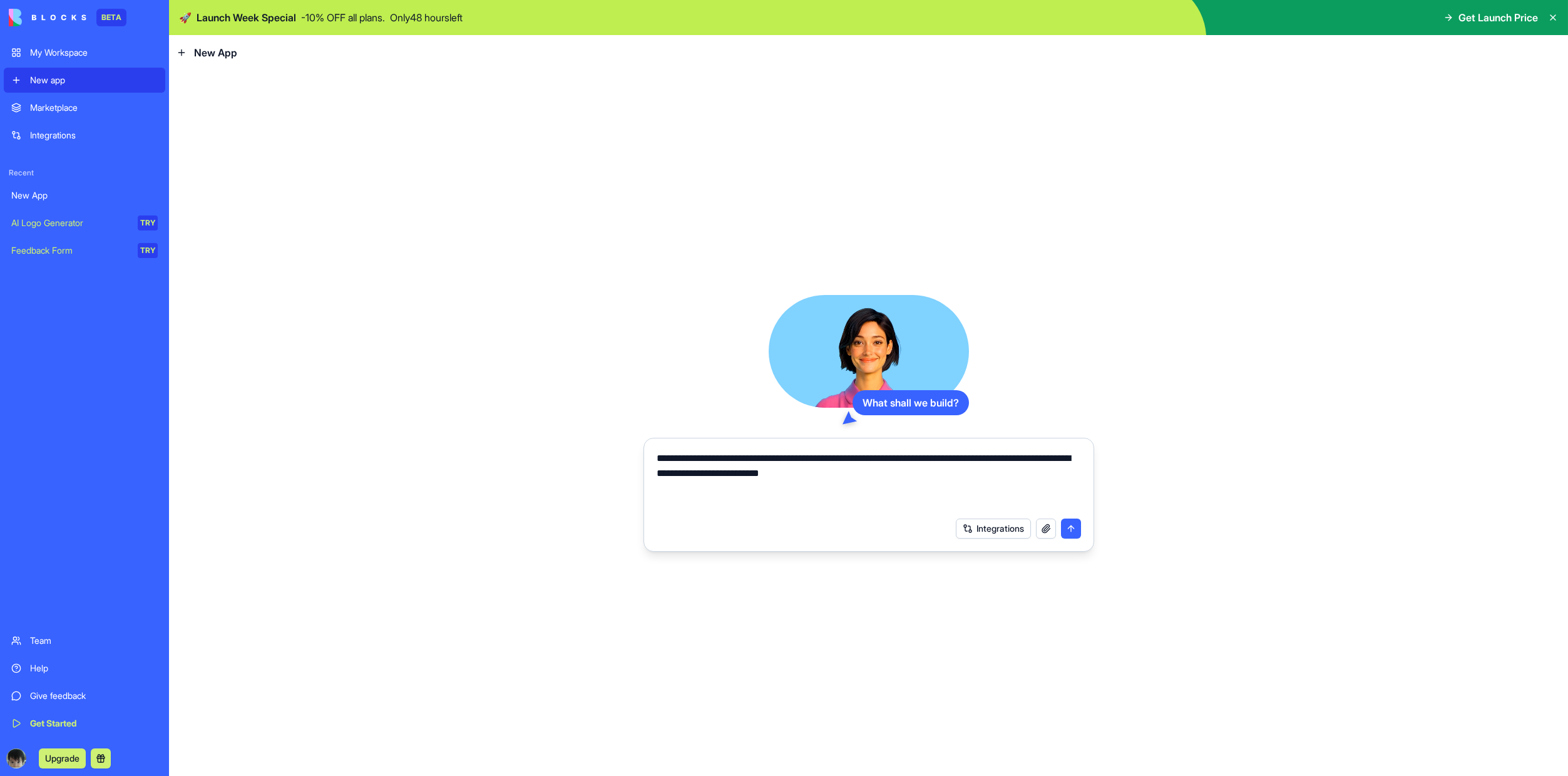
click at [906, 479] on textarea "**********" at bounding box center [869, 481] width 424 height 60
type textarea "**********"
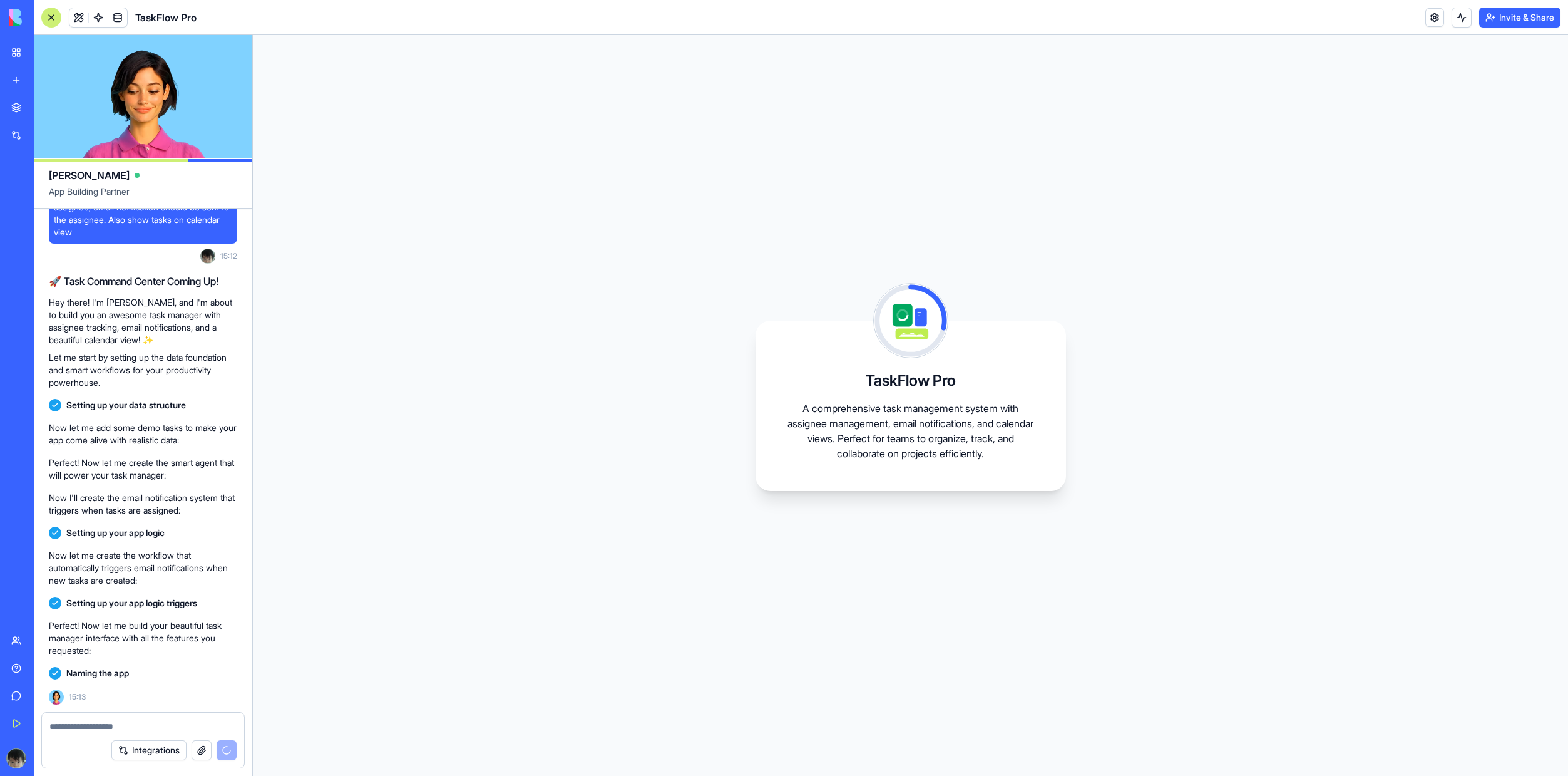
scroll to position [135, 0]
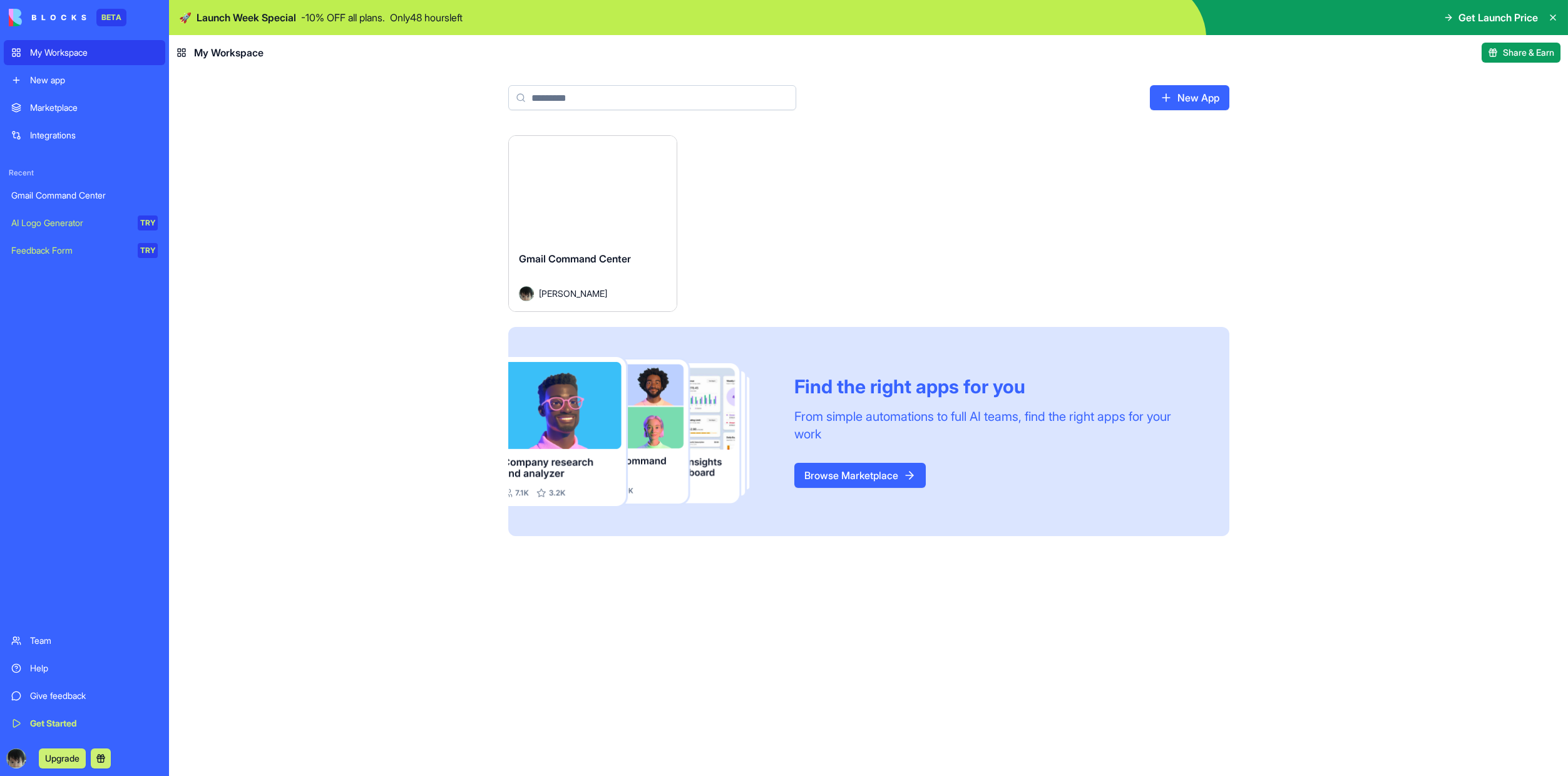
click at [53, 223] on div "AI Logo Generator" at bounding box center [70, 222] width 118 height 12
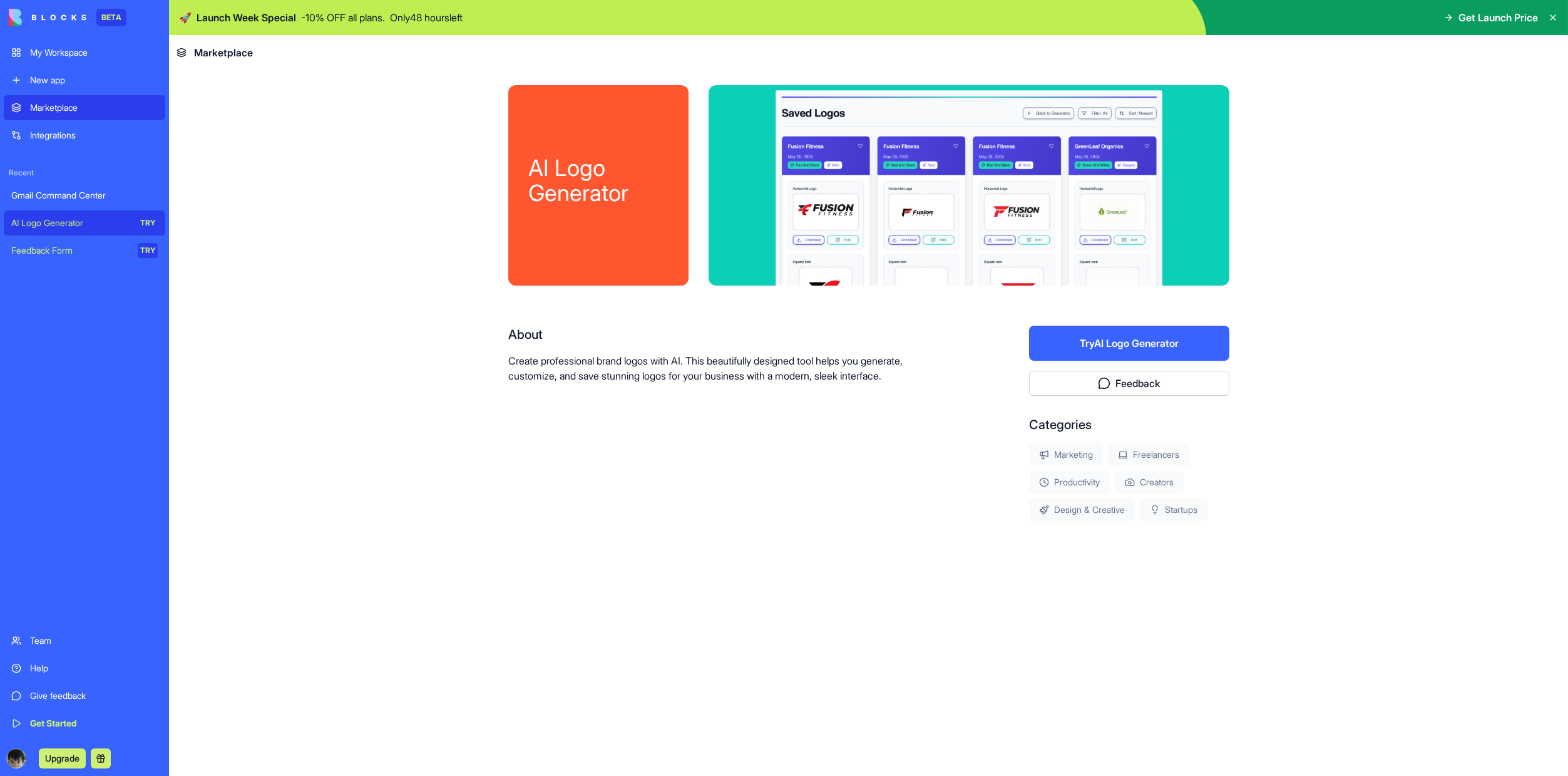
click at [86, 250] on div "Feedback Form" at bounding box center [70, 250] width 118 height 12
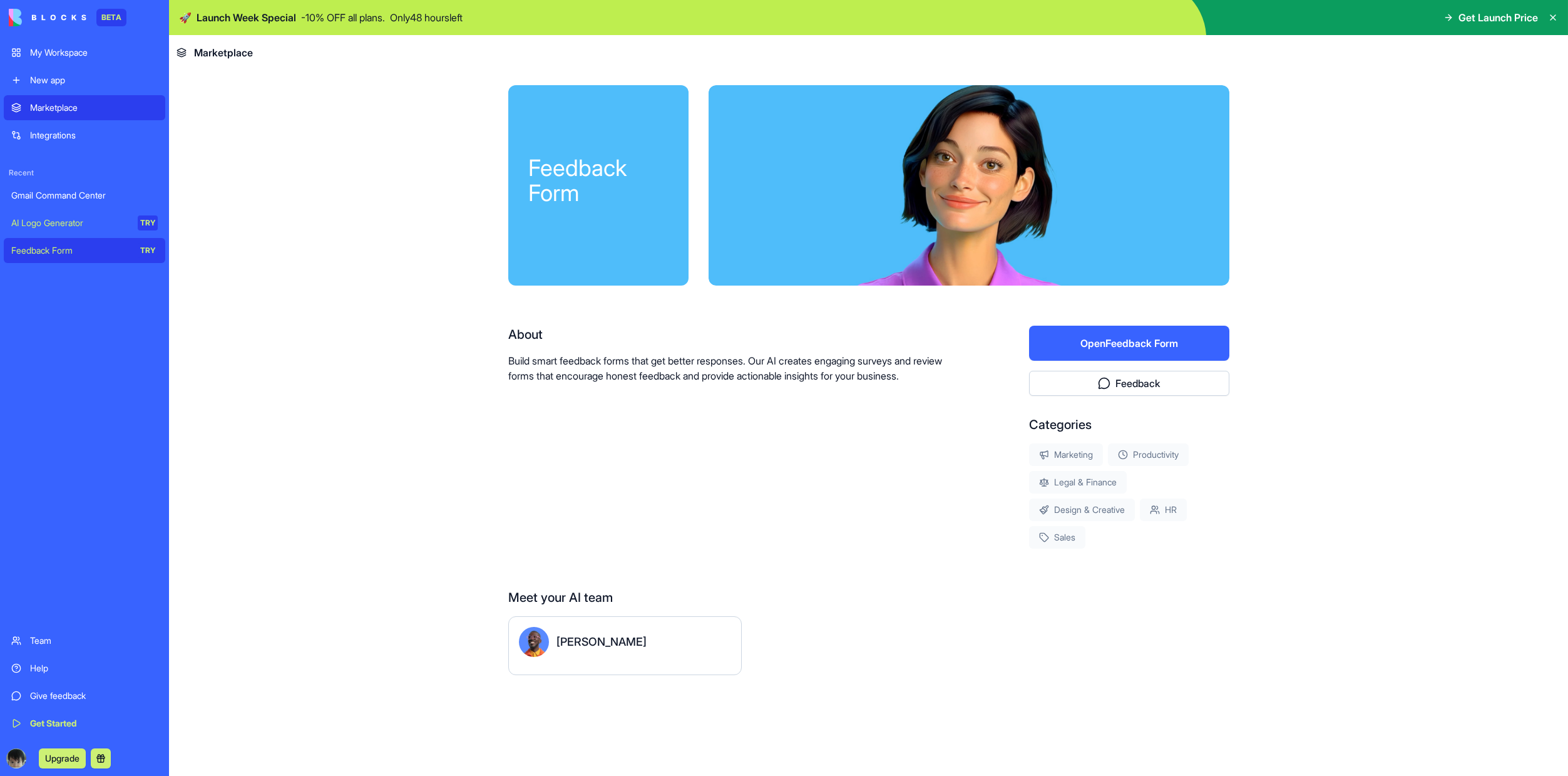
click at [663, 666] on div "[PERSON_NAME]" at bounding box center [625, 646] width 233 height 59
click at [557, 643] on div "[PERSON_NAME]" at bounding box center [602, 642] width 90 height 18
click at [542, 643] on img at bounding box center [534, 642] width 30 height 30
click at [574, 641] on div "[PERSON_NAME]" at bounding box center [602, 642] width 90 height 18
click at [90, 63] on link "My Workspace" at bounding box center [85, 52] width 162 height 25
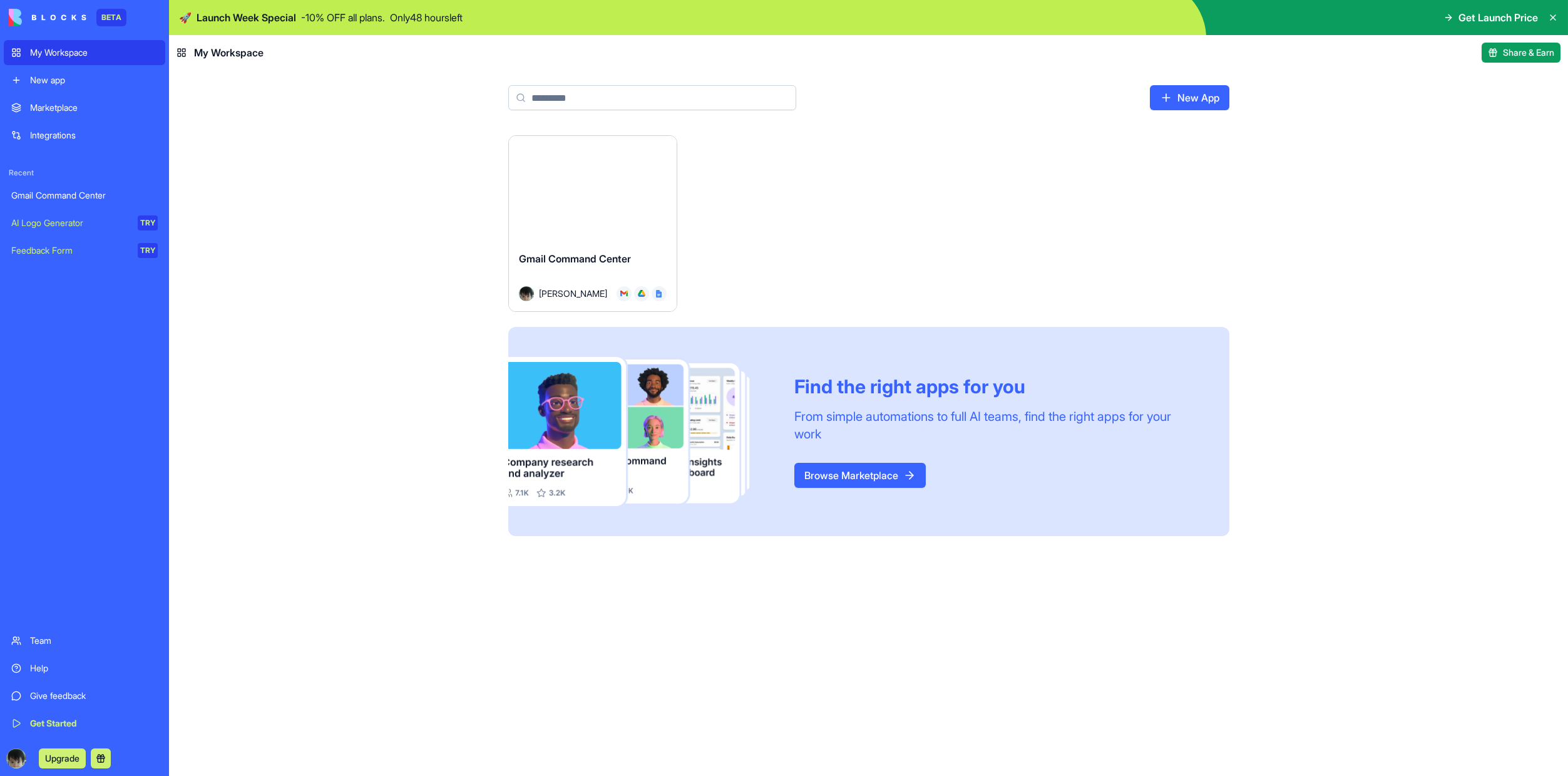
click at [656, 152] on html "BETA My Workspace New app Marketplace Integrations Recent Gmail Command Center …" at bounding box center [784, 388] width 1568 height 776
click at [817, 149] on html "BETA My Workspace New app Marketplace Integrations Recent Gmail Command Center …" at bounding box center [784, 388] width 1568 height 776
click at [1190, 96] on link "New App" at bounding box center [1189, 98] width 80 height 25
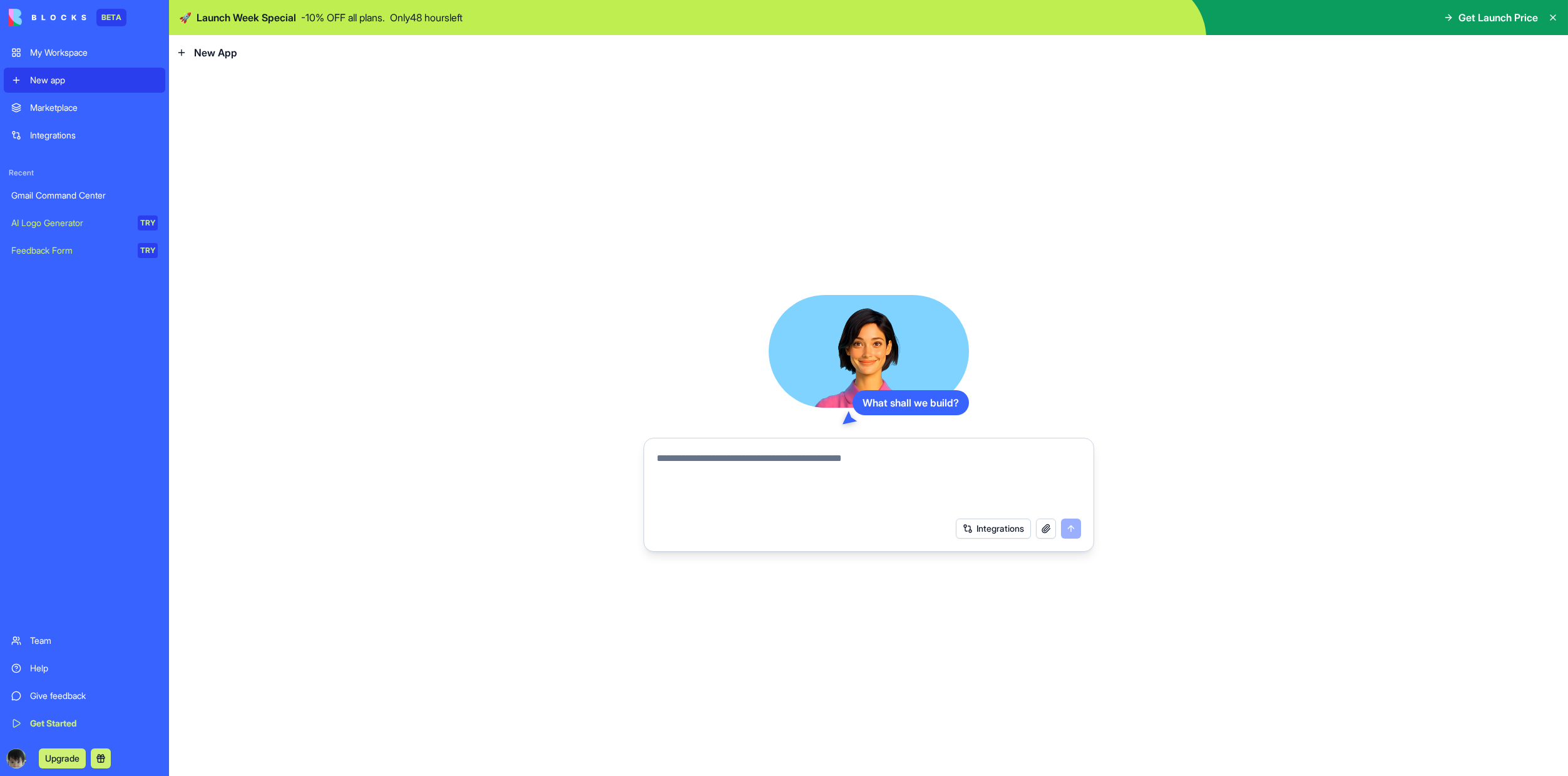
click at [68, 65] on div "My Workspace New app" at bounding box center [85, 66] width 162 height 53
click at [69, 63] on link "My Workspace" at bounding box center [85, 52] width 162 height 25
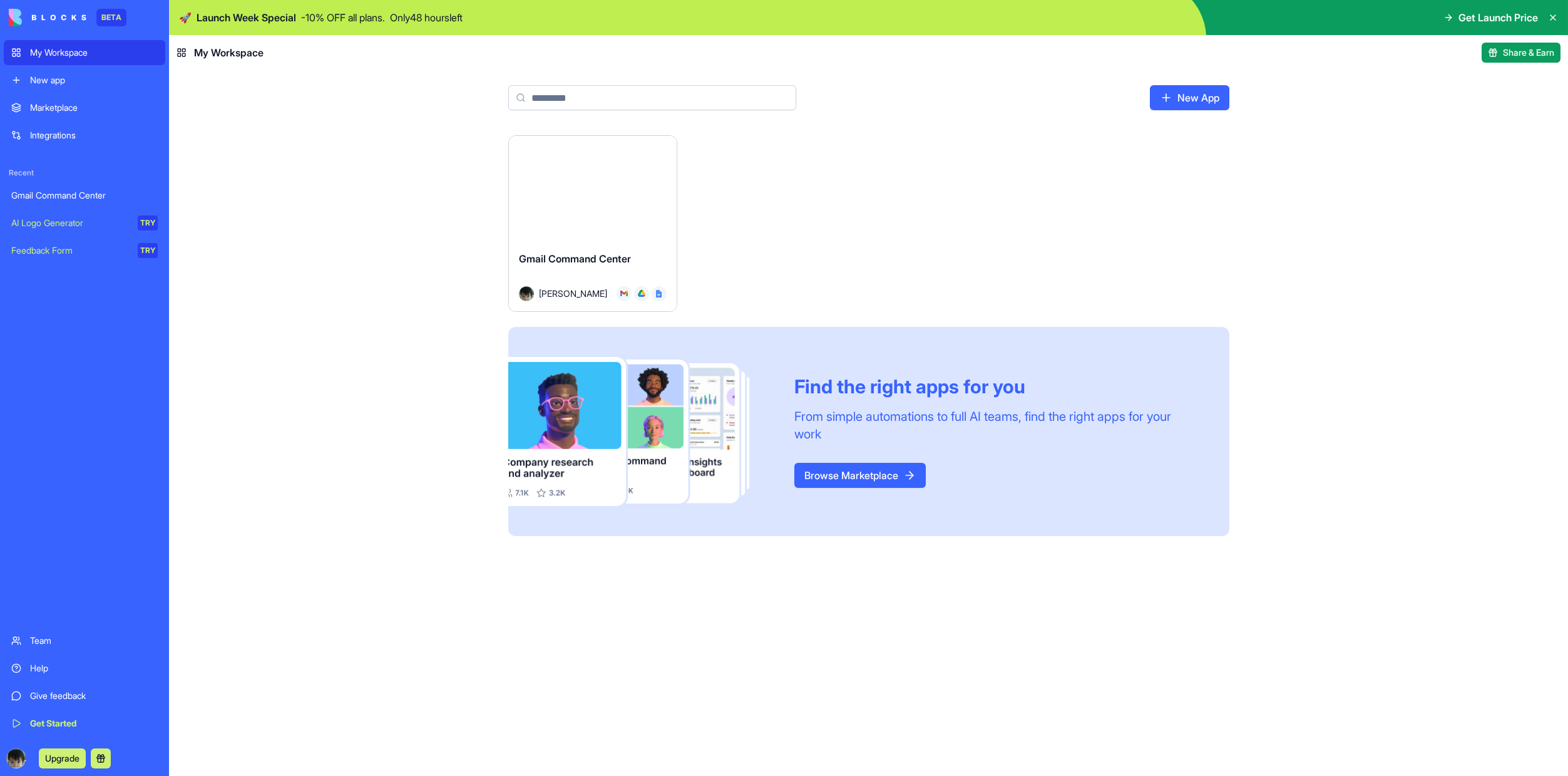
click at [748, 586] on div "Launch Gmail Command Center Feng Chi Find the right apps for you From simple au…" at bounding box center [868, 455] width 1399 height 641
